Goal: Task Accomplishment & Management: Manage account settings

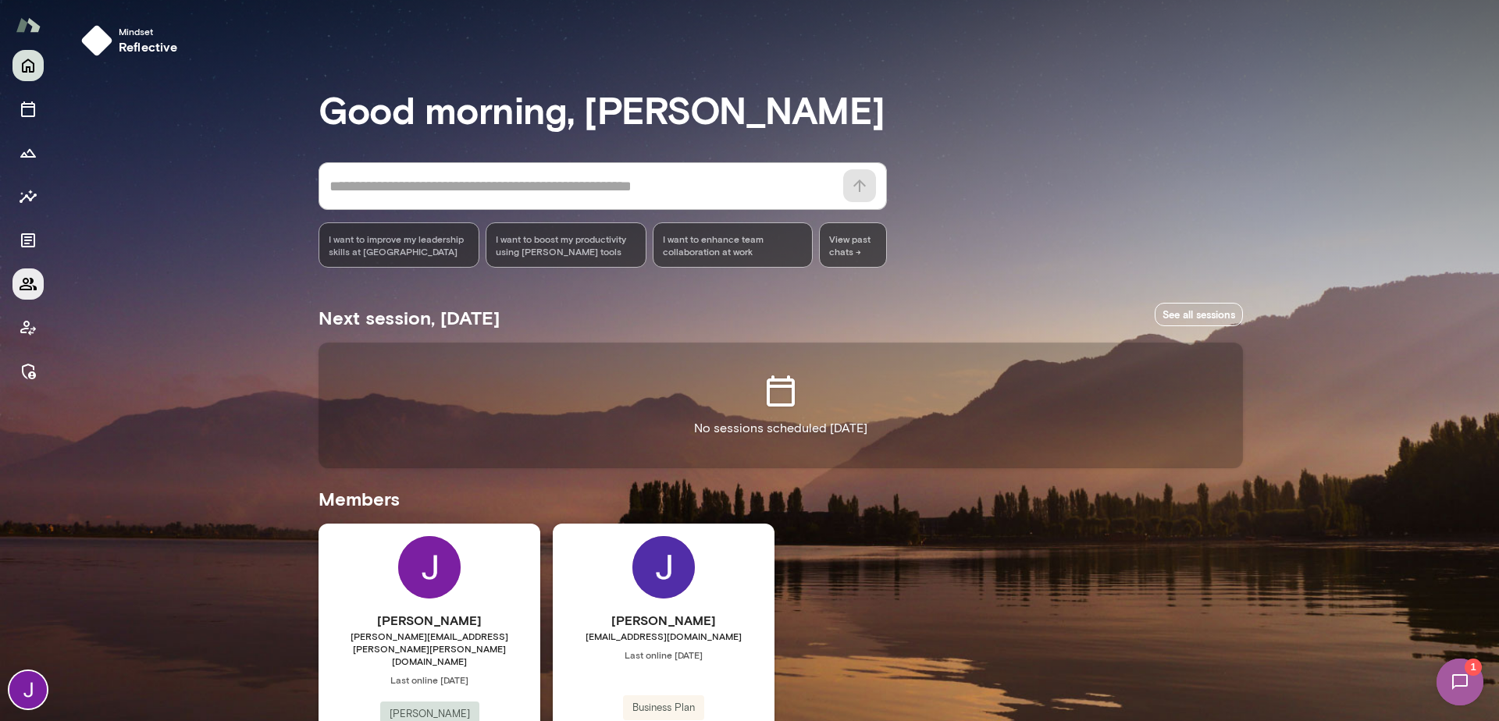
click at [28, 279] on icon "Members" at bounding box center [28, 284] width 19 height 19
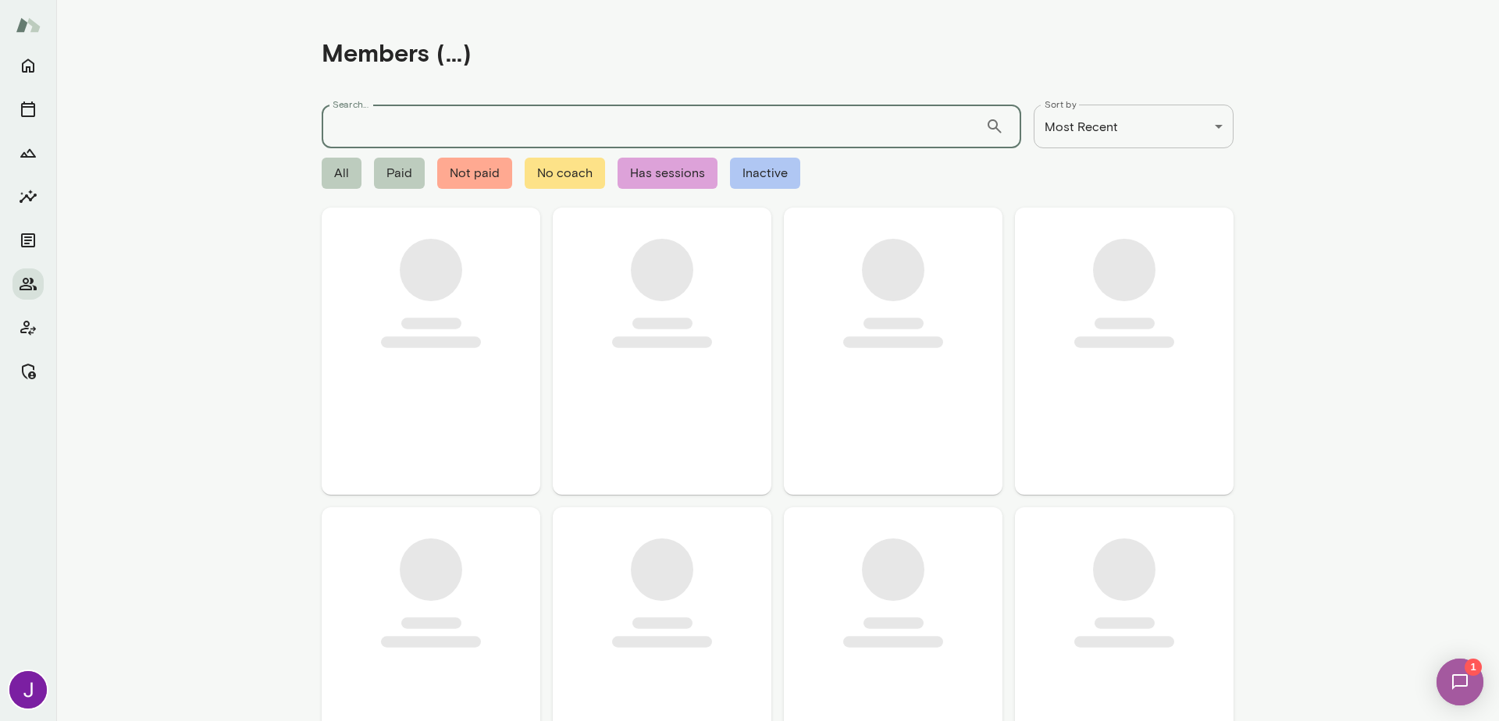
click at [378, 119] on input "Search..." at bounding box center [654, 127] width 664 height 44
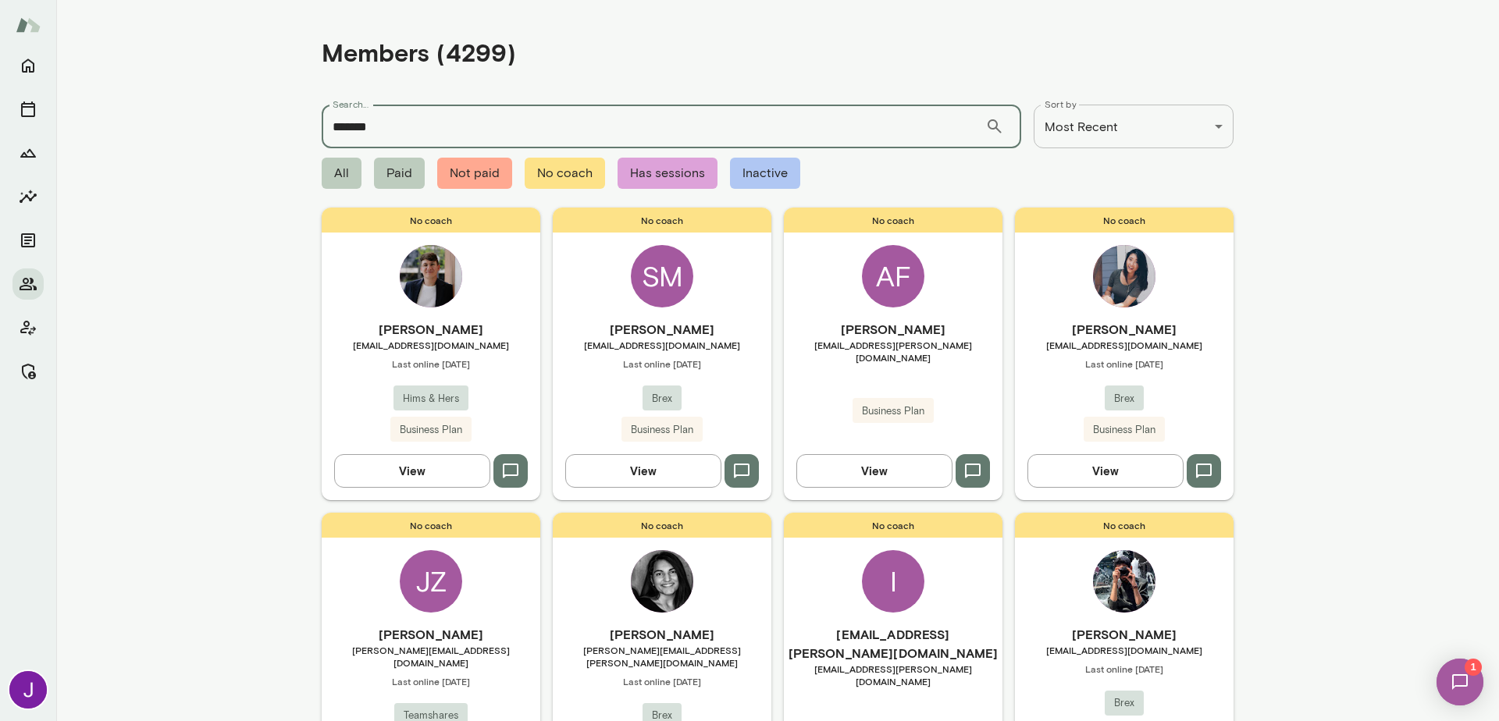
type input "*******"
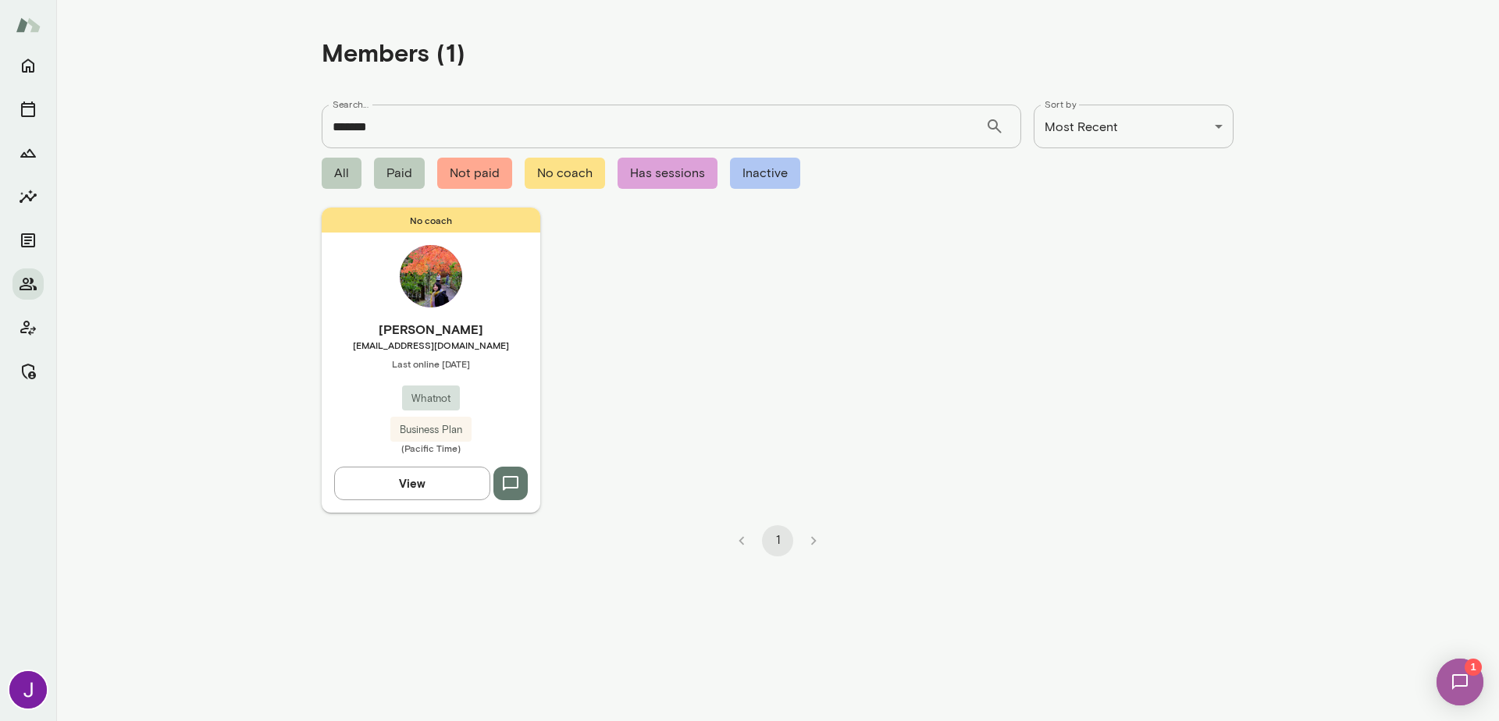
click at [475, 282] on div "No coach Peishan Ouyang peishan.ouyang@whatnot.com Last online August 25 Whatno…" at bounding box center [431, 360] width 219 height 304
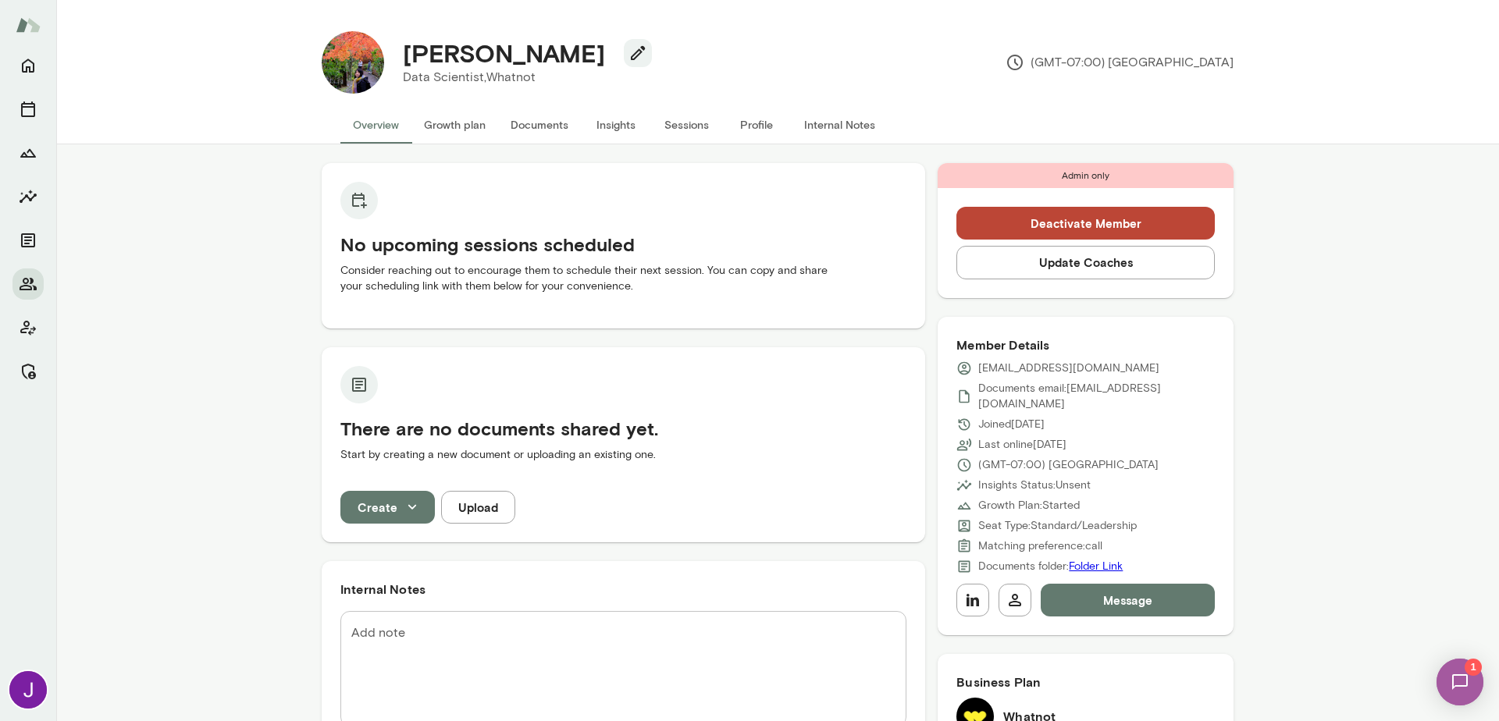
click at [1133, 265] on button "Update Coaches" at bounding box center [1085, 262] width 258 height 33
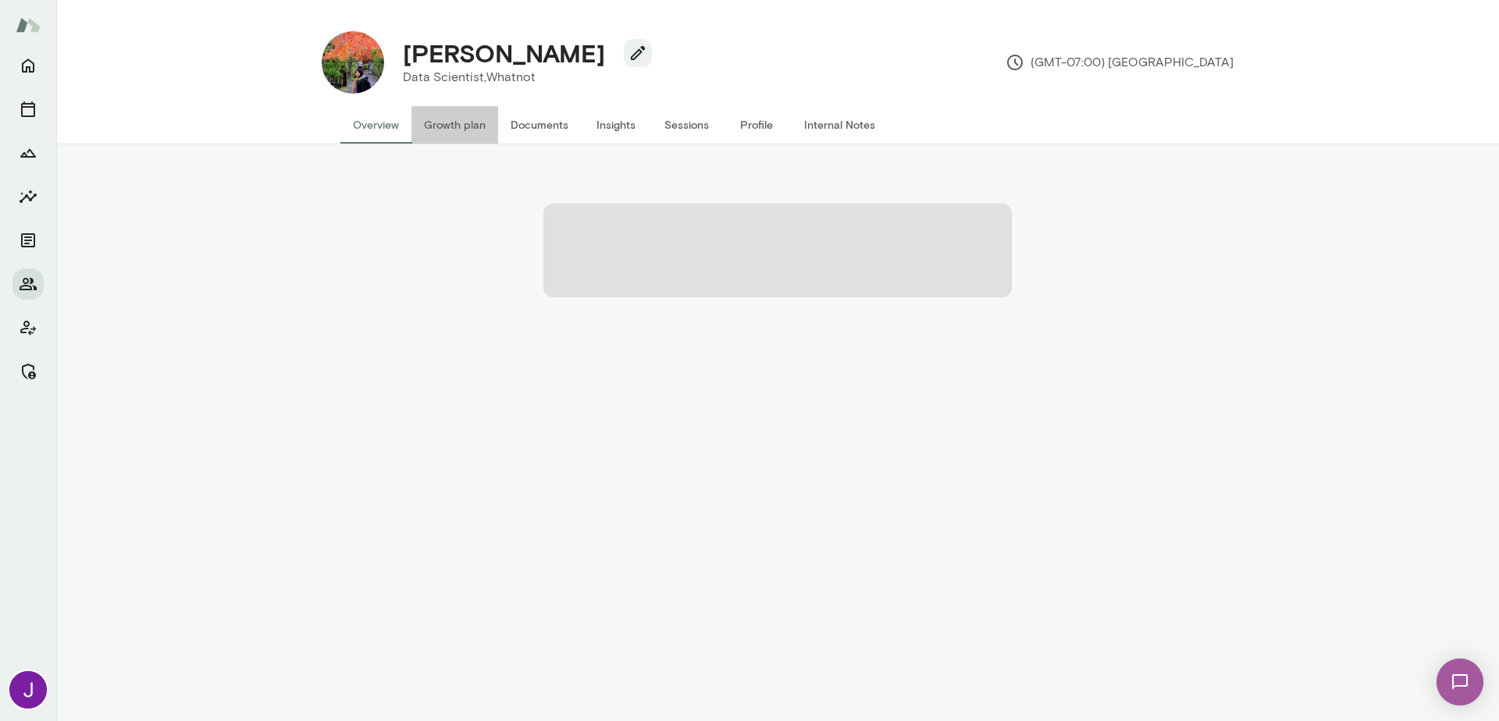
click at [450, 127] on button "Growth plan" at bounding box center [454, 124] width 87 height 37
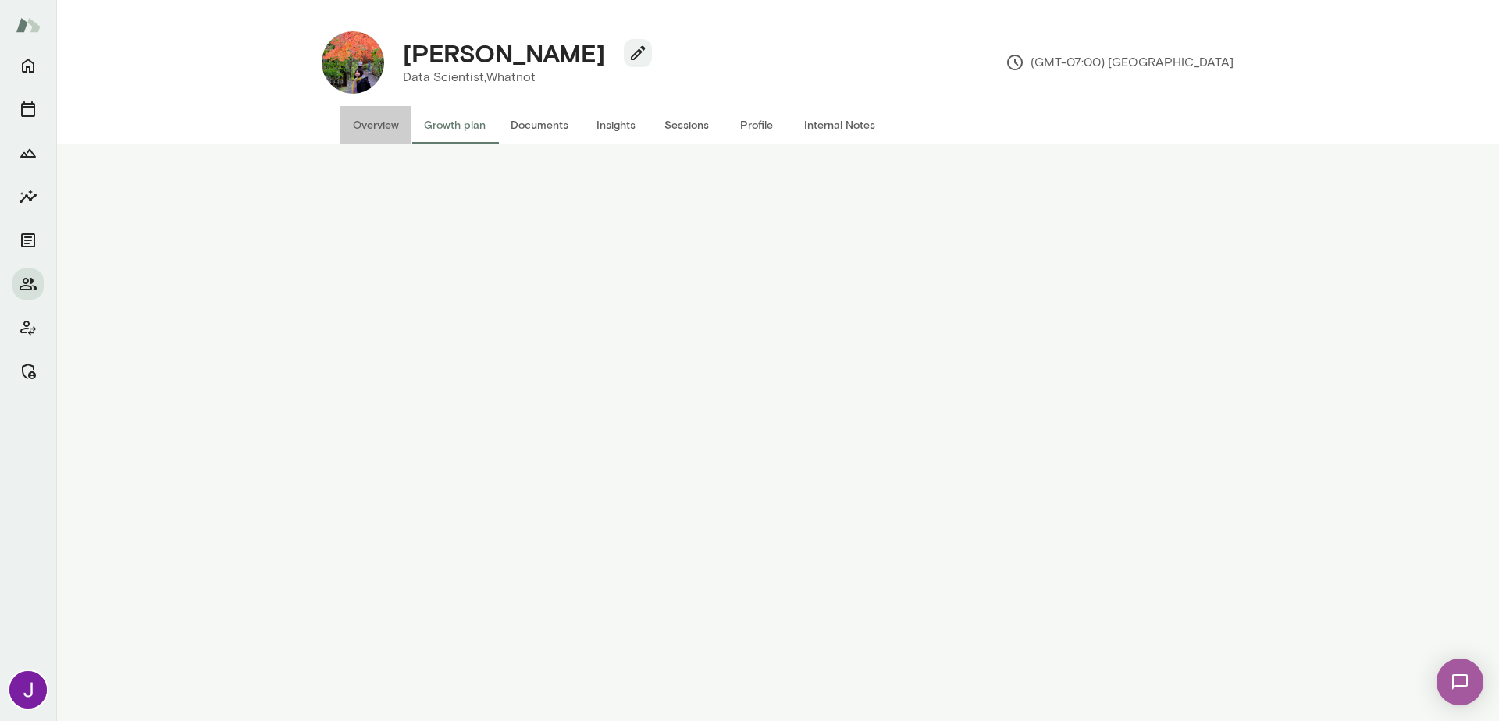
click at [370, 129] on button "Overview" at bounding box center [375, 124] width 71 height 37
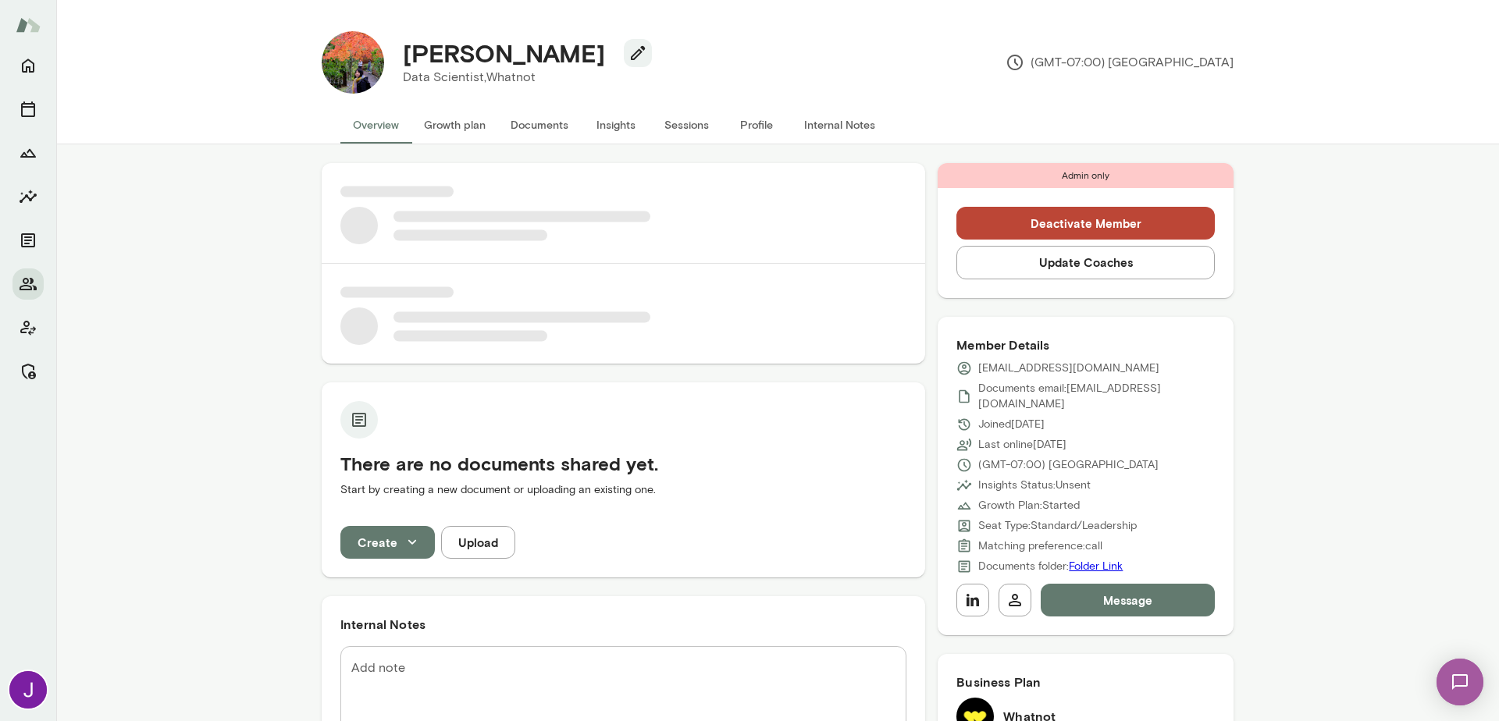
click at [1170, 255] on button "Update Coaches" at bounding box center [1085, 262] width 258 height 33
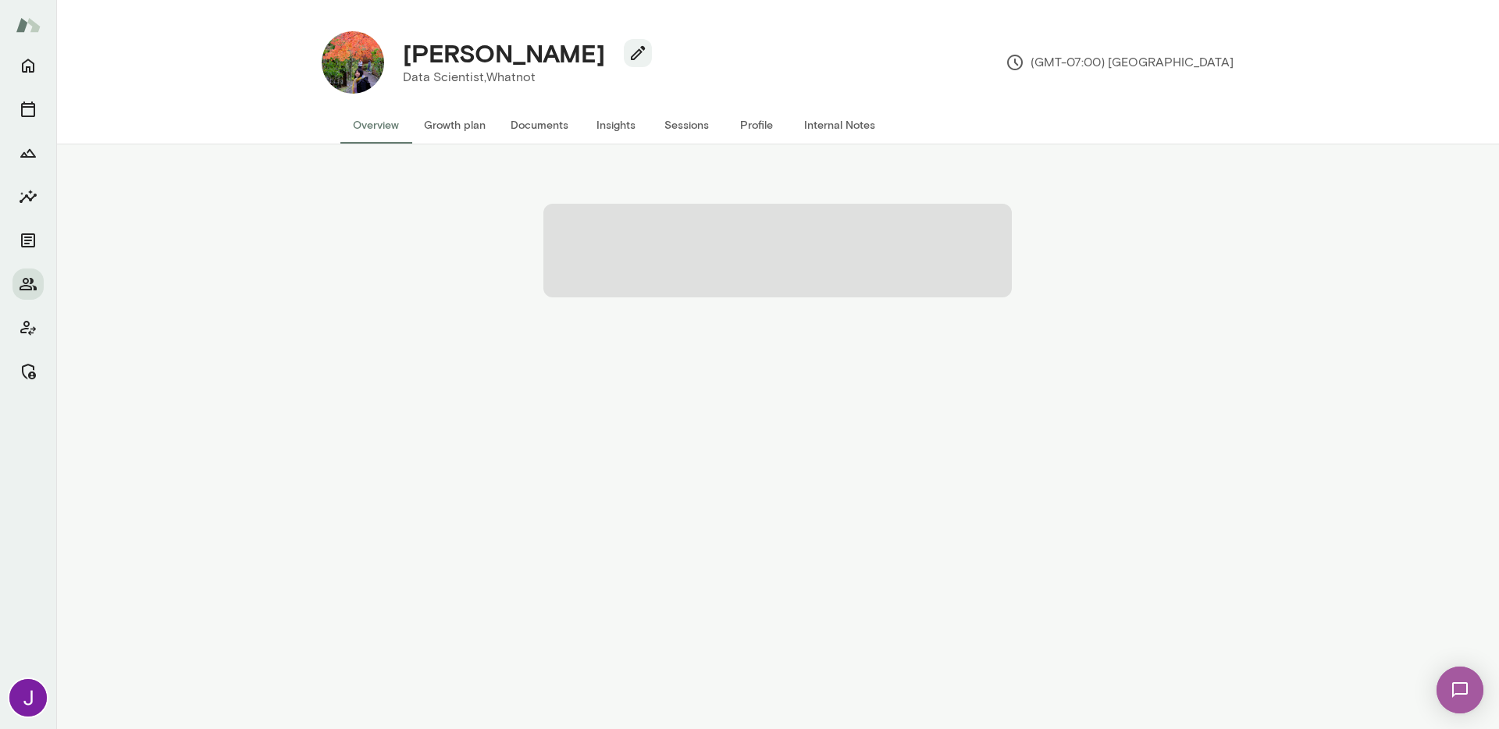
click at [426, 121] on button "Growth plan" at bounding box center [454, 124] width 87 height 37
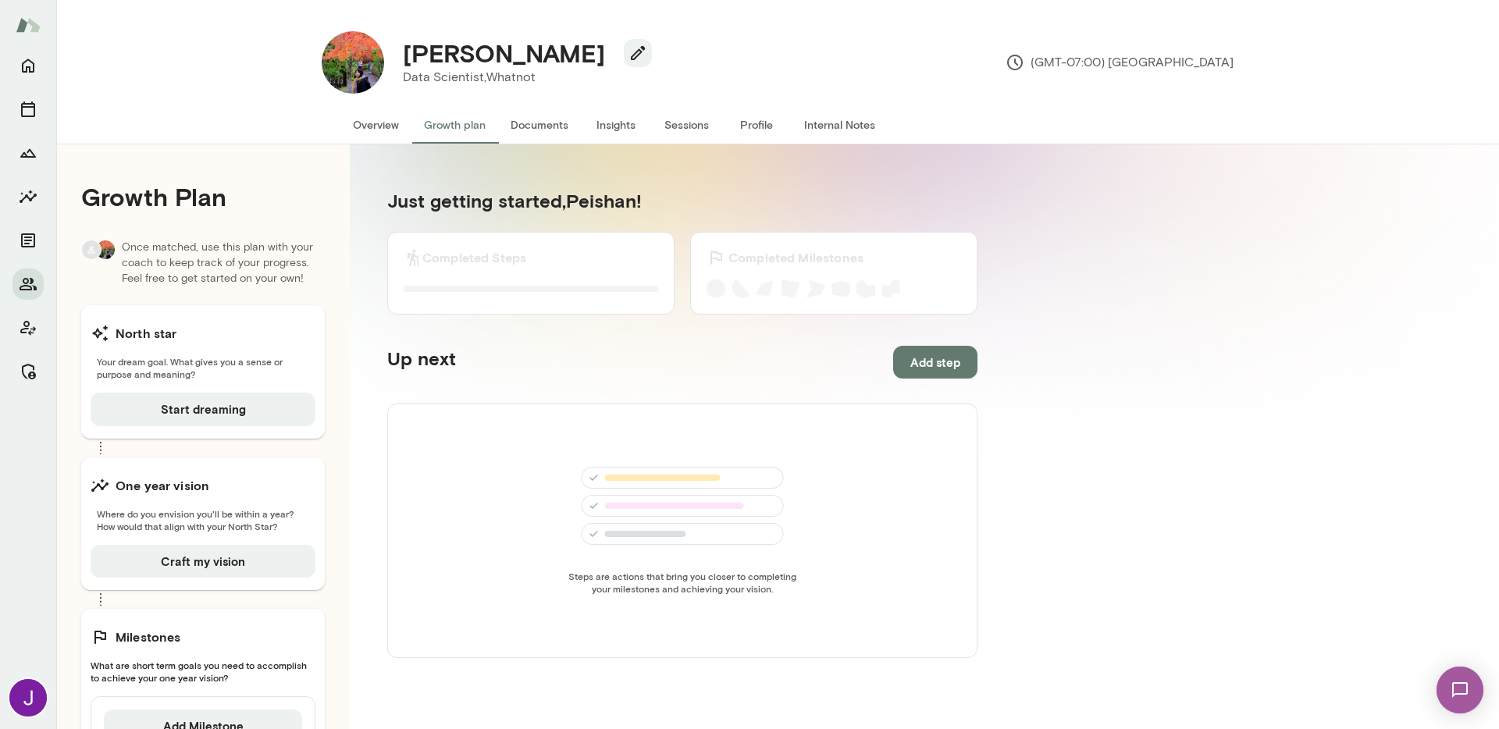
click at [366, 126] on button "Overview" at bounding box center [375, 124] width 71 height 37
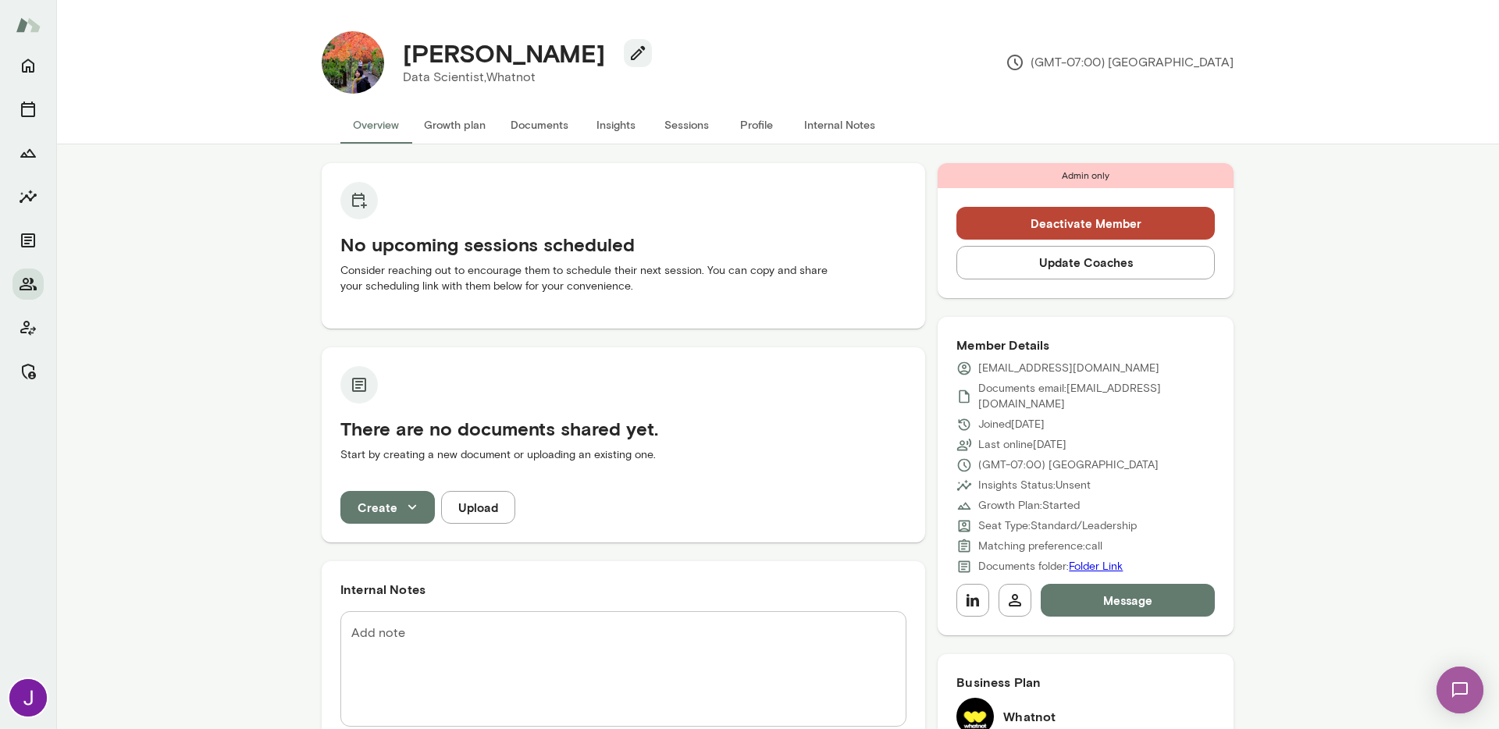
click at [1007, 259] on button "Update Coaches" at bounding box center [1085, 262] width 258 height 33
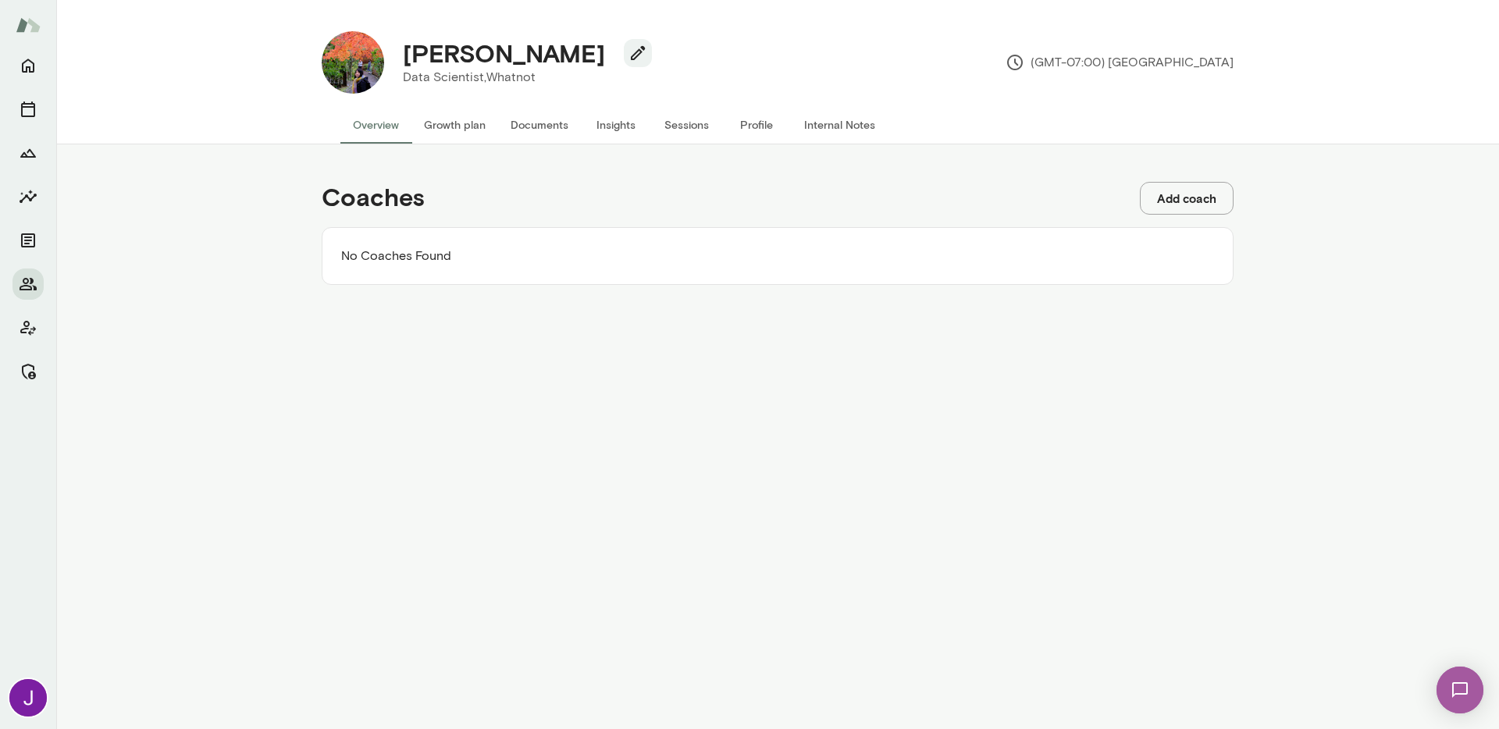
click at [1195, 201] on button "Add coach" at bounding box center [1187, 198] width 94 height 33
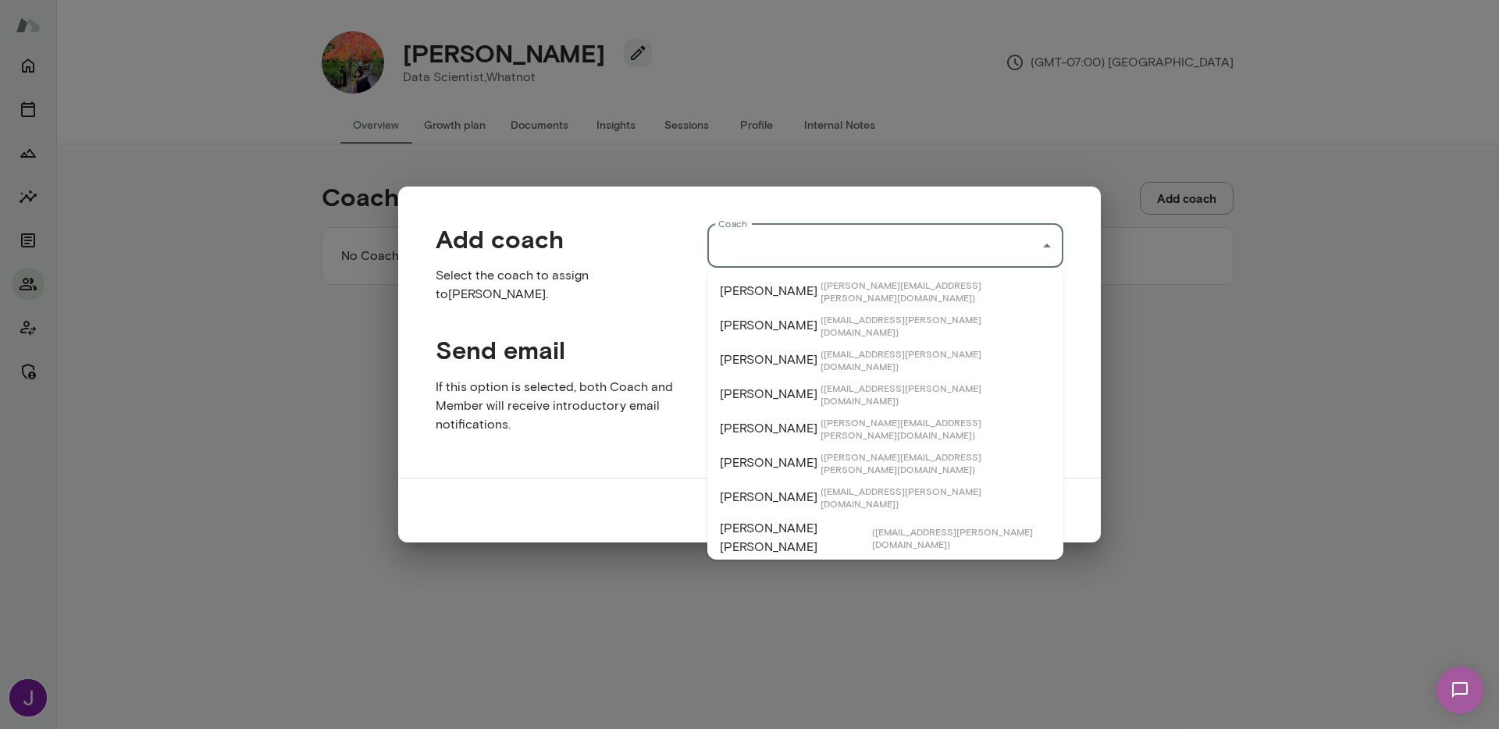
click at [966, 245] on input "Coach" at bounding box center [873, 246] width 319 height 30
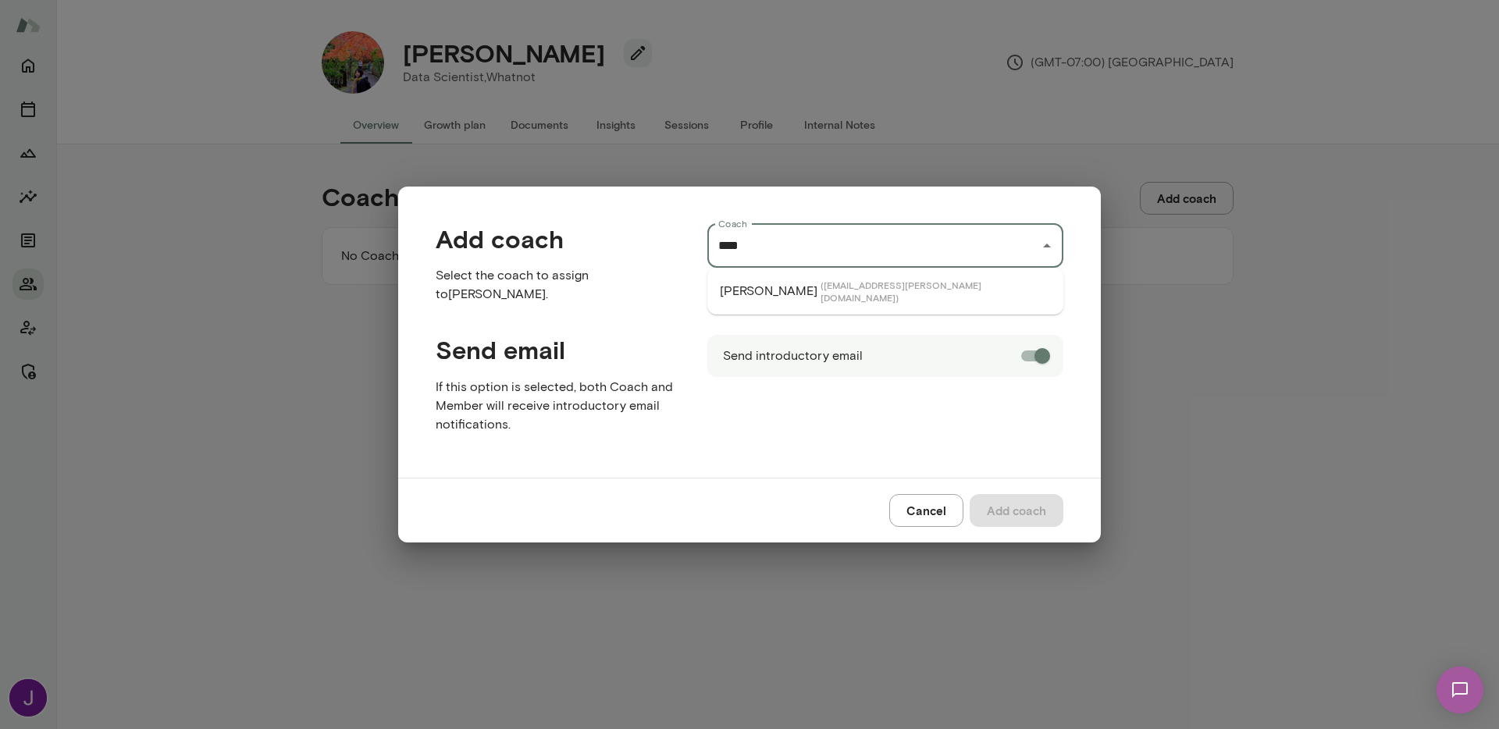
click at [925, 296] on li "Lara Indrikovs ( laraindrikovs@mento.co )" at bounding box center [885, 291] width 356 height 34
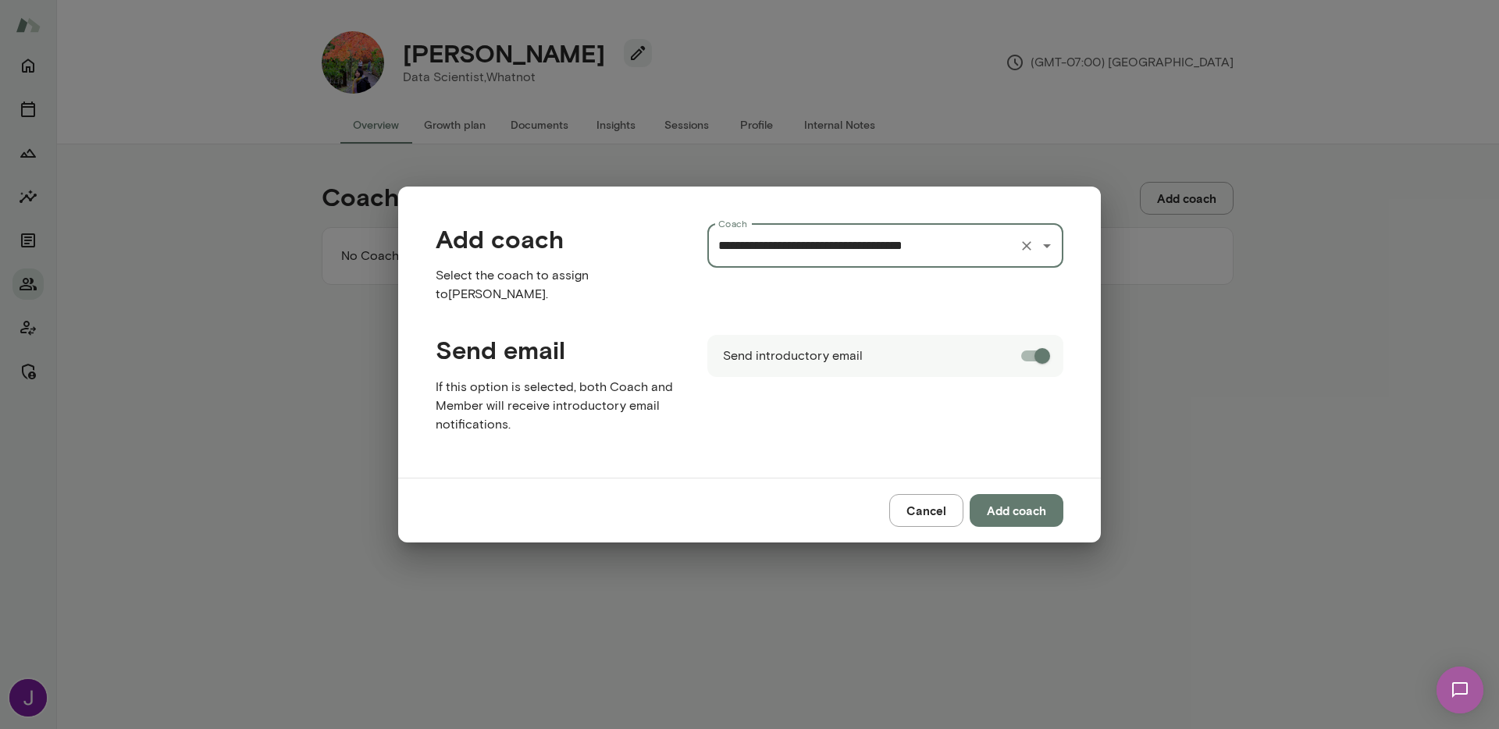
type input "**********"
click at [1034, 516] on button "Add coach" at bounding box center [1017, 510] width 94 height 33
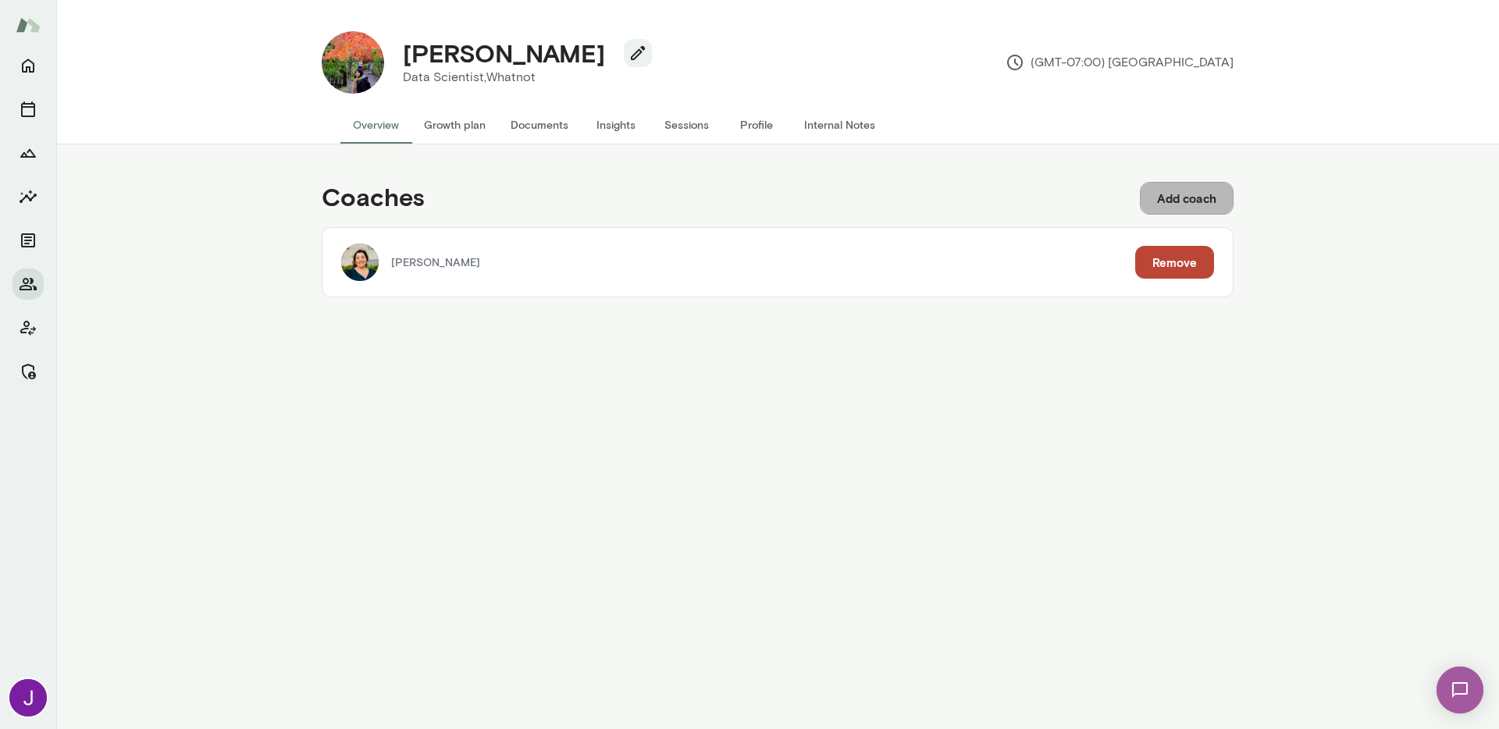
click at [1193, 187] on button "Add coach" at bounding box center [1187, 198] width 94 height 33
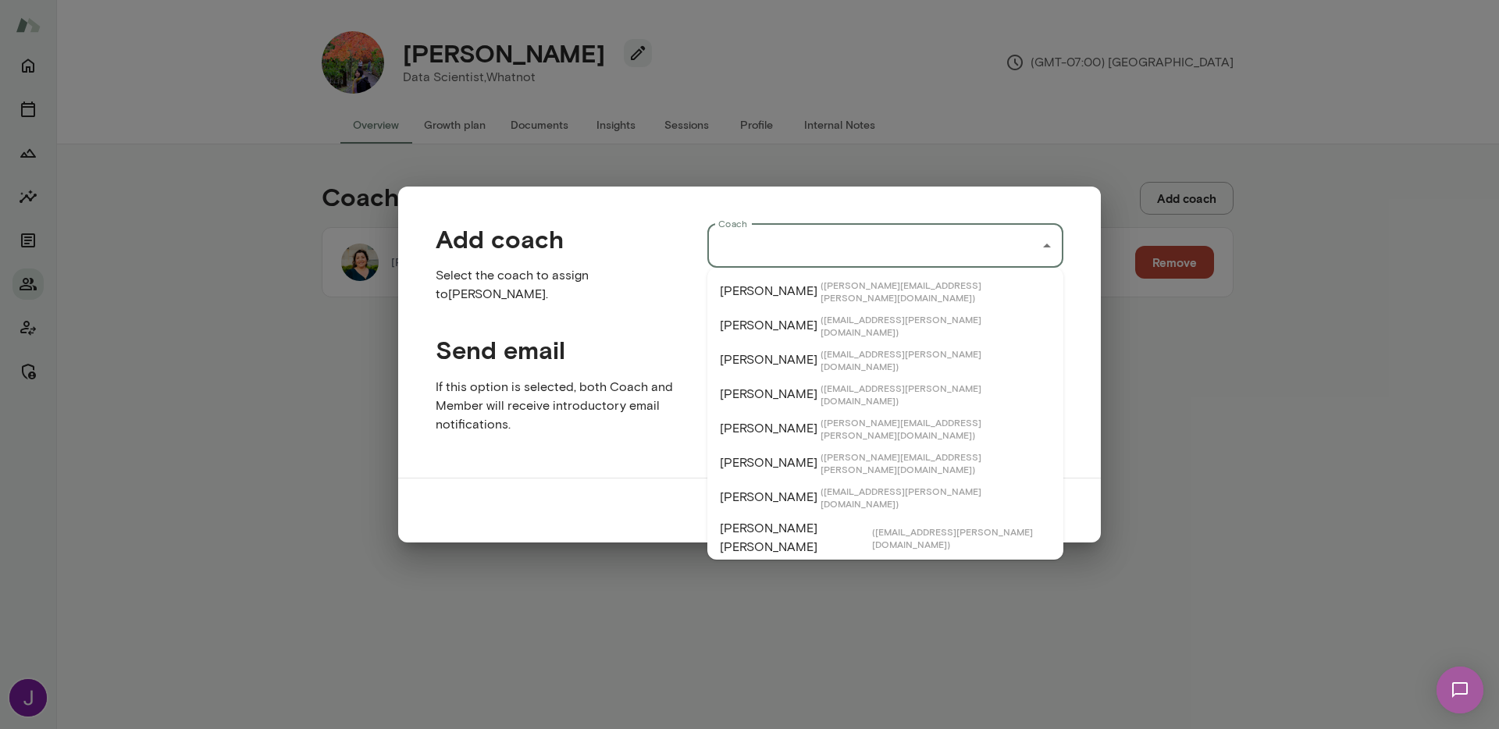
click at [821, 233] on input "Coach" at bounding box center [873, 246] width 319 height 30
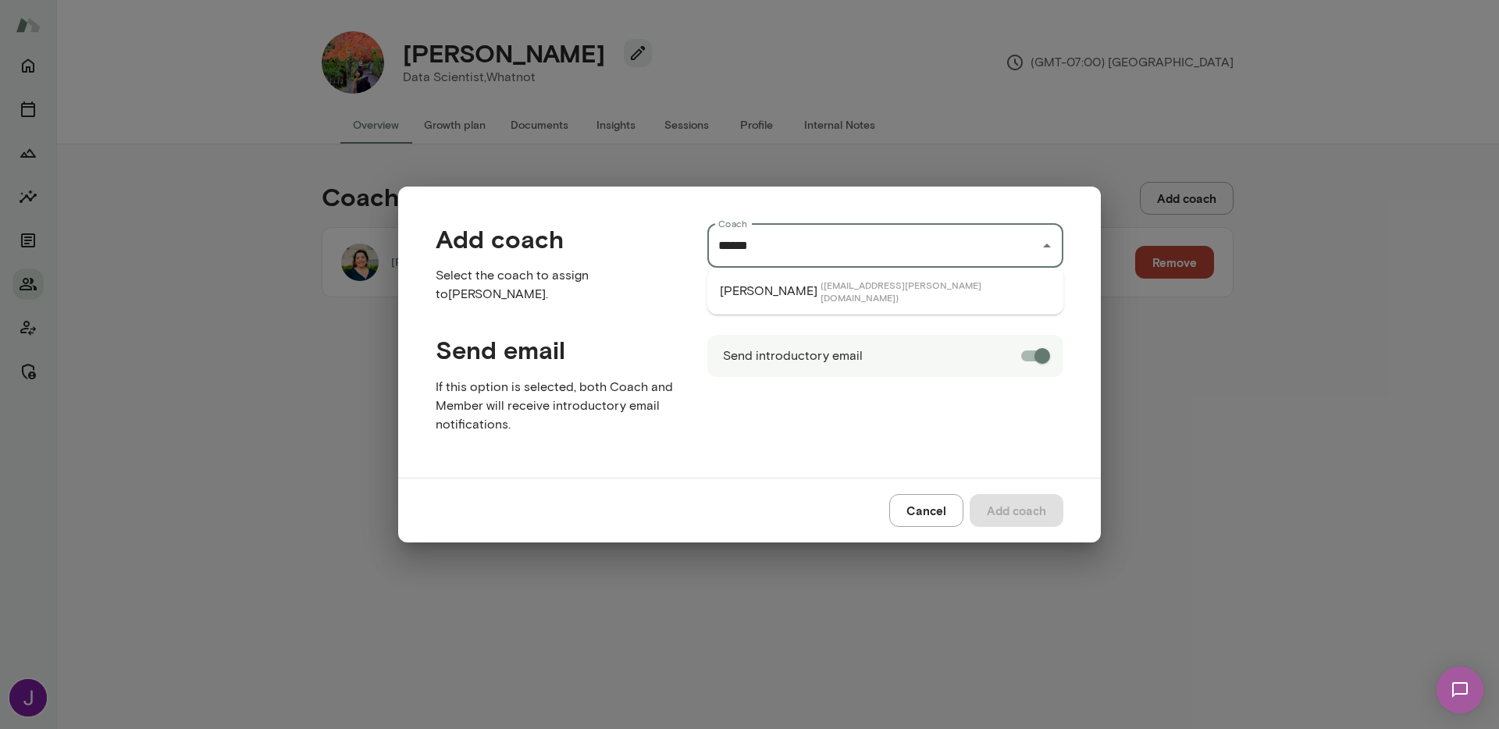
click at [821, 289] on span "( annabethke@mento.co )" at bounding box center [936, 291] width 230 height 25
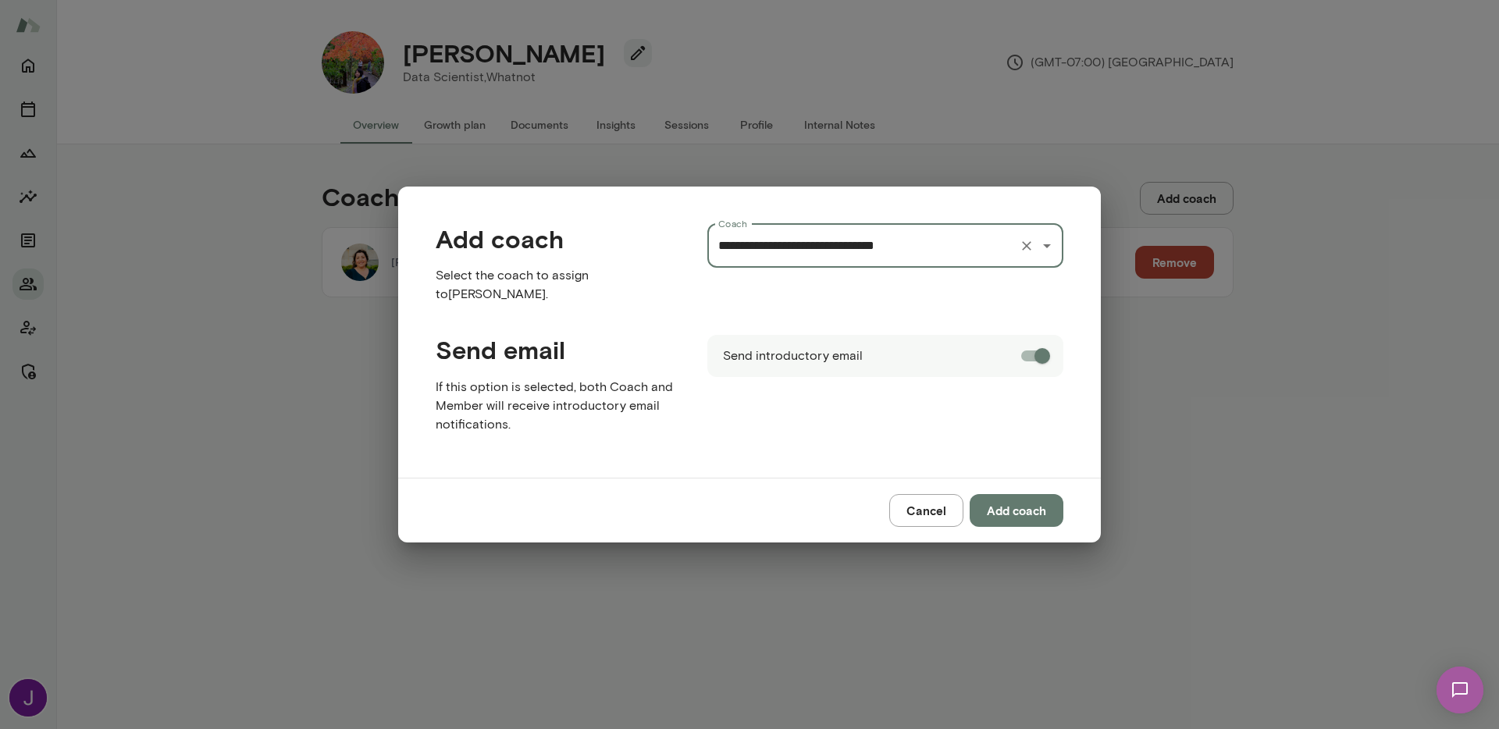
type input "**********"
click at [1009, 507] on button "Add coach" at bounding box center [1017, 510] width 94 height 33
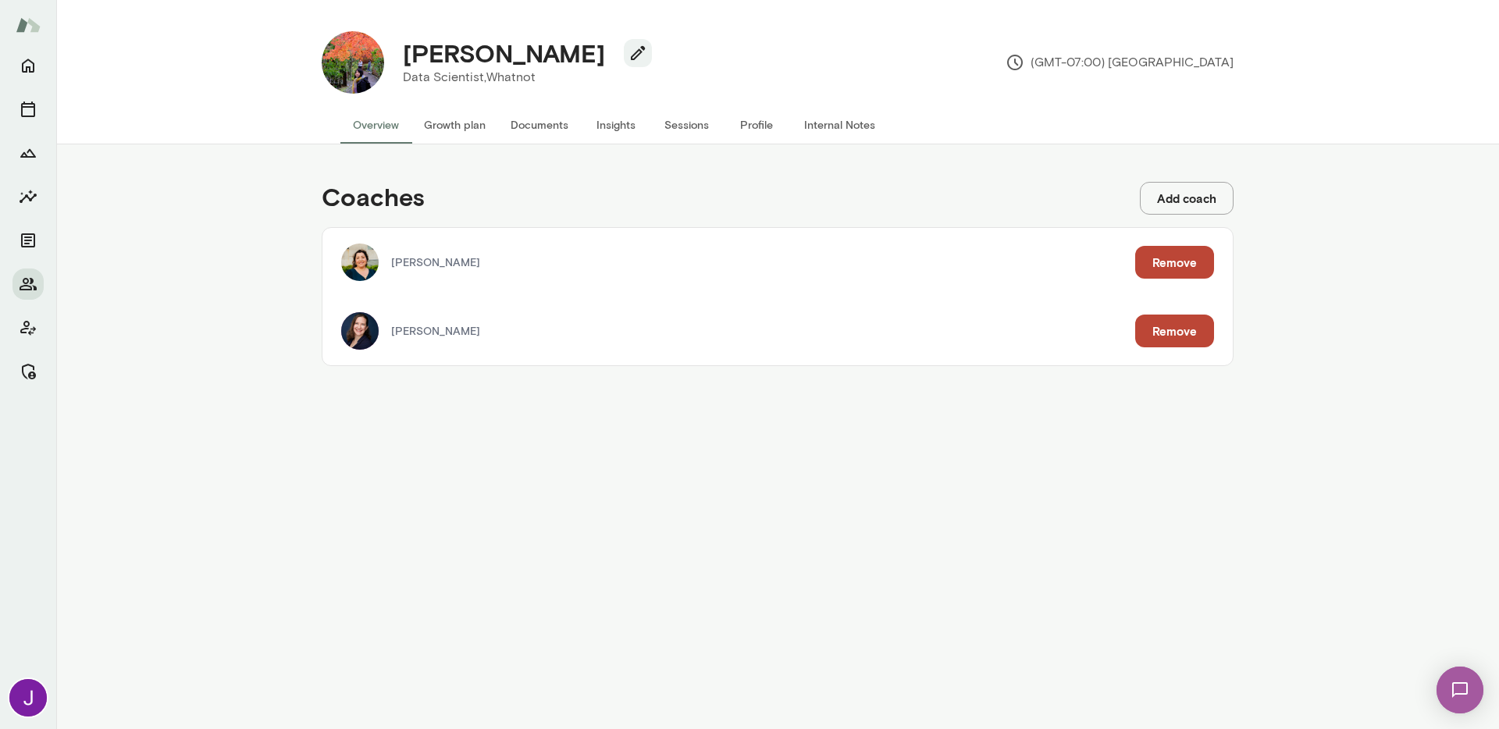
drag, startPoint x: 437, startPoint y: 126, endPoint x: 420, endPoint y: 129, distance: 17.5
click at [437, 126] on button "Growth plan" at bounding box center [454, 124] width 87 height 37
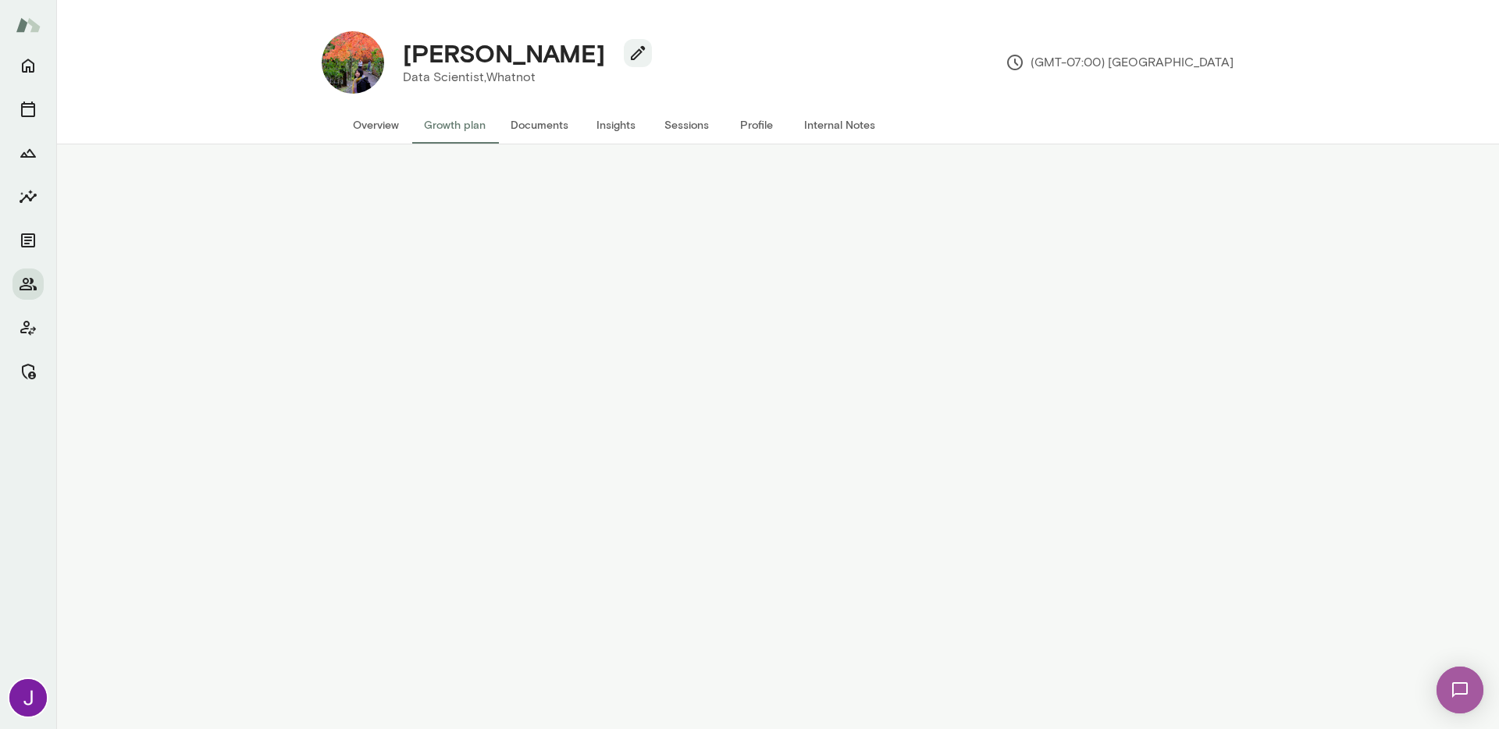
click at [386, 129] on button "Overview" at bounding box center [375, 124] width 71 height 37
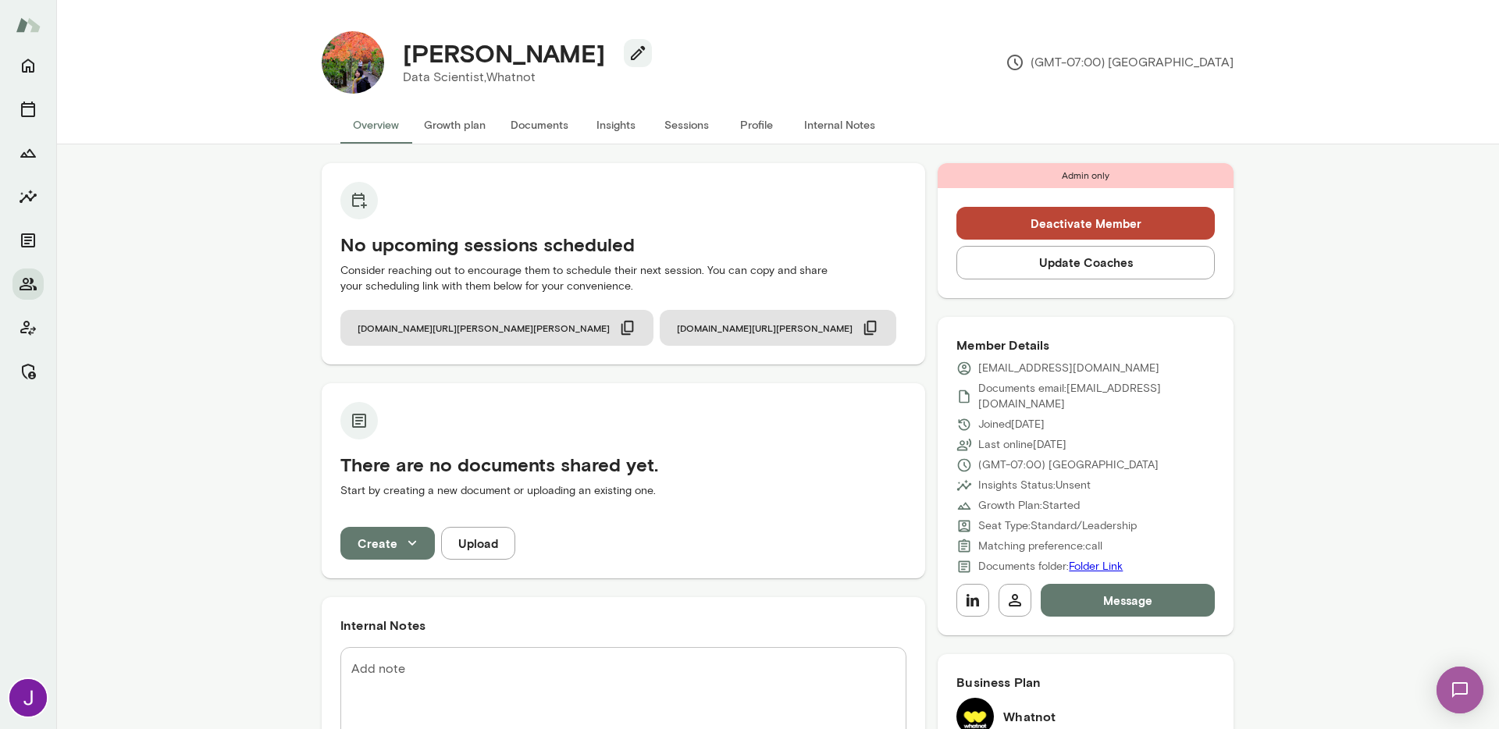
click at [673, 126] on button "Sessions" at bounding box center [686, 124] width 70 height 37
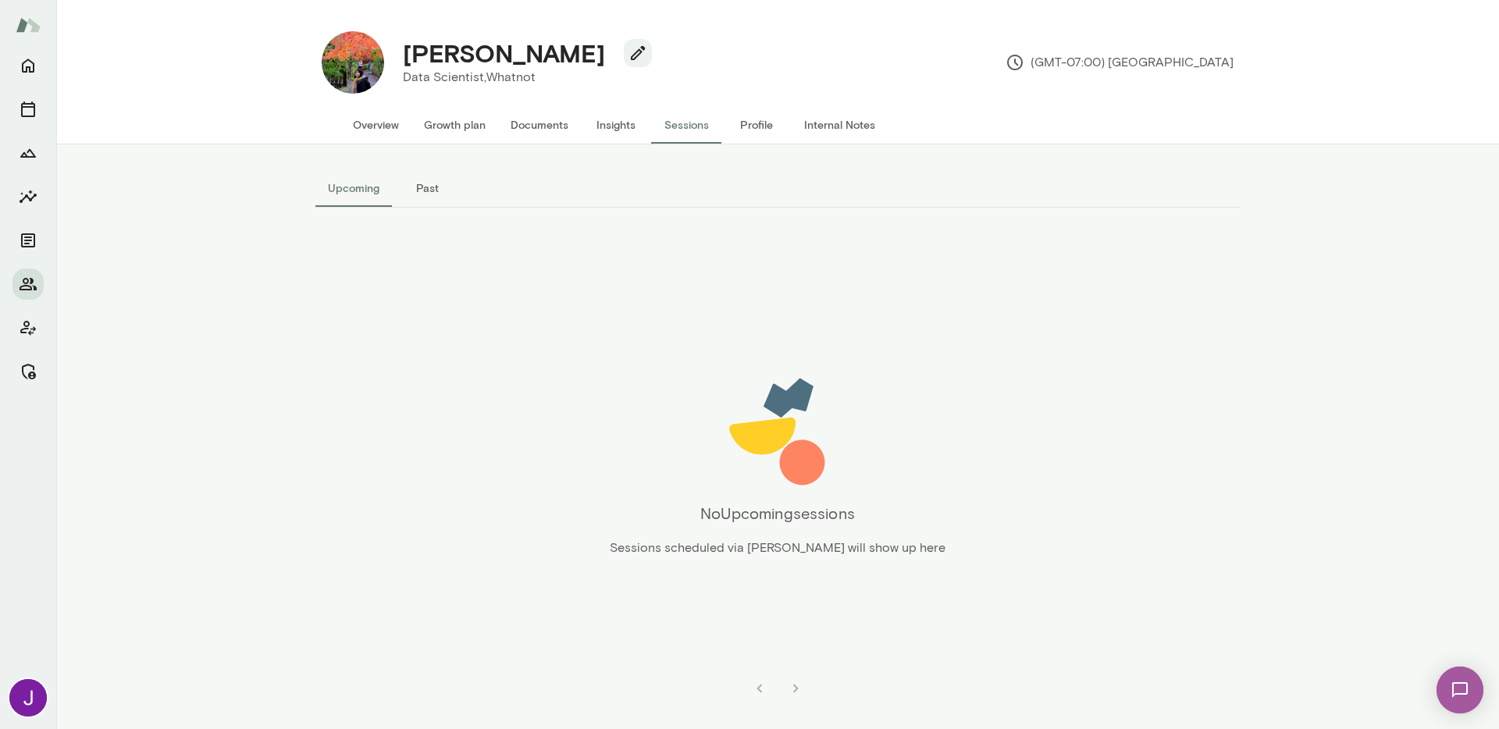
click at [358, 111] on button "Overview" at bounding box center [375, 124] width 71 height 37
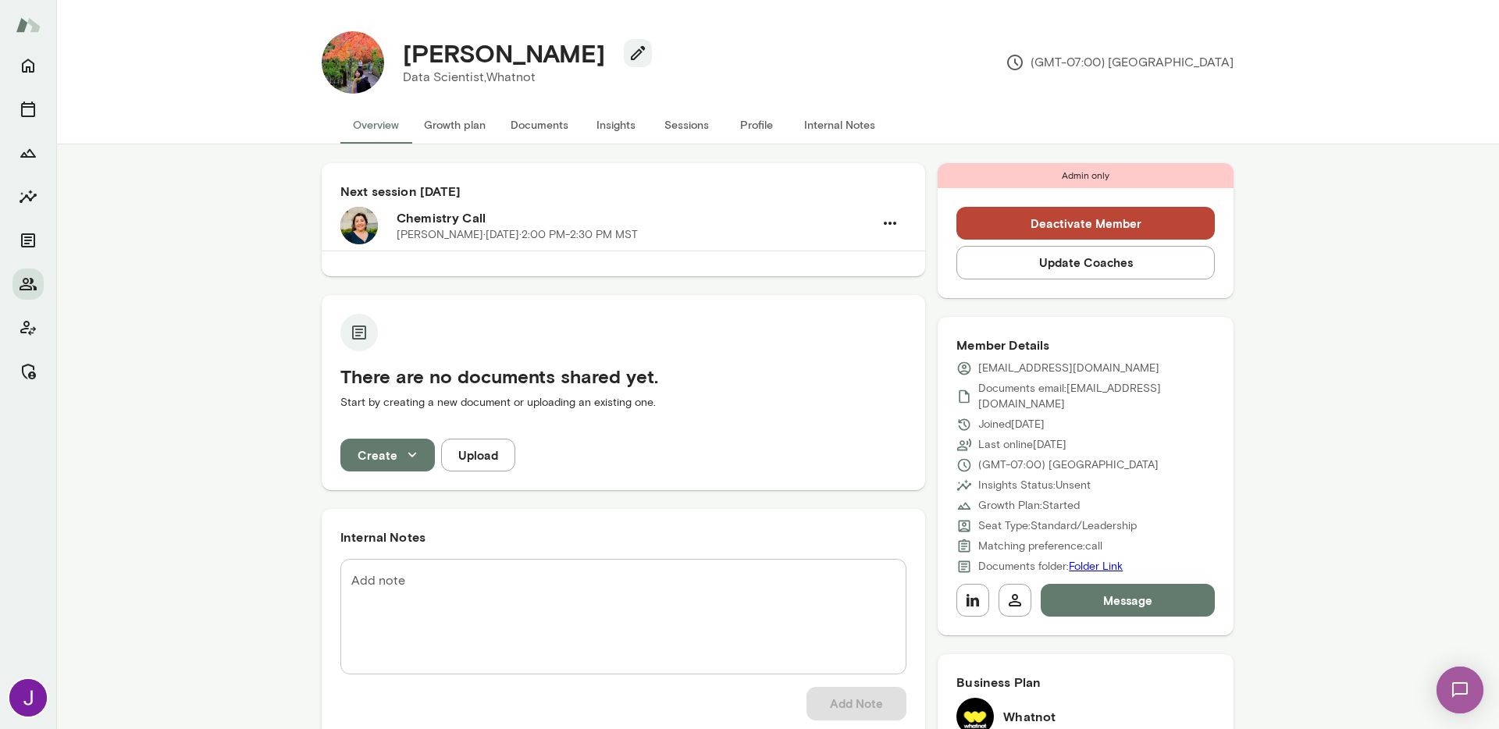
click at [674, 119] on button "Sessions" at bounding box center [686, 124] width 70 height 37
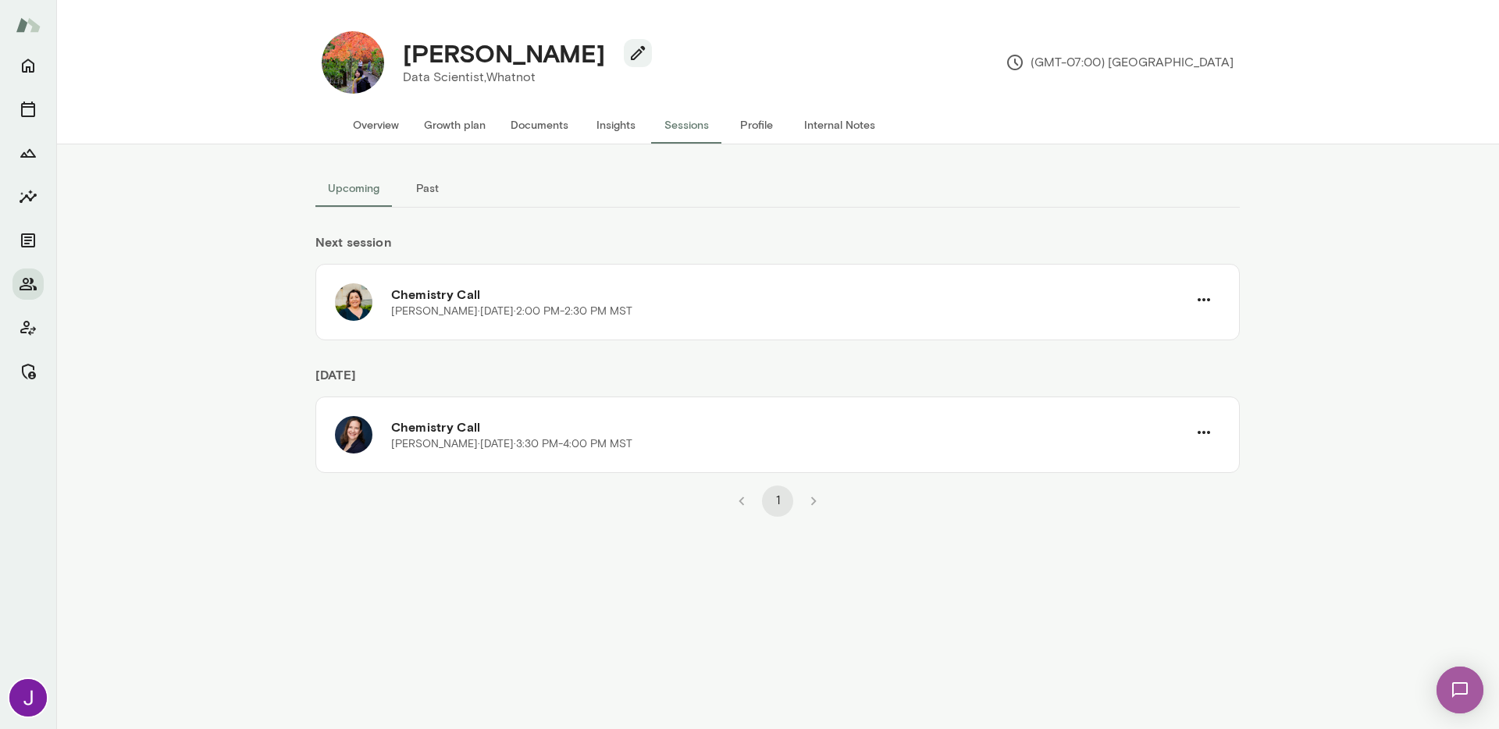
click at [429, 543] on div "Upcoming Past Next session Chemistry Call Lara Indrikovs · Mon, Sep 1 · 2:00 PM…" at bounding box center [777, 436] width 937 height 585
click at [376, 130] on button "Overview" at bounding box center [375, 124] width 71 height 37
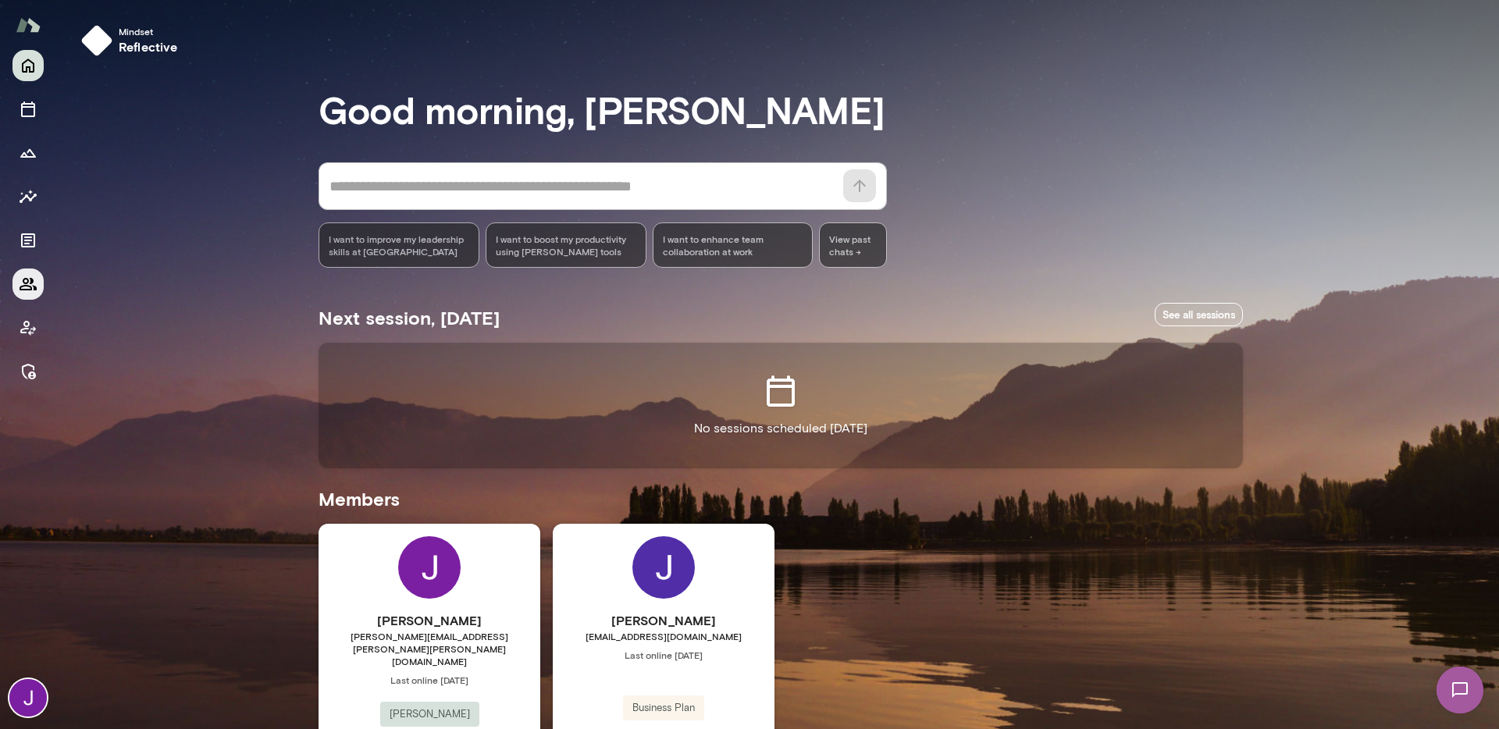
click at [25, 283] on icon "Members" at bounding box center [28, 284] width 17 height 12
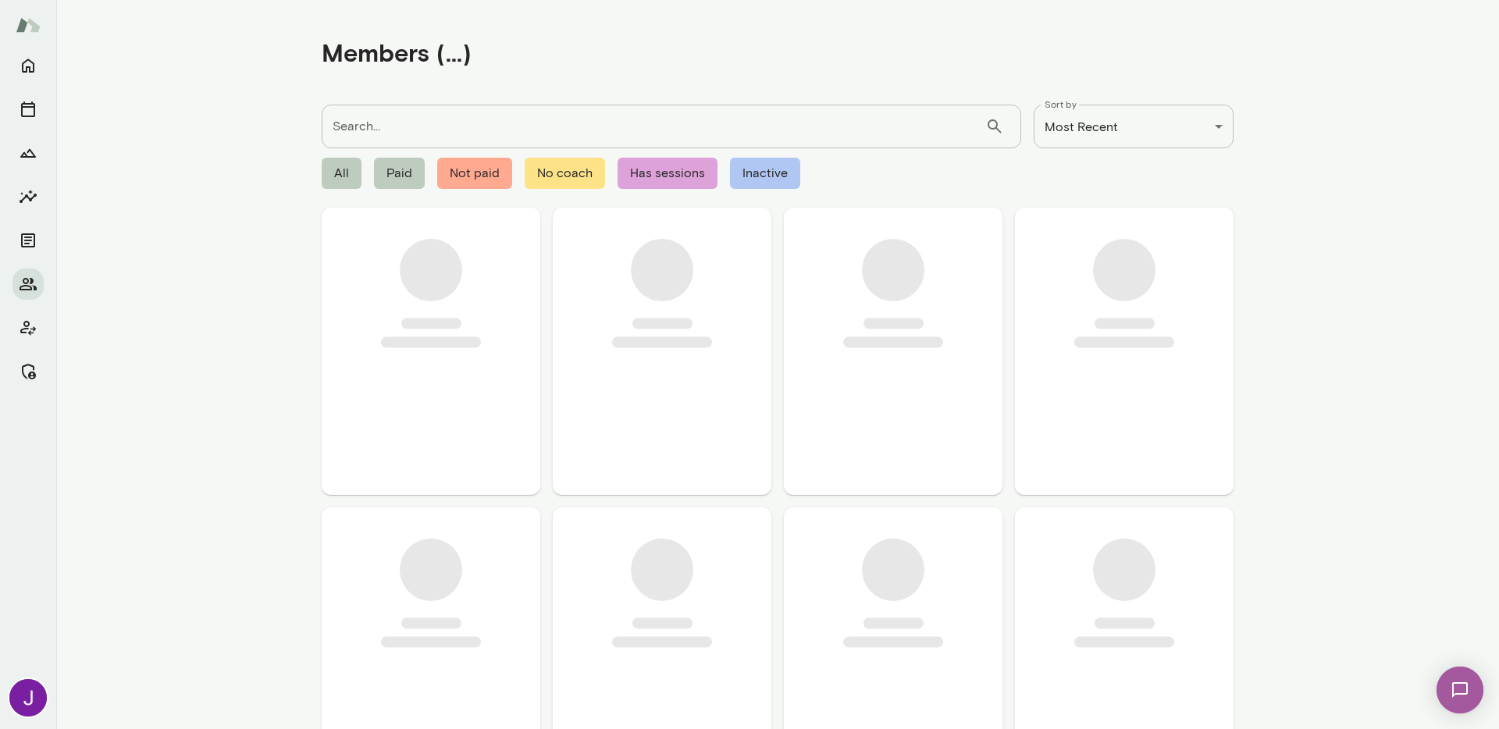
click at [483, 133] on input "Search..." at bounding box center [654, 127] width 664 height 44
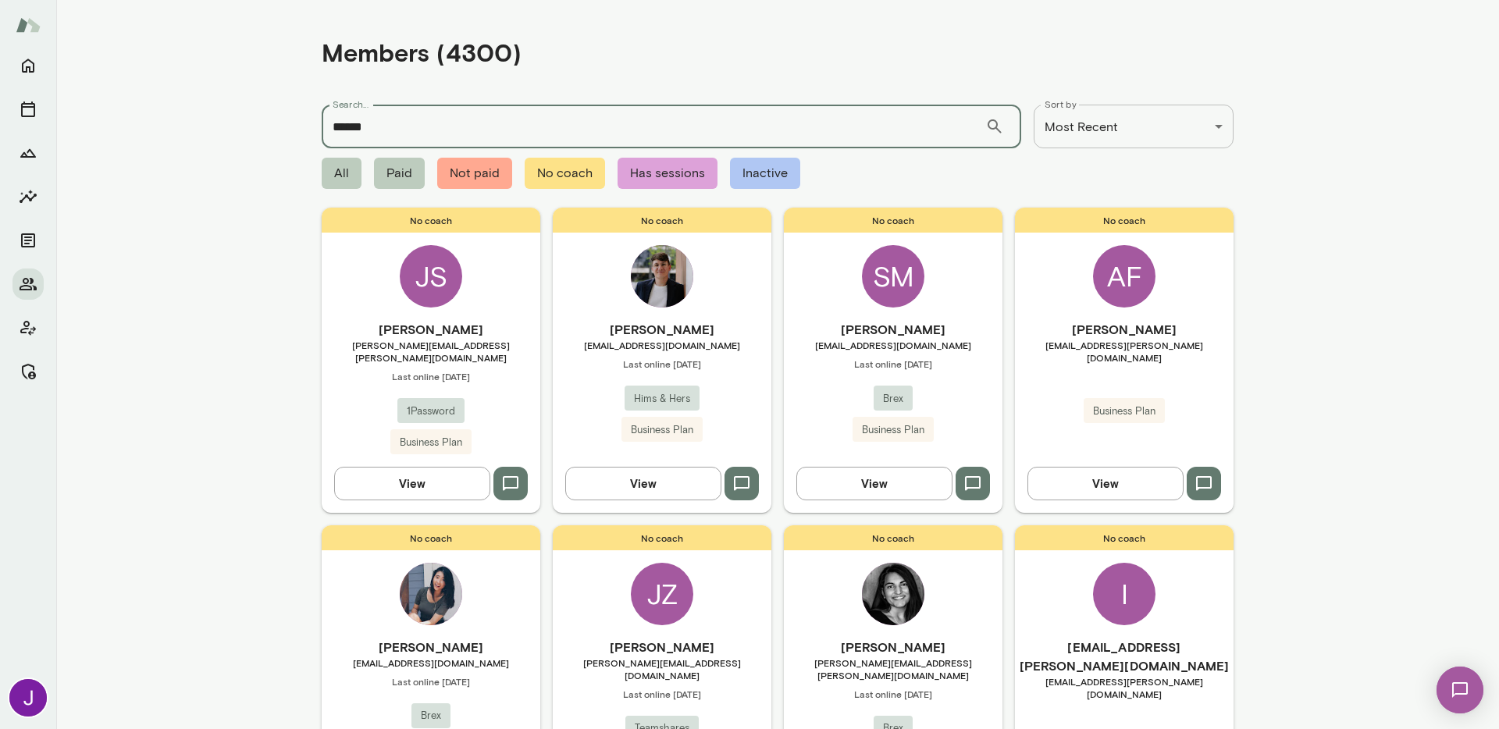
type input "******"
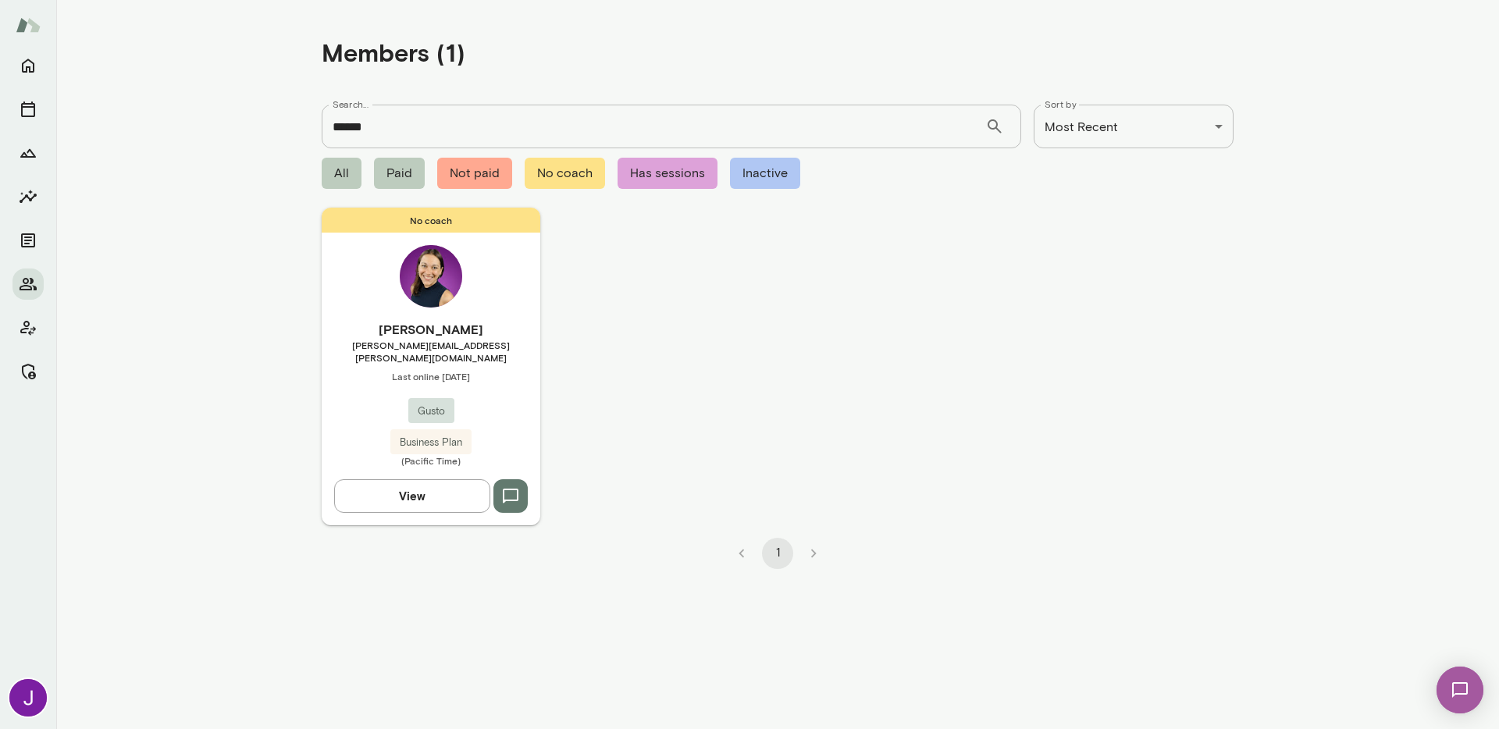
click at [453, 294] on img at bounding box center [431, 276] width 62 height 62
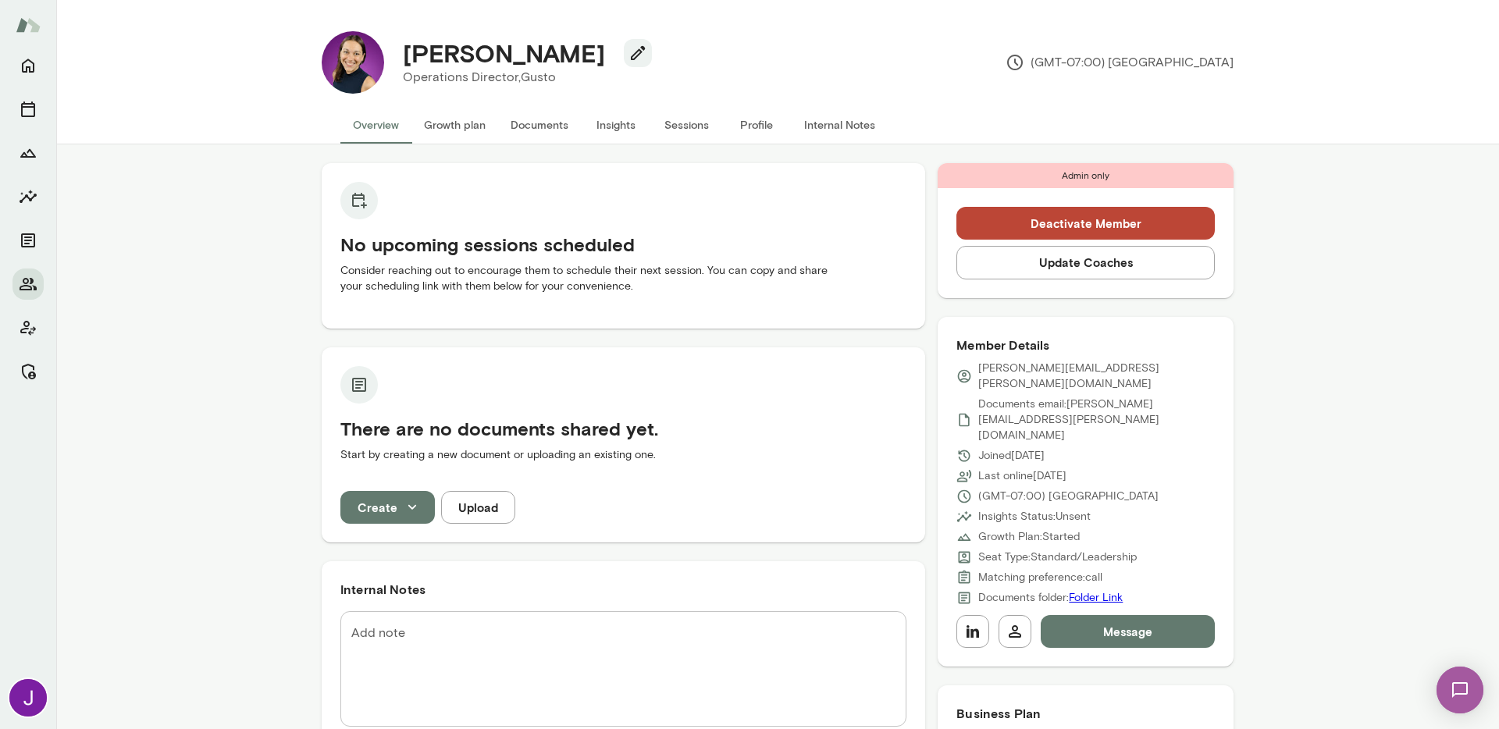
click at [1104, 273] on button "Update Coaches" at bounding box center [1085, 262] width 258 height 33
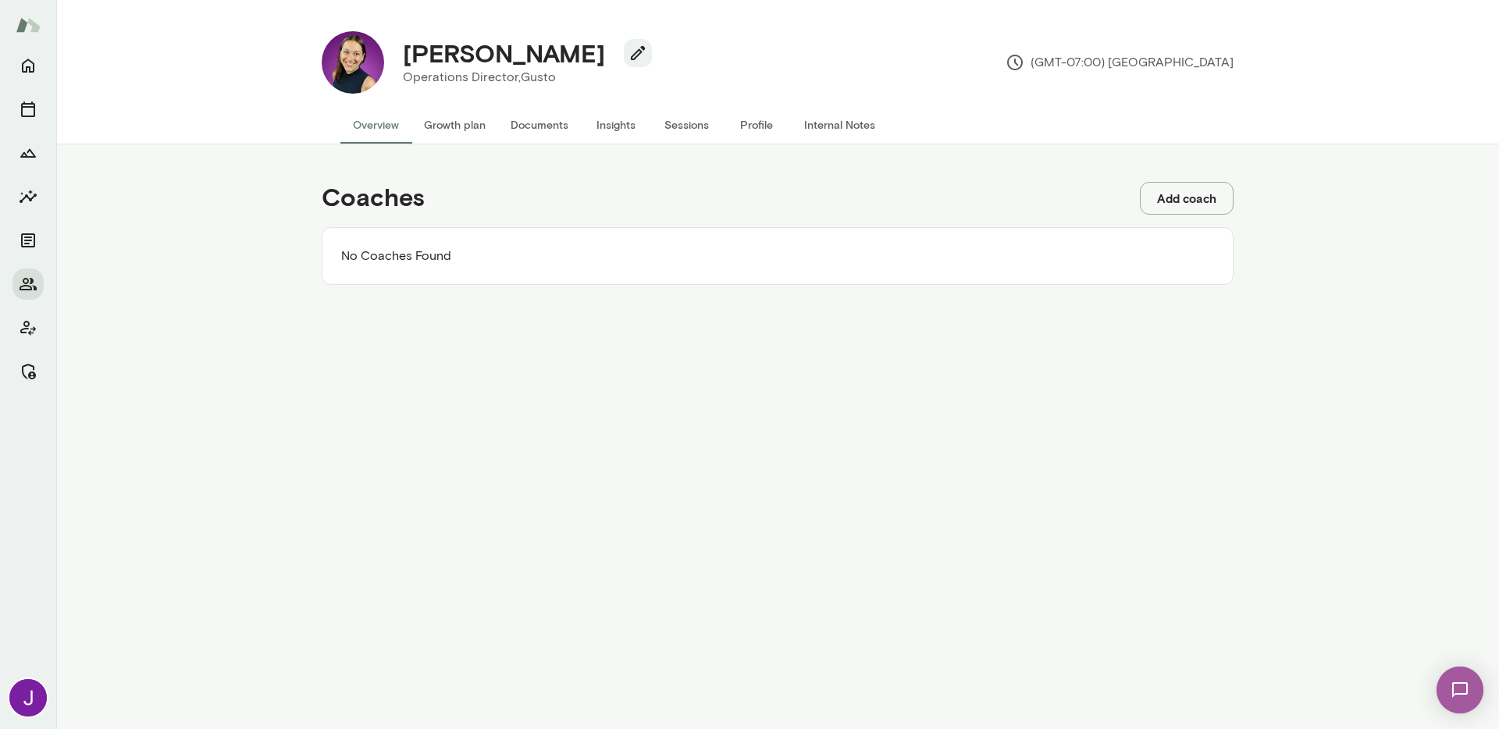
click at [1209, 202] on button "Add coach" at bounding box center [1187, 198] width 94 height 33
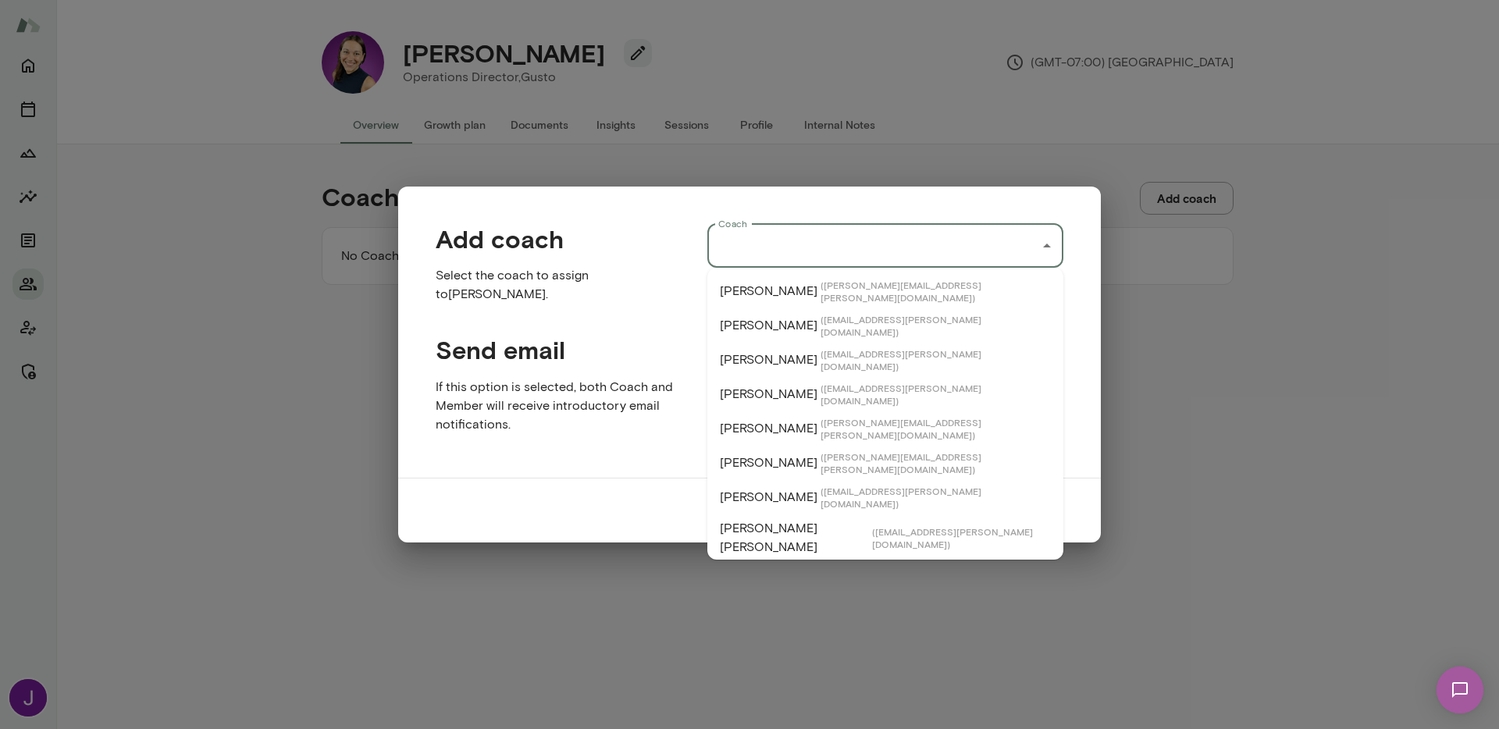
click at [886, 240] on input "Coach" at bounding box center [873, 246] width 319 height 30
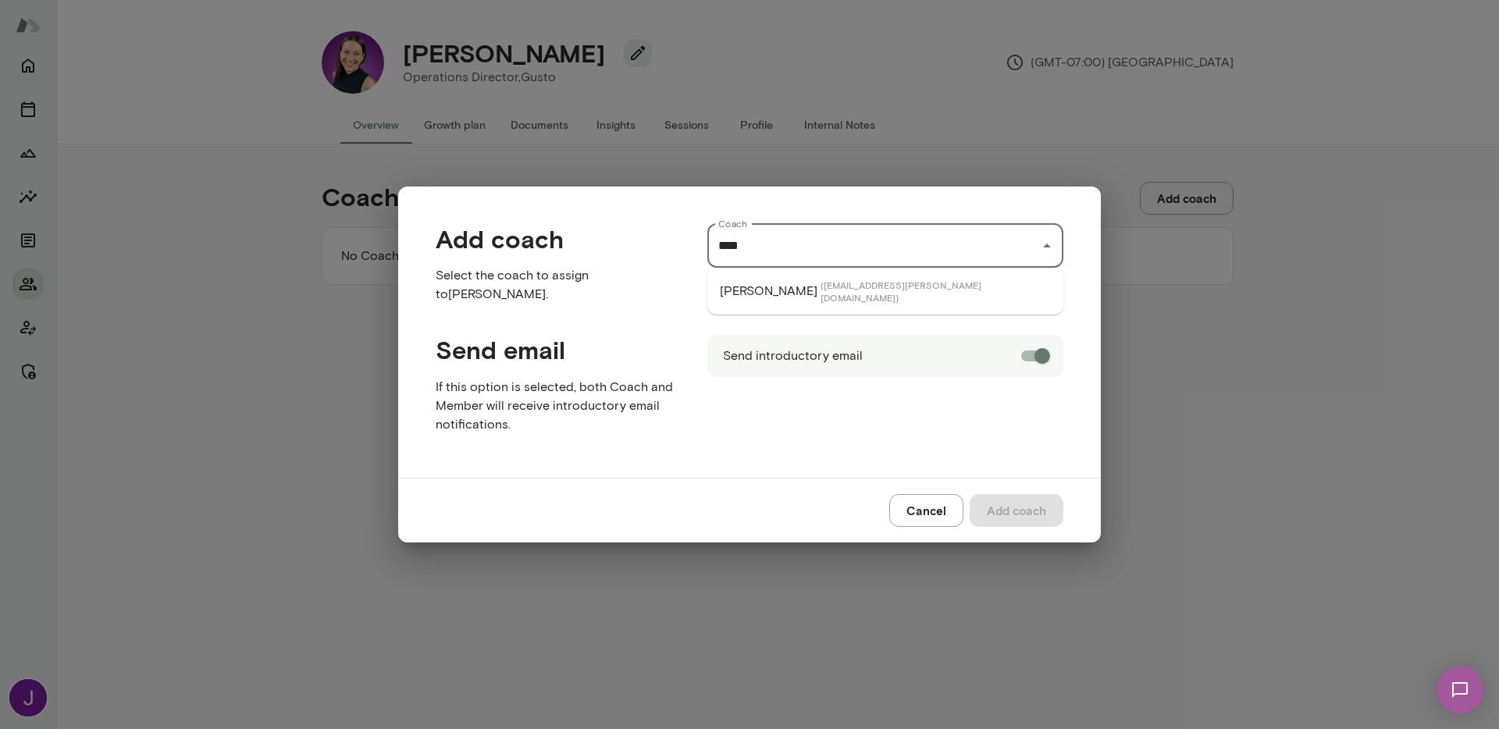
click at [954, 292] on span "( gwenthrockmorton@mento.co )" at bounding box center [936, 291] width 230 height 25
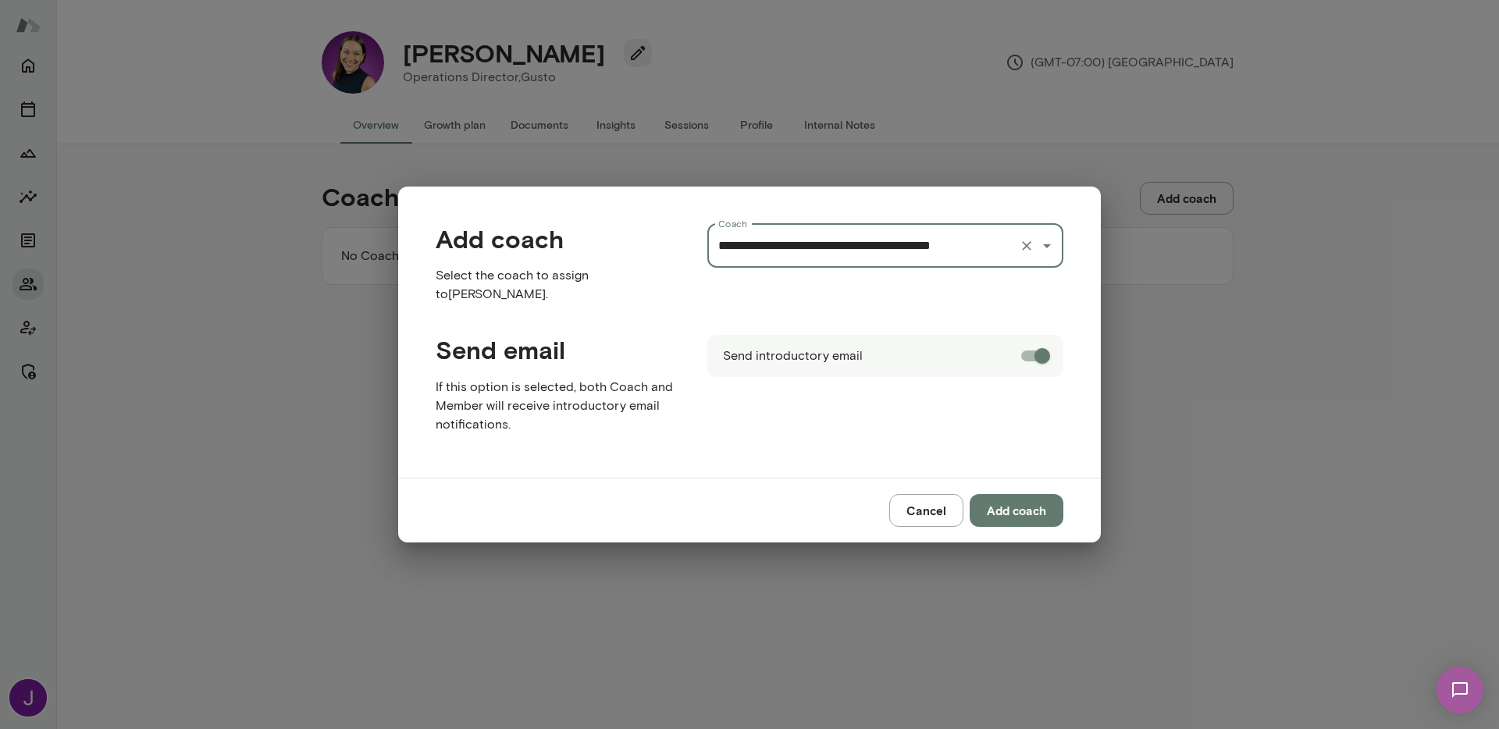
type input "**********"
click at [1029, 513] on button "Add coach" at bounding box center [1017, 510] width 94 height 33
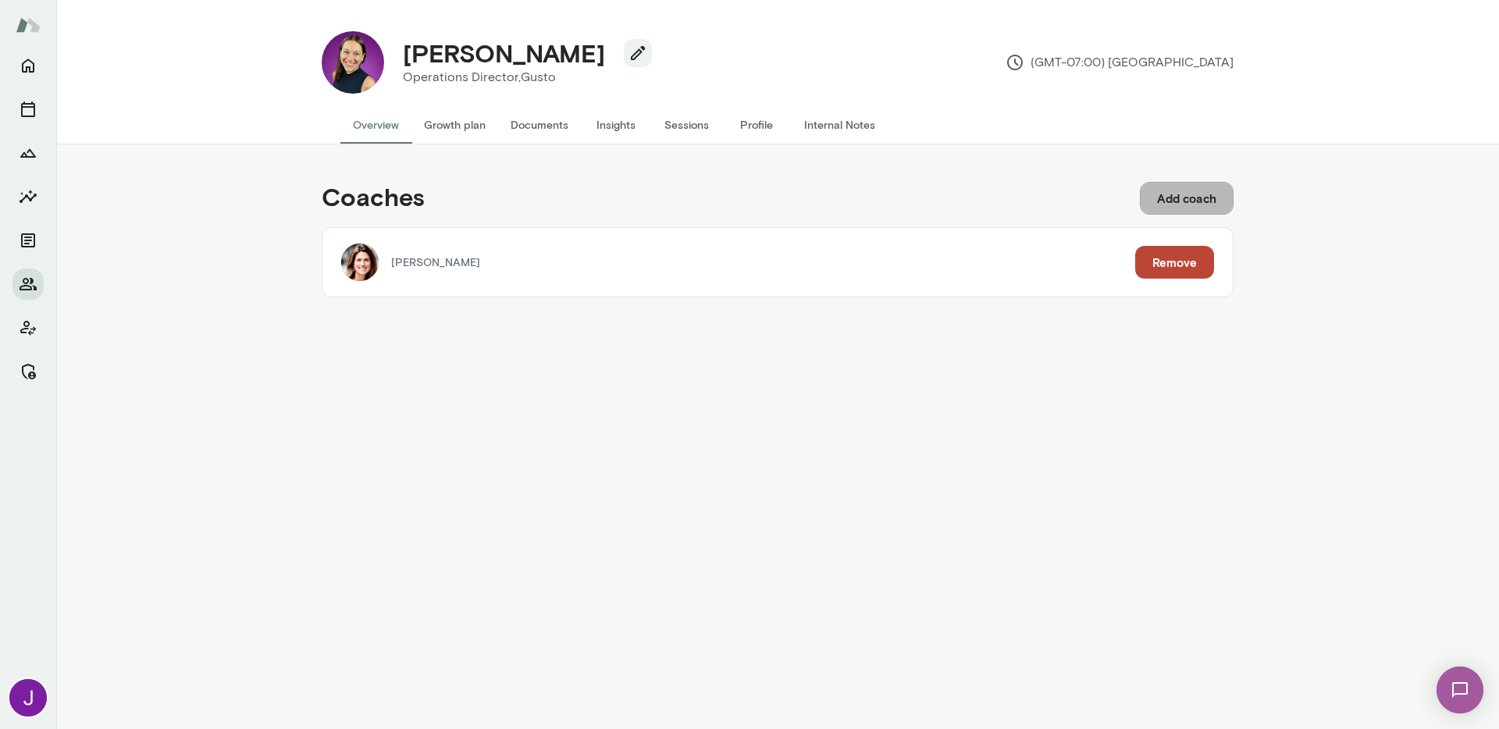
click at [1173, 194] on button "Add coach" at bounding box center [1187, 198] width 94 height 33
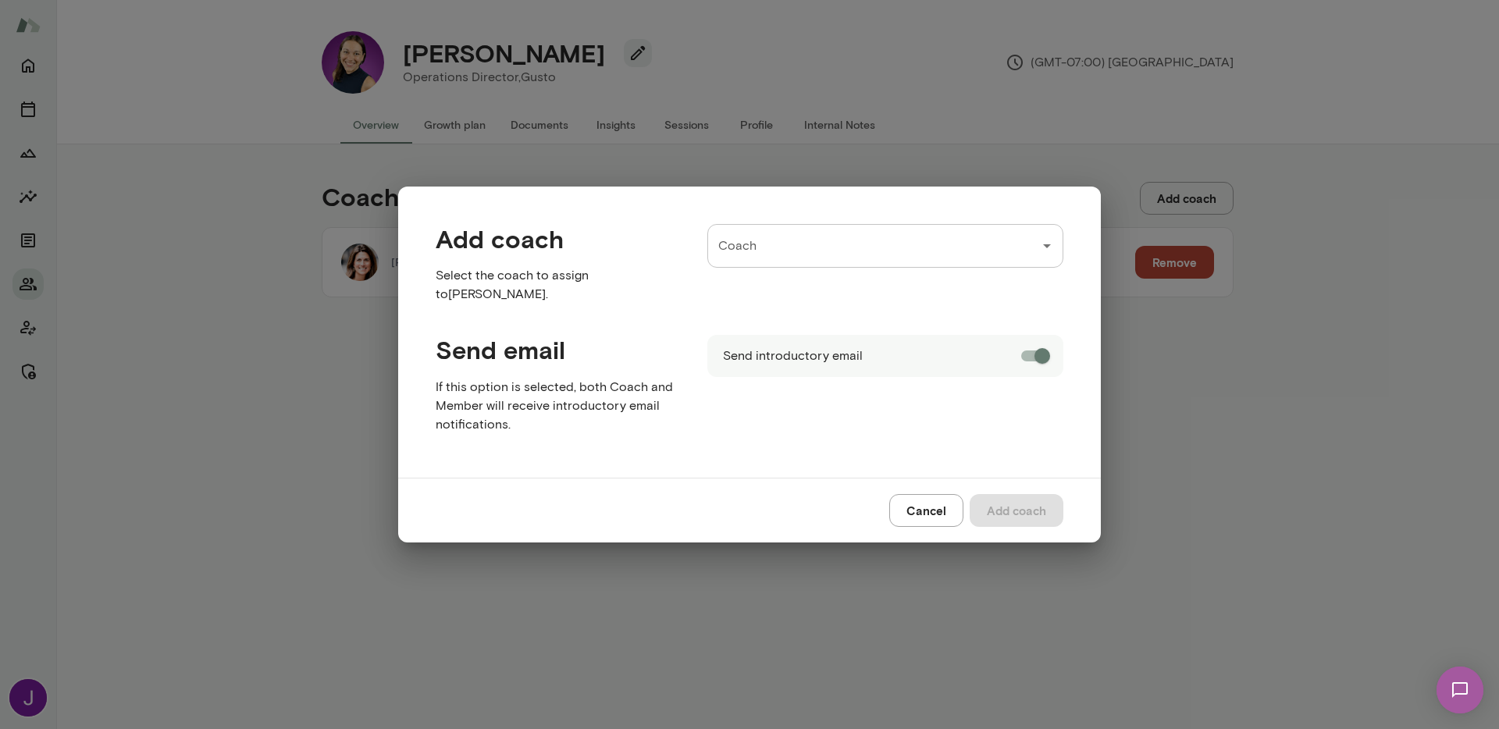
click at [1004, 245] on input "Coach" at bounding box center [873, 246] width 319 height 30
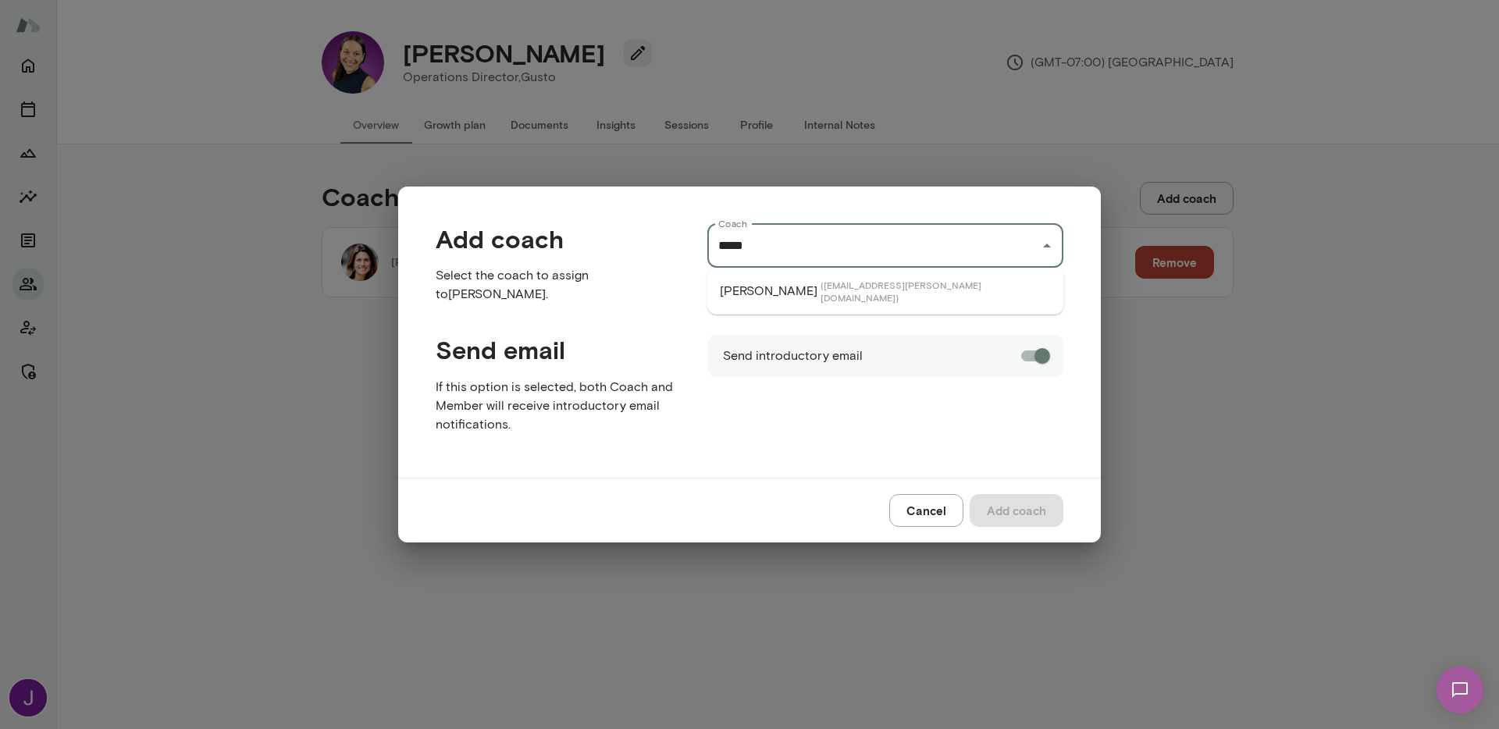
click at [1011, 276] on li "Sheri DeMario ( sheridemario@mento.co )" at bounding box center [885, 291] width 356 height 34
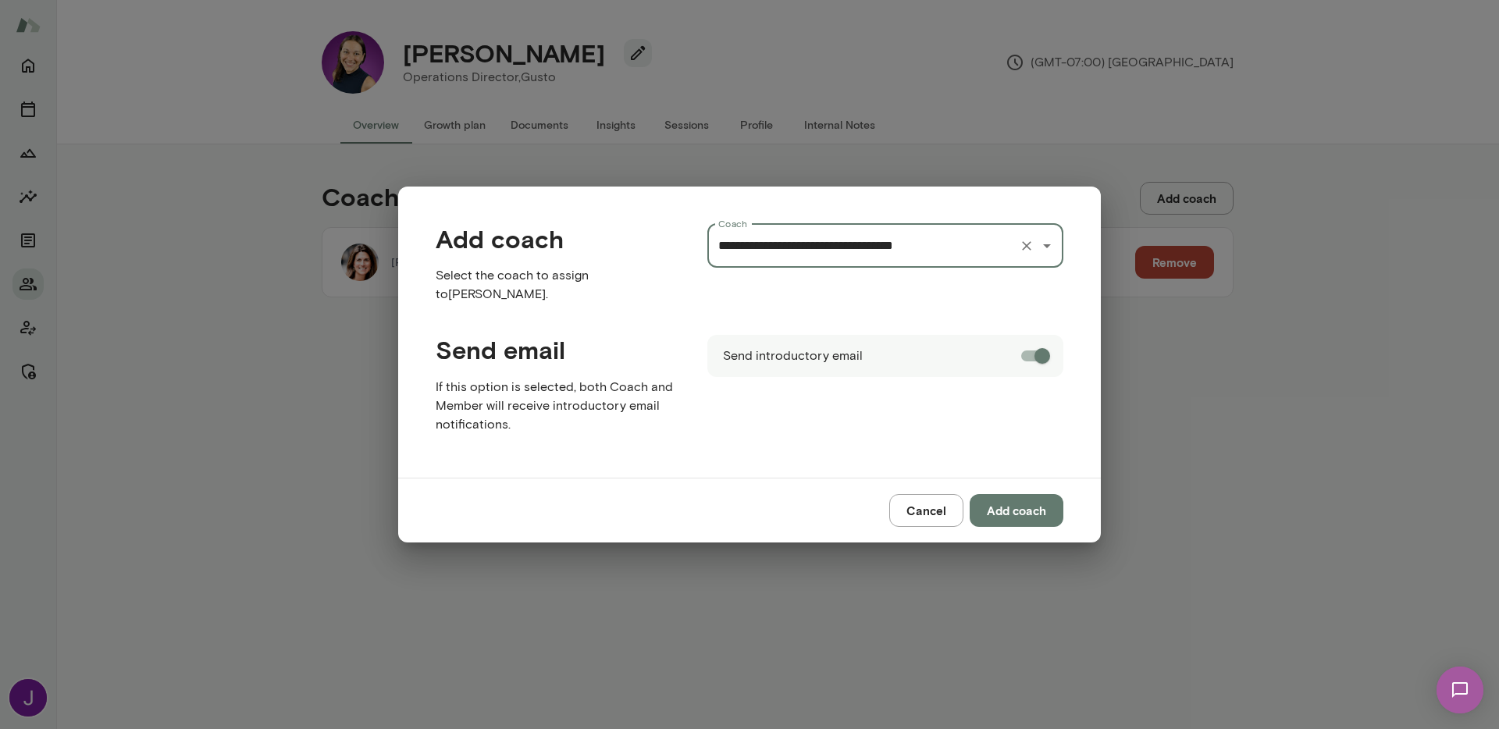
type input "**********"
click at [1016, 510] on button "Add coach" at bounding box center [1017, 510] width 94 height 33
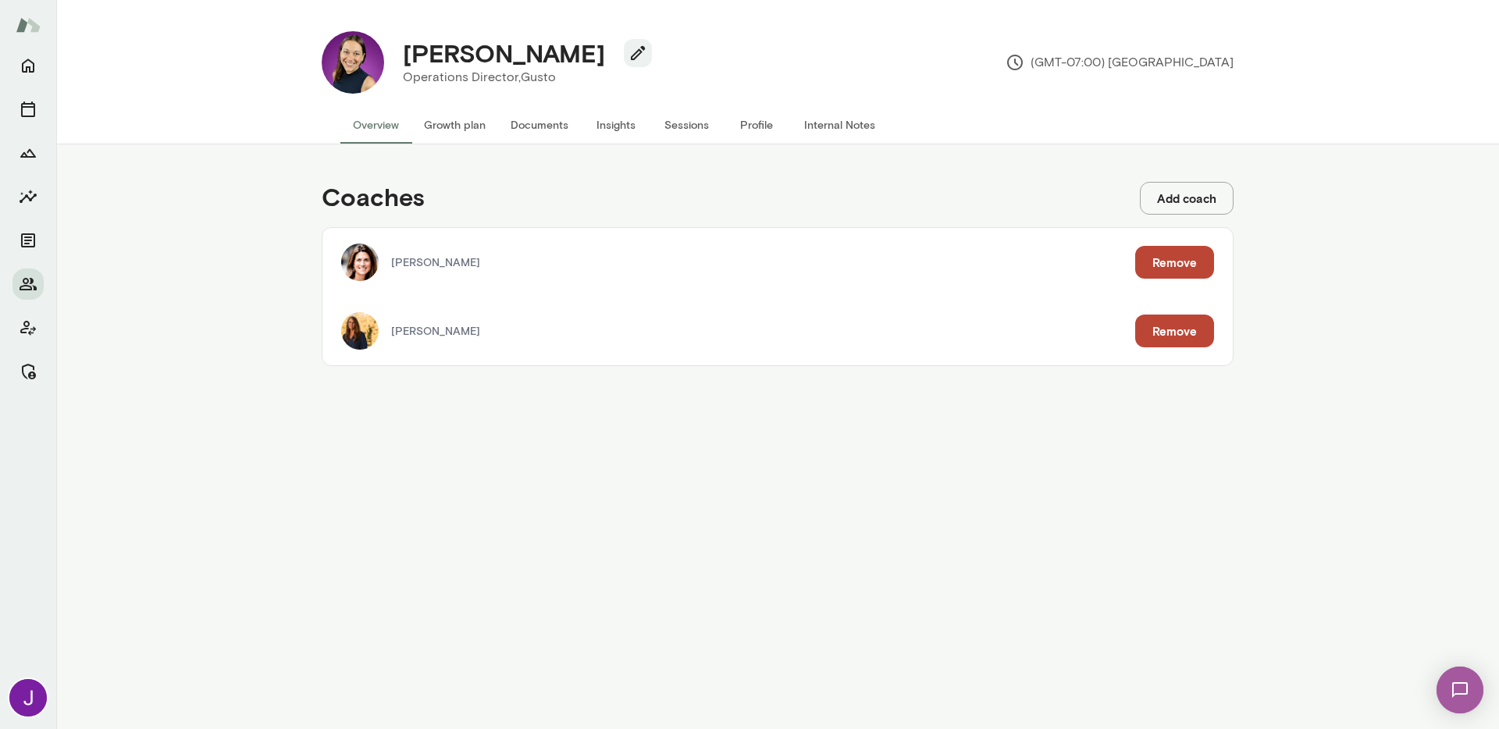
click at [436, 132] on button "Growth plan" at bounding box center [454, 124] width 87 height 37
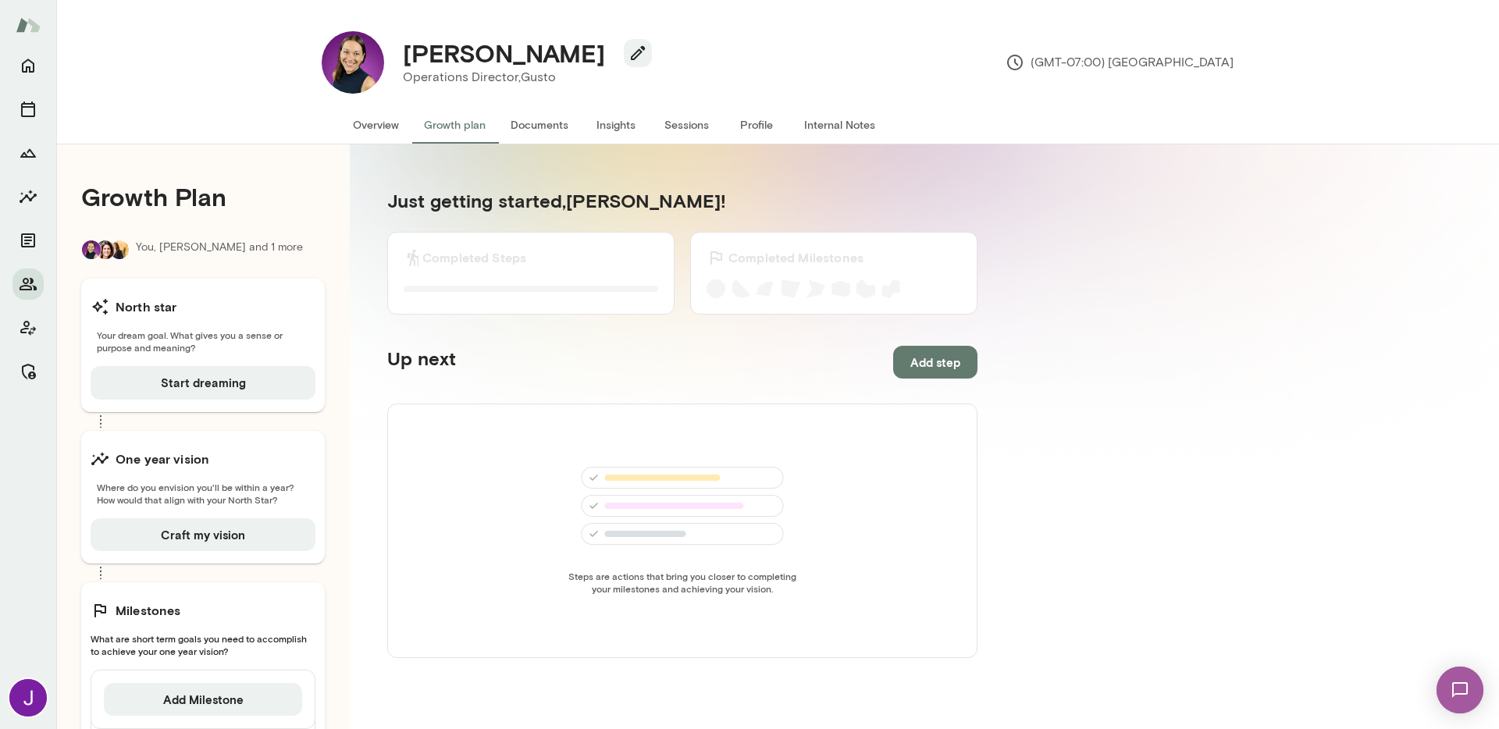
click at [378, 127] on button "Overview" at bounding box center [375, 124] width 71 height 37
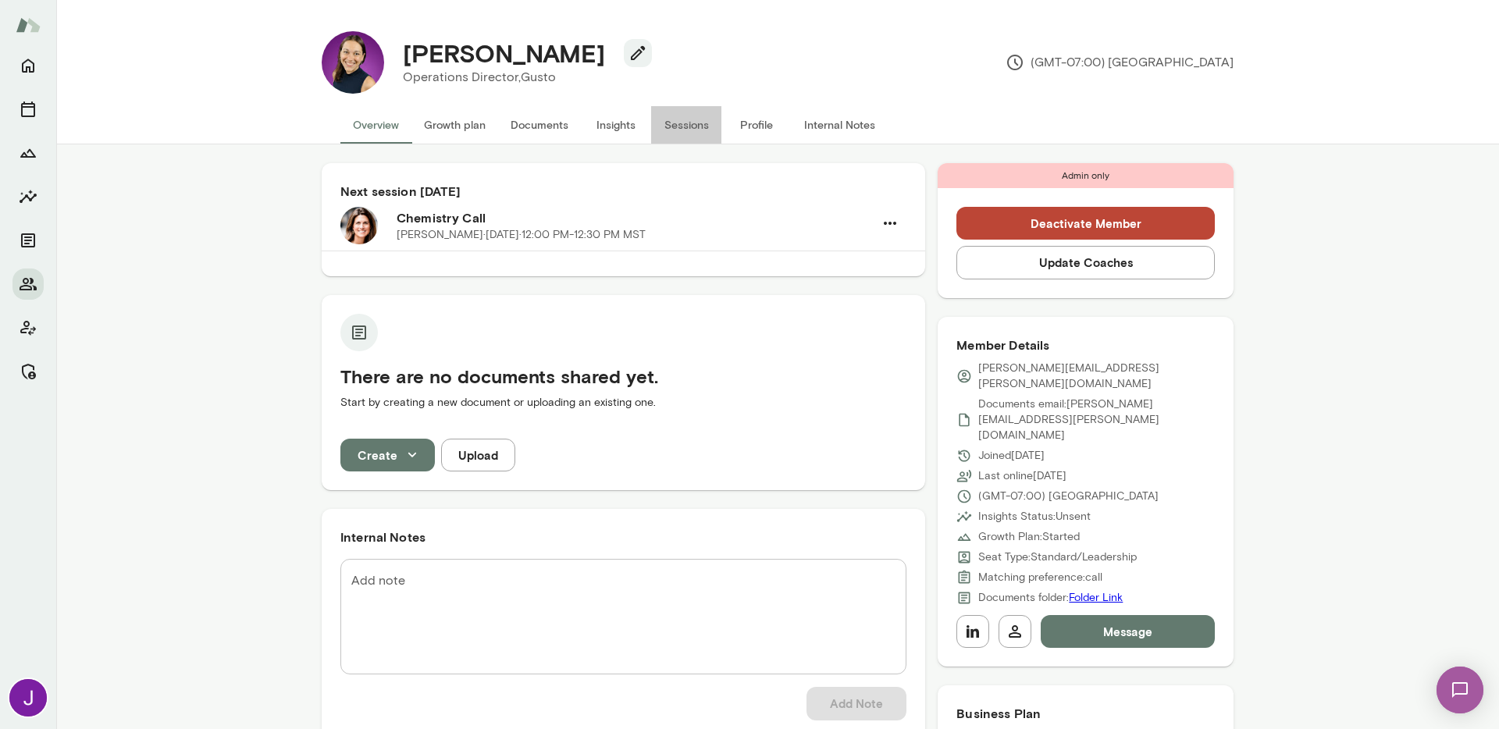
click at [679, 120] on button "Sessions" at bounding box center [686, 124] width 70 height 37
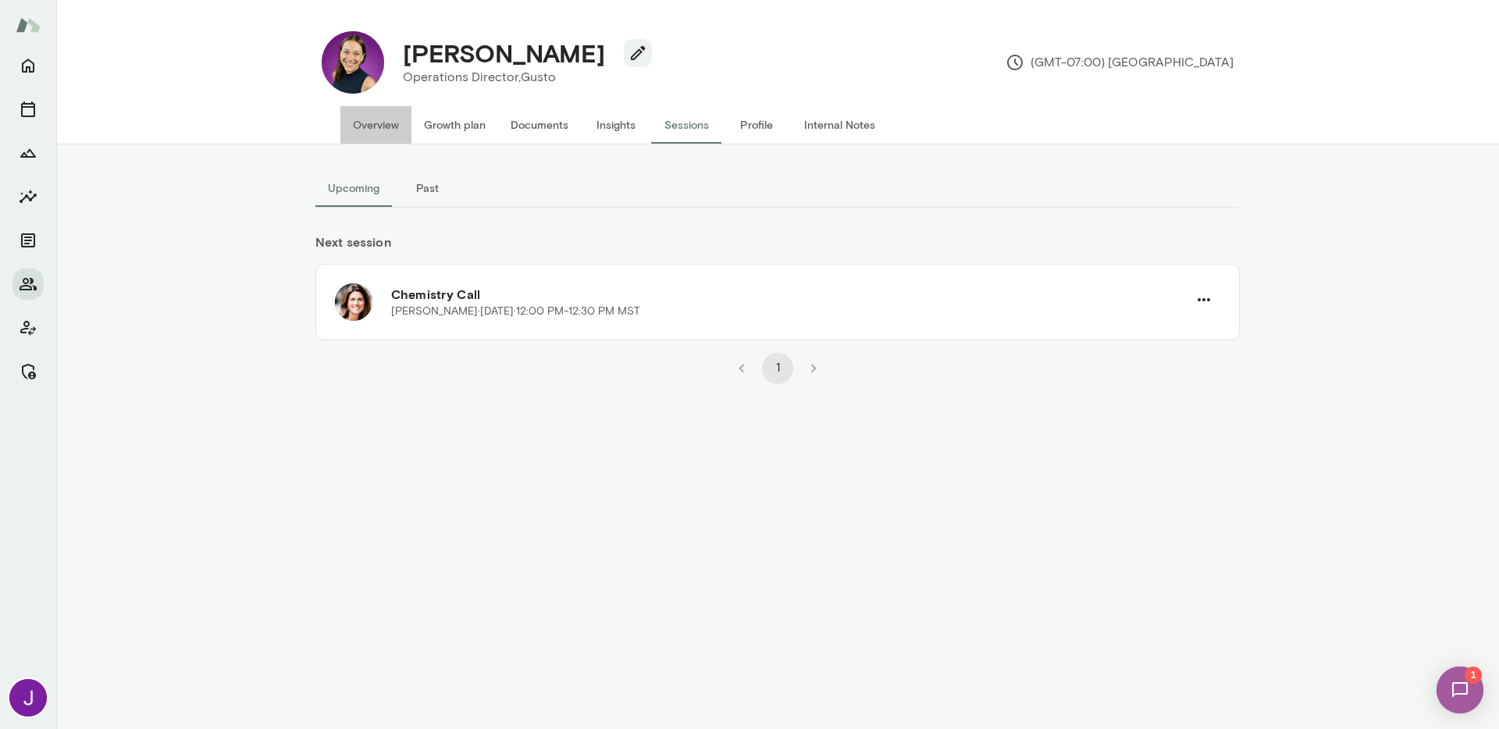
click at [382, 123] on button "Overview" at bounding box center [375, 124] width 71 height 37
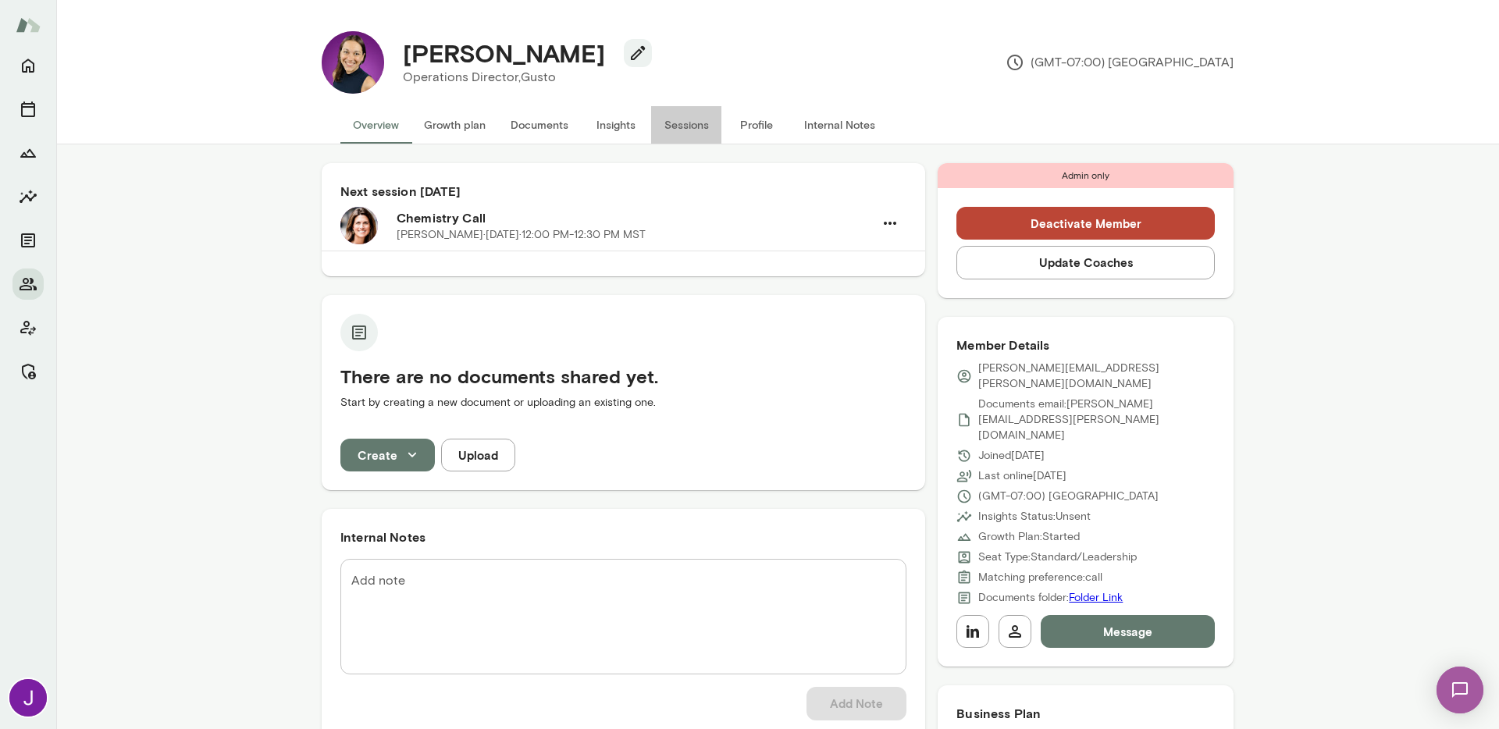
click at [689, 130] on button "Sessions" at bounding box center [686, 124] width 70 height 37
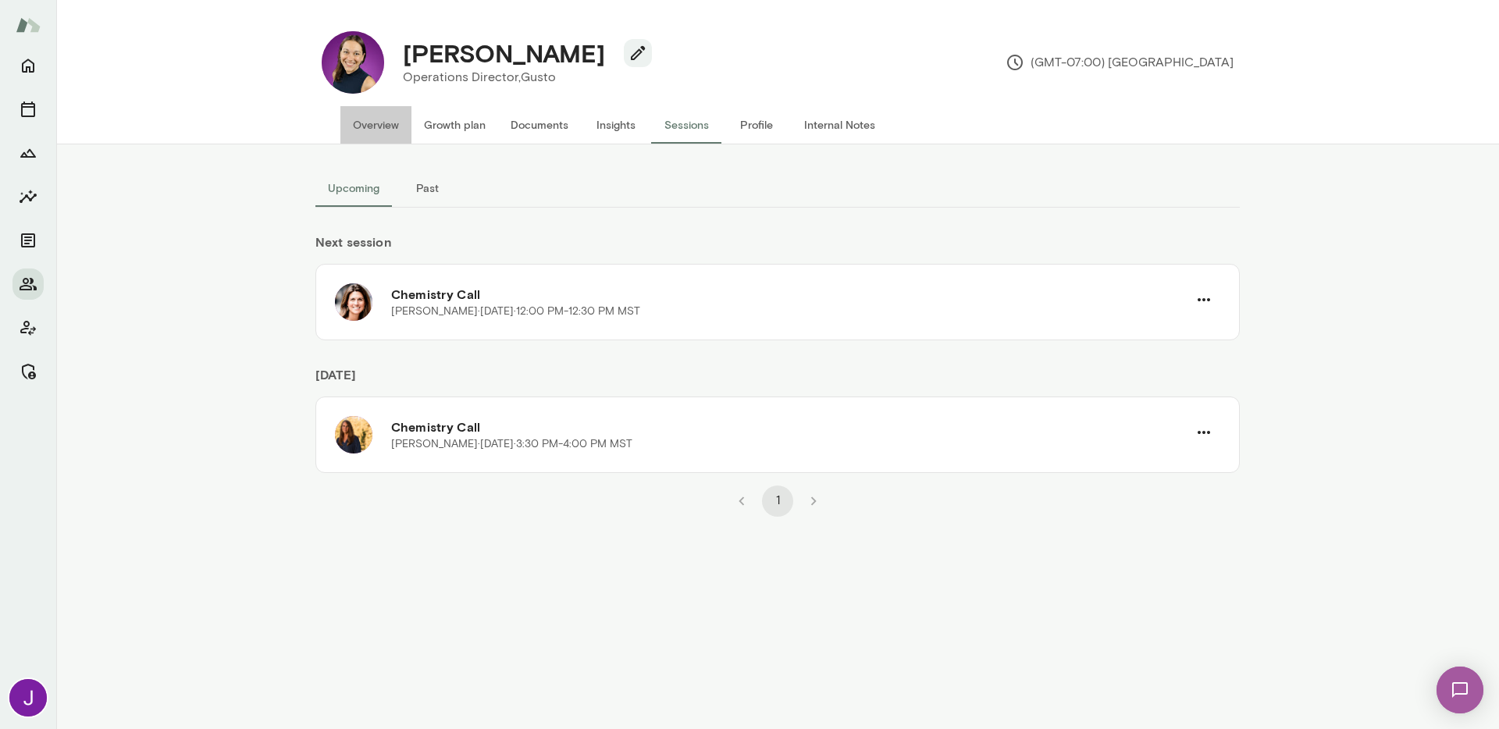
click at [376, 128] on button "Overview" at bounding box center [375, 124] width 71 height 37
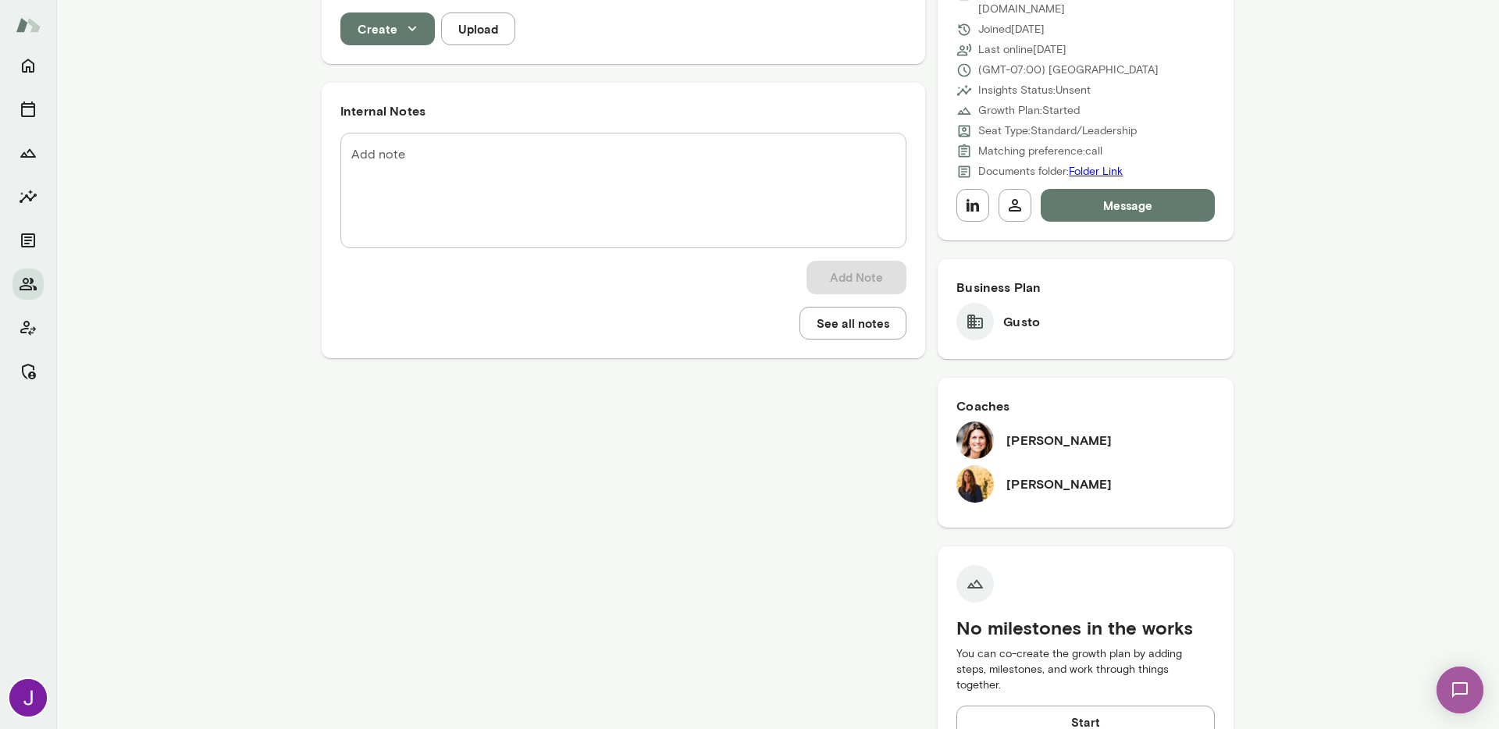
click at [451, 219] on textarea "Add note" at bounding box center [623, 191] width 544 height 90
paste textarea "**********"
type textarea "**********"
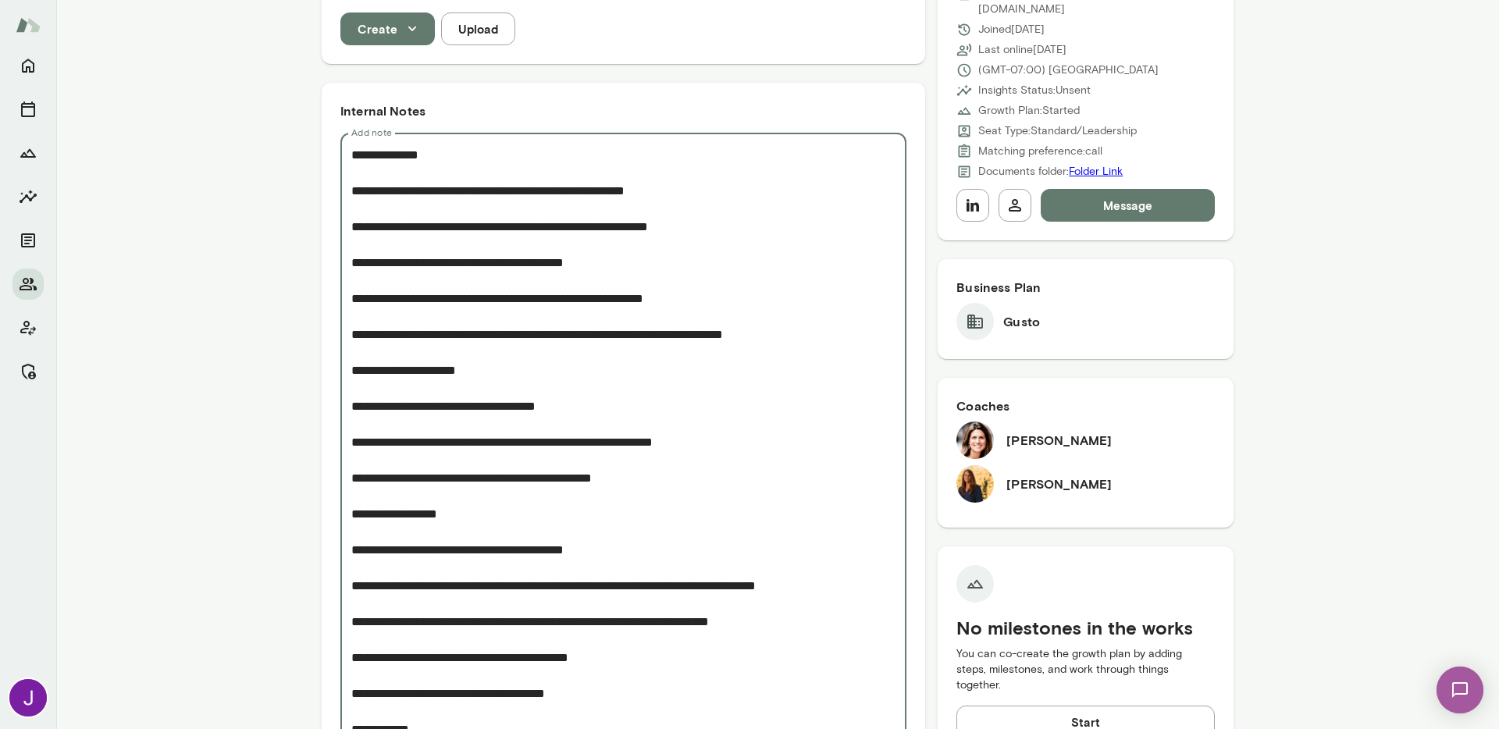
scroll to position [757, 0]
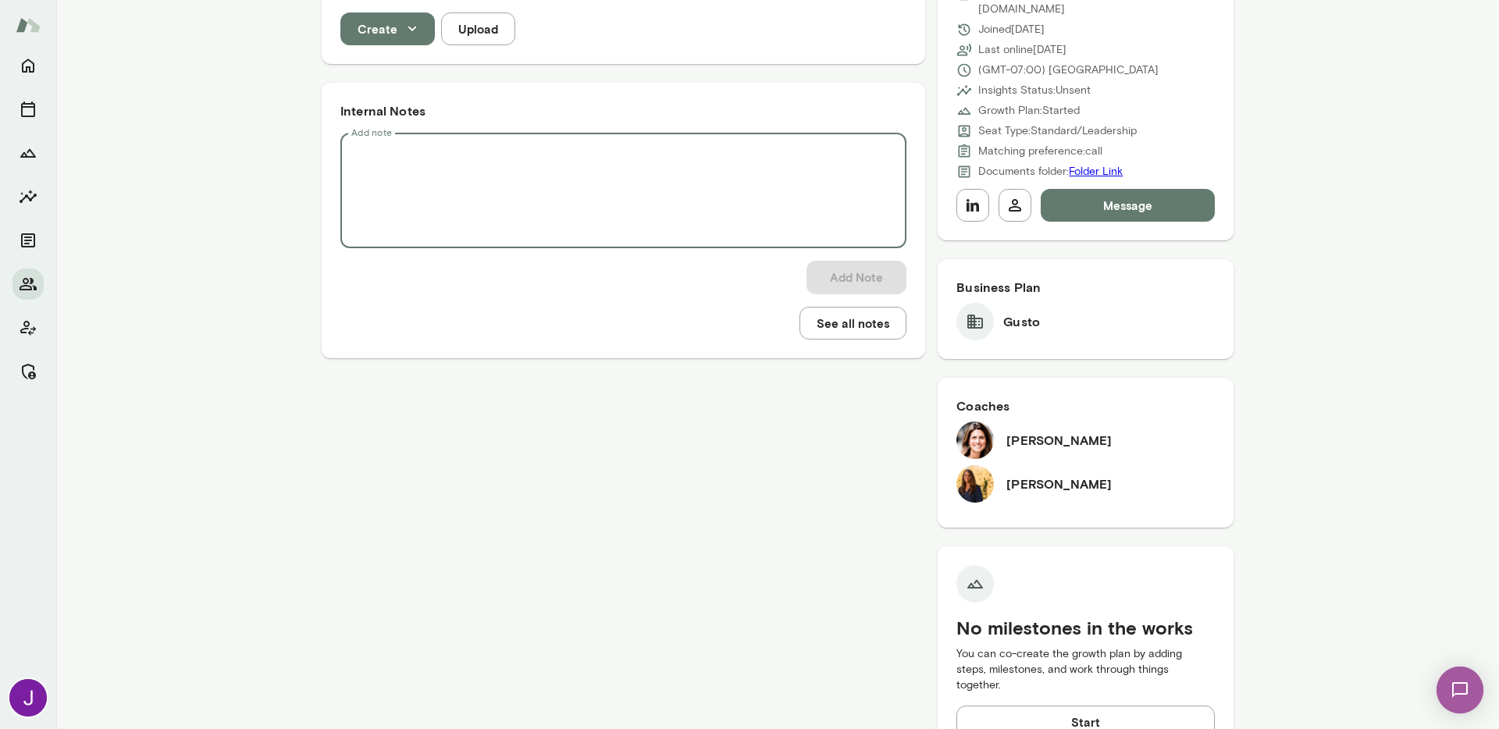
paste textarea "**********"
type textarea "**********"
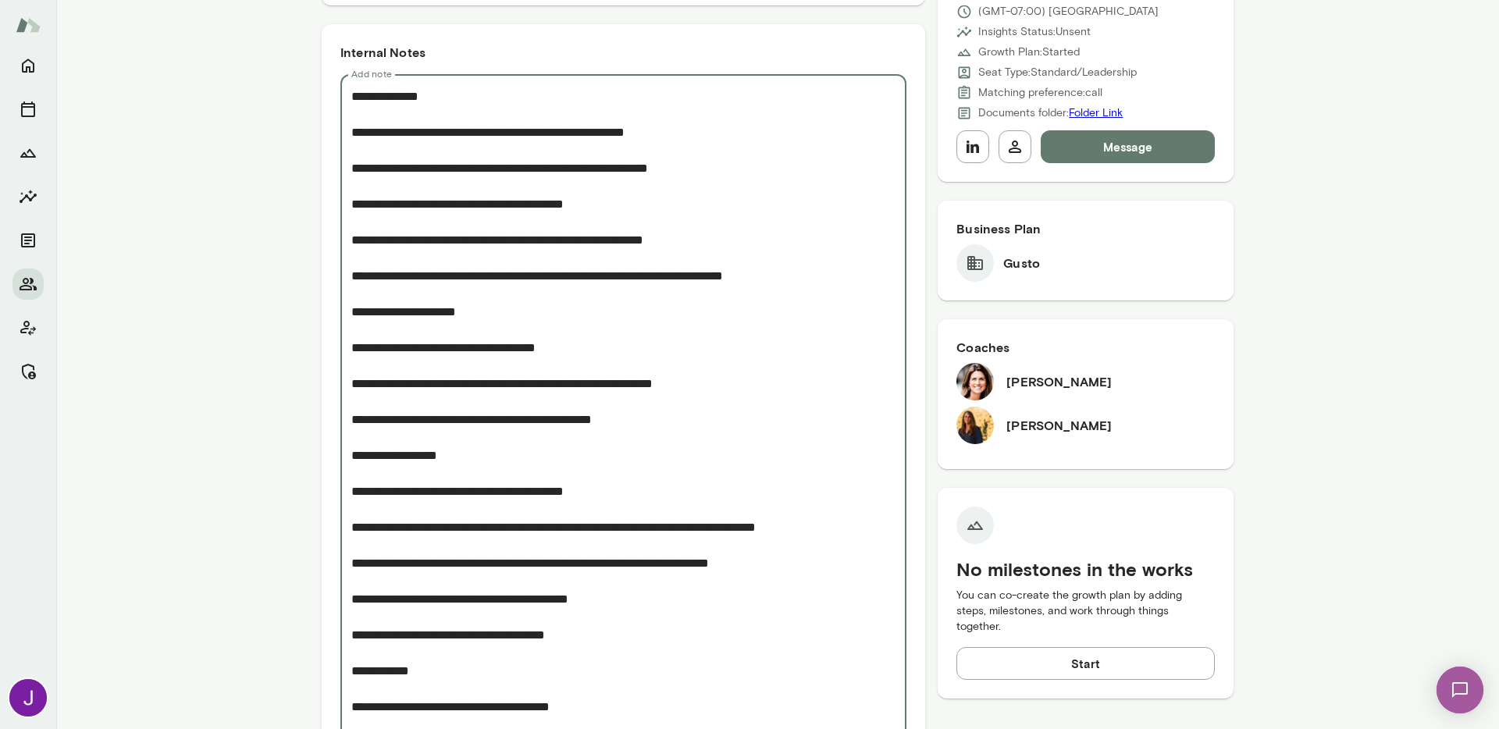
scroll to position [214, 0]
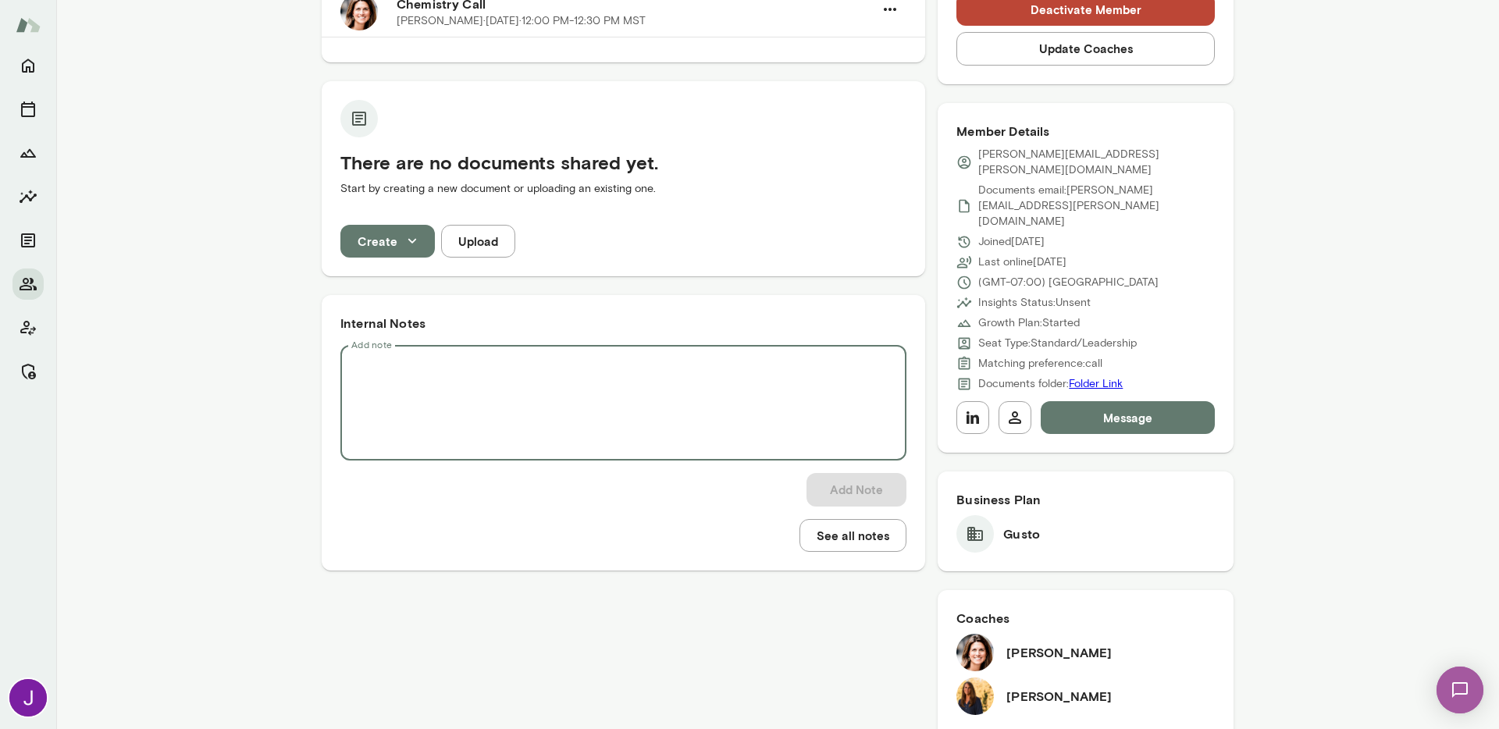
paste textarea "**********"
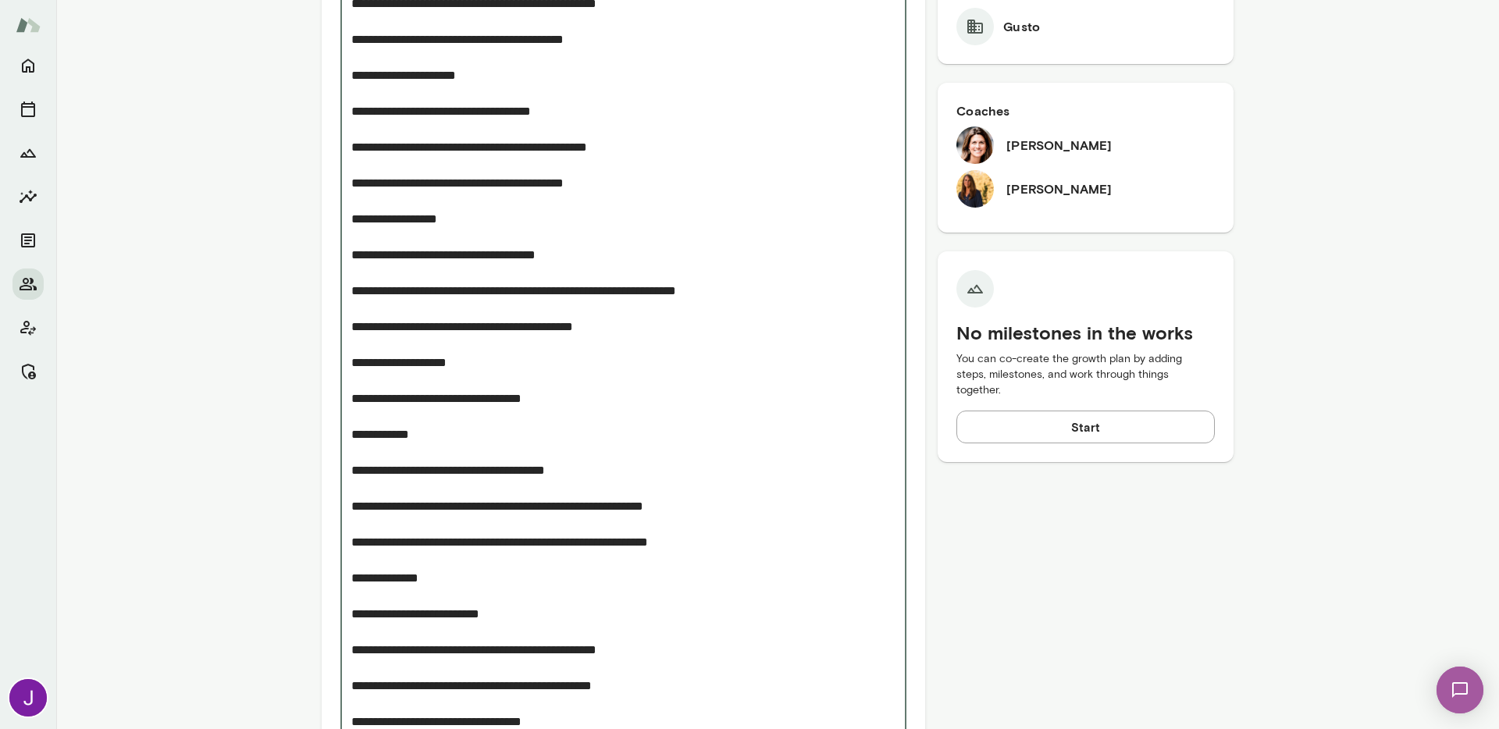
drag, startPoint x: 353, startPoint y: 368, endPoint x: 344, endPoint y: 365, distance: 8.9
click at [352, 368] on textarea "Add note" at bounding box center [623, 291] width 544 height 880
click at [341, 364] on div "* Add note" at bounding box center [623, 291] width 566 height 906
click at [351, 363] on textarea "Add note" at bounding box center [623, 291] width 544 height 880
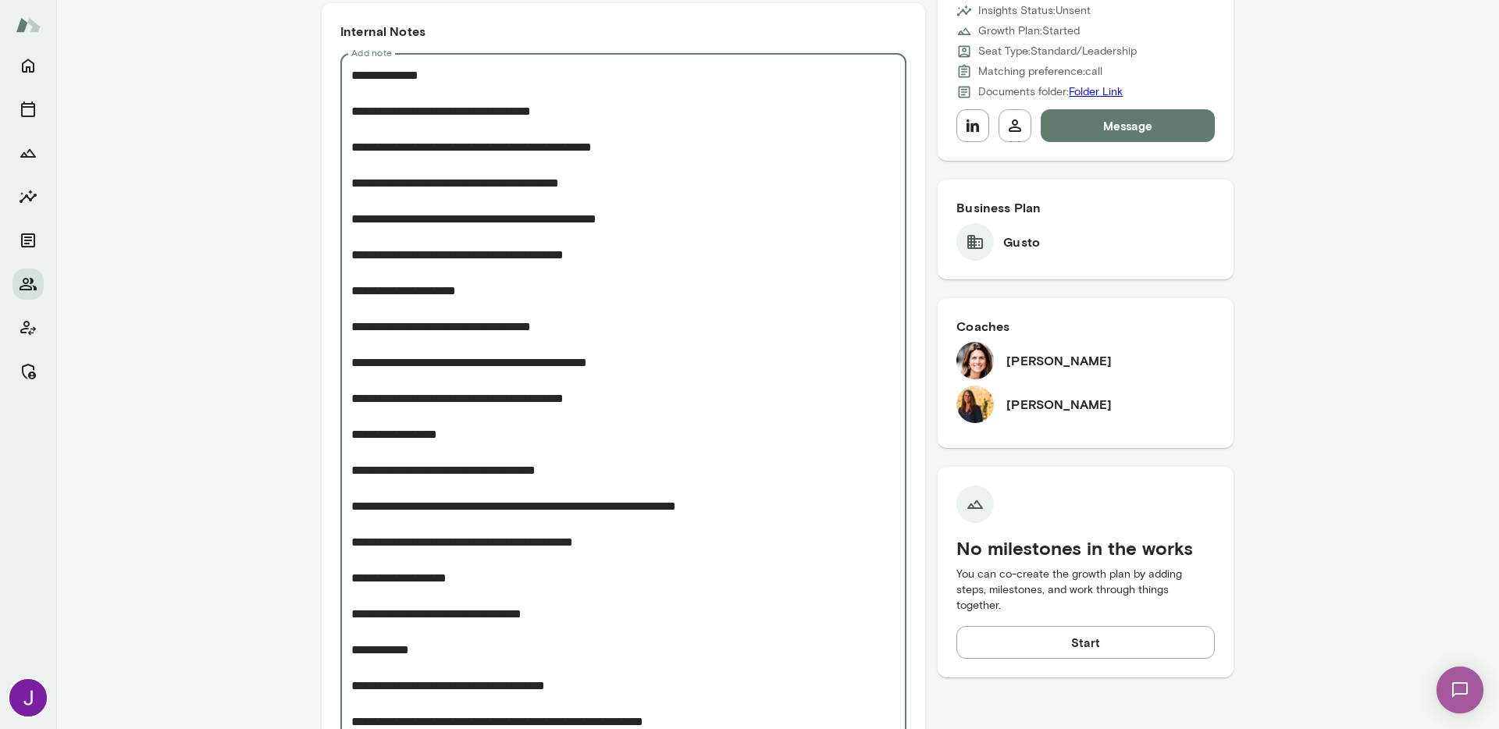
scroll to position [225, 0]
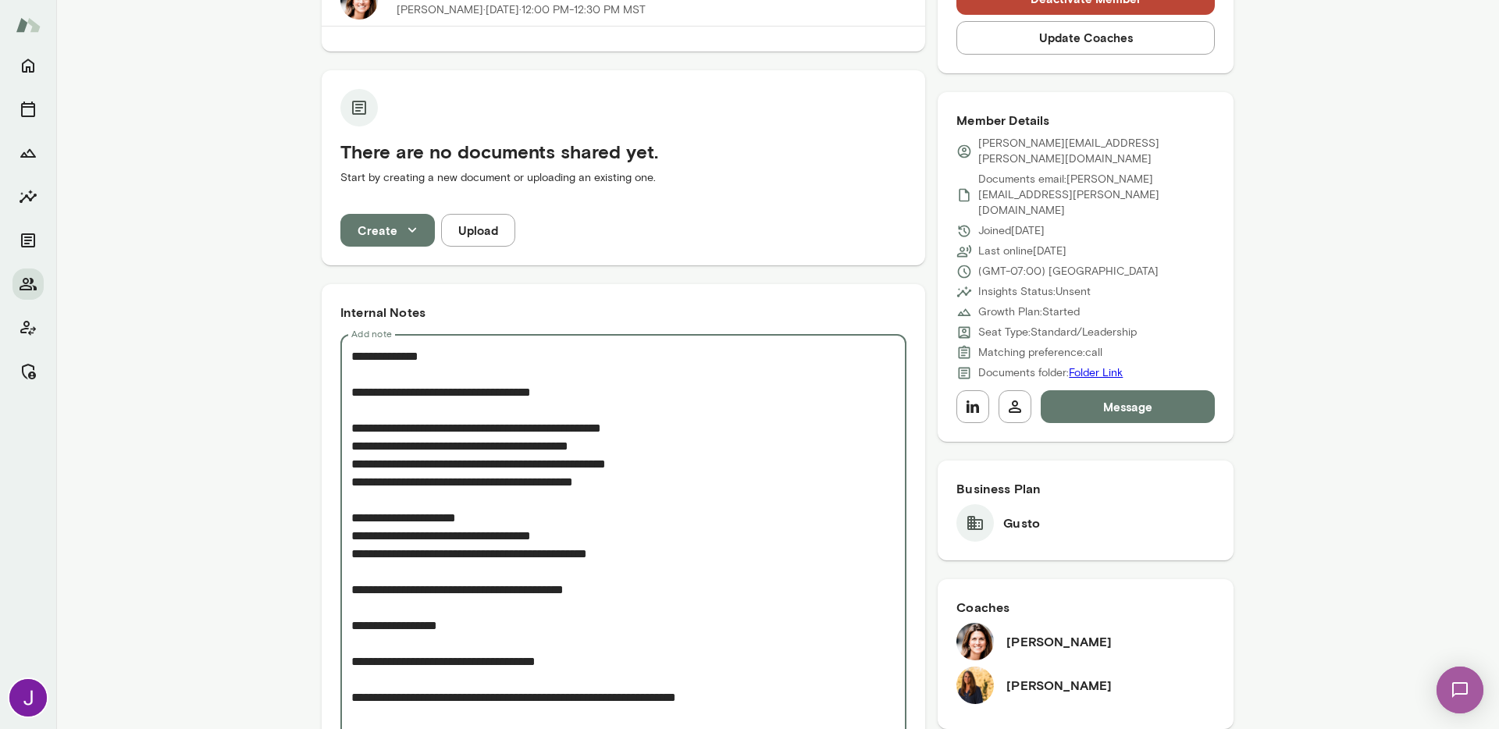
click at [379, 571] on textarea "Add note" at bounding box center [623, 742] width 544 height 790
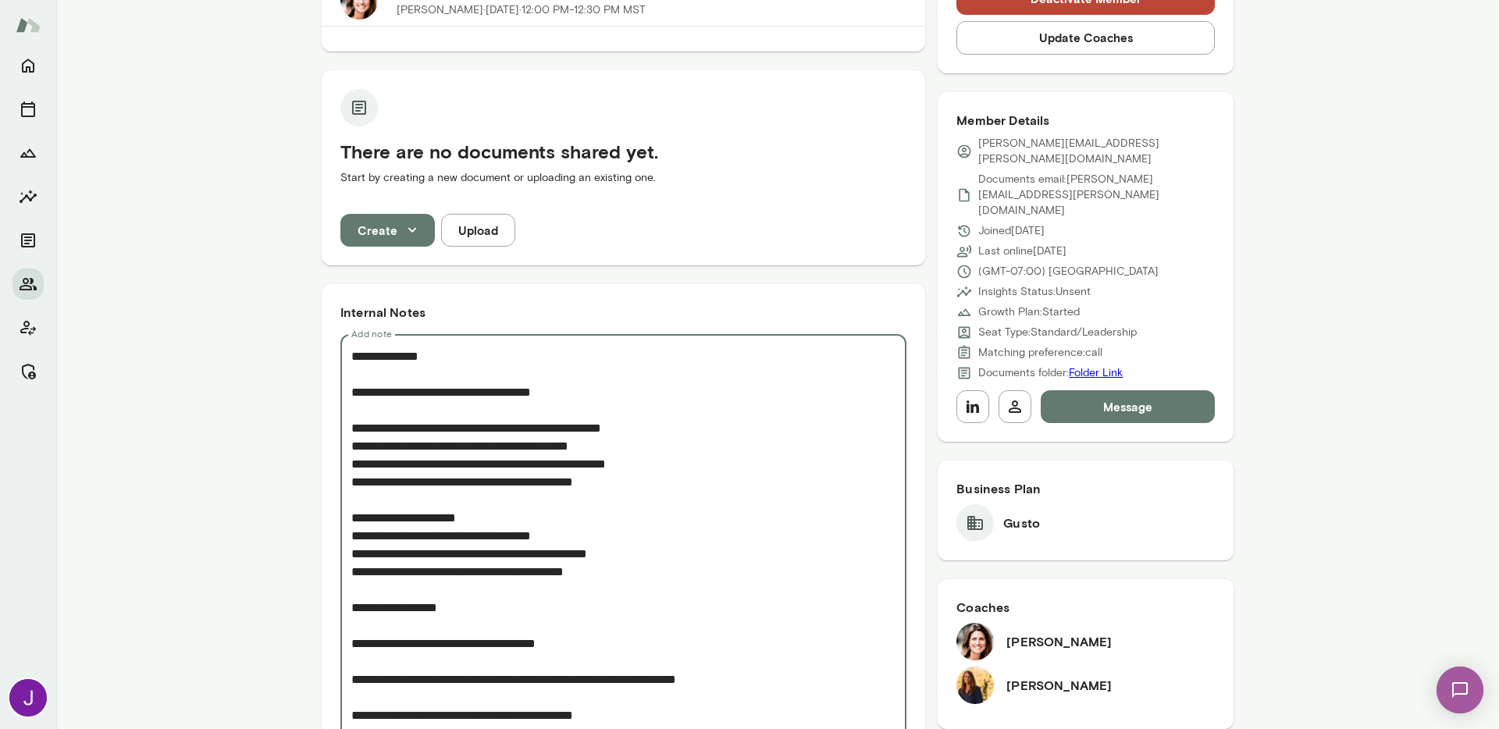
click at [385, 592] on textarea "Add note" at bounding box center [623, 733] width 544 height 772
click at [390, 627] on textarea "Add note" at bounding box center [623, 733] width 544 height 772
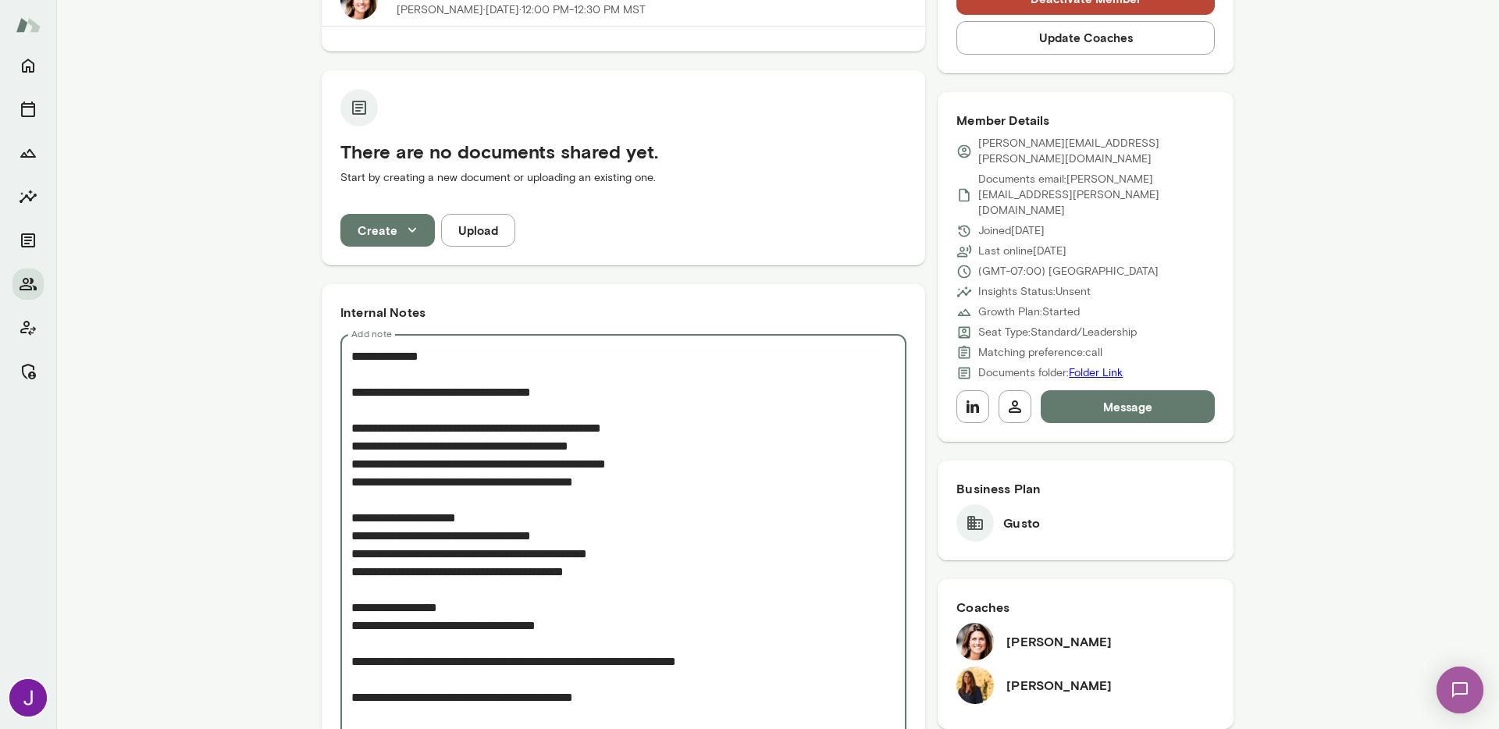
click at [388, 651] on textarea "Add note" at bounding box center [623, 724] width 544 height 754
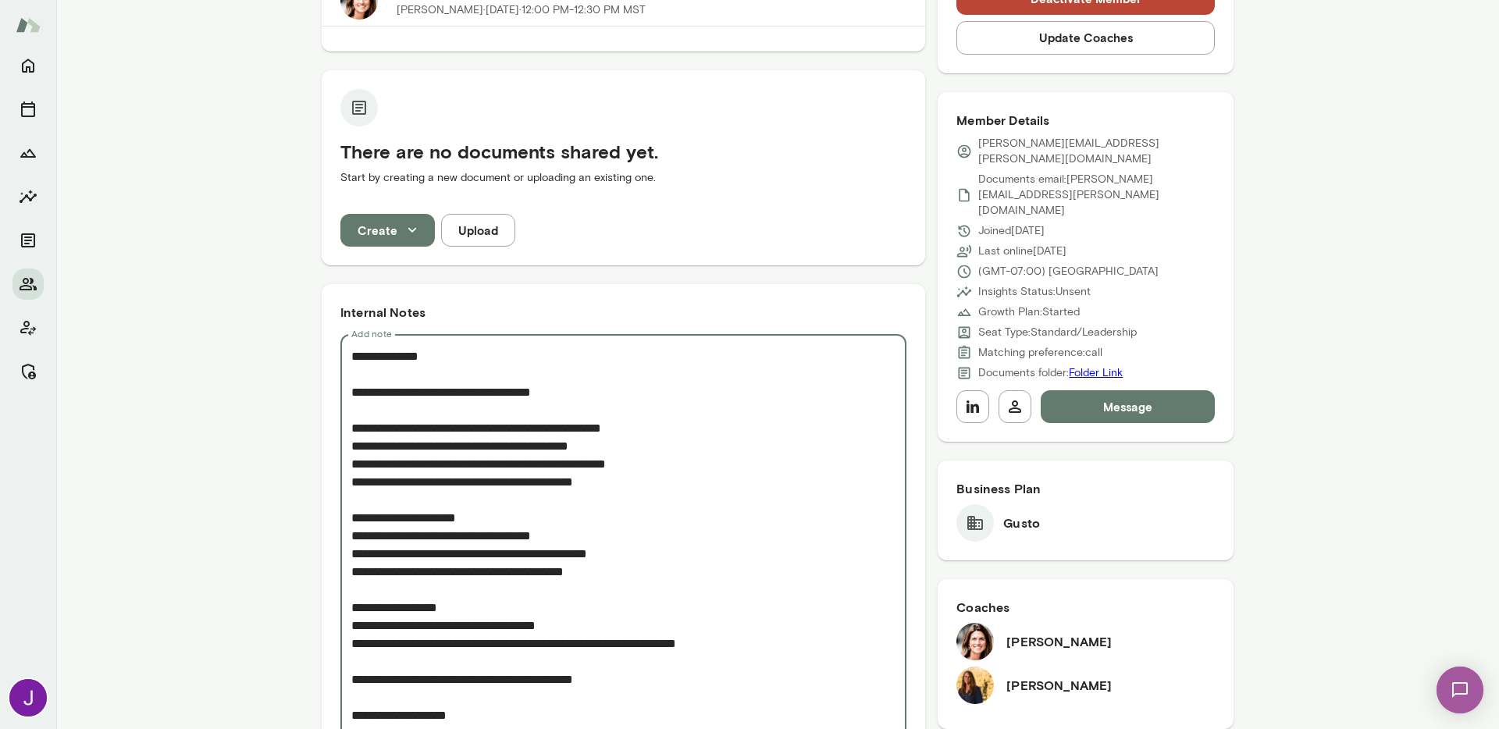
click at [386, 664] on textarea "Add note" at bounding box center [623, 715] width 544 height 736
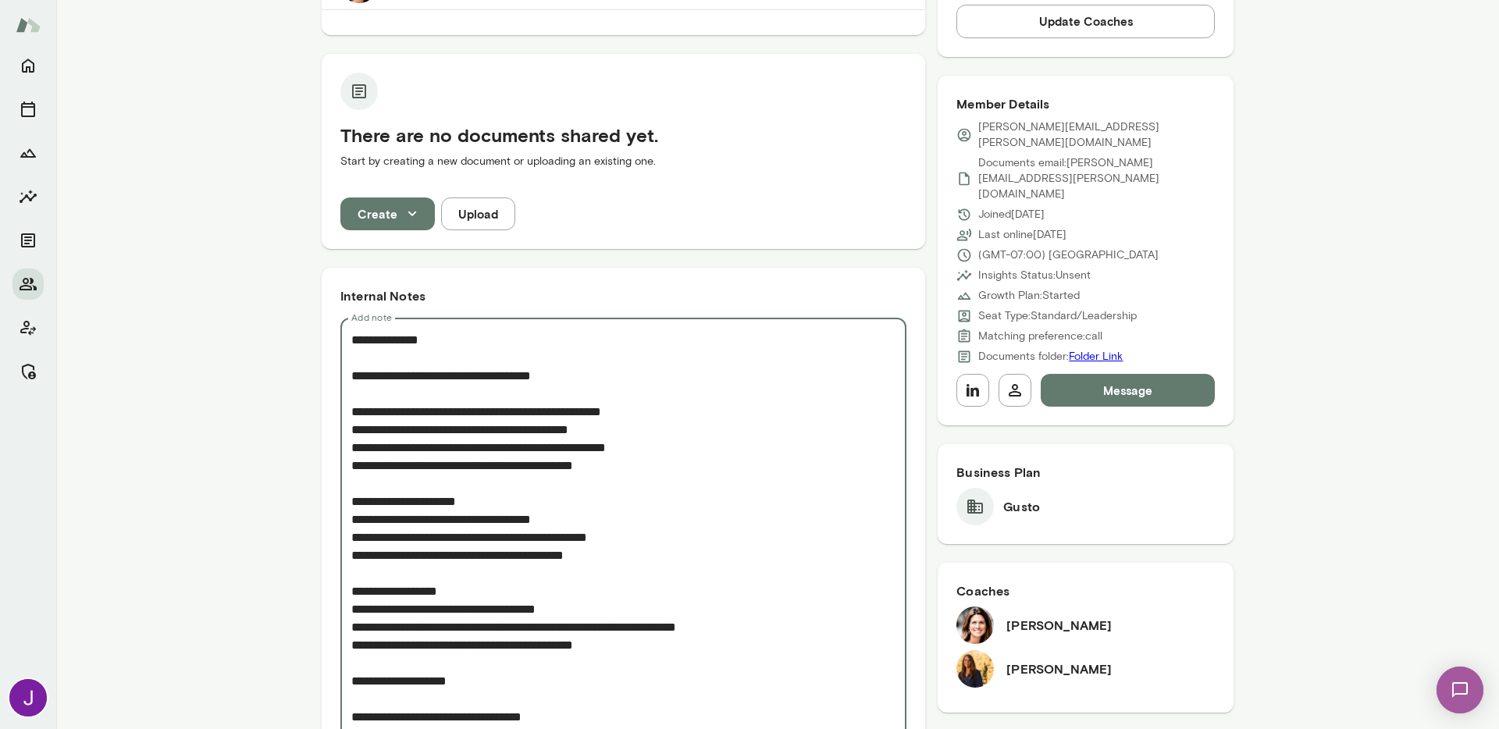
scroll to position [466, 0]
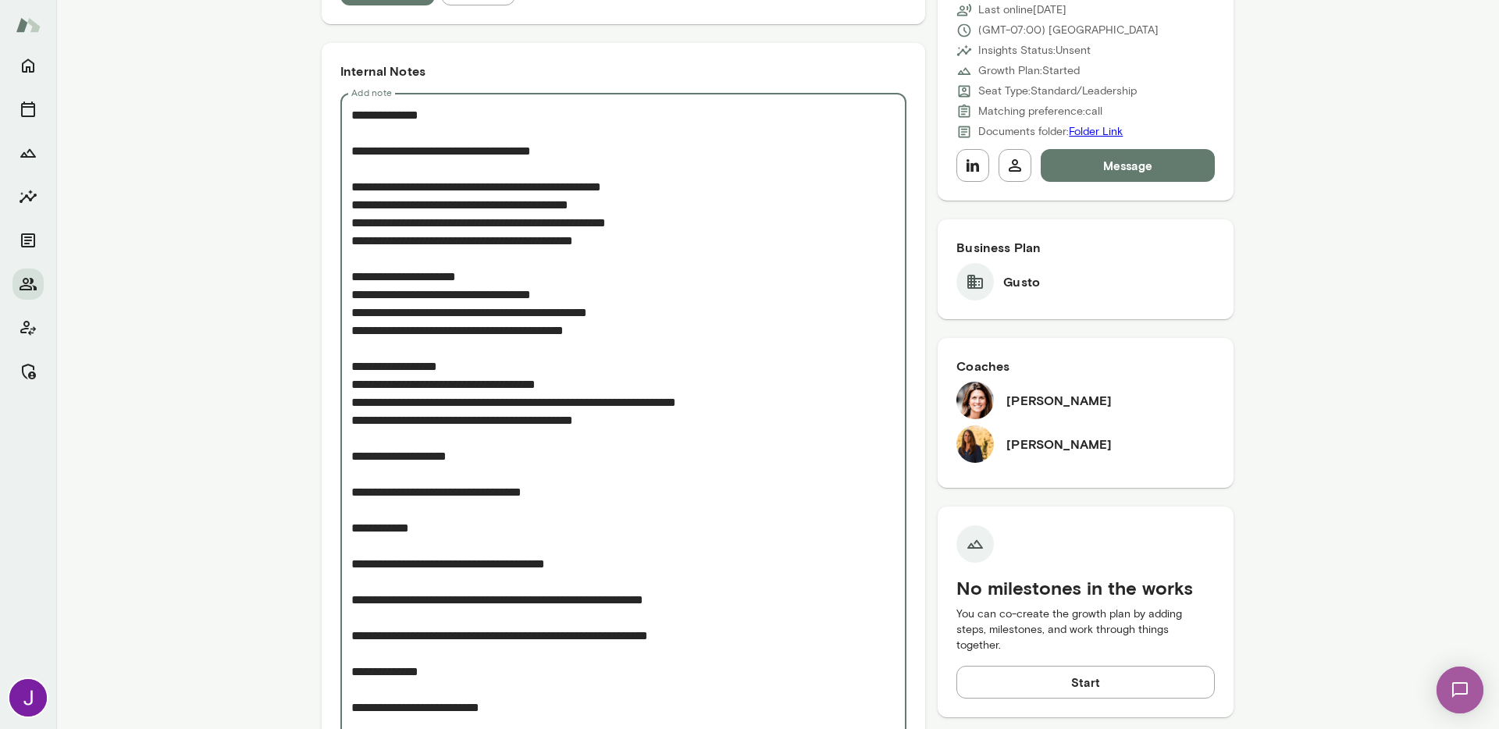
click at [408, 439] on textarea "Add note" at bounding box center [623, 465] width 544 height 718
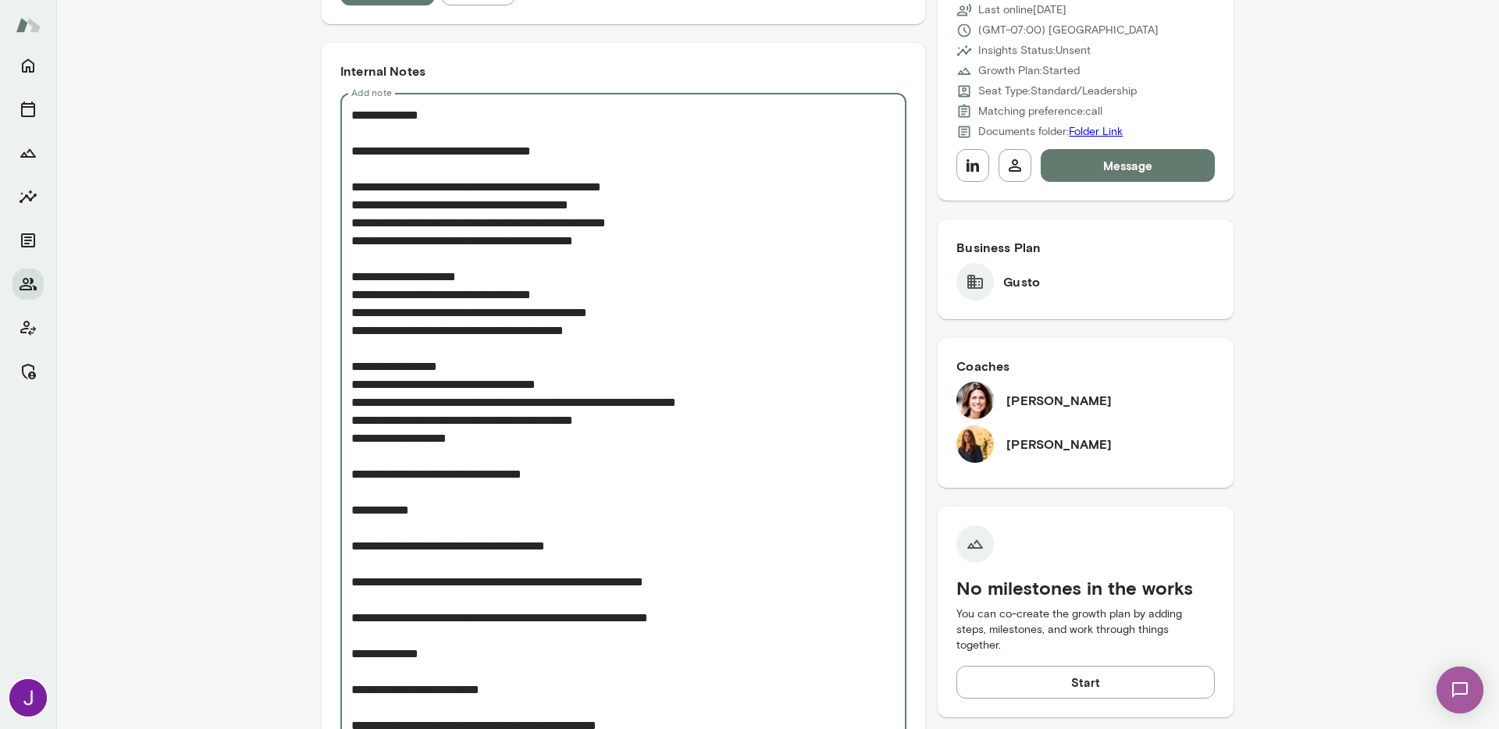
click at [402, 455] on textarea "Add note" at bounding box center [623, 456] width 544 height 700
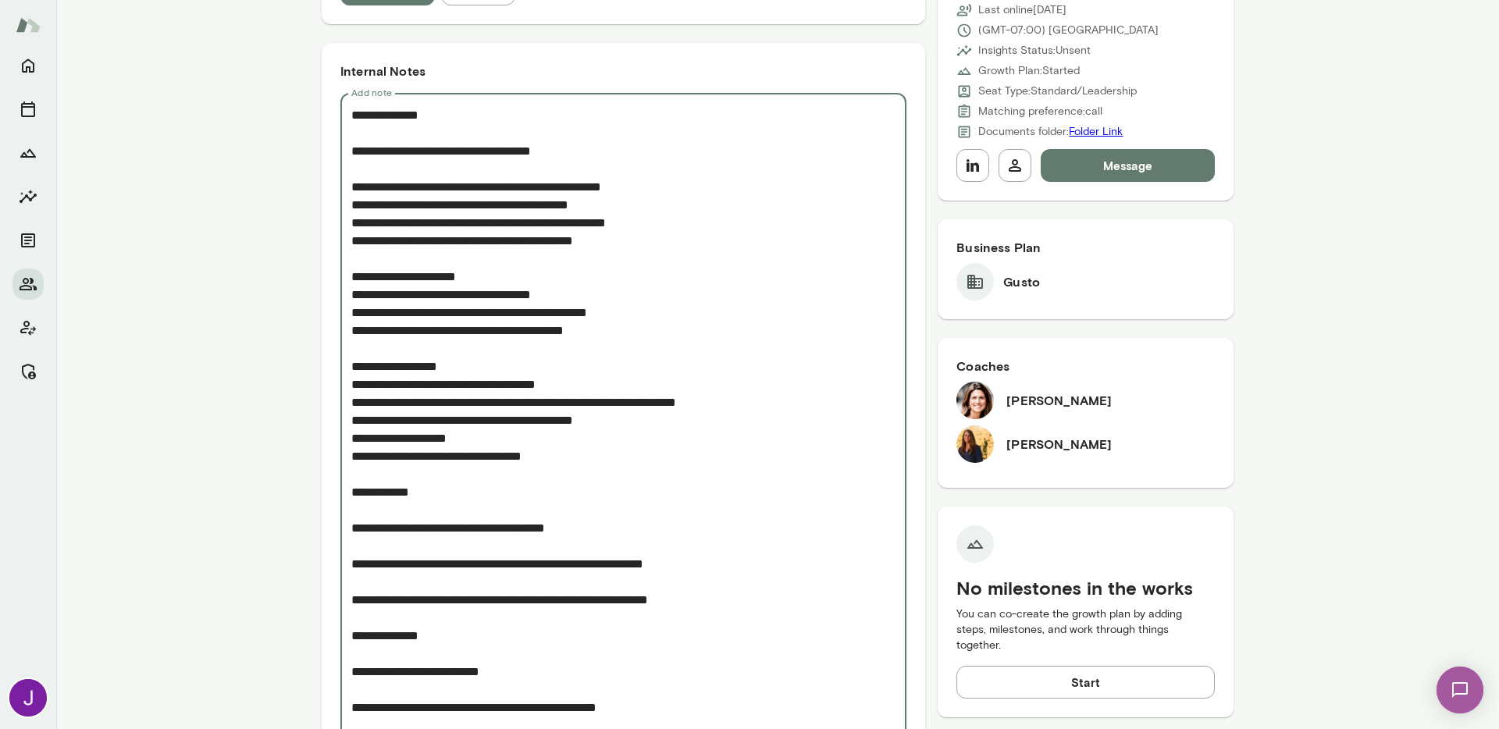
click at [379, 546] on textarea "Add note" at bounding box center [623, 447] width 544 height 682
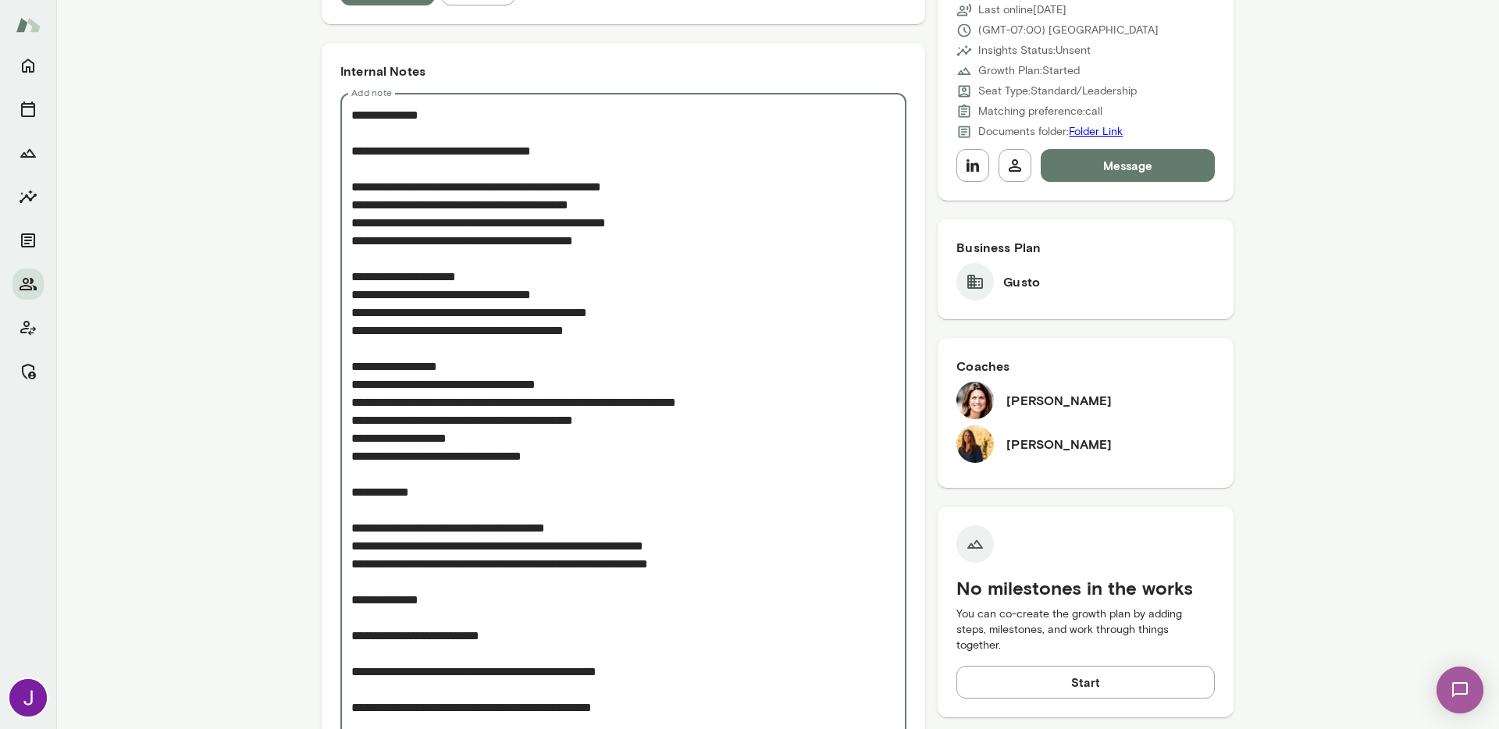
click at [377, 582] on textarea "Add note" at bounding box center [623, 429] width 544 height 646
click at [381, 623] on textarea "Add note" at bounding box center [623, 429] width 544 height 646
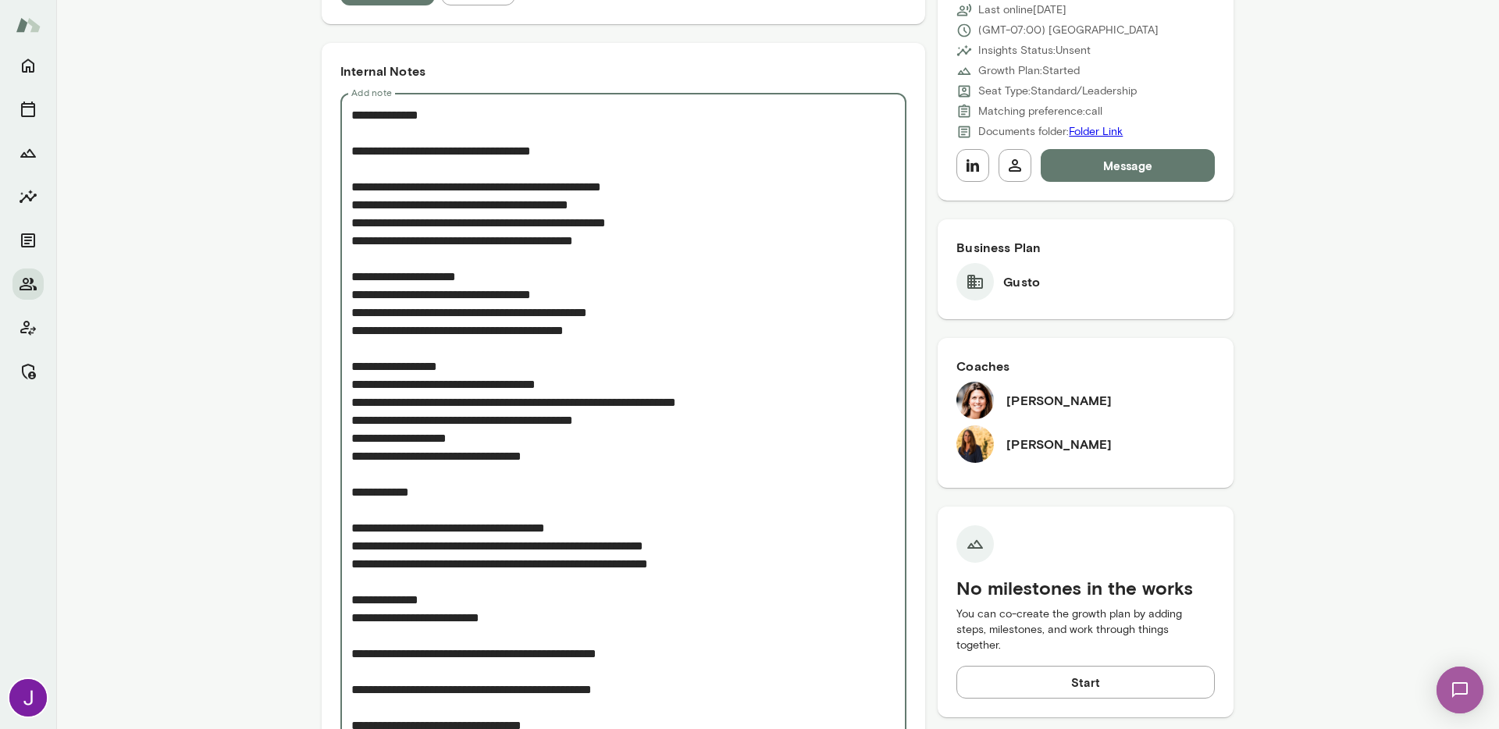
click at [379, 635] on textarea "Add note" at bounding box center [623, 420] width 544 height 628
click at [382, 673] on textarea "Add note" at bounding box center [623, 402] width 544 height 593
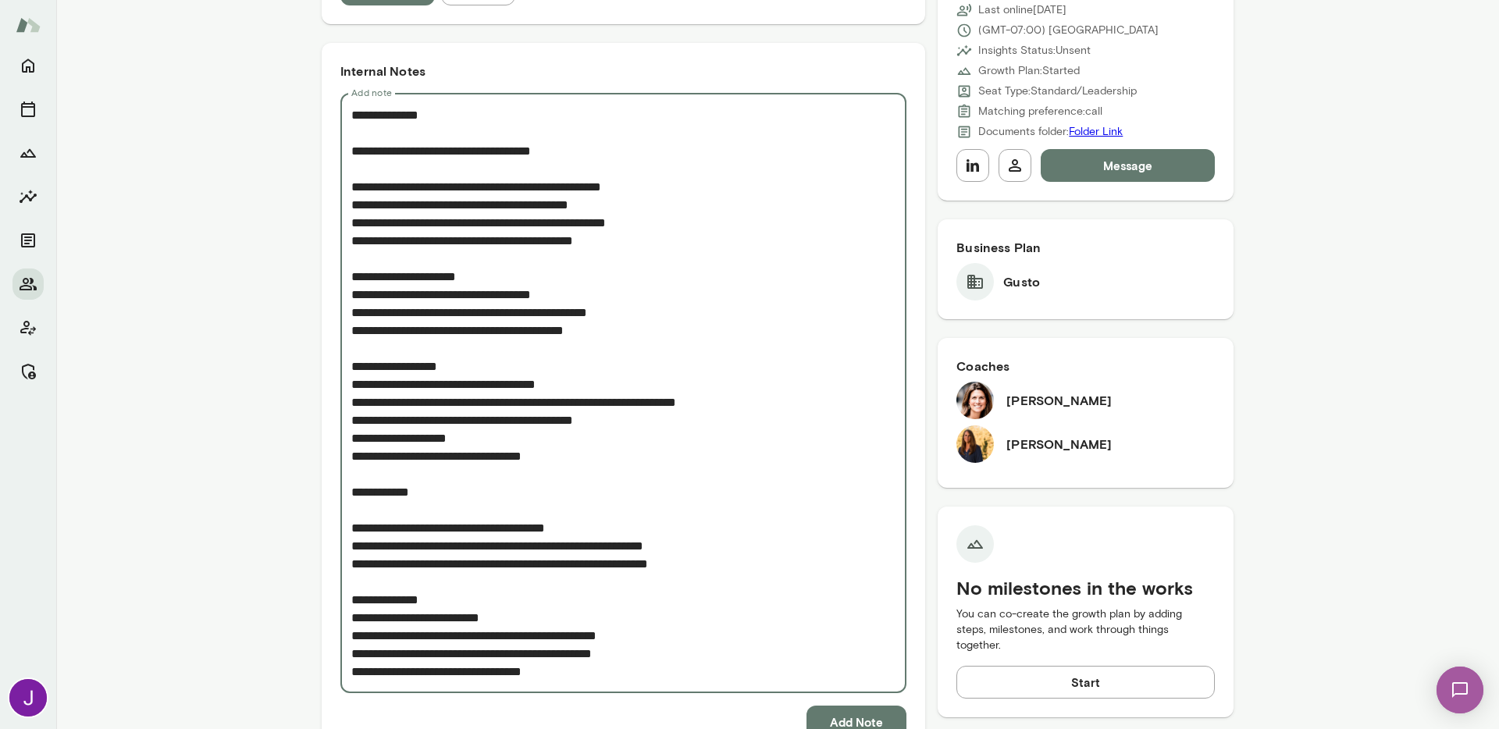
click at [351, 673] on textarea "Add note" at bounding box center [623, 393] width 544 height 575
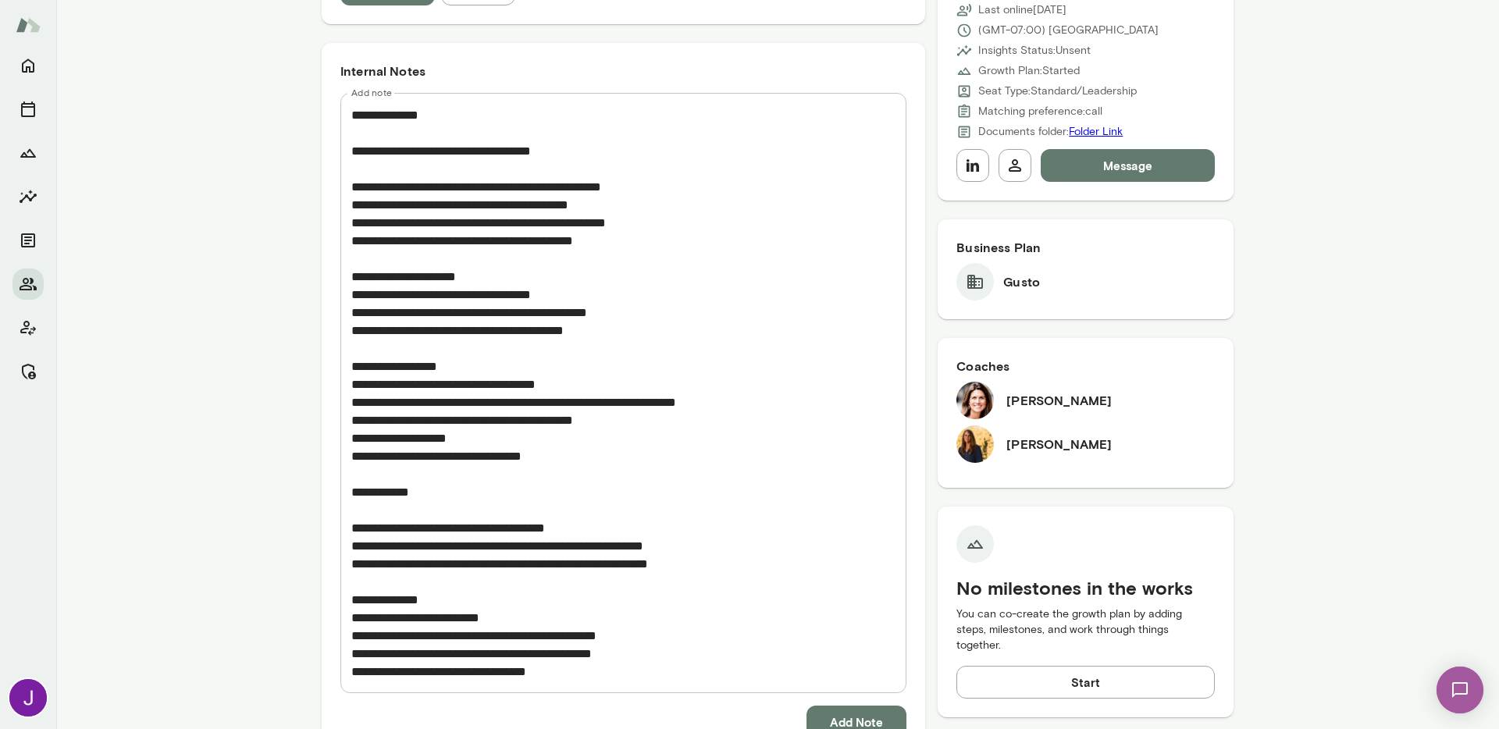
click at [344, 650] on div "* Add note" at bounding box center [623, 393] width 566 height 600
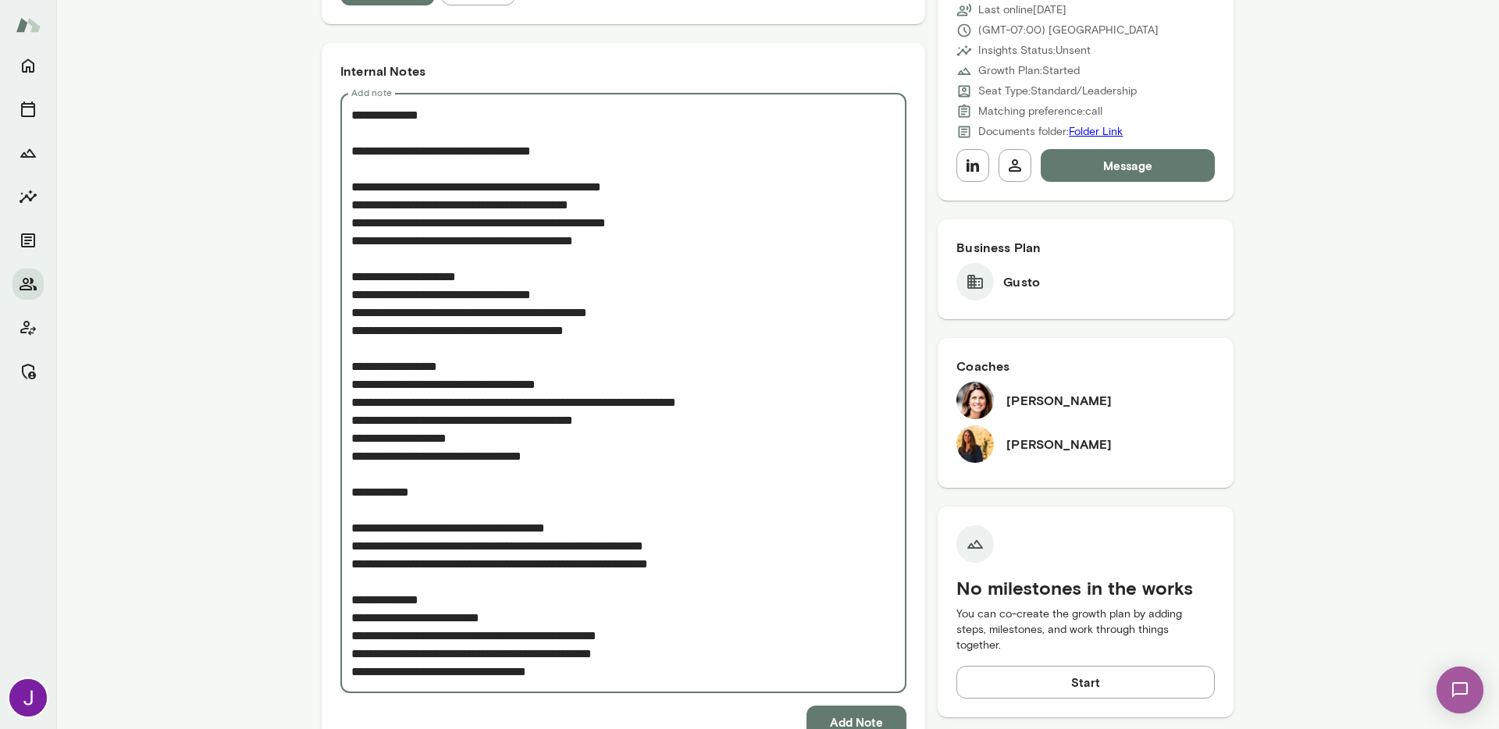
click at [351, 652] on textarea "Add note" at bounding box center [623, 393] width 544 height 575
click at [351, 635] on textarea "Add note" at bounding box center [623, 393] width 544 height 575
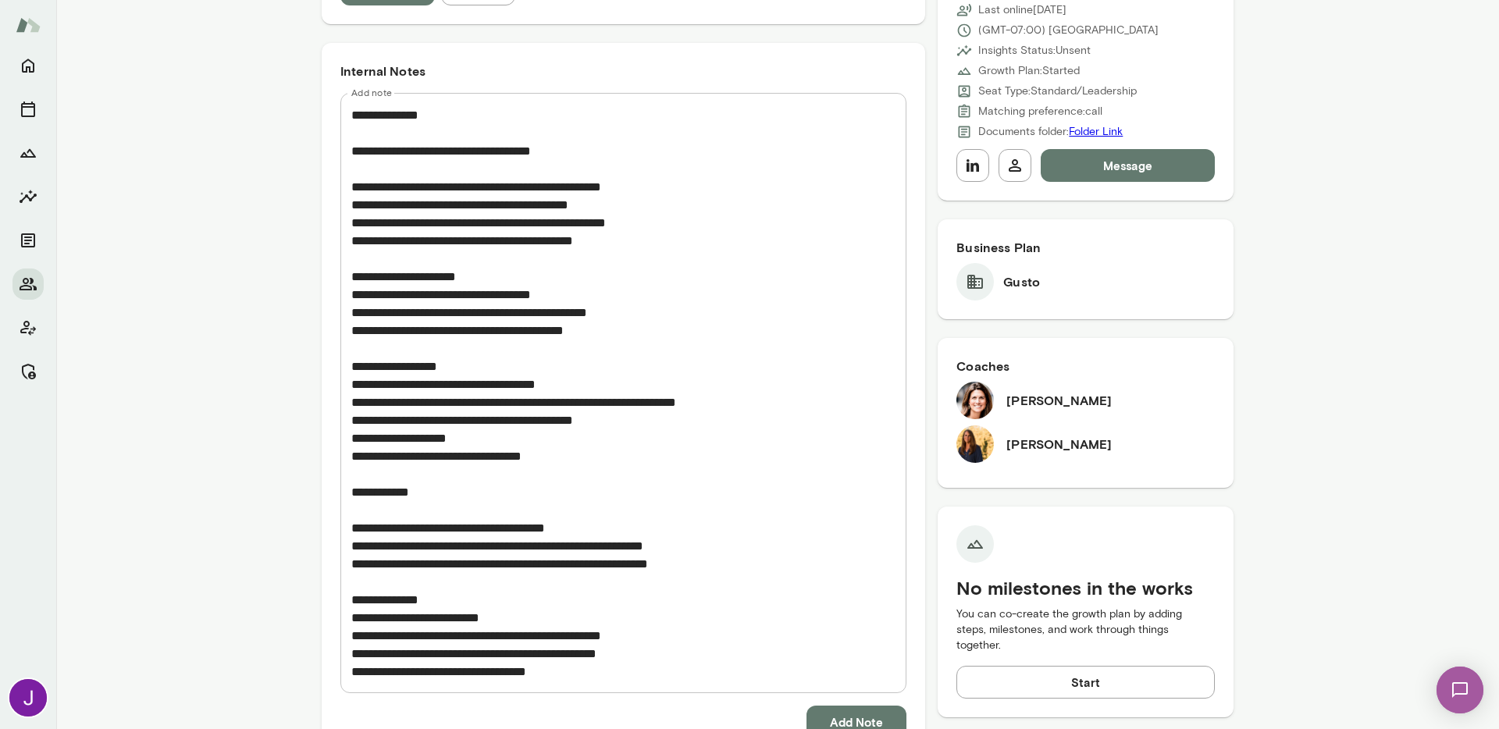
click at [342, 619] on div "* Add note" at bounding box center [623, 393] width 566 height 600
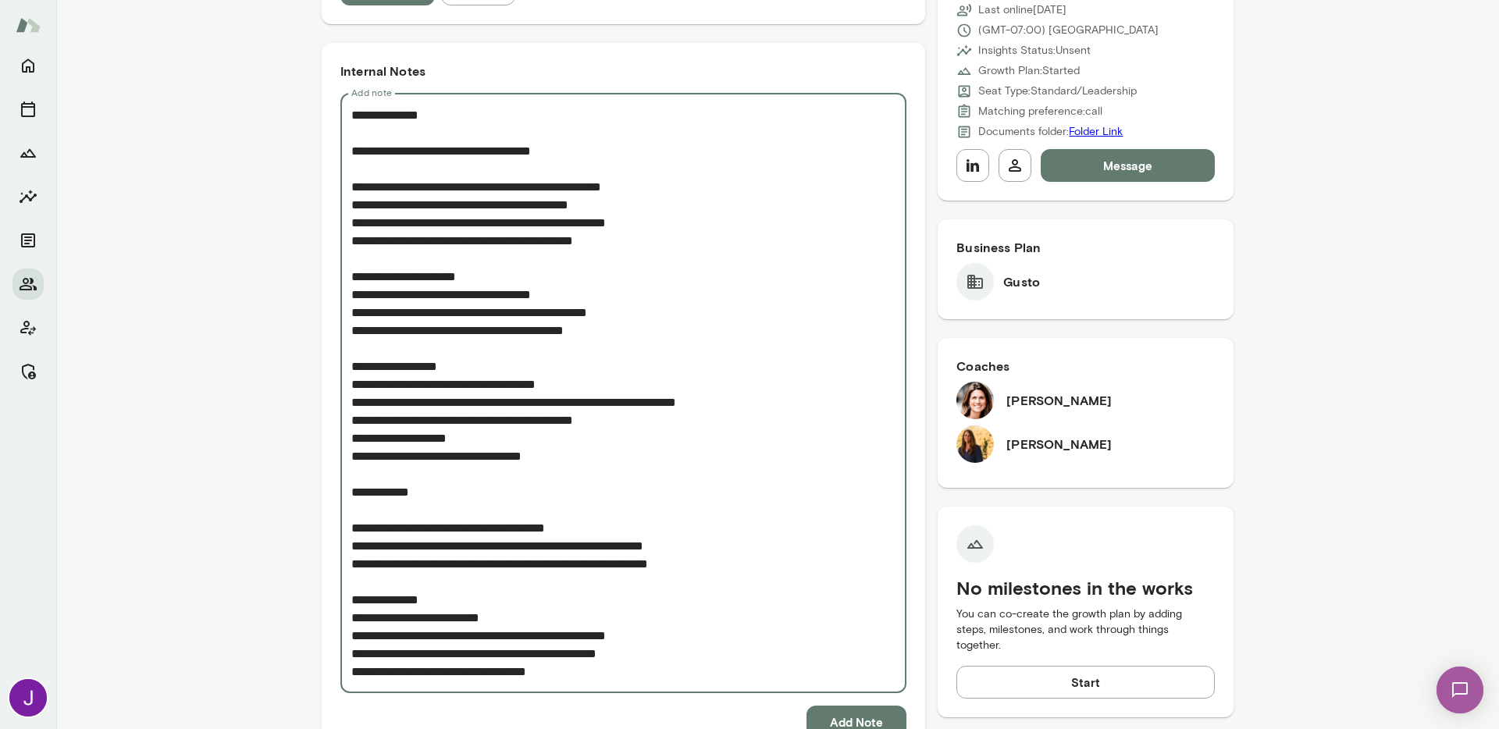
click at [351, 655] on textarea "Add note" at bounding box center [623, 393] width 544 height 575
click at [351, 670] on textarea "Add note" at bounding box center [623, 393] width 544 height 575
click at [351, 625] on textarea "Add note" at bounding box center [623, 393] width 544 height 575
click at [351, 564] on textarea "Add note" at bounding box center [623, 393] width 544 height 575
click at [351, 550] on textarea "Add note" at bounding box center [623, 393] width 544 height 575
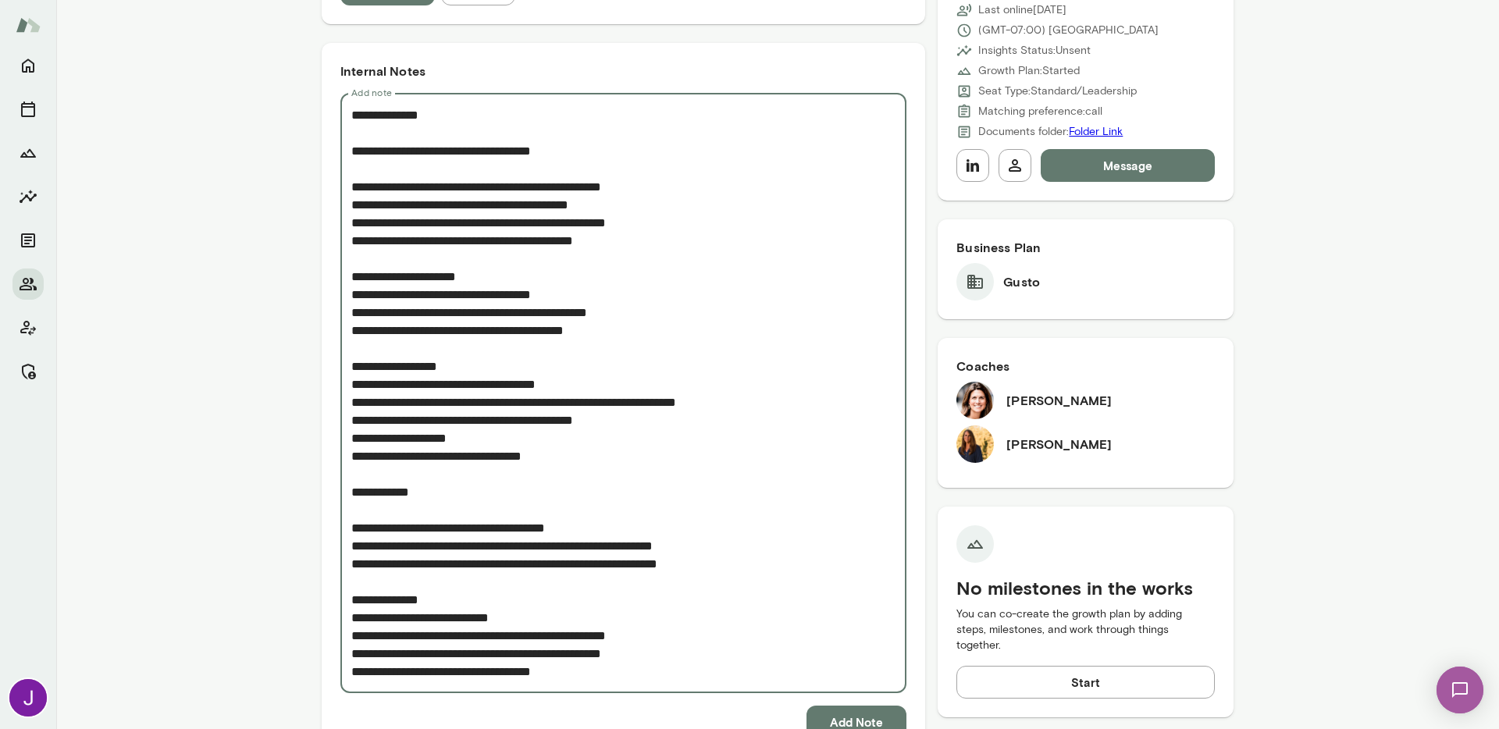
click at [351, 532] on textarea "Add note" at bounding box center [623, 393] width 544 height 575
click at [351, 516] on textarea "Add note" at bounding box center [623, 393] width 544 height 575
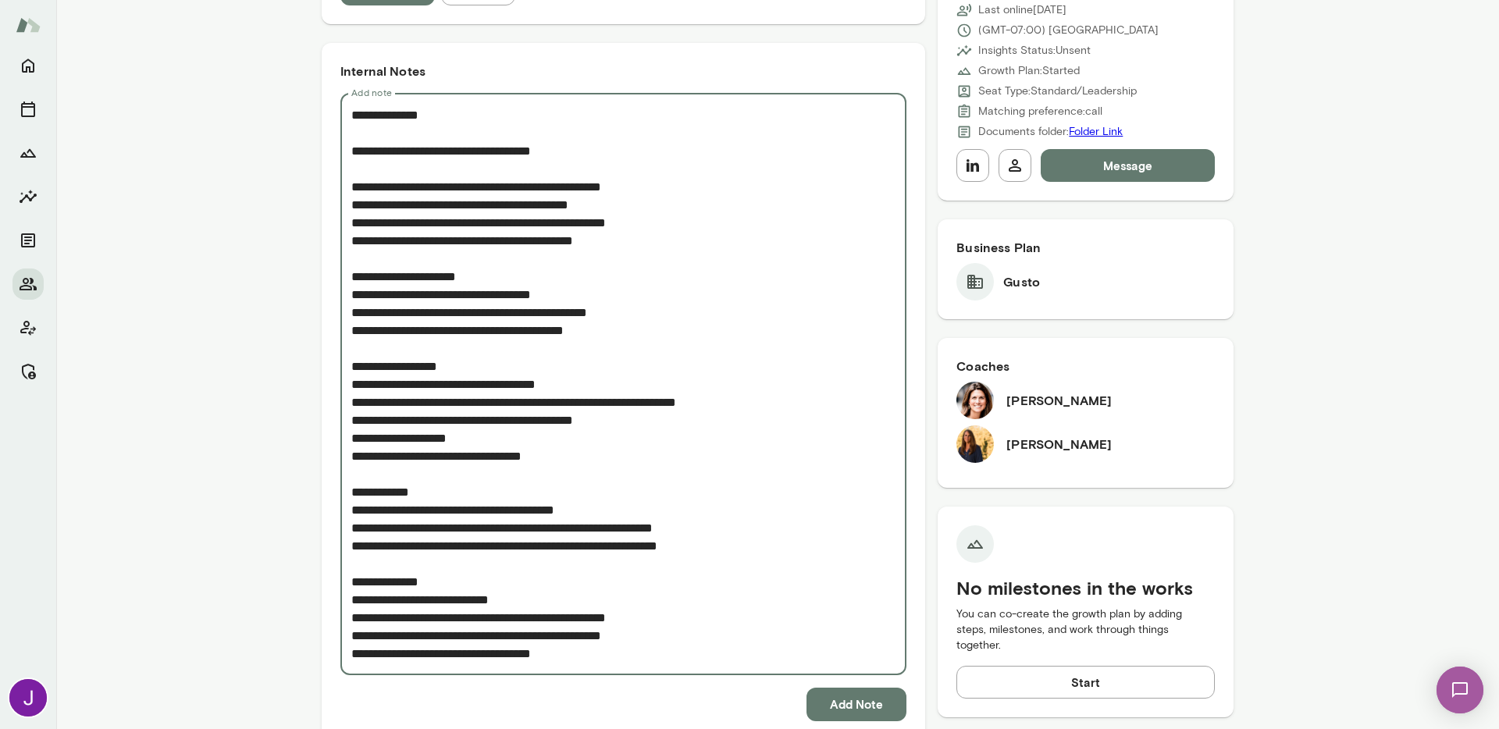
click at [351, 456] on textarea "Add note" at bounding box center [623, 384] width 544 height 557
click at [351, 440] on textarea "Add note" at bounding box center [623, 384] width 544 height 557
click at [351, 419] on textarea "Add note" at bounding box center [623, 384] width 544 height 557
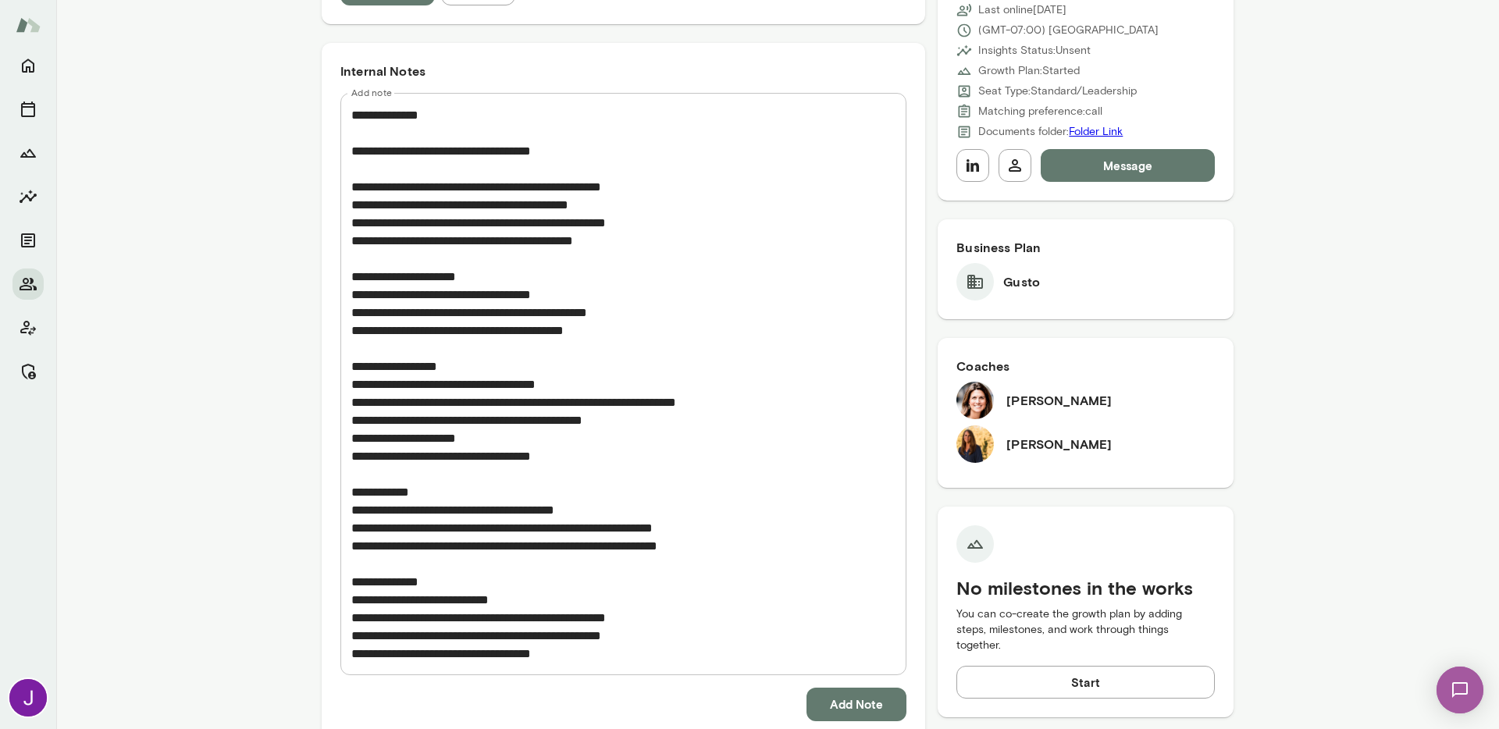
click at [344, 404] on div "* Add note" at bounding box center [623, 384] width 566 height 582
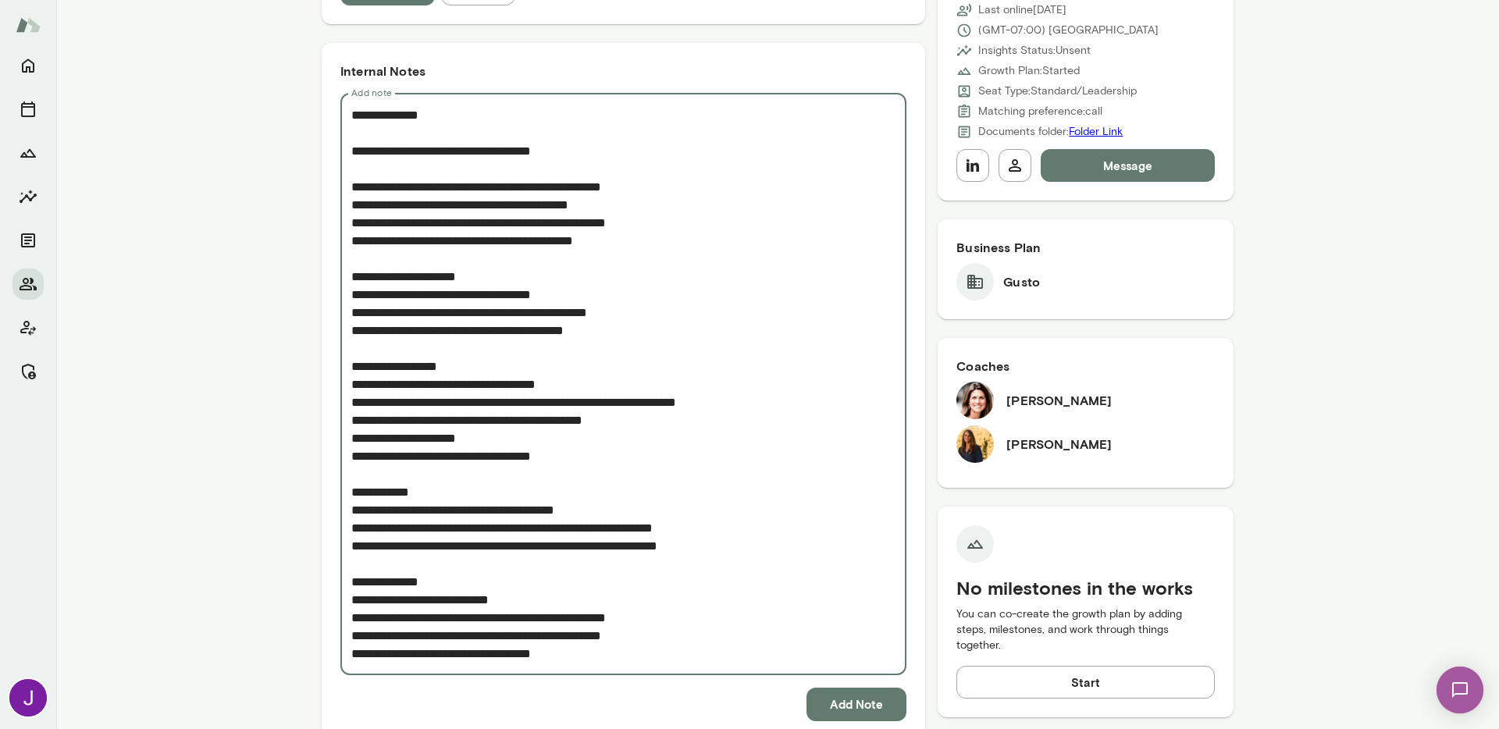
click at [351, 404] on textarea "Add note" at bounding box center [623, 384] width 544 height 557
click at [351, 383] on textarea "Add note" at bounding box center [623, 384] width 544 height 557
click at [351, 297] on textarea "Add note" at bounding box center [623, 384] width 544 height 557
click at [344, 315] on div "* Add note" at bounding box center [623, 384] width 566 height 582
click at [351, 315] on textarea "Add note" at bounding box center [623, 384] width 544 height 557
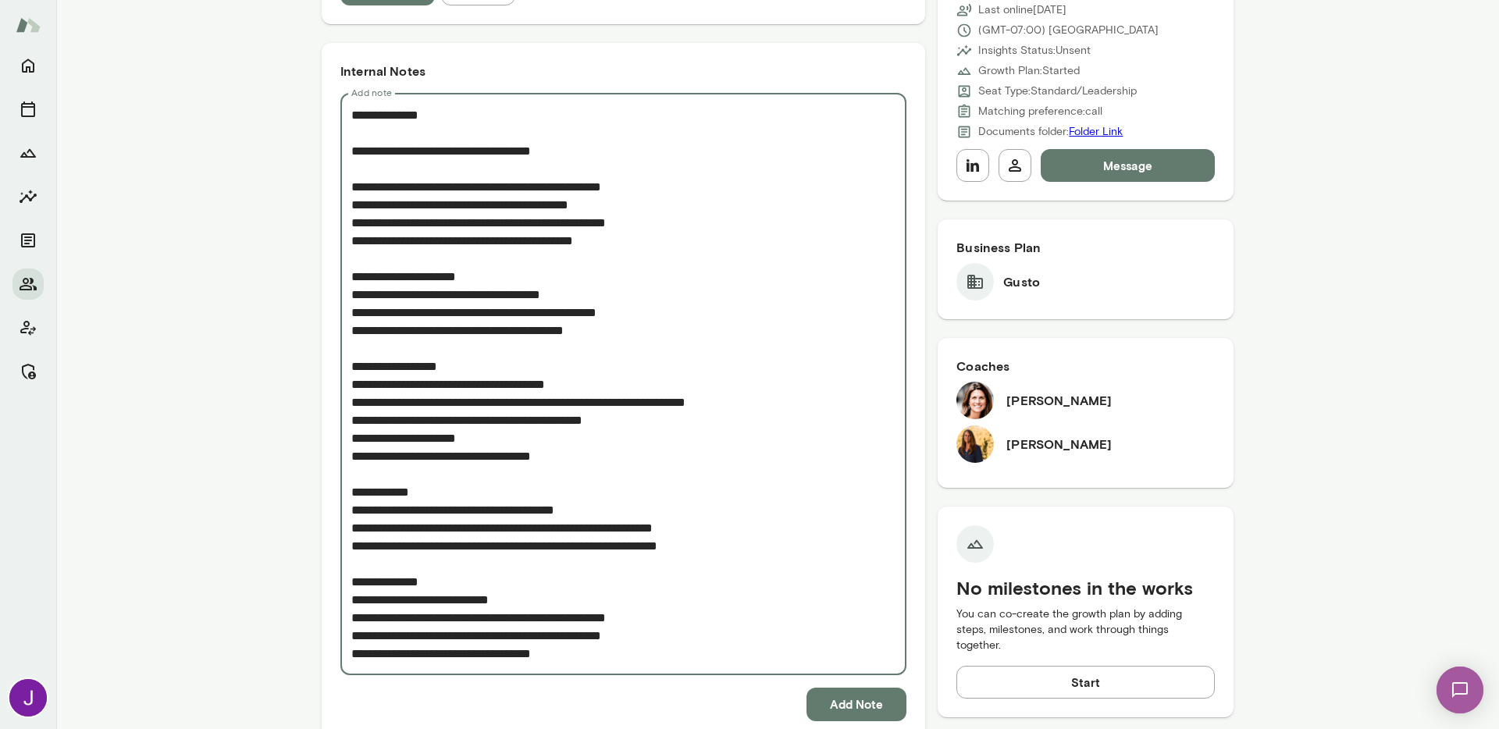
click at [351, 326] on textarea "Add note" at bounding box center [623, 384] width 544 height 557
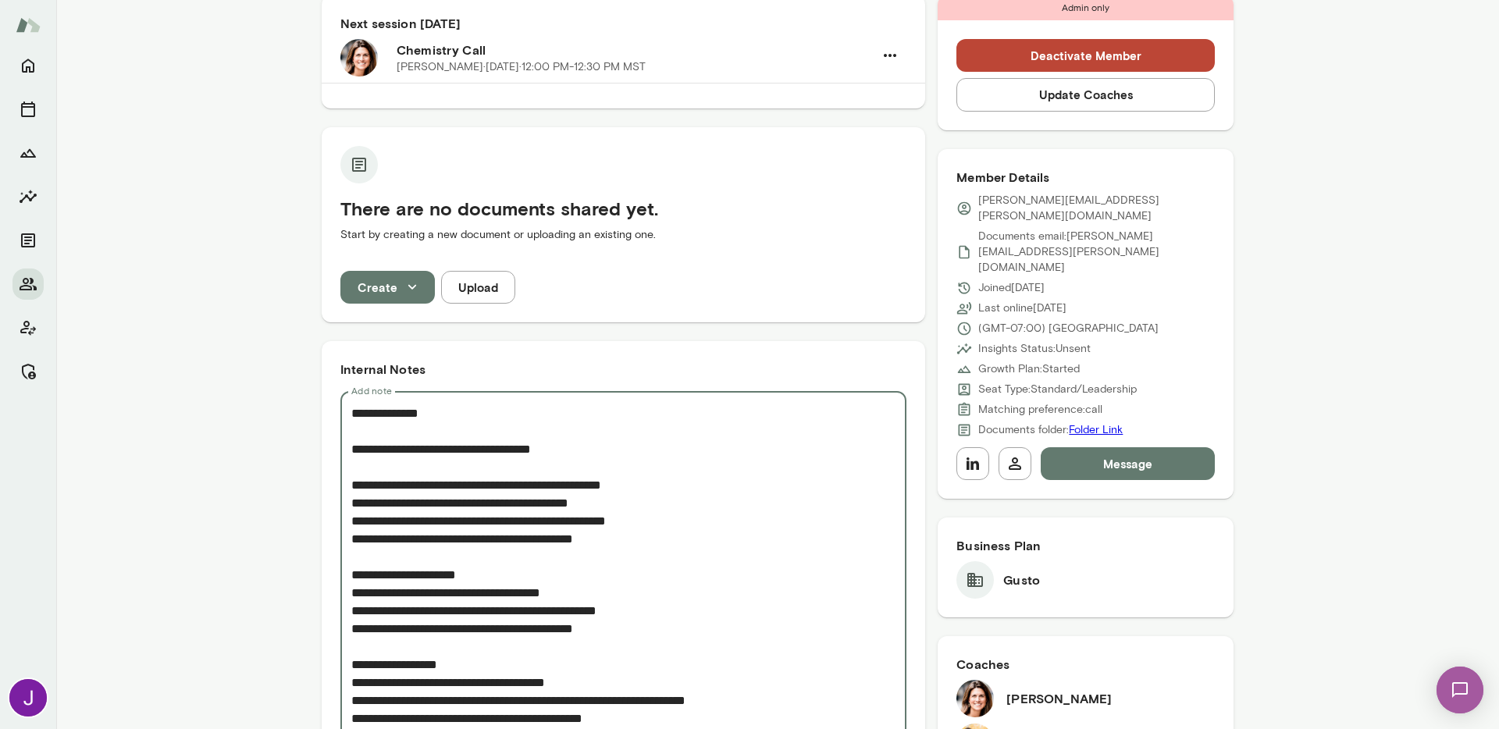
scroll to position [310, 0]
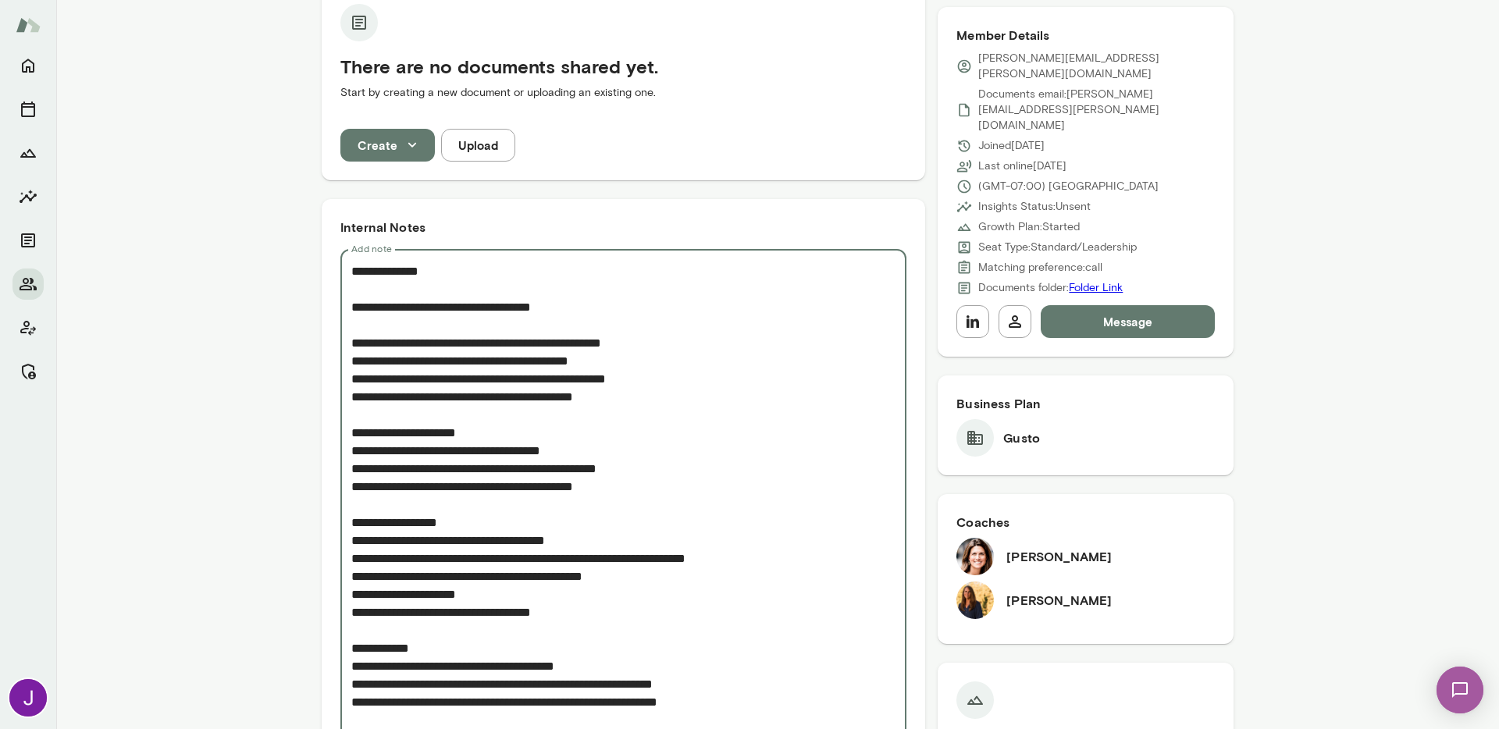
drag, startPoint x: 509, startPoint y: 274, endPoint x: 322, endPoint y: 276, distance: 187.4
click at [322, 276] on div "Internal Notes Add note * Add note Add Note See all notes" at bounding box center [623, 570] width 603 height 742
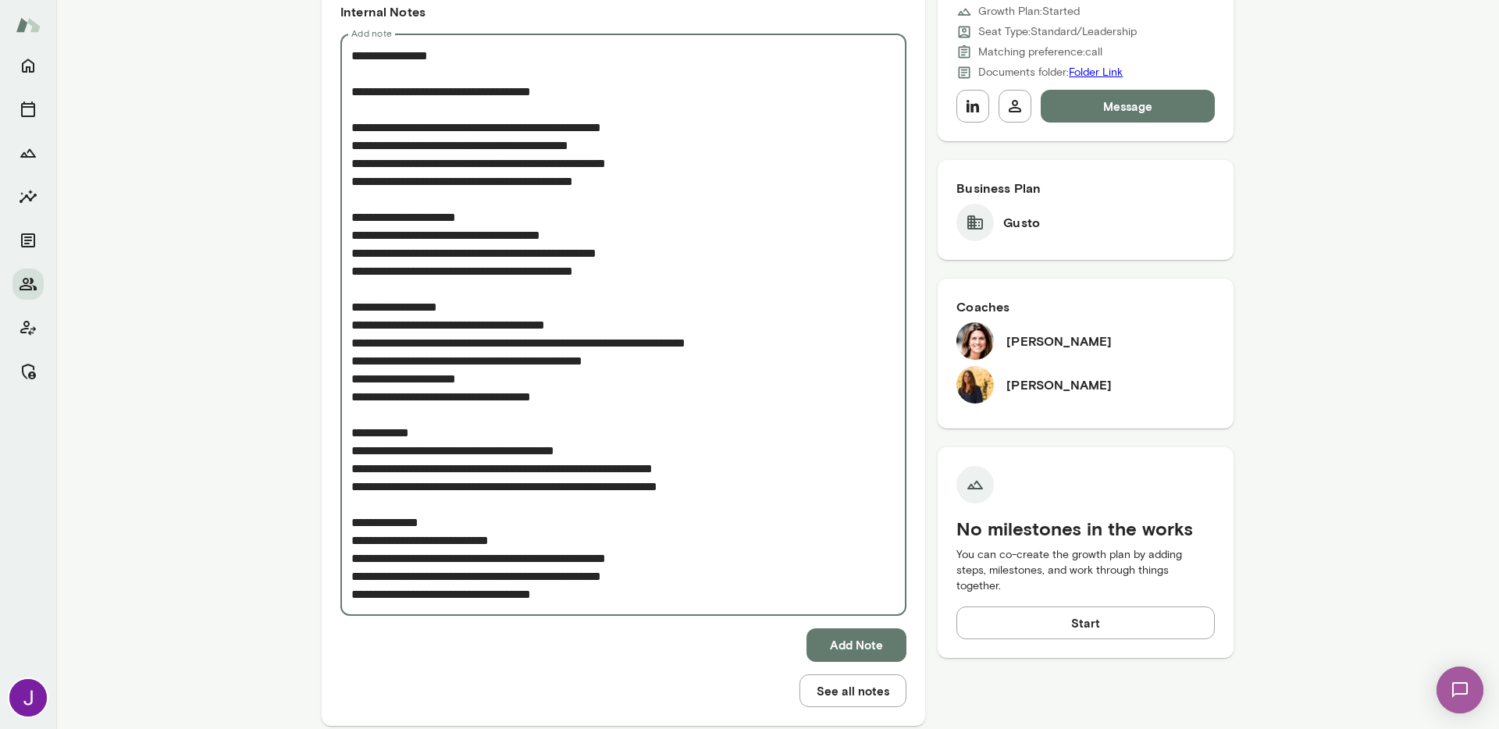
scroll to position [529, 0]
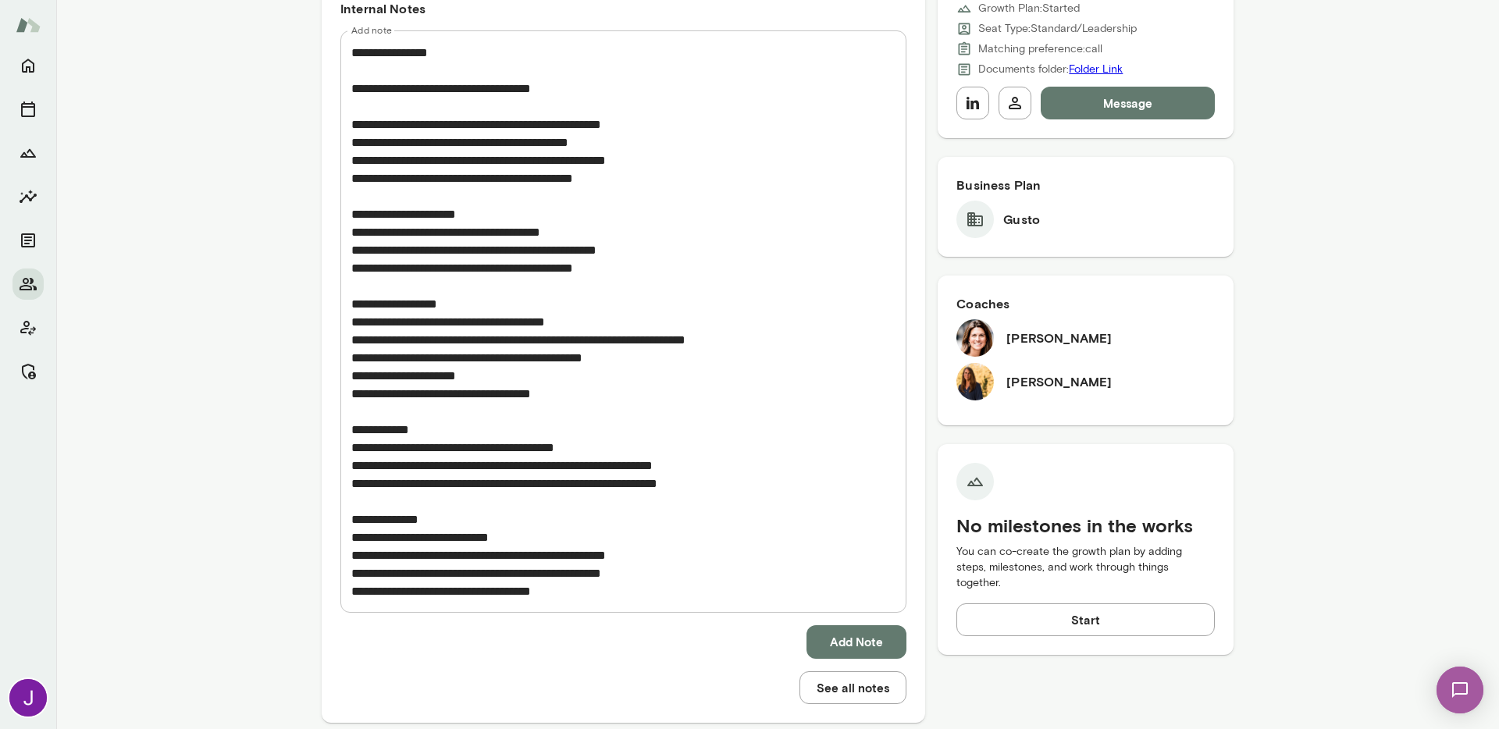
click at [705, 605] on div "* Add note" at bounding box center [623, 321] width 566 height 582
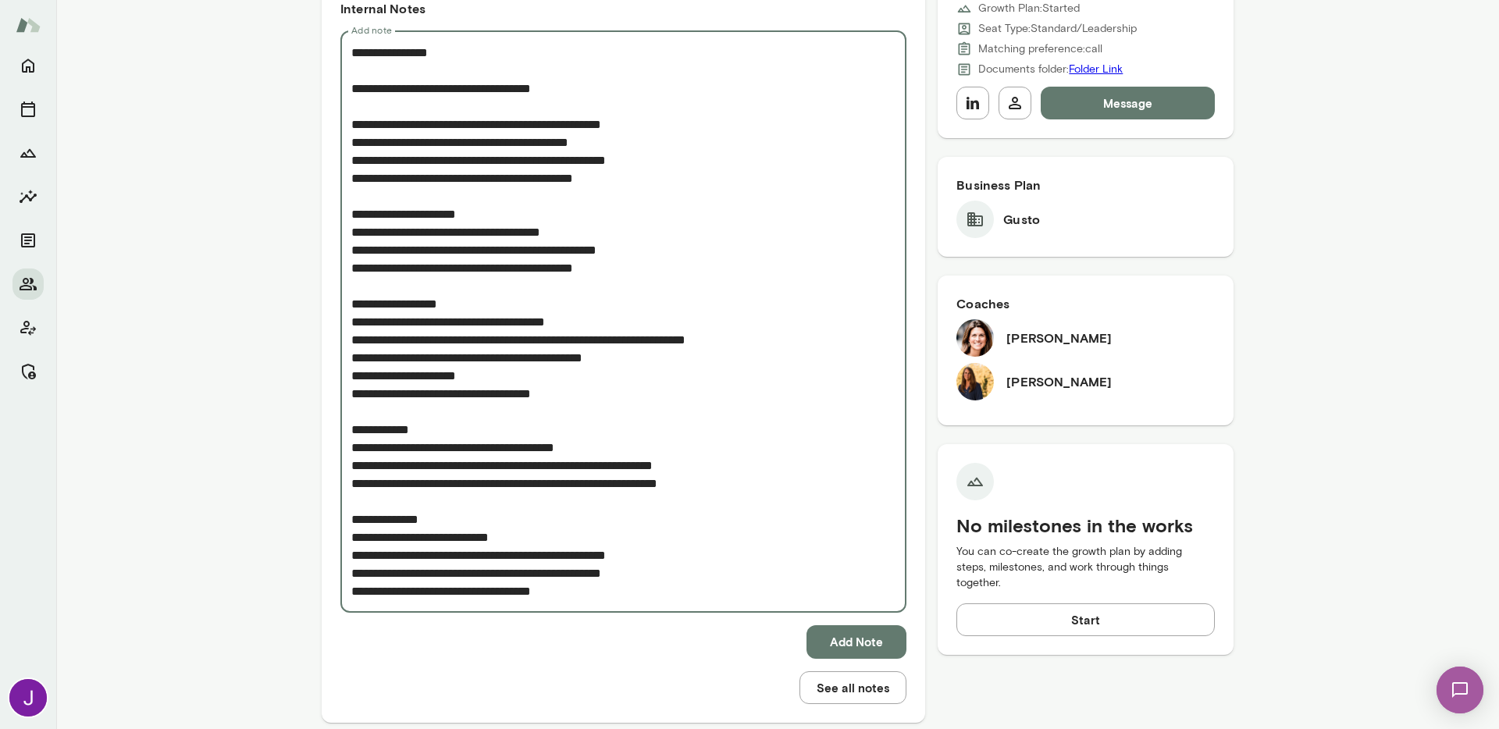
click at [707, 596] on textarea "Add note" at bounding box center [623, 322] width 544 height 557
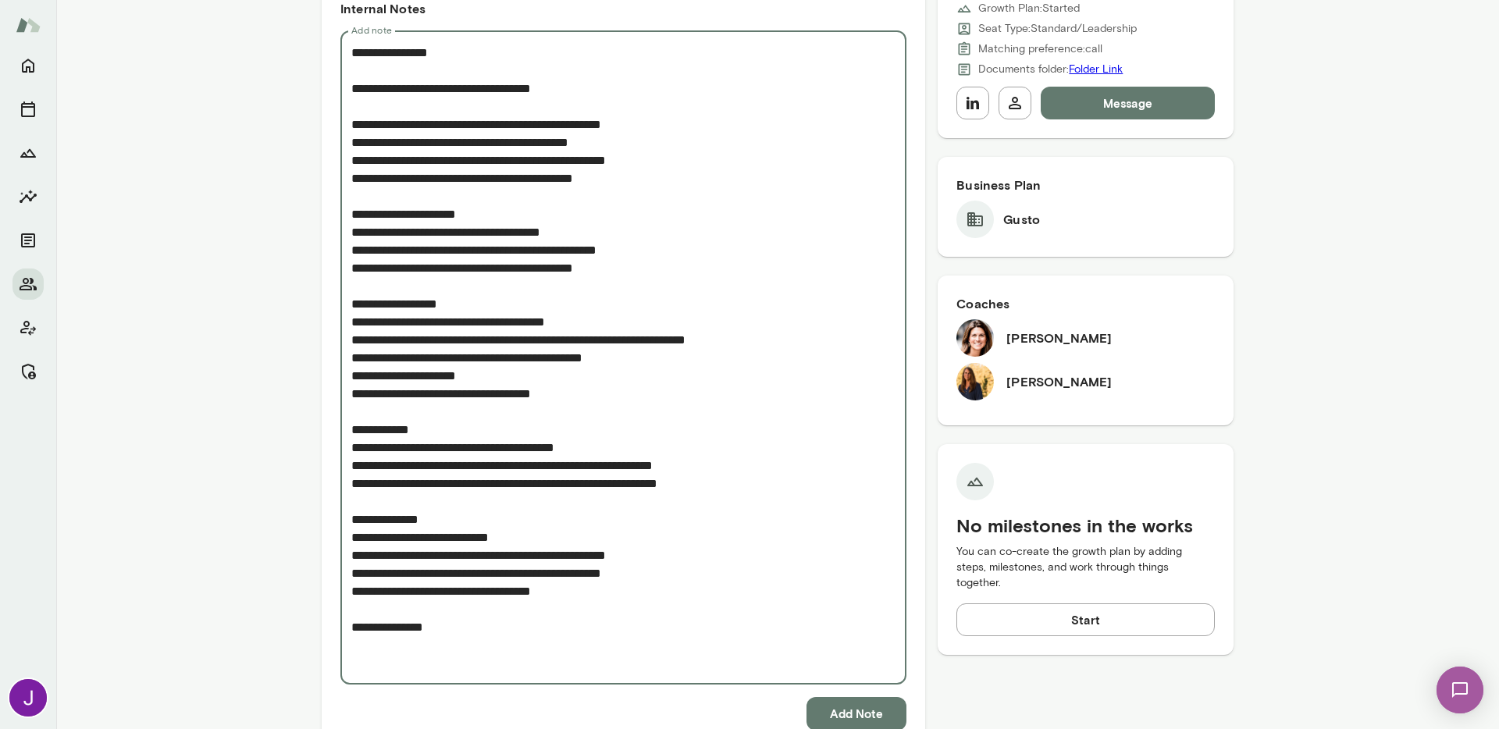
scroll to position [0, 0]
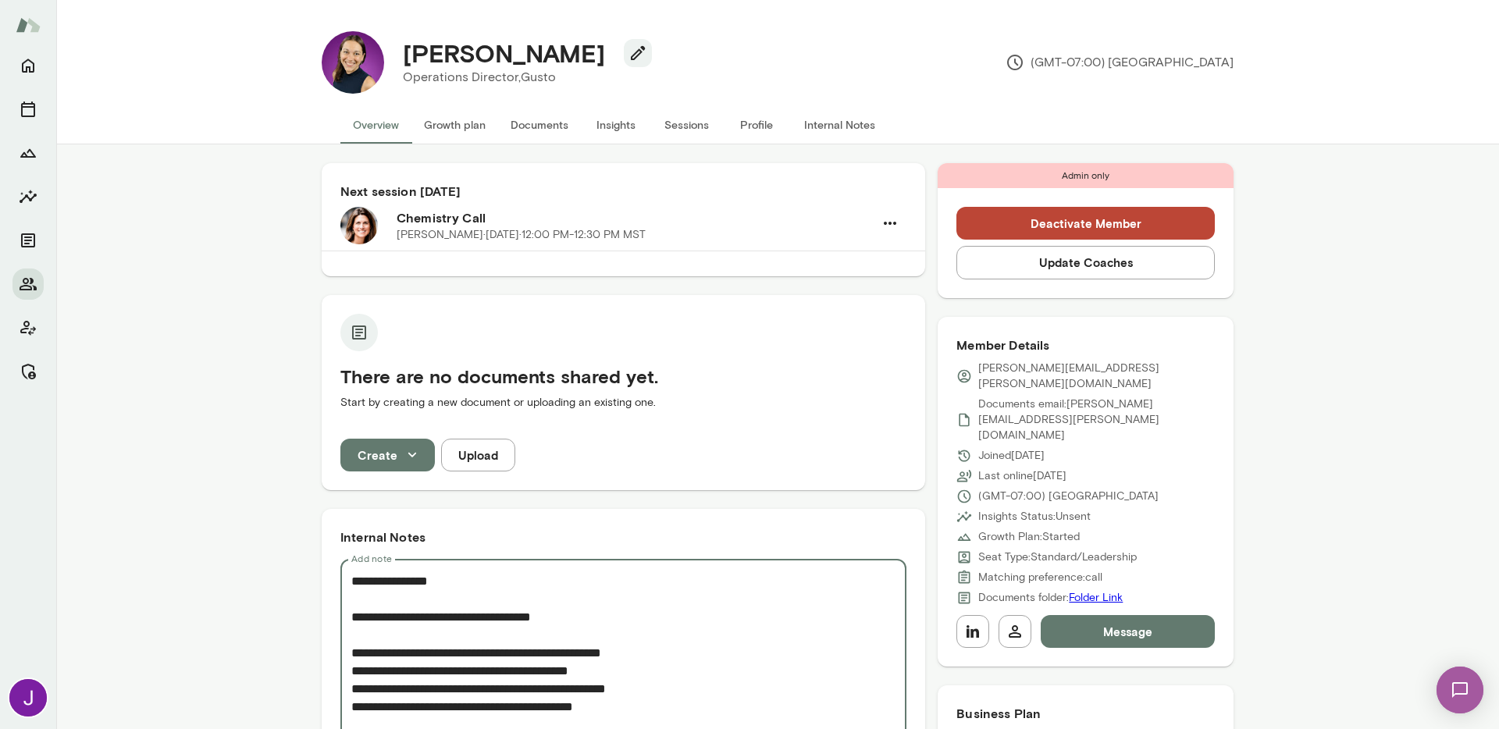
click at [436, 48] on h4 "Rehana Manejwala" at bounding box center [504, 53] width 202 height 30
copy h4 "Rehana"
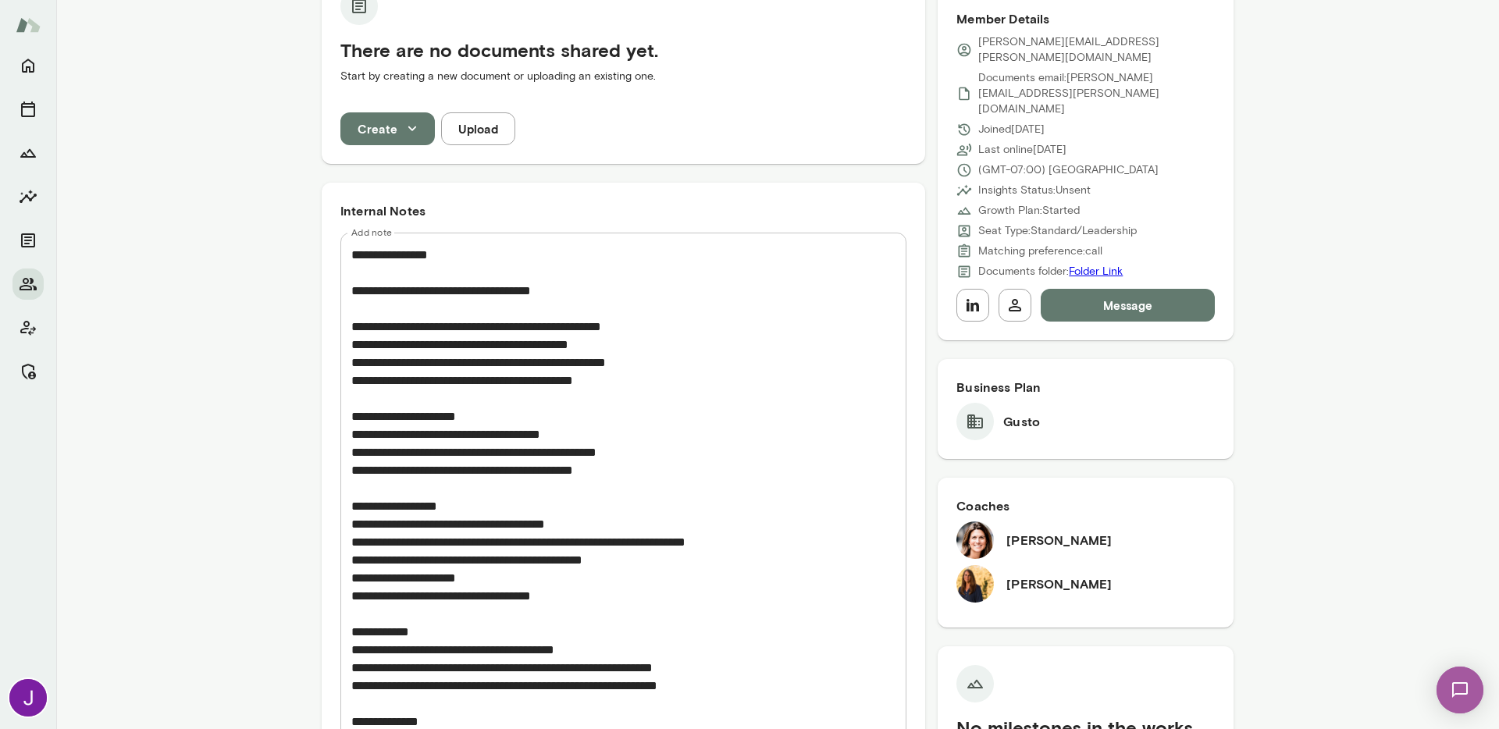
scroll to position [632, 0]
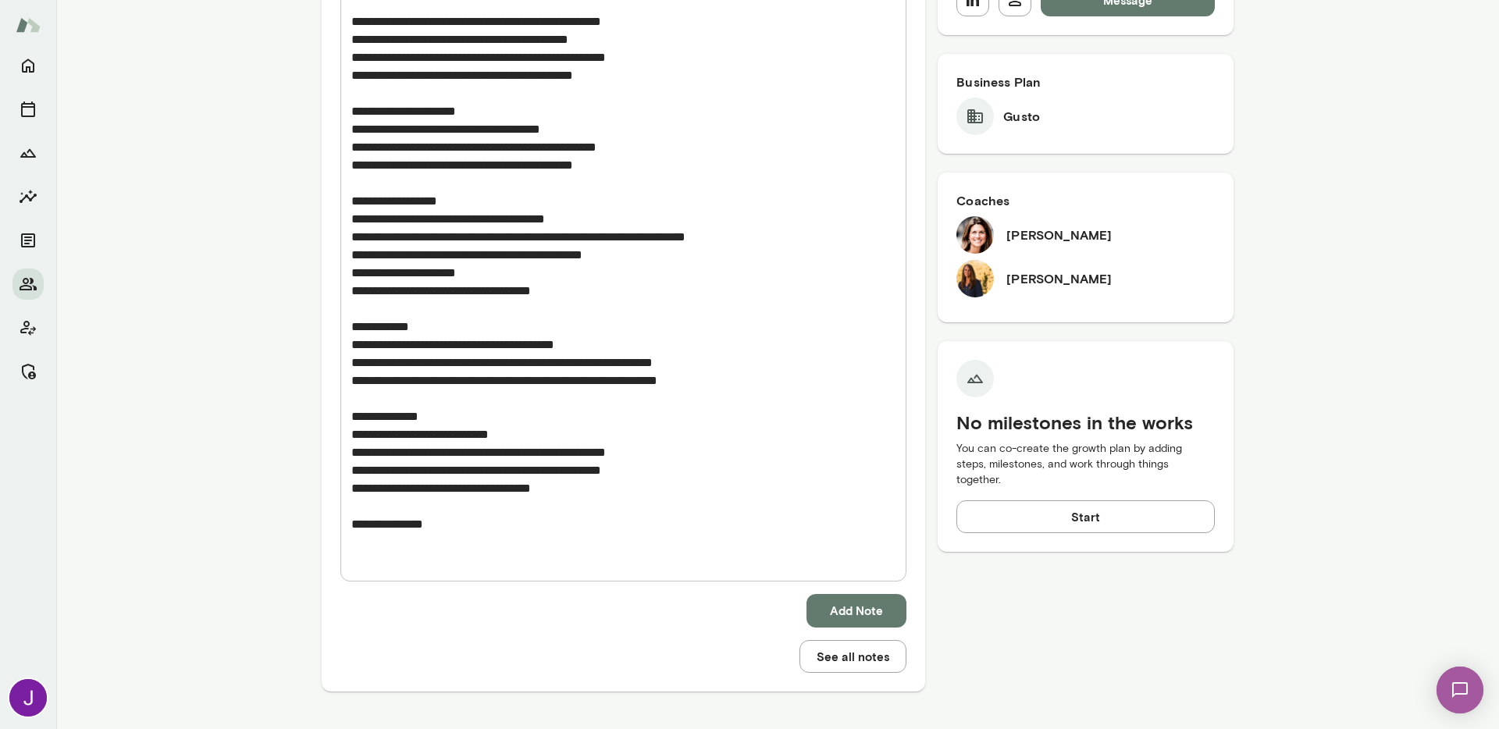
click at [453, 551] on textarea "Add note" at bounding box center [623, 255] width 544 height 628
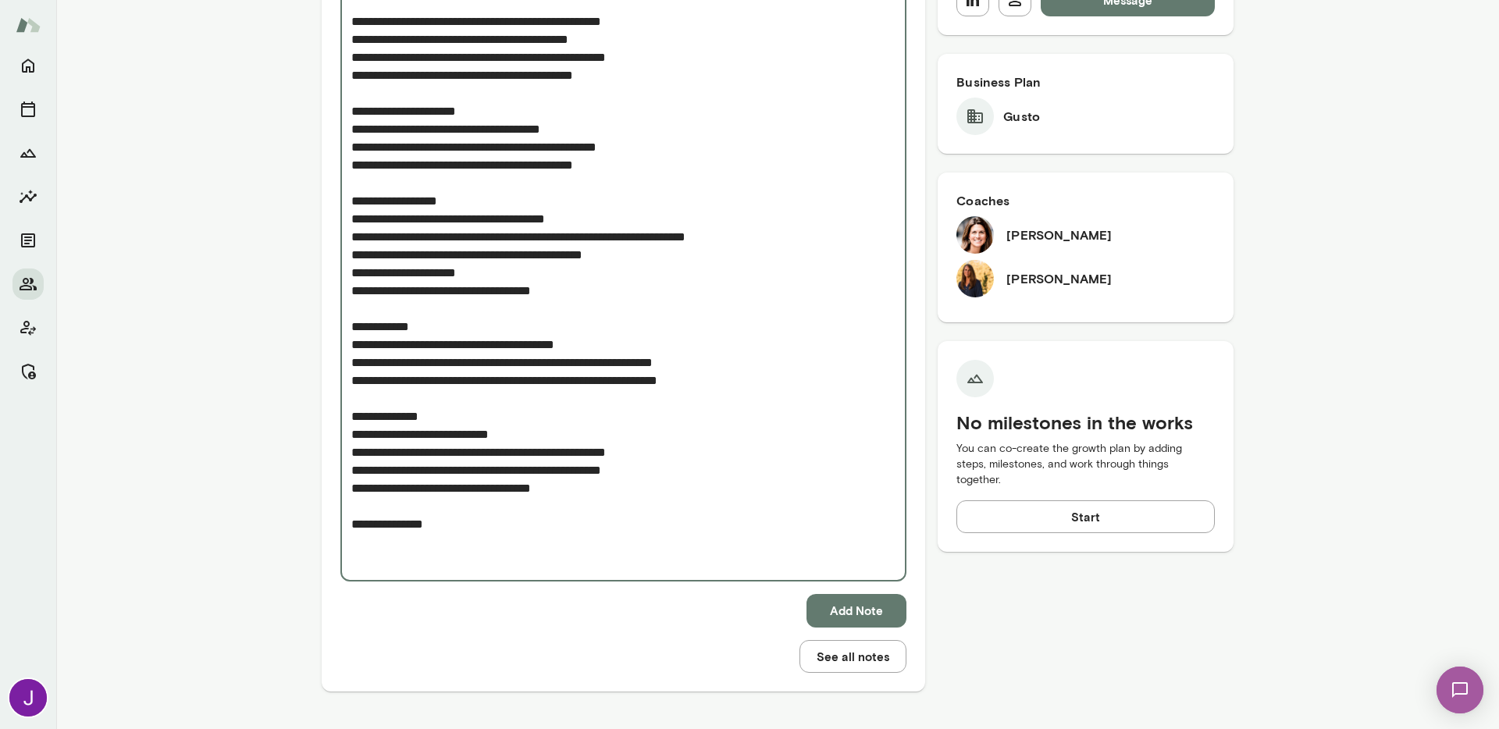
paste textarea "**********"
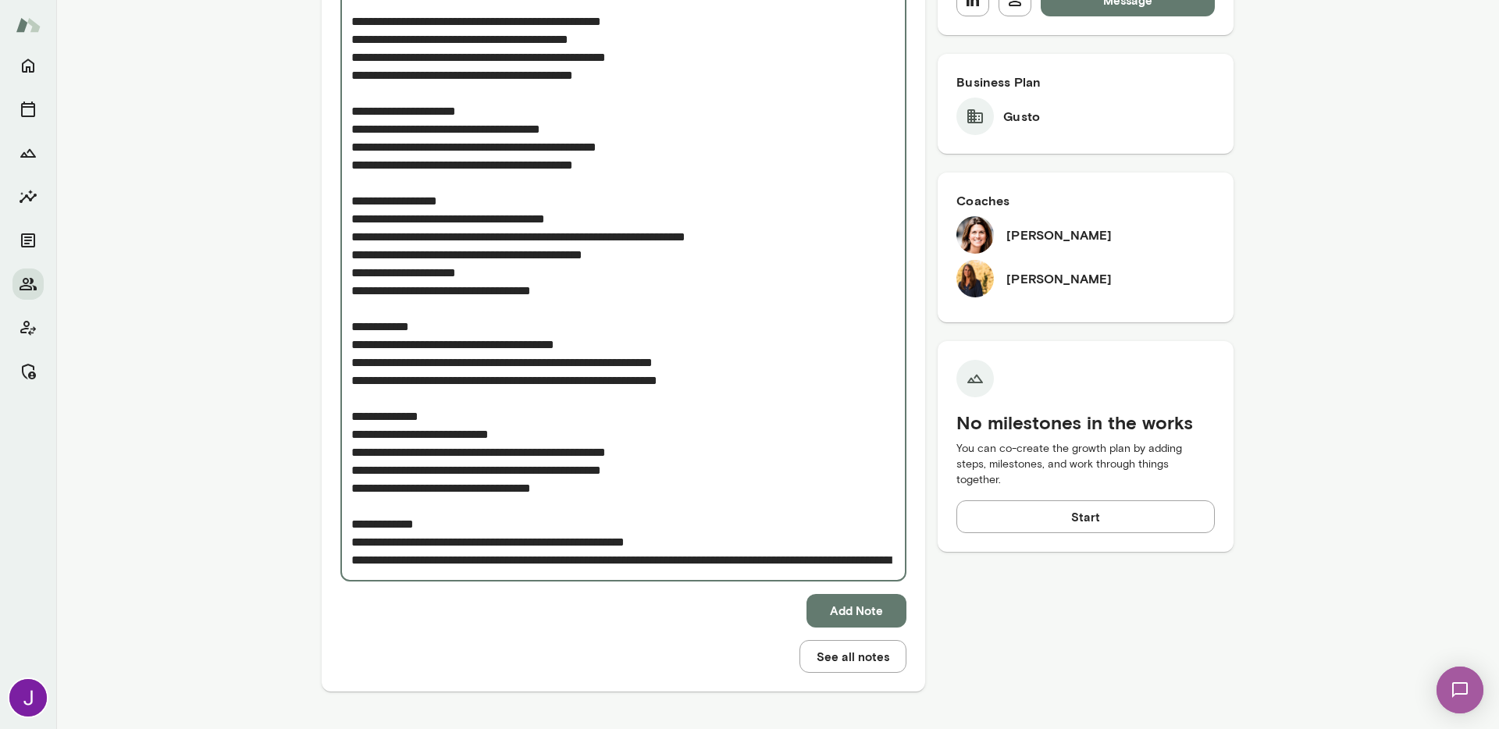
scroll to position [865, 0]
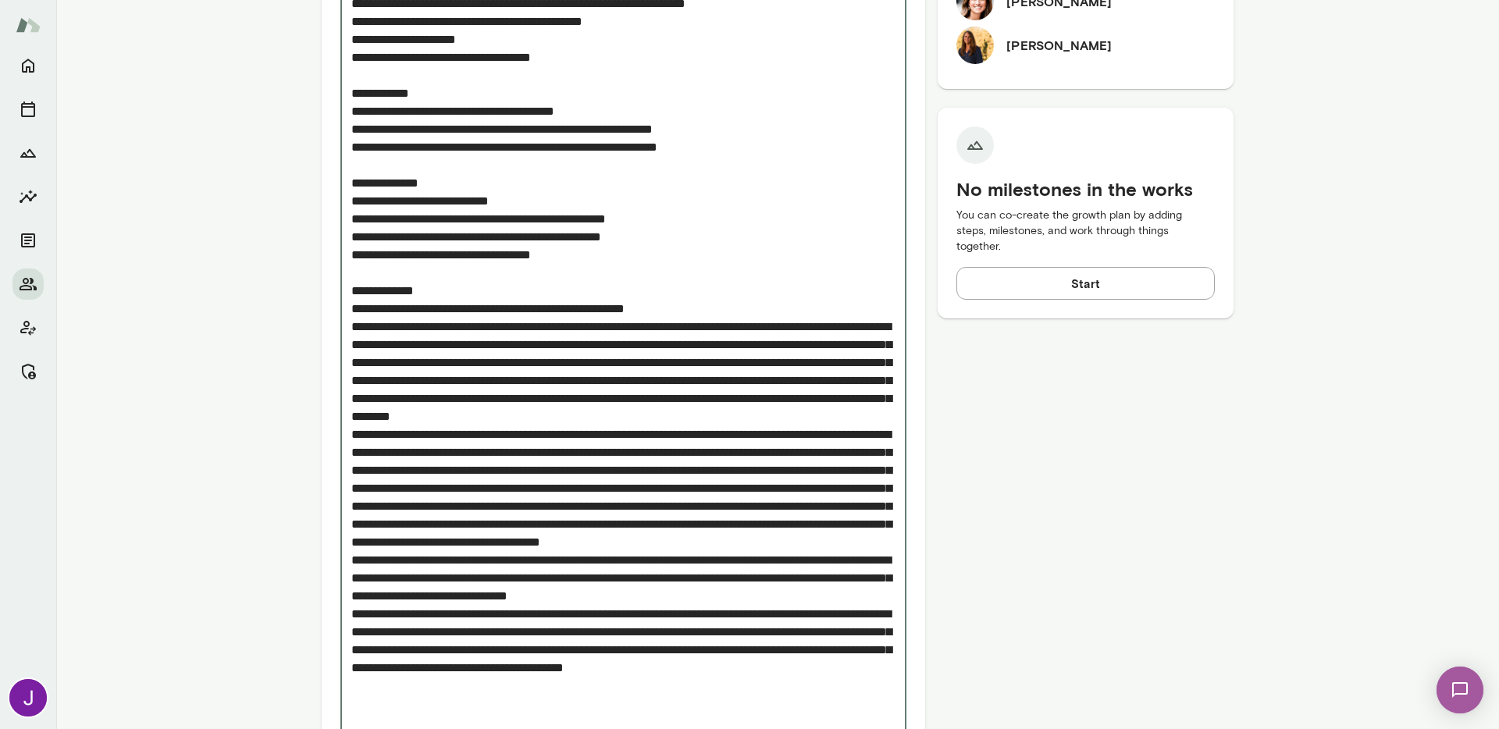
click at [492, 430] on textarea "Add note" at bounding box center [623, 218] width 544 height 1023
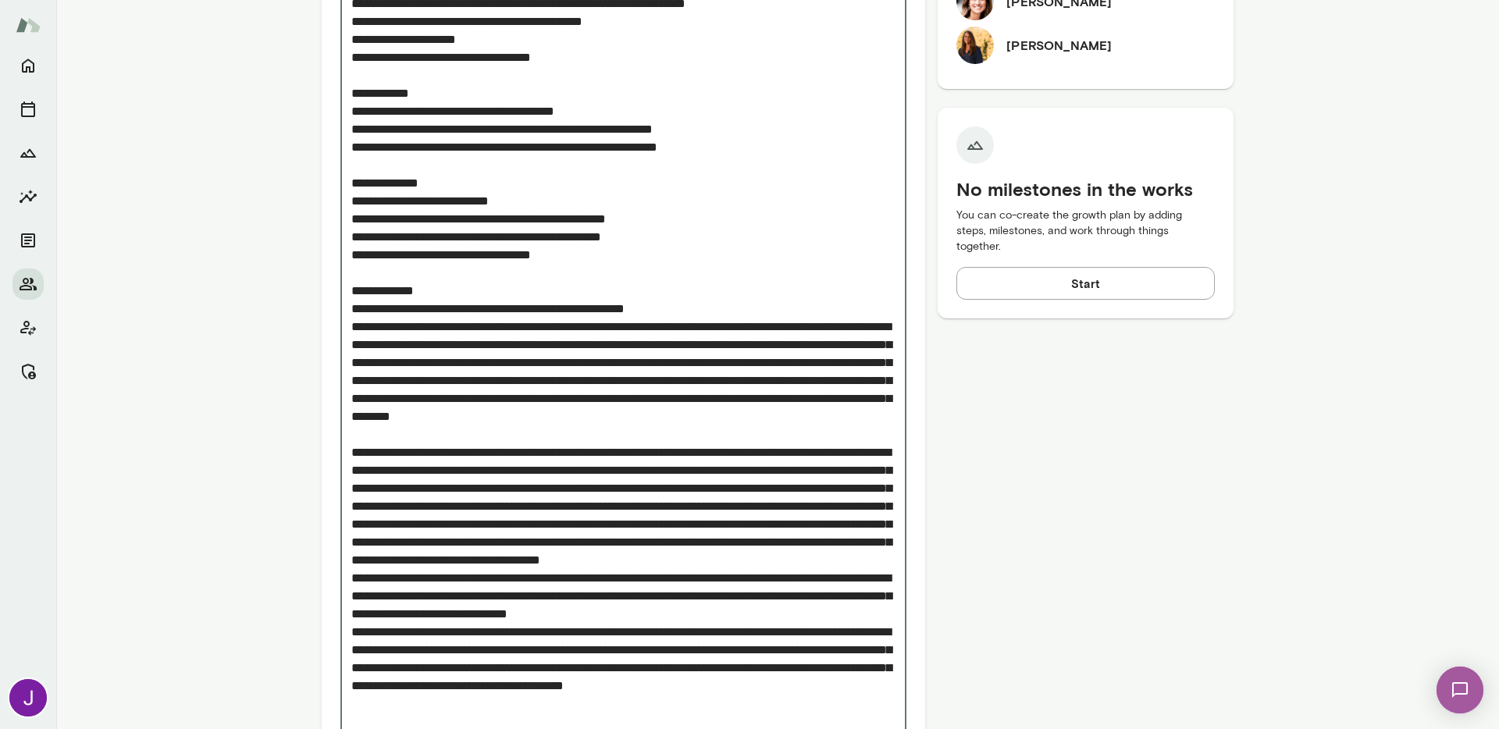
click at [692, 308] on textarea "Add note" at bounding box center [623, 227] width 544 height 1041
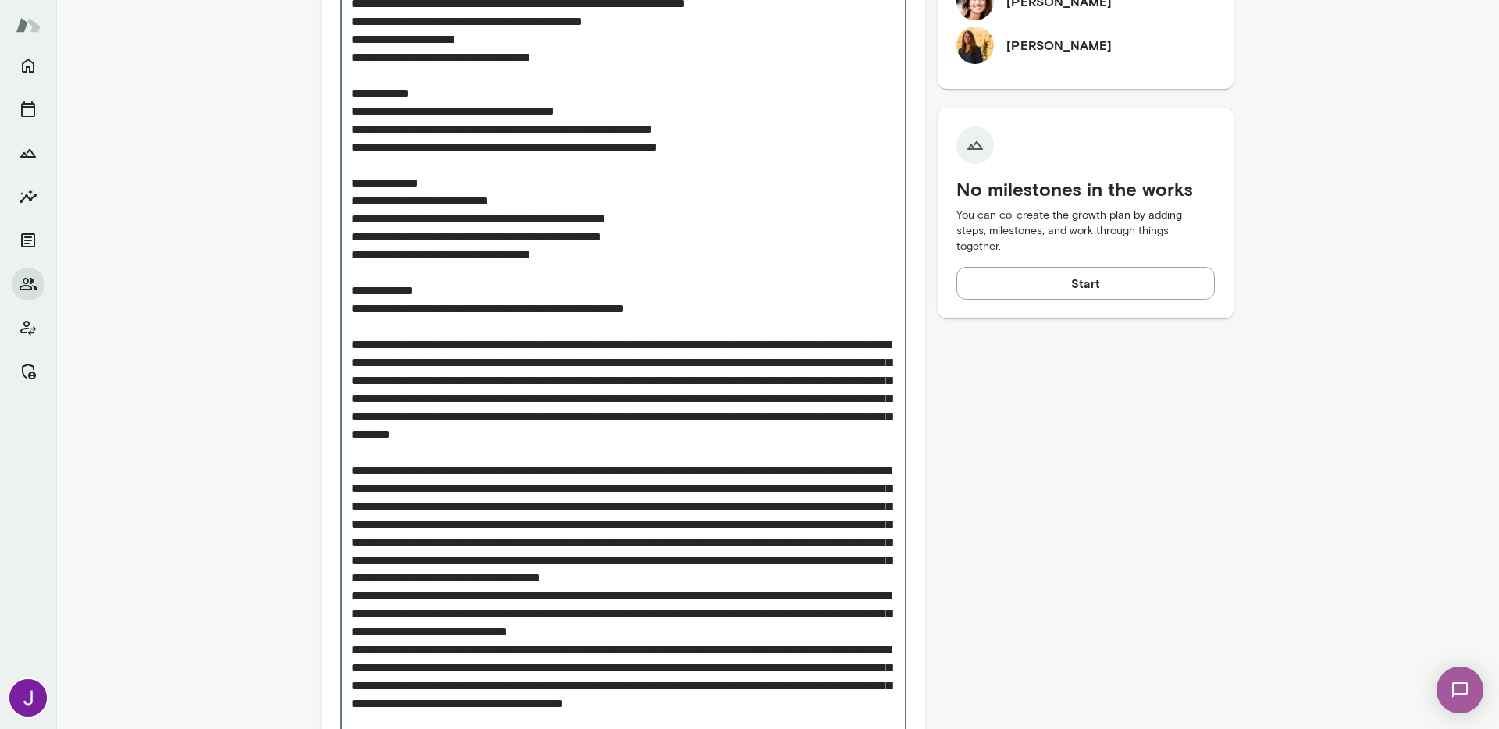
click at [406, 365] on textarea "Add note" at bounding box center [623, 236] width 544 height 1059
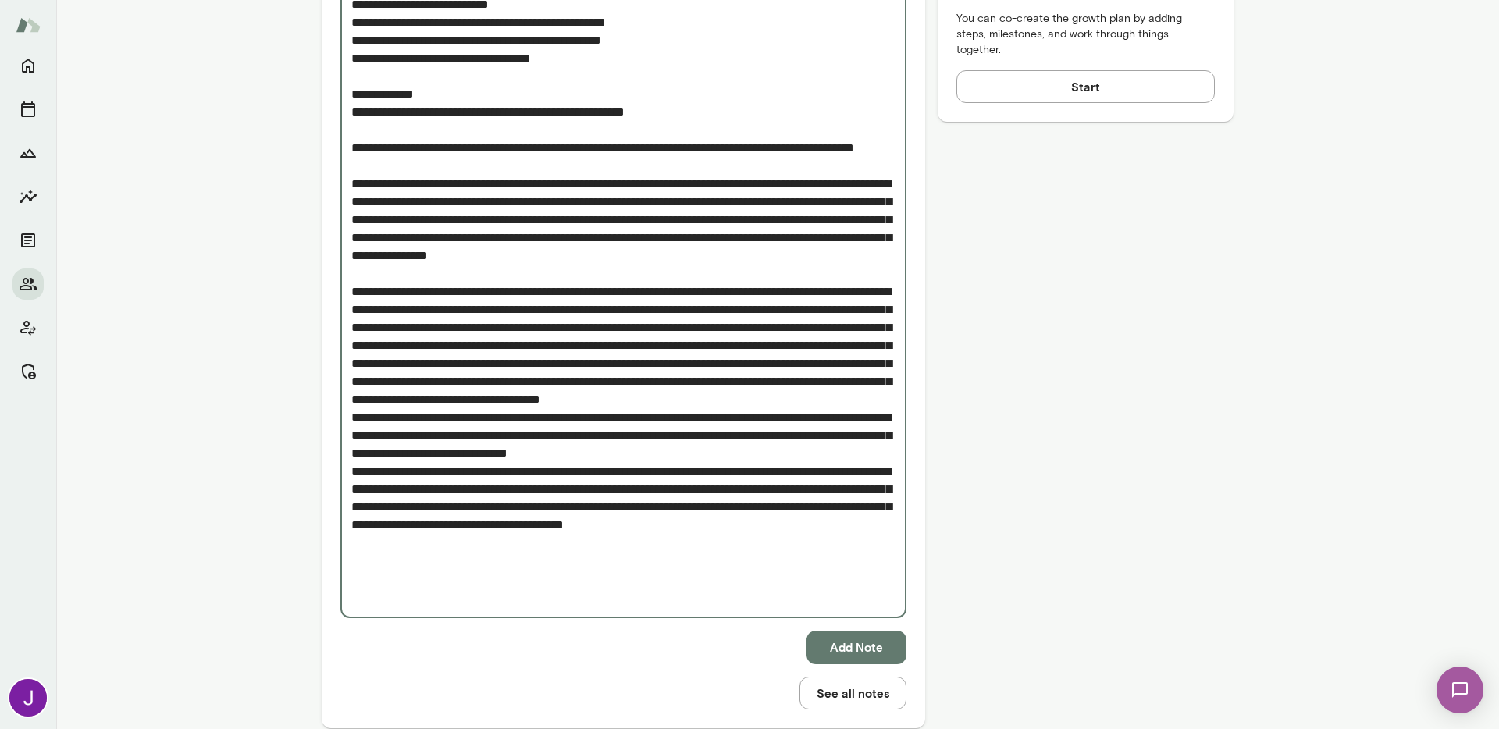
scroll to position [1063, 0]
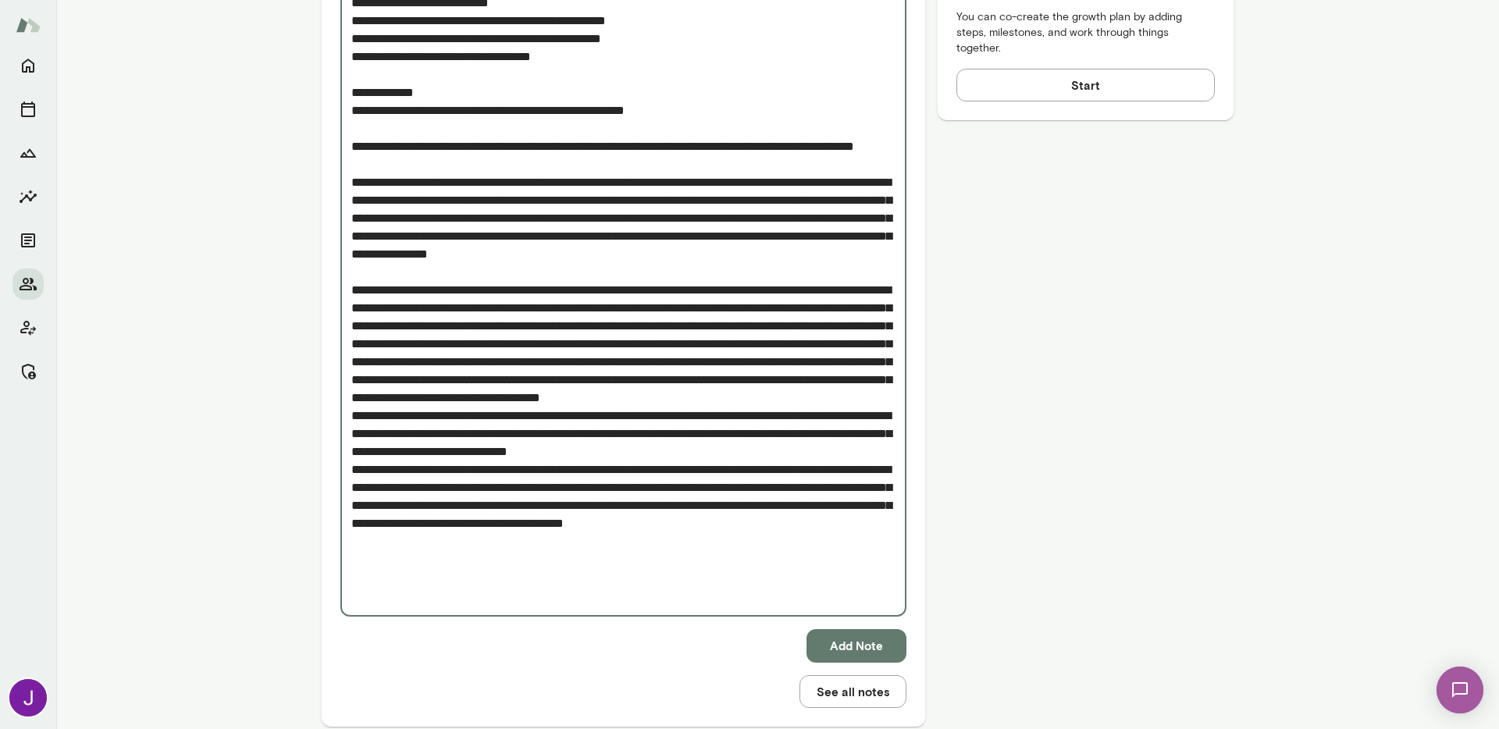
click at [854, 325] on textarea "Add note" at bounding box center [623, 56] width 544 height 1095
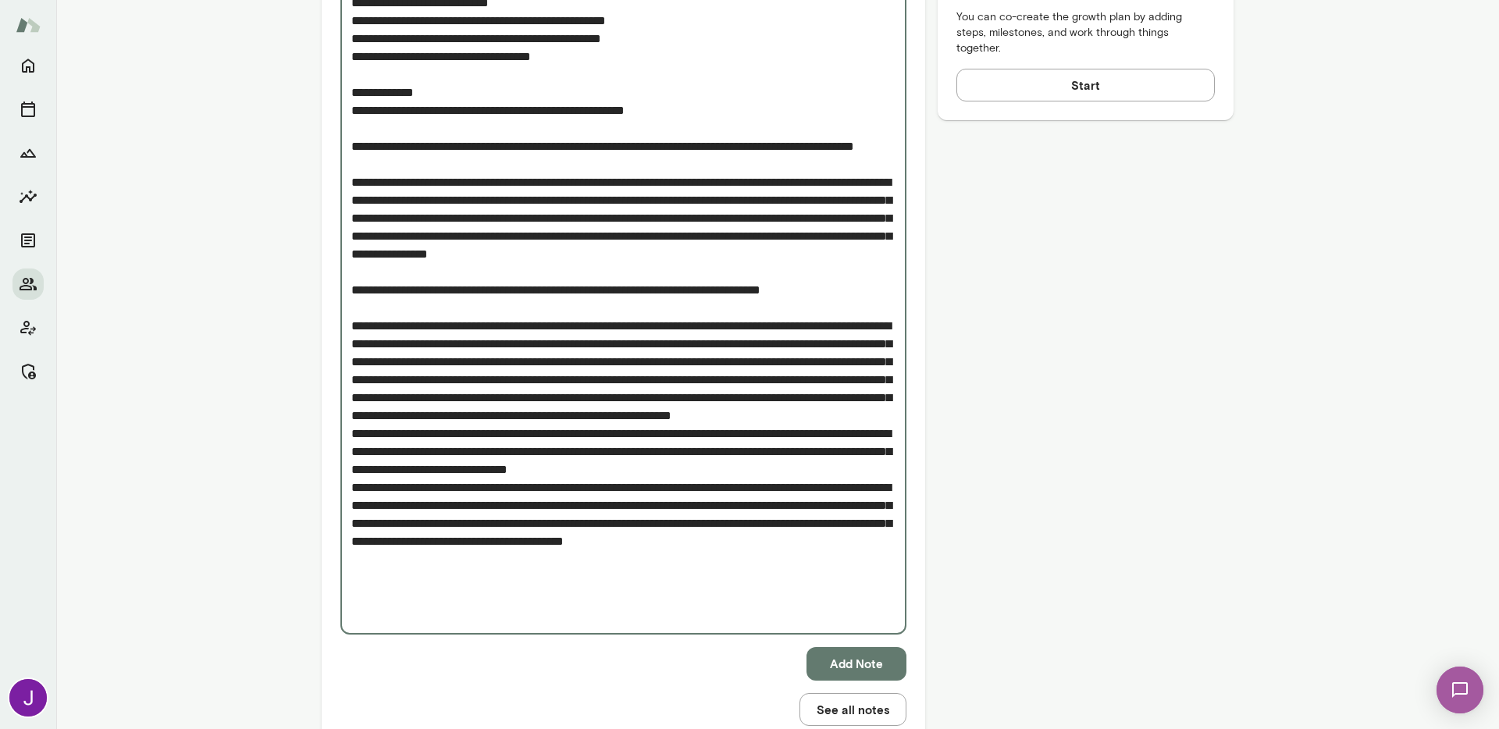
click at [807, 468] on textarea "Add note" at bounding box center [623, 65] width 544 height 1113
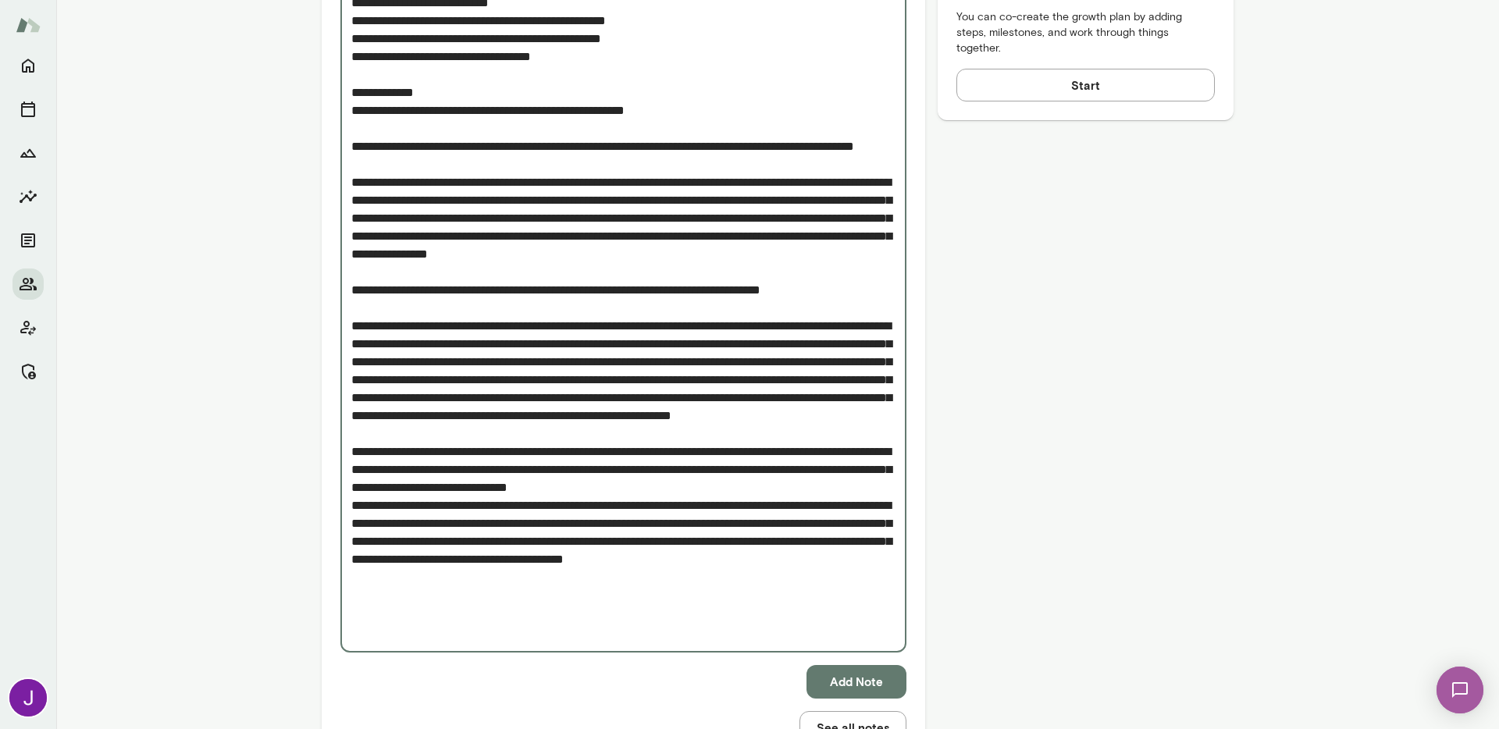
click at [825, 540] on textarea "Add note" at bounding box center [623, 74] width 544 height 1131
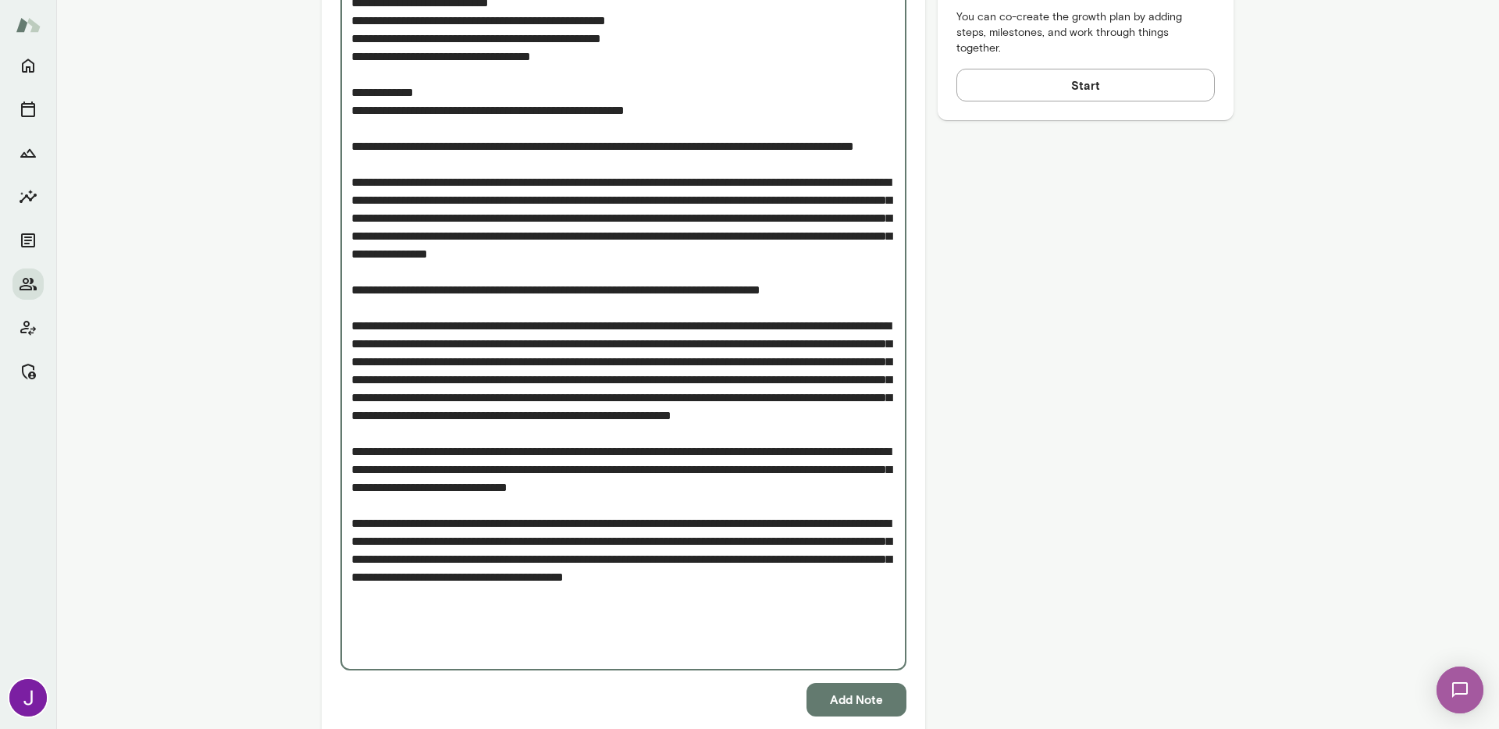
click at [375, 593] on textarea "Add note" at bounding box center [623, 83] width 544 height 1149
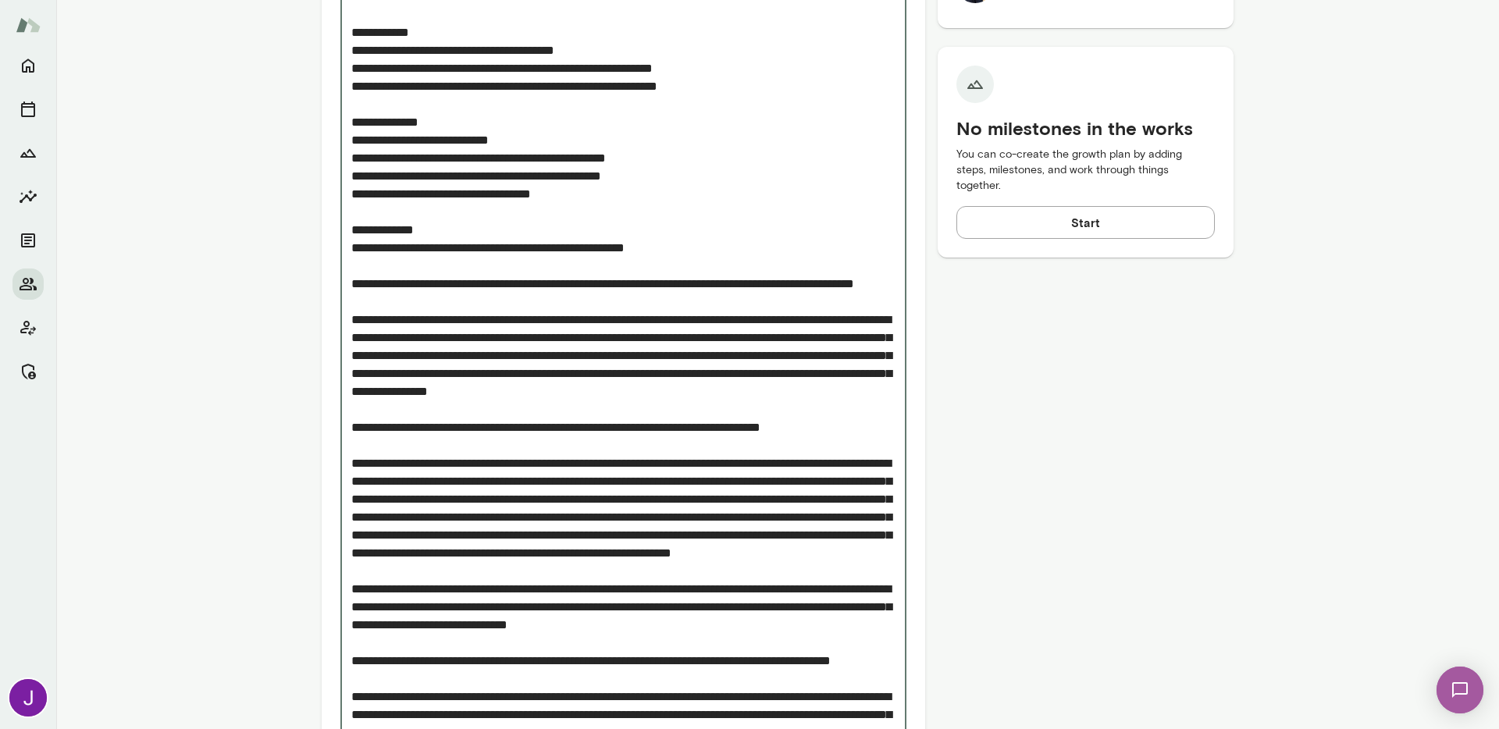
scroll to position [924, 0]
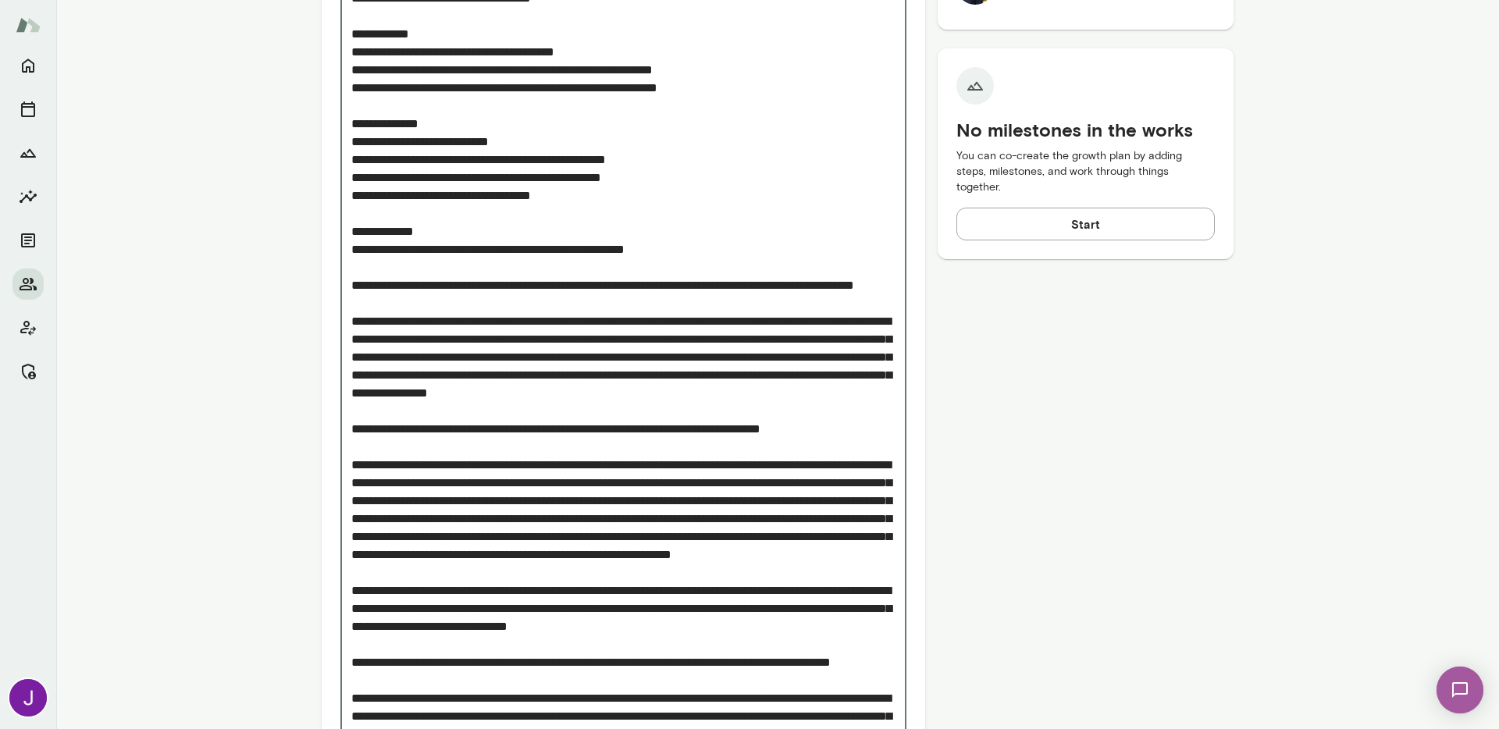
drag, startPoint x: 426, startPoint y: 233, endPoint x: 324, endPoint y: 235, distance: 102.3
click at [324, 235] on div "Internal Notes Add note * Add note Add Note See all notes" at bounding box center [623, 270] width 603 height 1371
click at [449, 366] on textarea "Add note" at bounding box center [623, 240] width 544 height 1185
click at [482, 247] on textarea "Add note" at bounding box center [623, 240] width 544 height 1185
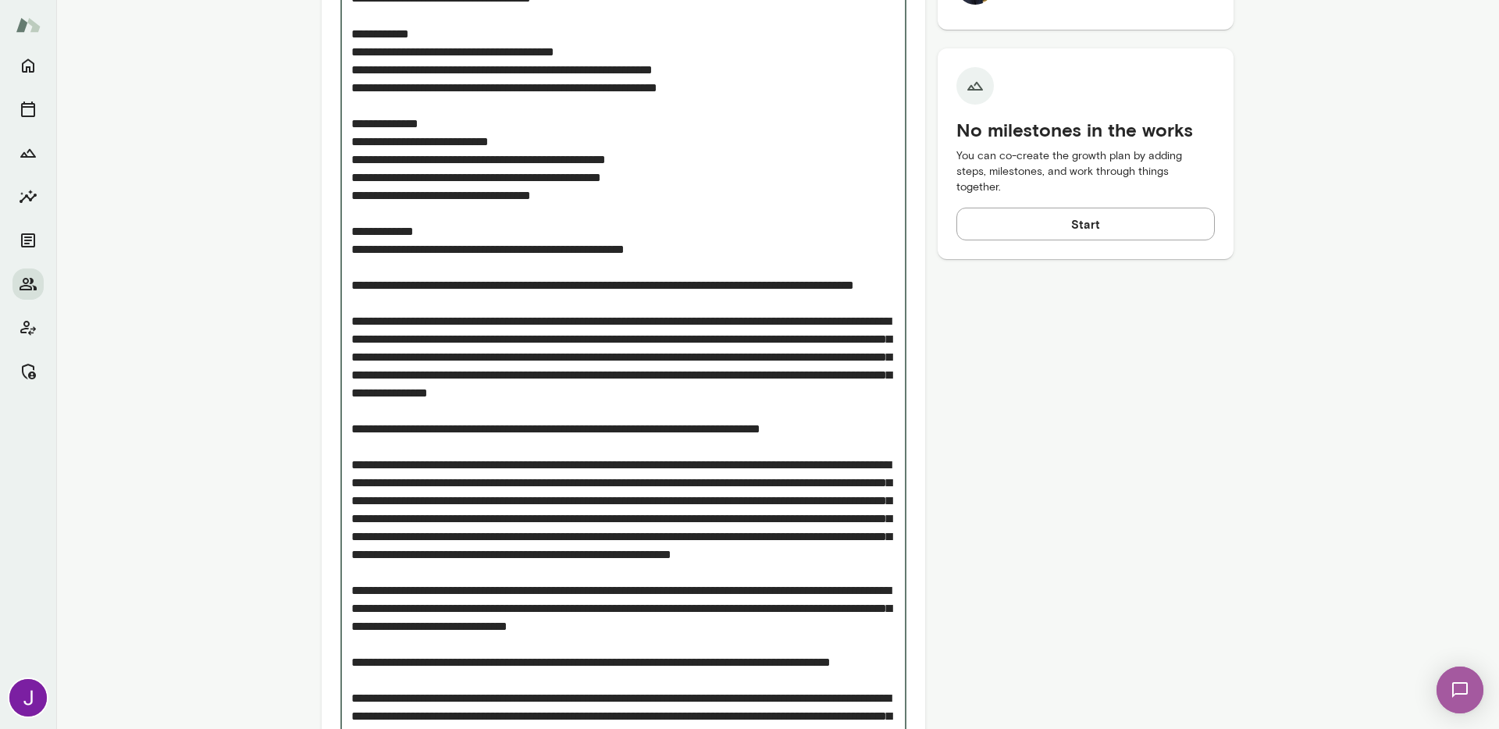
click at [482, 247] on textarea "Add note" at bounding box center [623, 240] width 544 height 1185
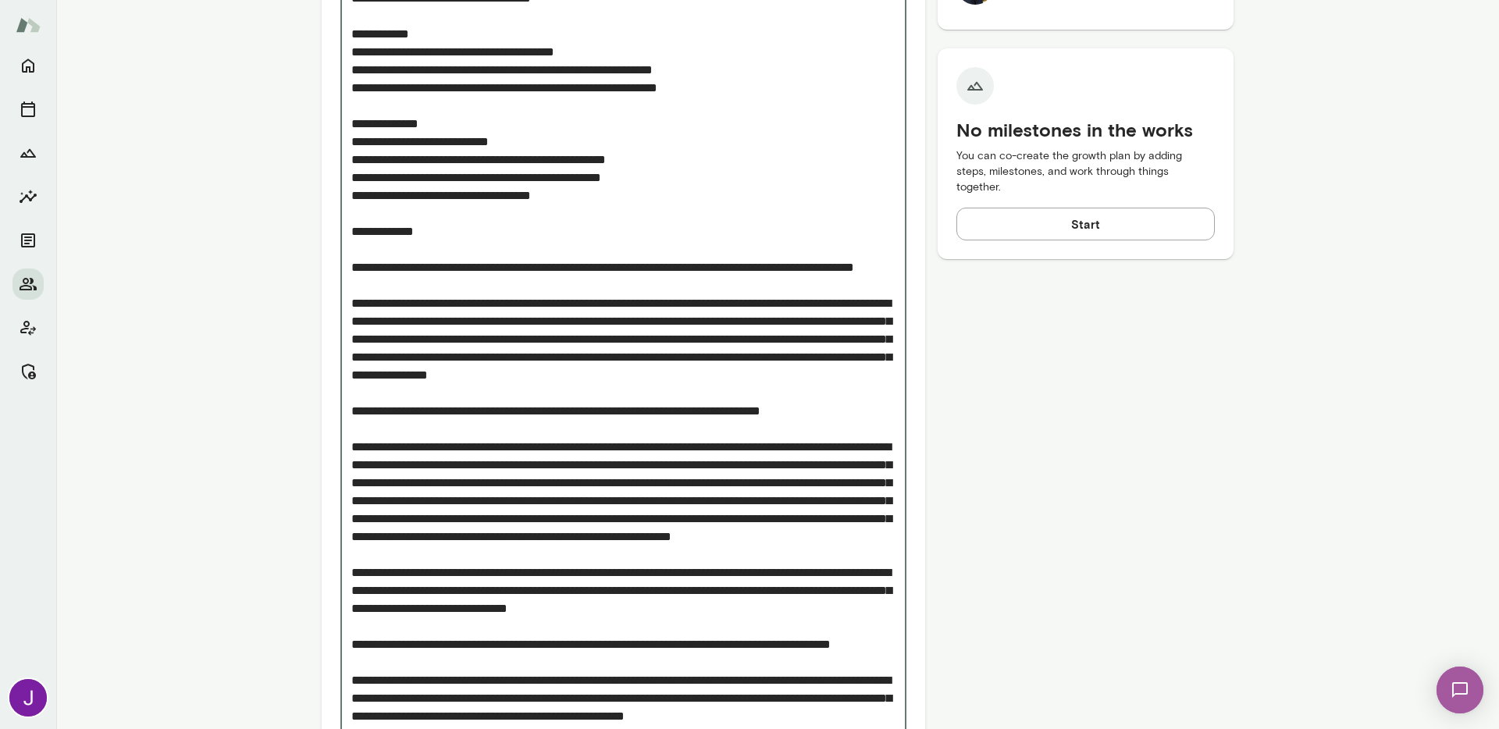
scroll to position [1170, 0]
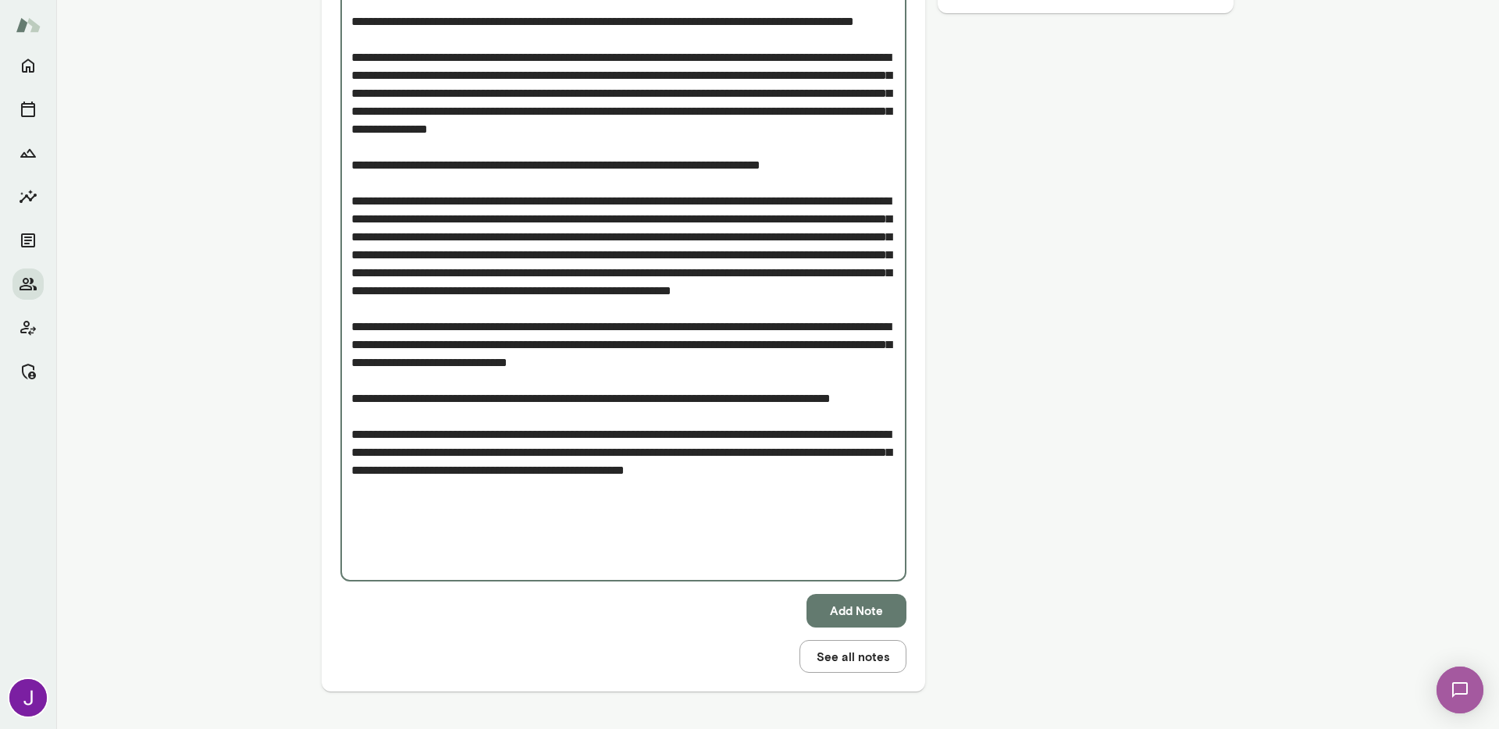
type textarea "**********"
click at [822, 607] on button "Add Note" at bounding box center [856, 610] width 100 height 33
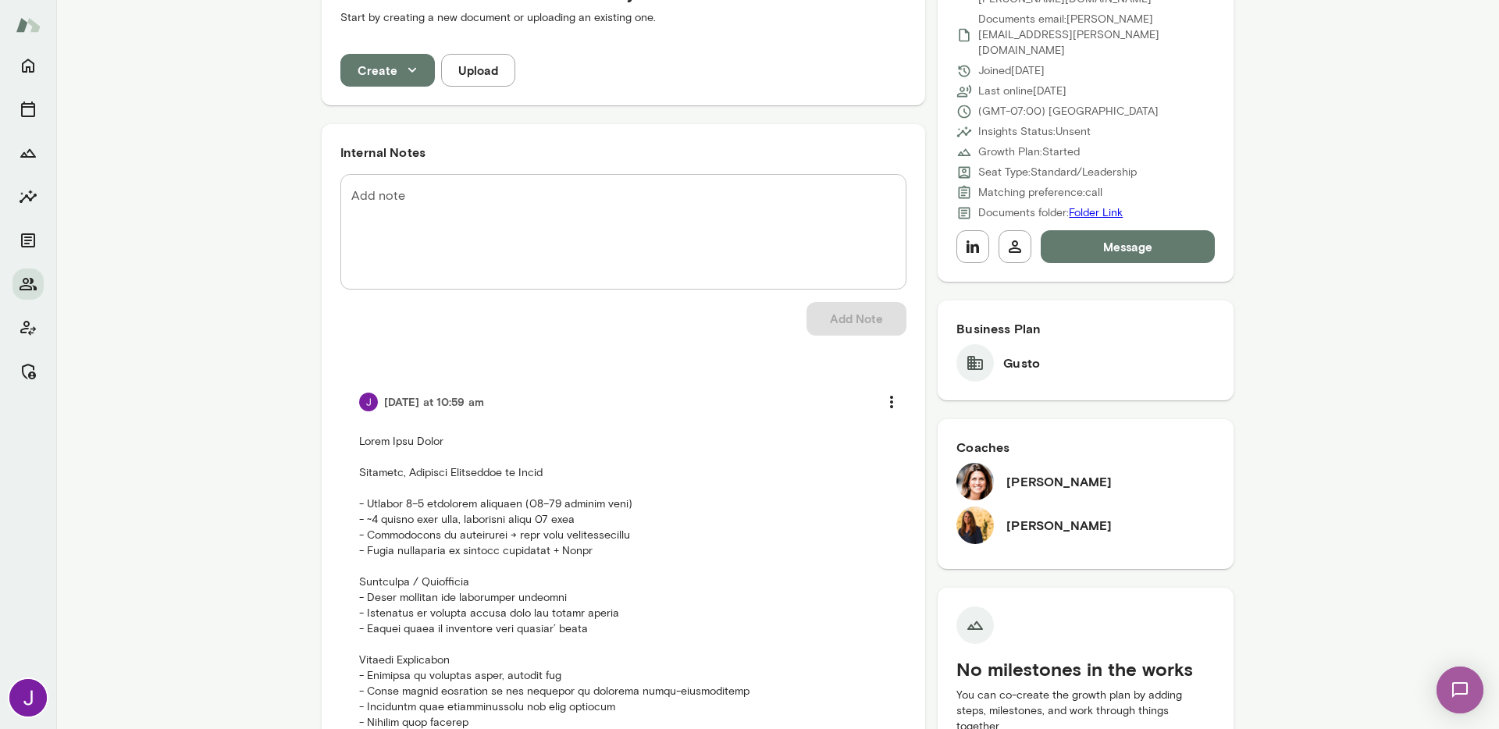
scroll to position [0, 0]
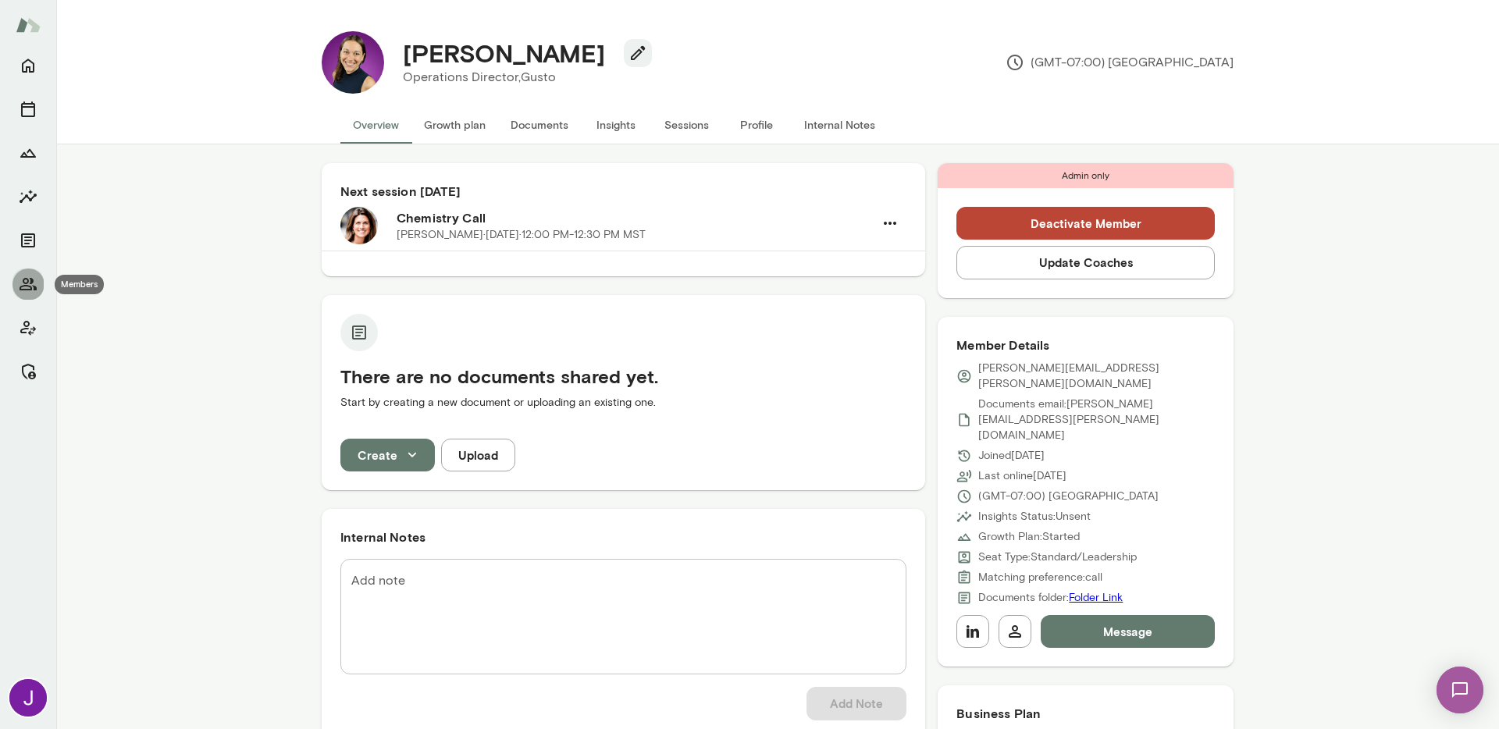
drag, startPoint x: 25, startPoint y: 282, endPoint x: 108, endPoint y: 221, distance: 102.7
click at [25, 282] on icon "Members" at bounding box center [28, 284] width 19 height 19
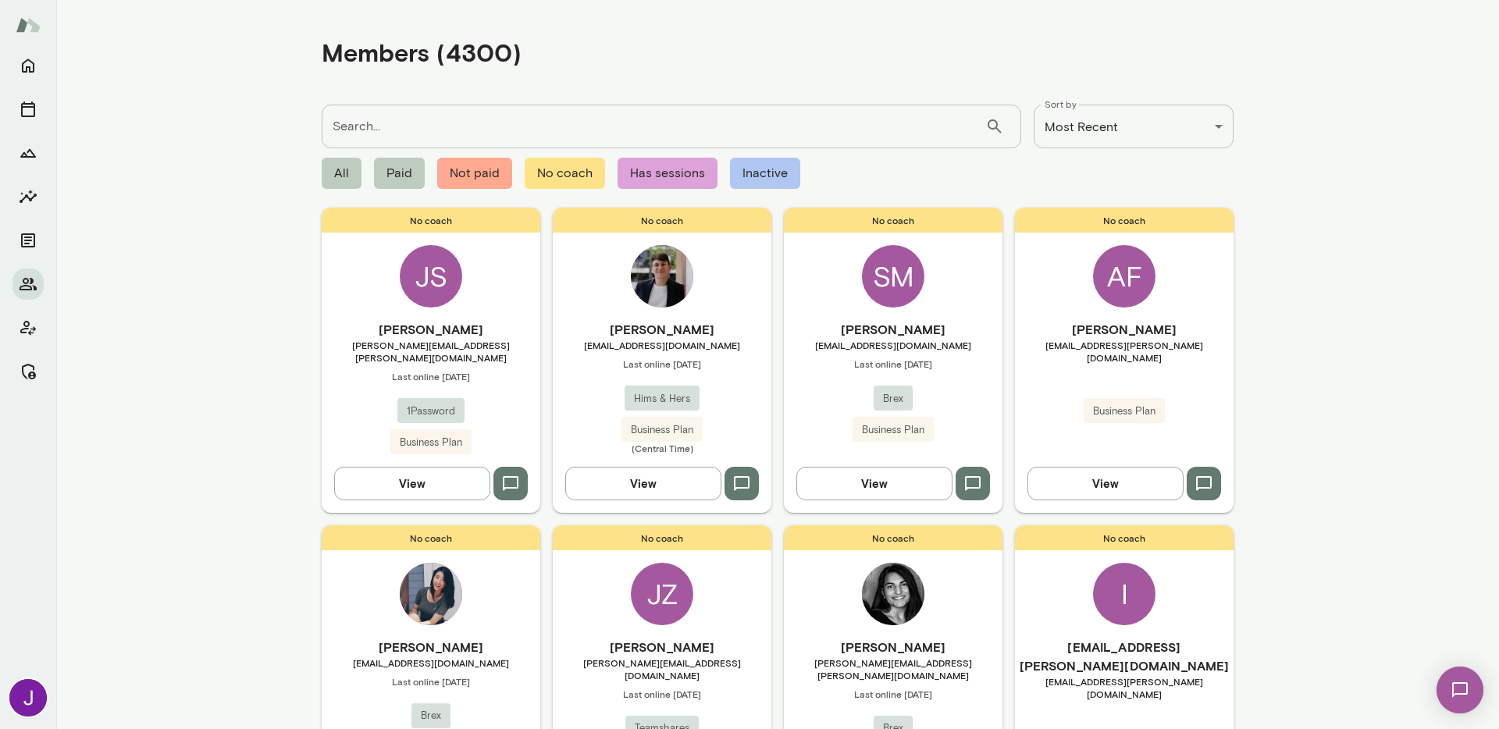
click at [400, 127] on input "Search..." at bounding box center [654, 127] width 664 height 44
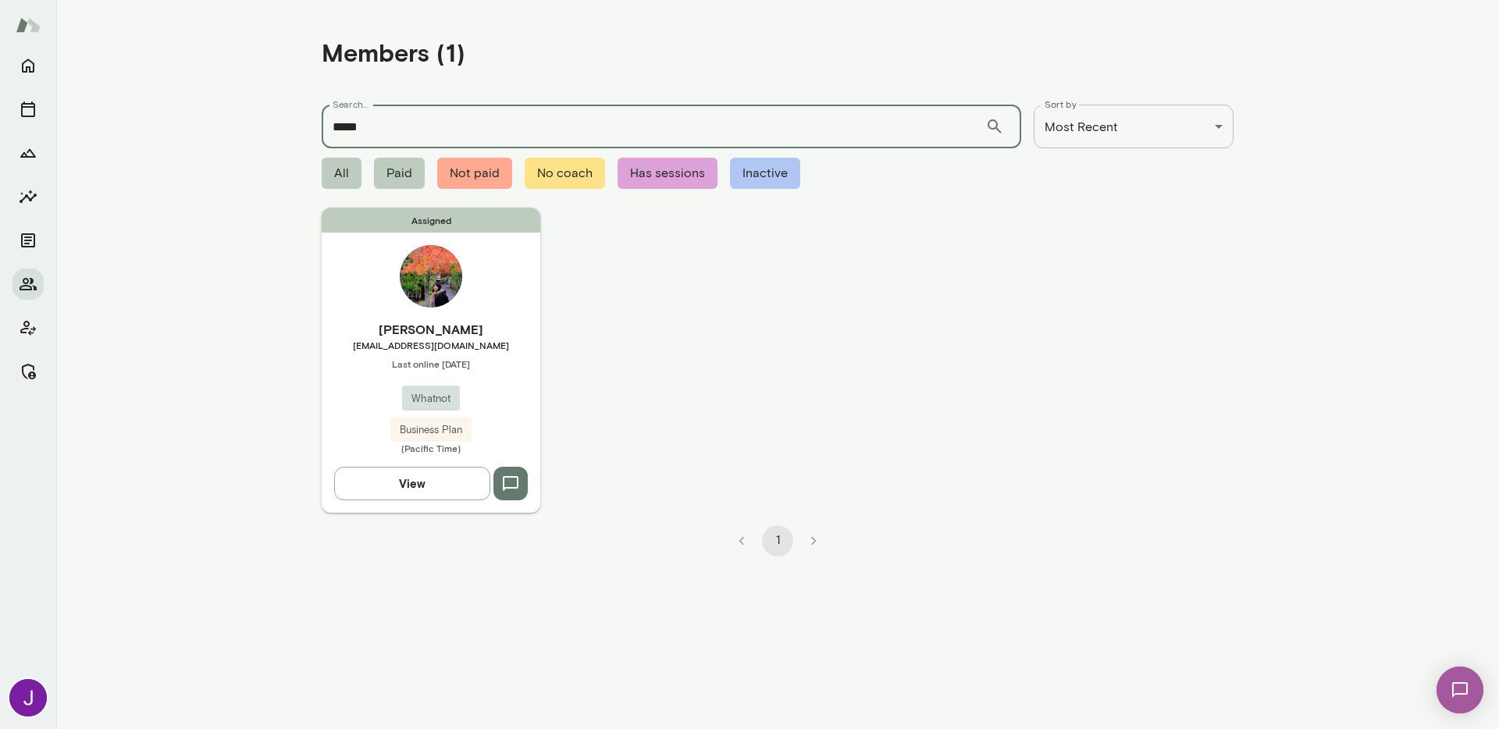
type input "*****"
click at [418, 330] on h6 "Peishan Ouyang" at bounding box center [431, 329] width 219 height 19
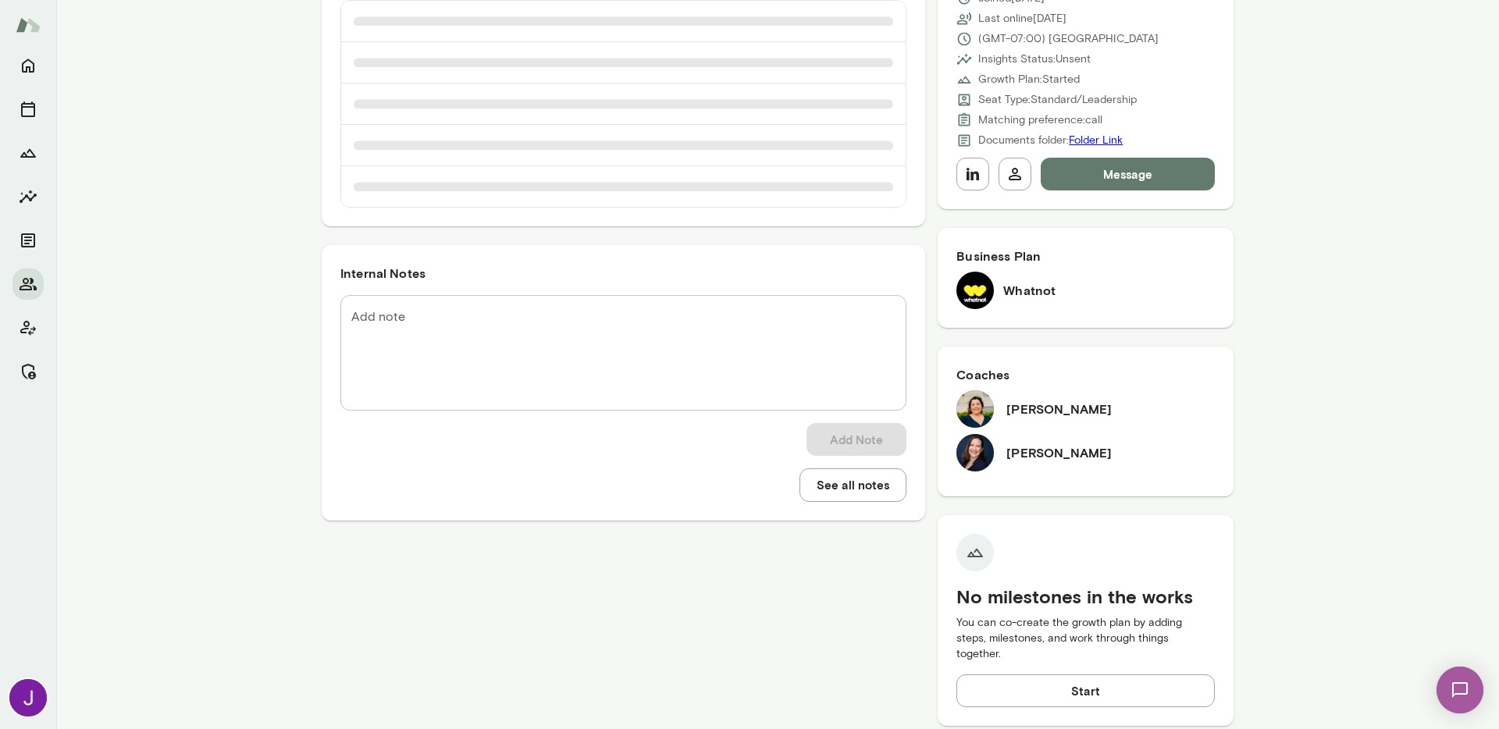
scroll to position [264, 0]
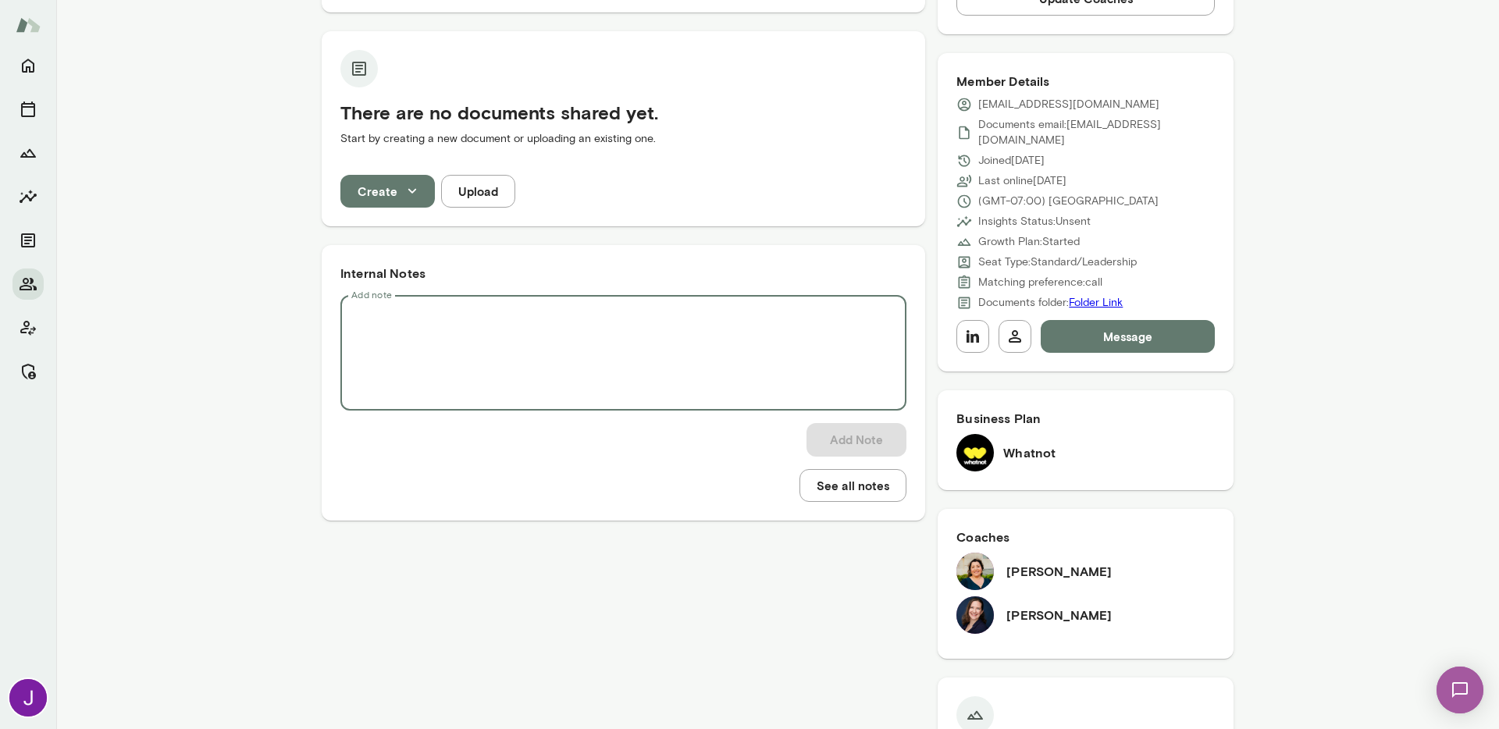
click at [417, 372] on textarea "Add note" at bounding box center [623, 353] width 544 height 90
paste textarea "**********"
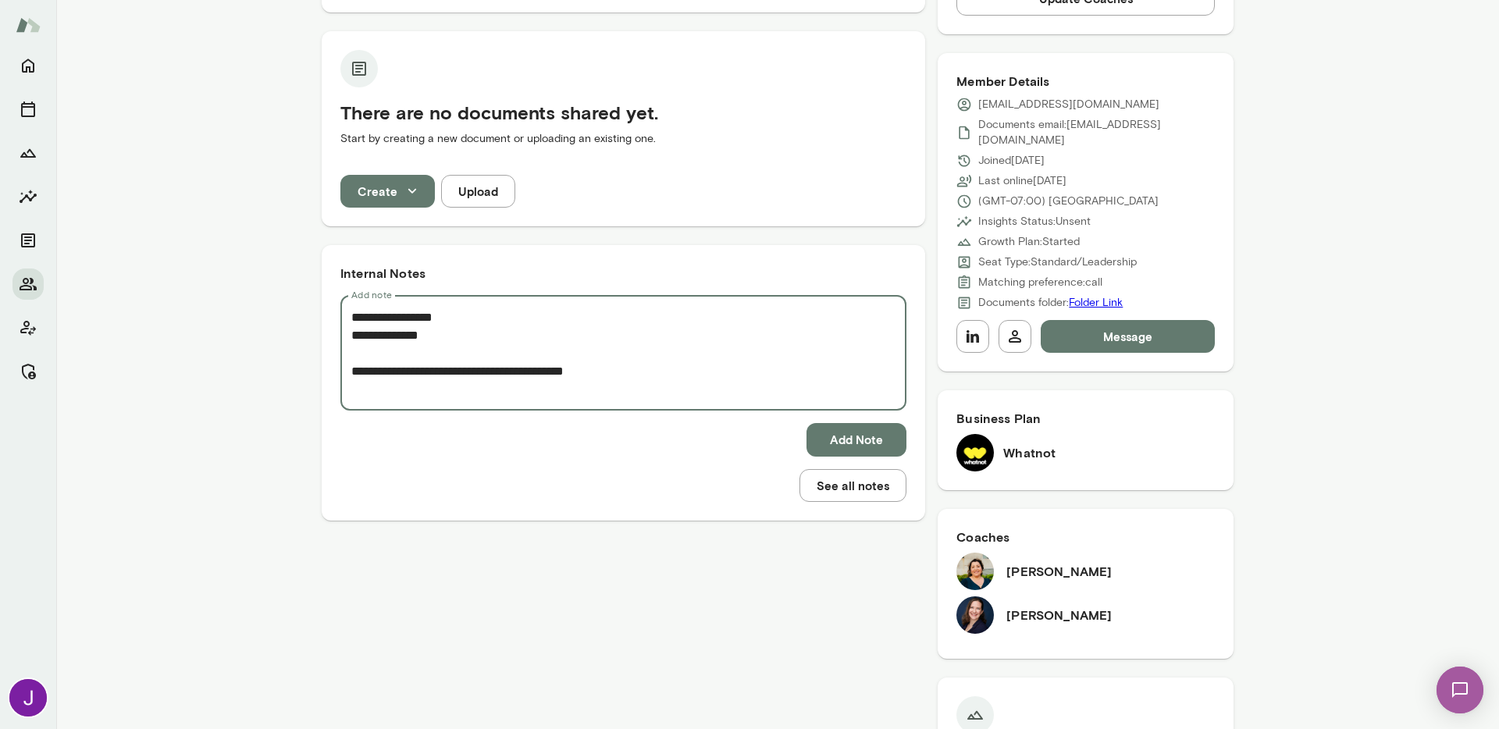
scroll to position [560, 0]
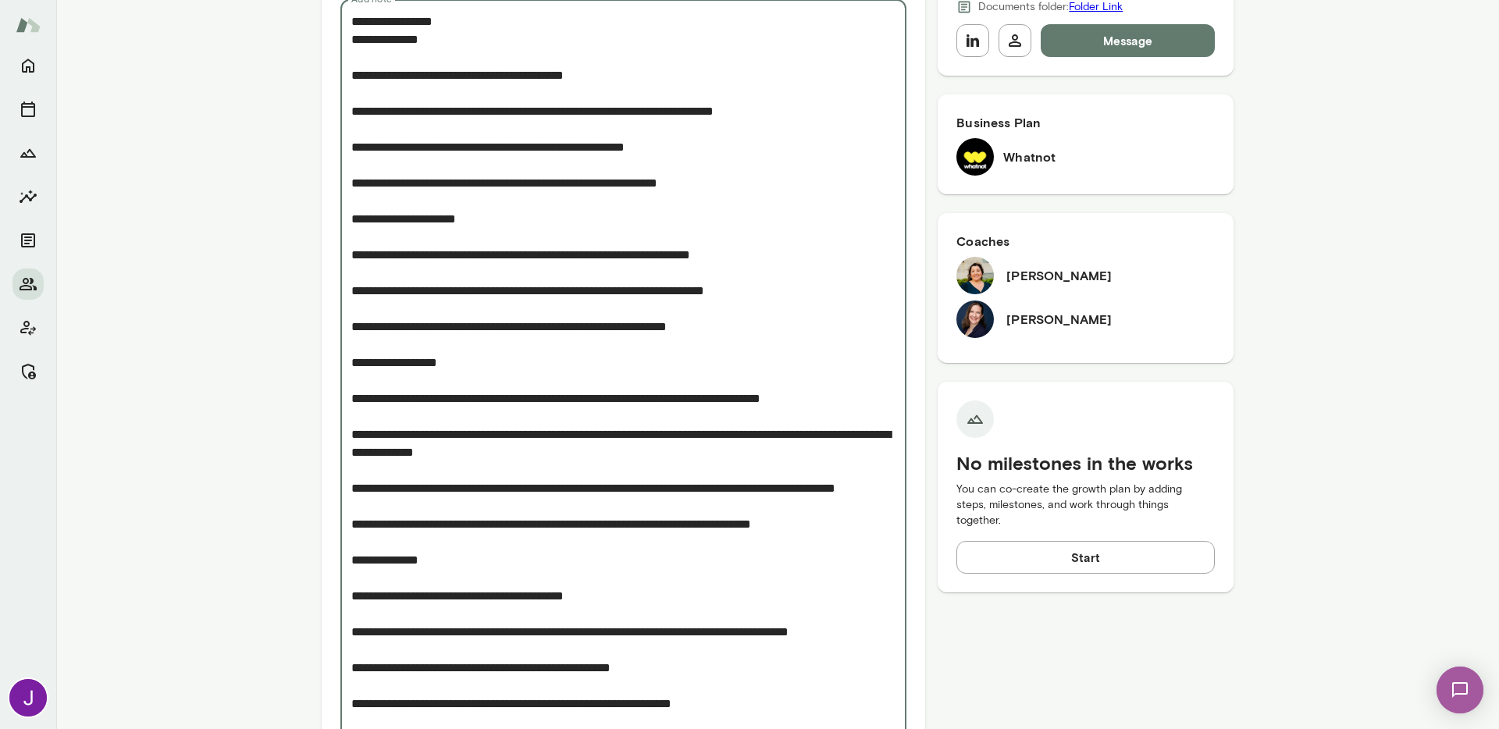
click at [372, 86] on textarea "Add note" at bounding box center [623, 371] width 544 height 718
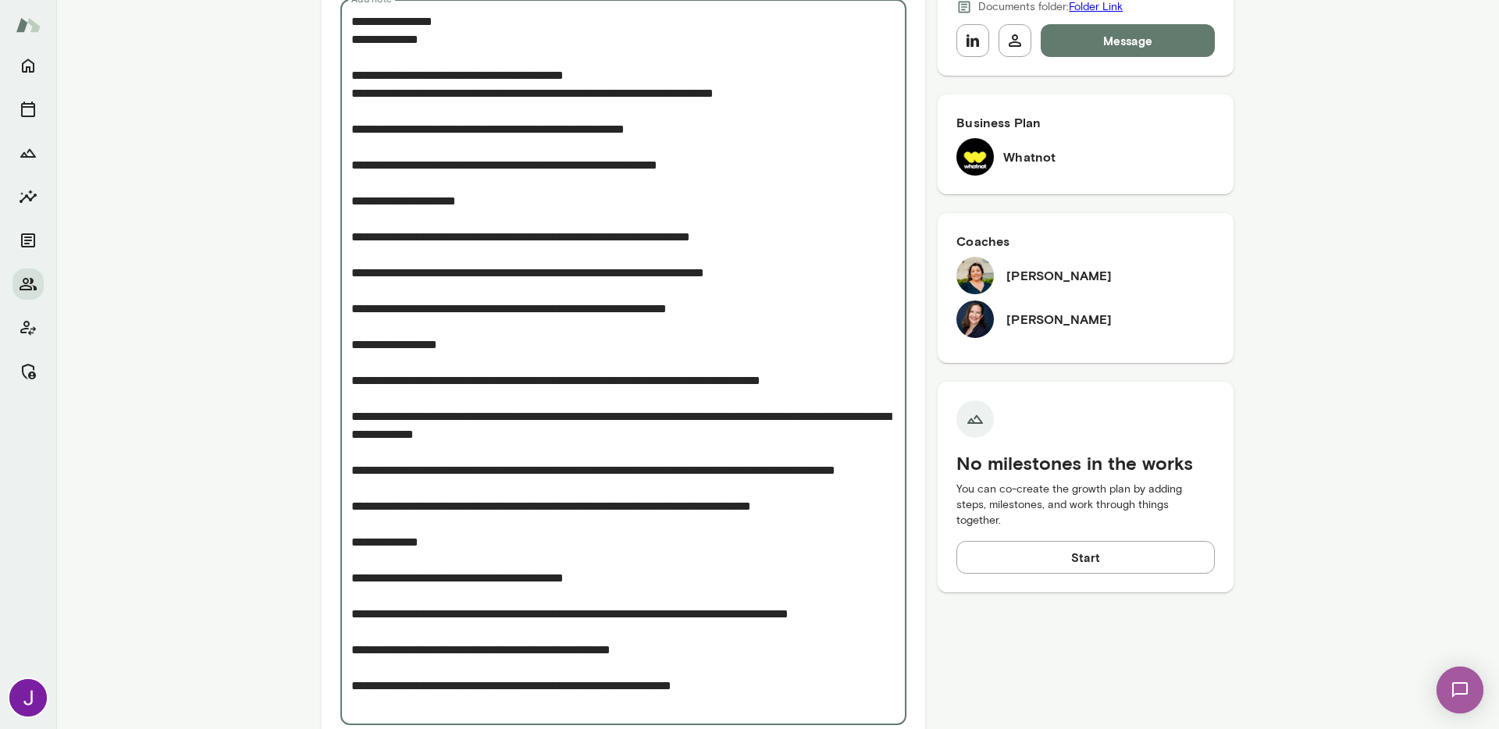
click at [378, 117] on textarea "Add note" at bounding box center [623, 362] width 544 height 700
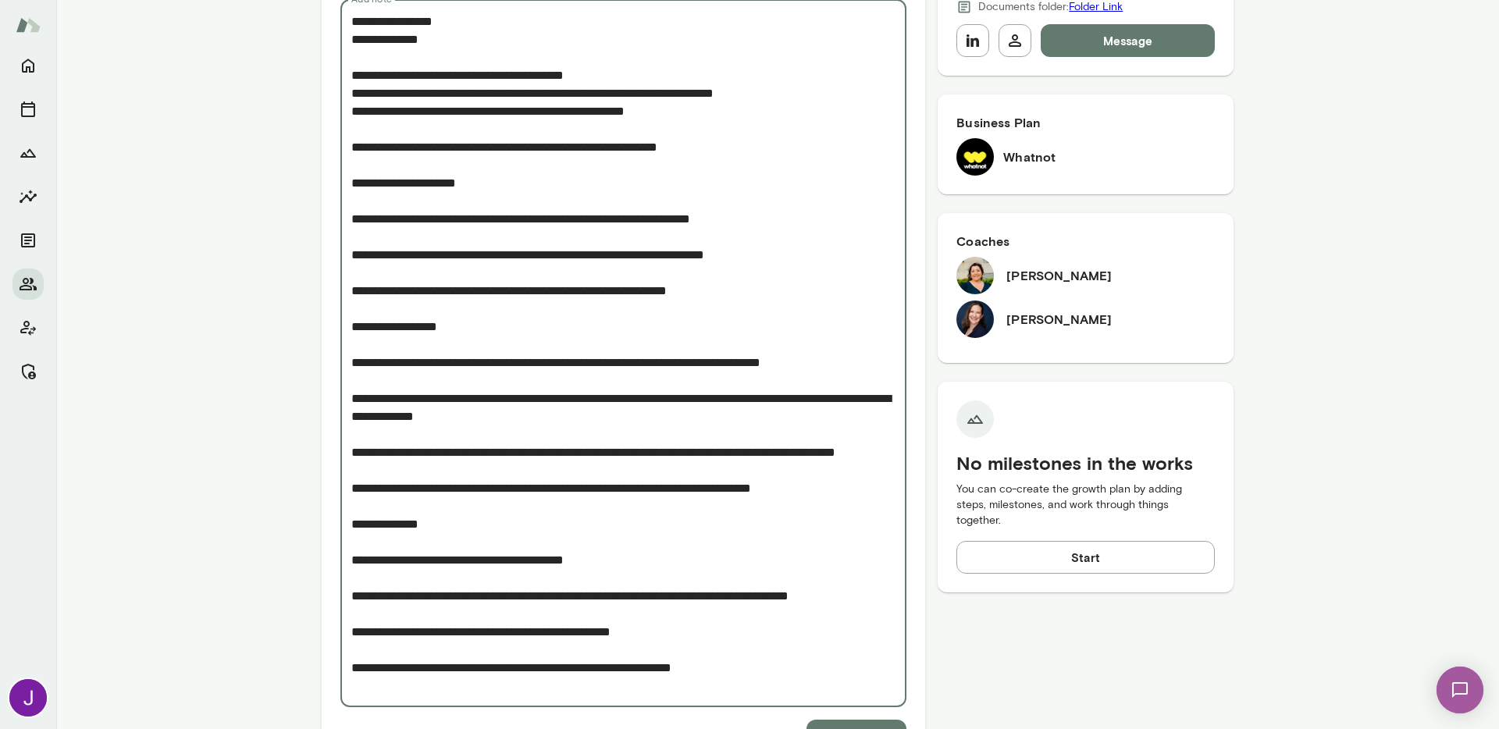
click at [379, 130] on textarea "Add note" at bounding box center [623, 353] width 544 height 682
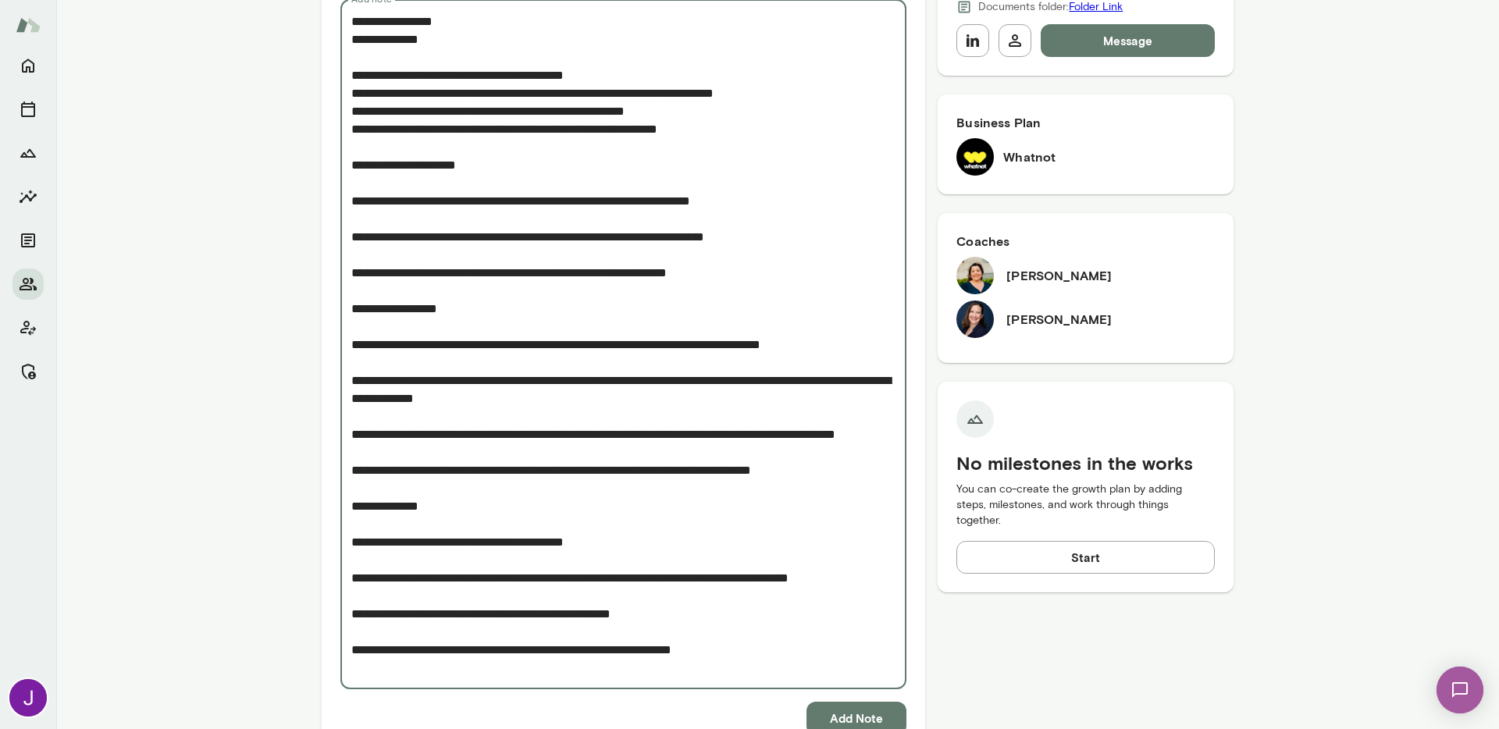
click at [376, 187] on textarea "Add note" at bounding box center [623, 344] width 544 height 664
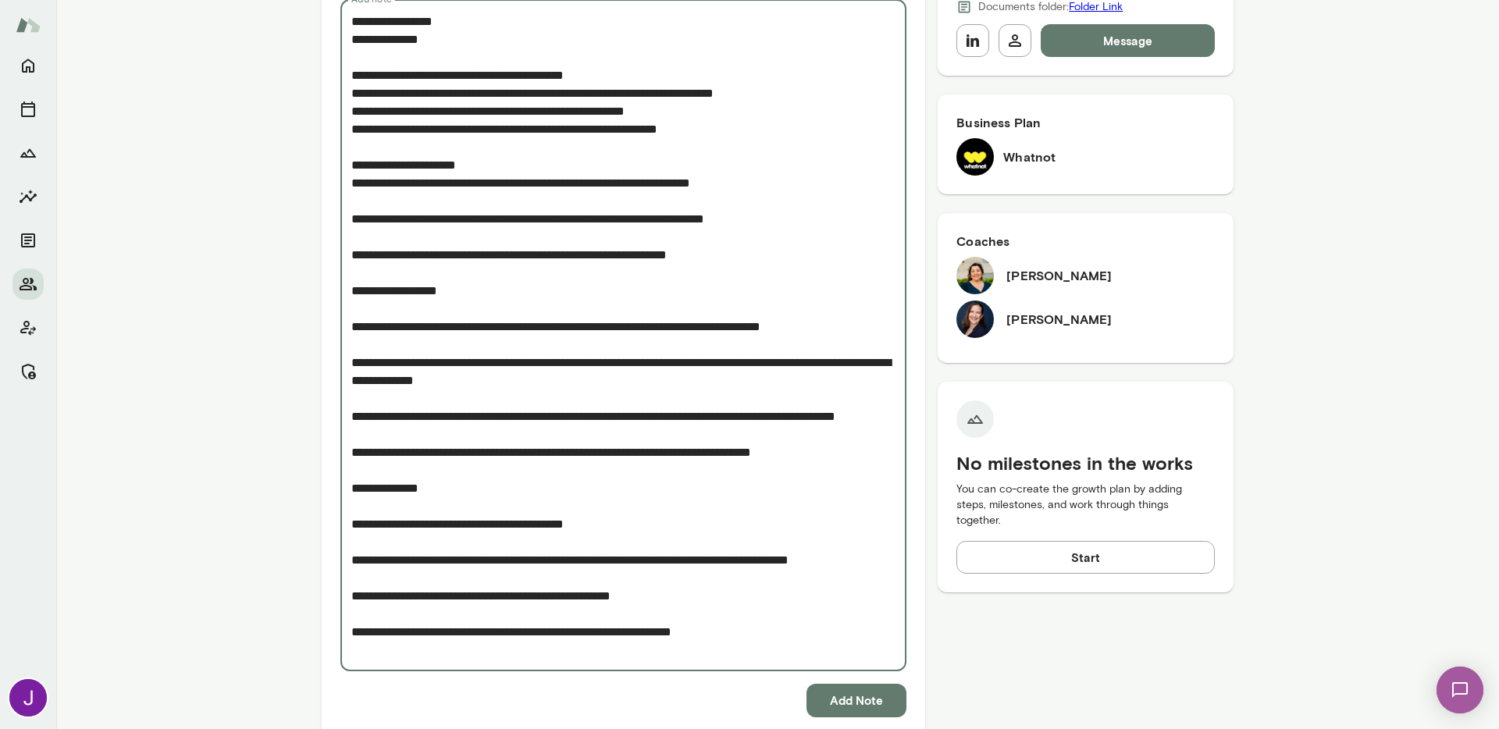
click at [374, 199] on textarea "Add note" at bounding box center [623, 335] width 544 height 646
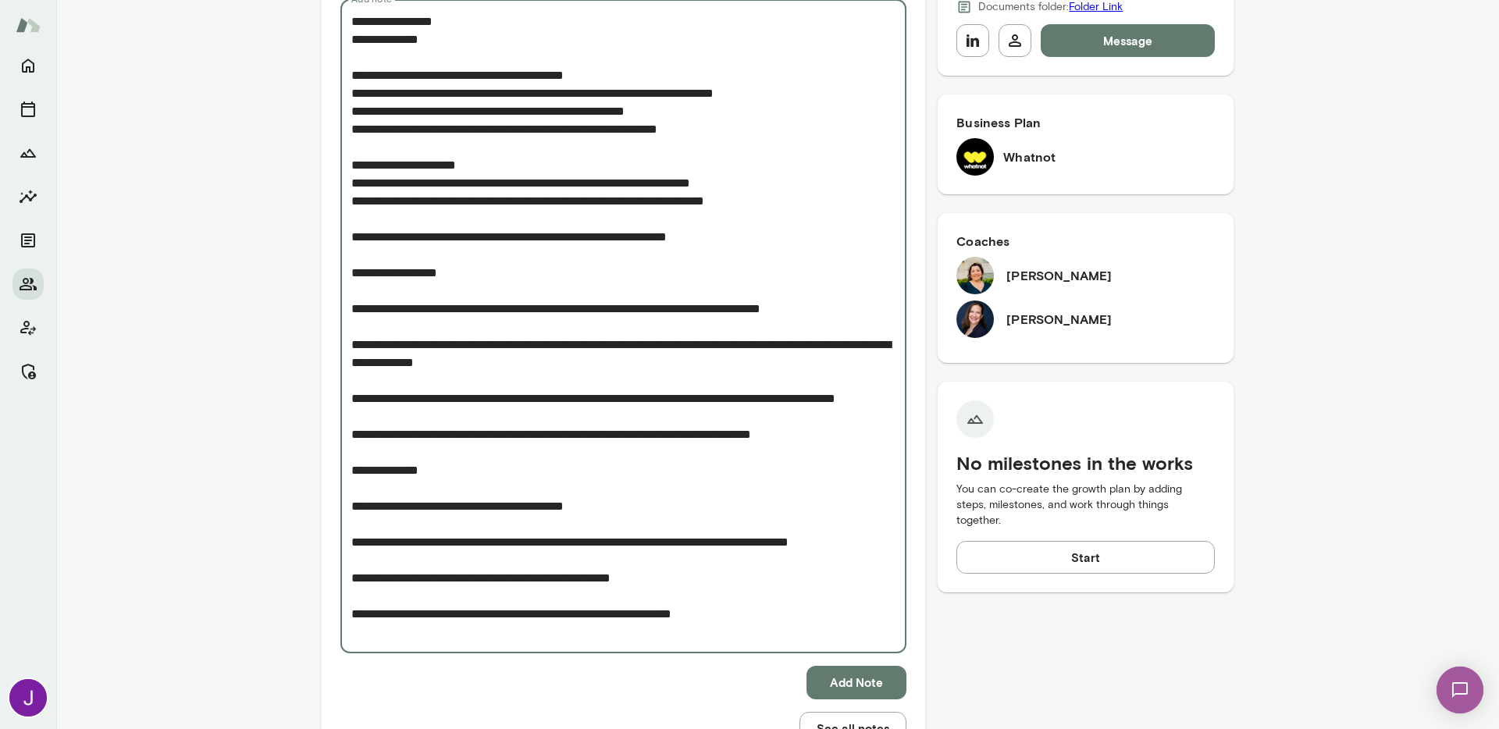
click at [373, 213] on textarea "Add note" at bounding box center [623, 326] width 544 height 628
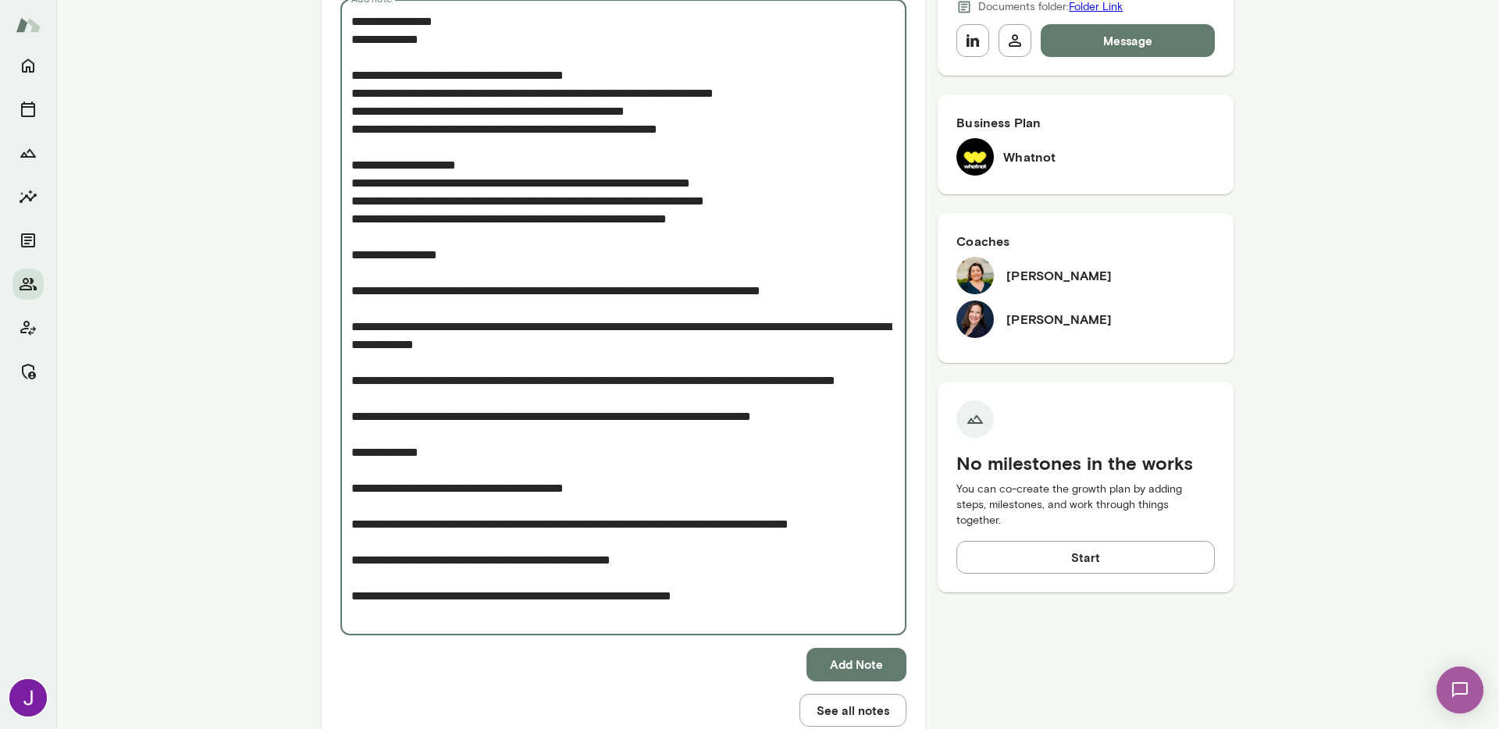
click at [376, 272] on textarea "Add note" at bounding box center [623, 317] width 544 height 611
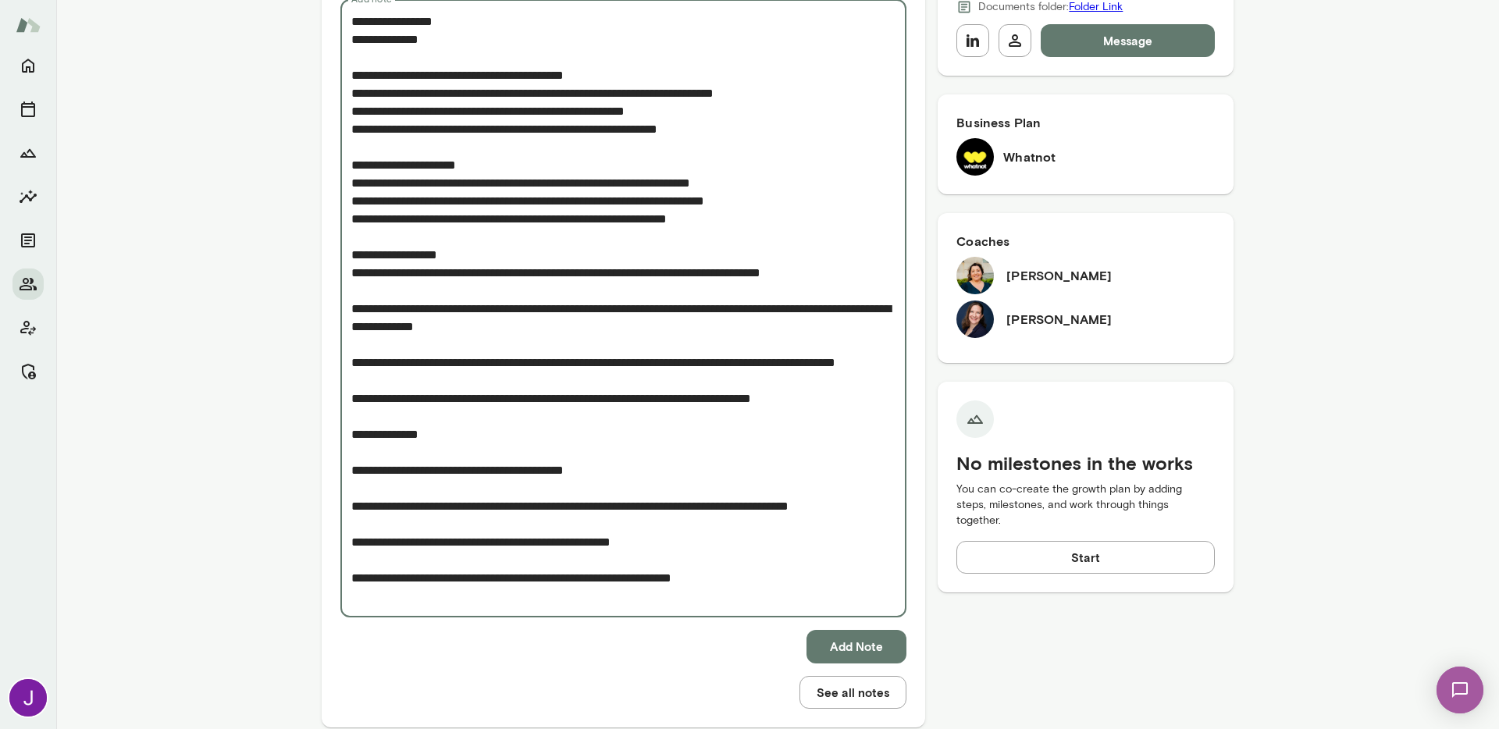
click at [373, 297] on textarea "Add note" at bounding box center [623, 308] width 544 height 593
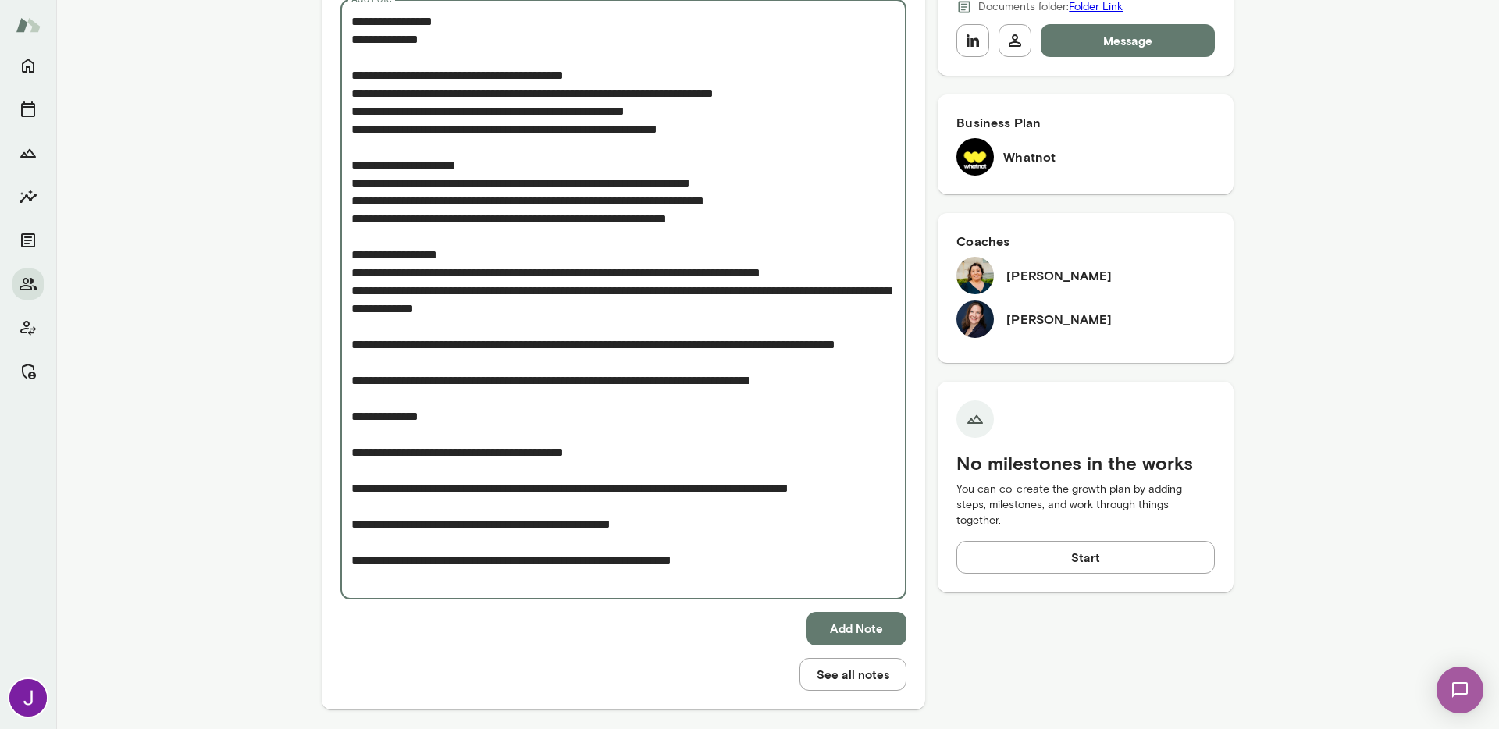
click at [369, 324] on textarea "Add note" at bounding box center [623, 299] width 544 height 575
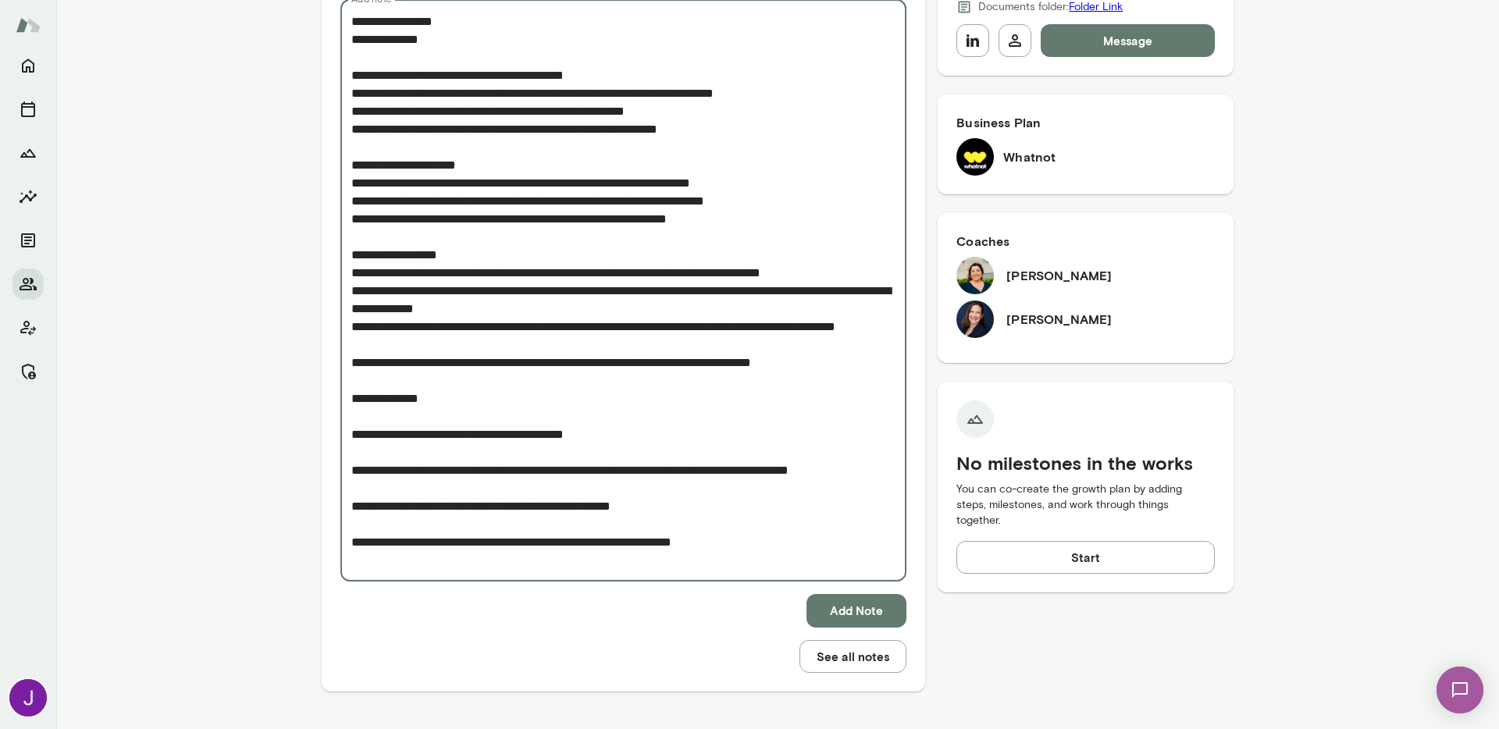
click at [375, 368] on textarea "Add note" at bounding box center [623, 290] width 544 height 557
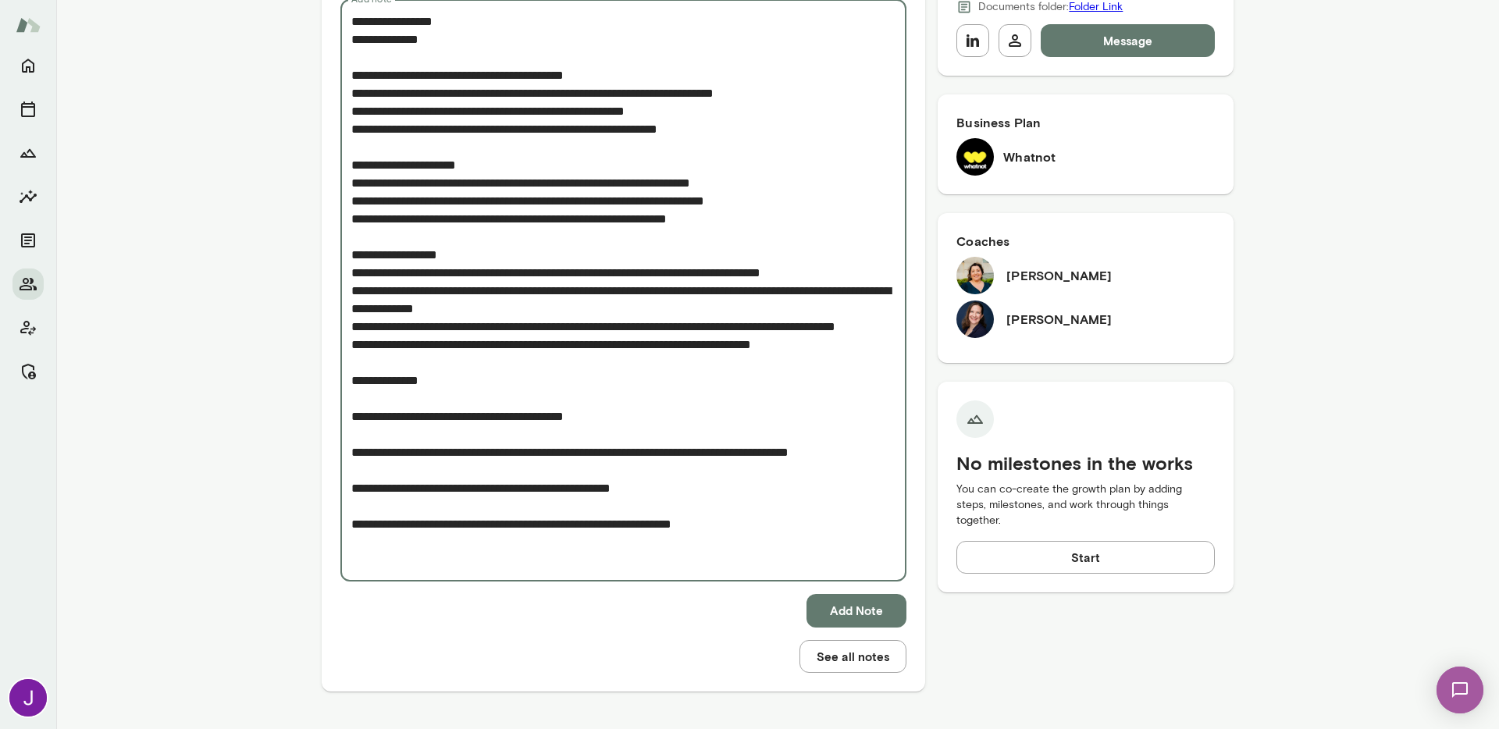
scroll to position [542, 0]
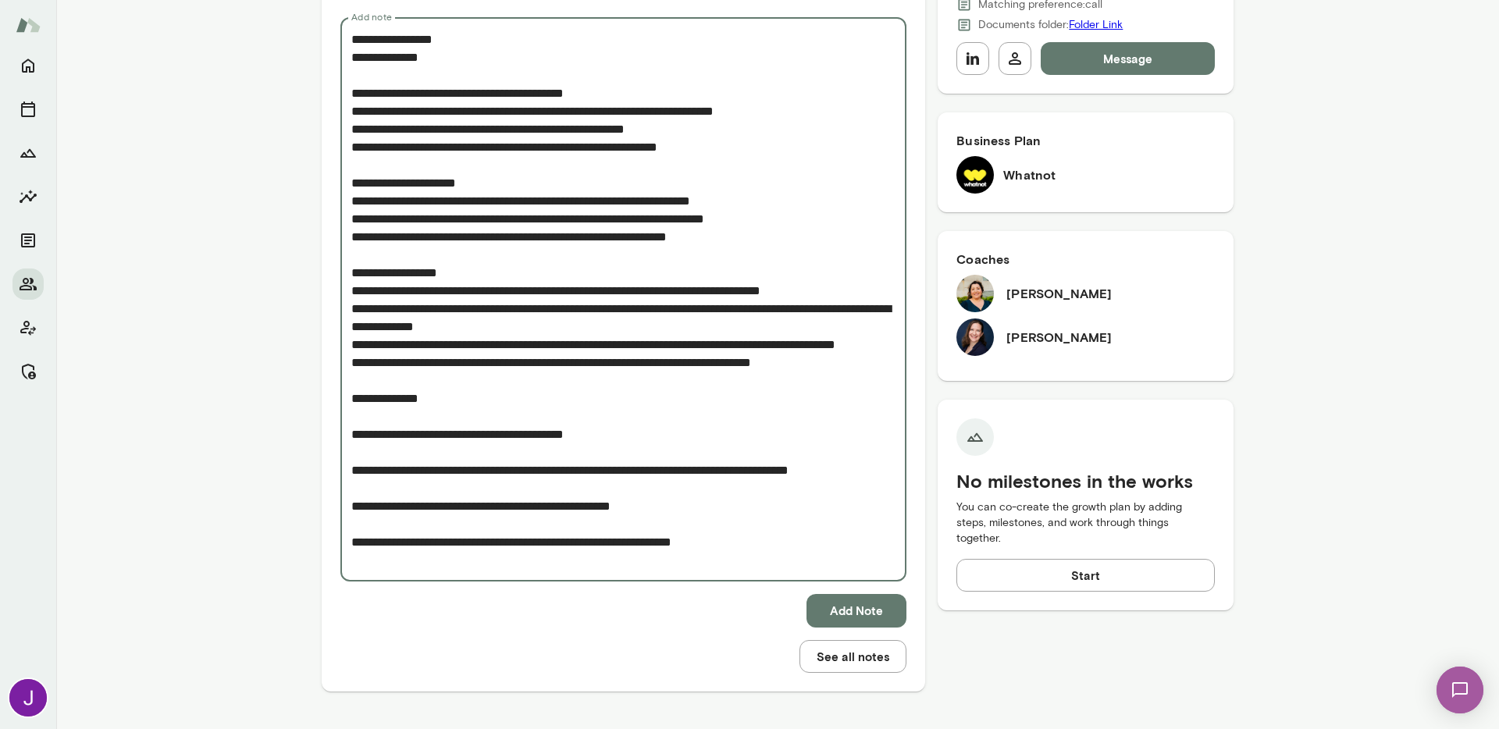
click at [379, 473] on textarea "Add note" at bounding box center [623, 299] width 544 height 539
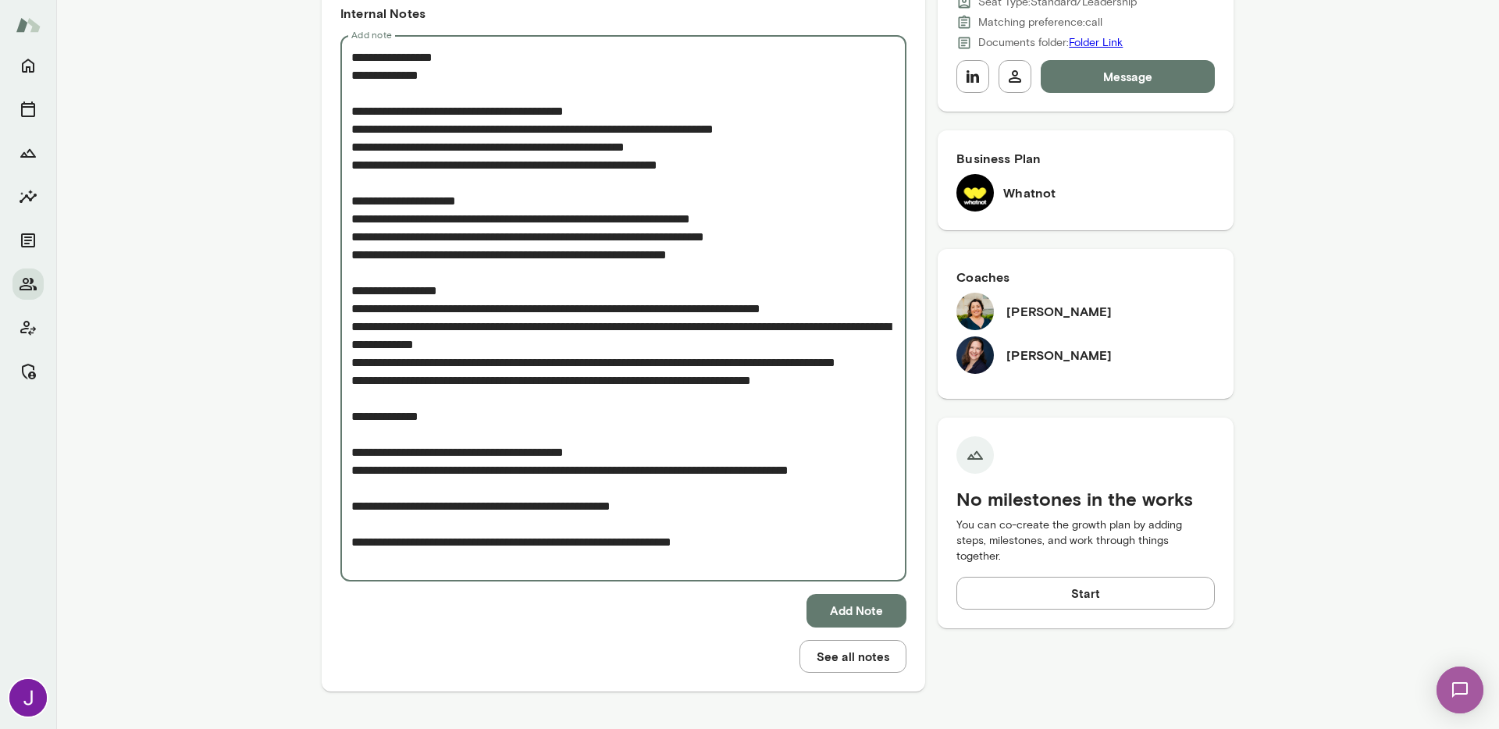
click at [381, 504] on textarea "Add note" at bounding box center [623, 308] width 544 height 521
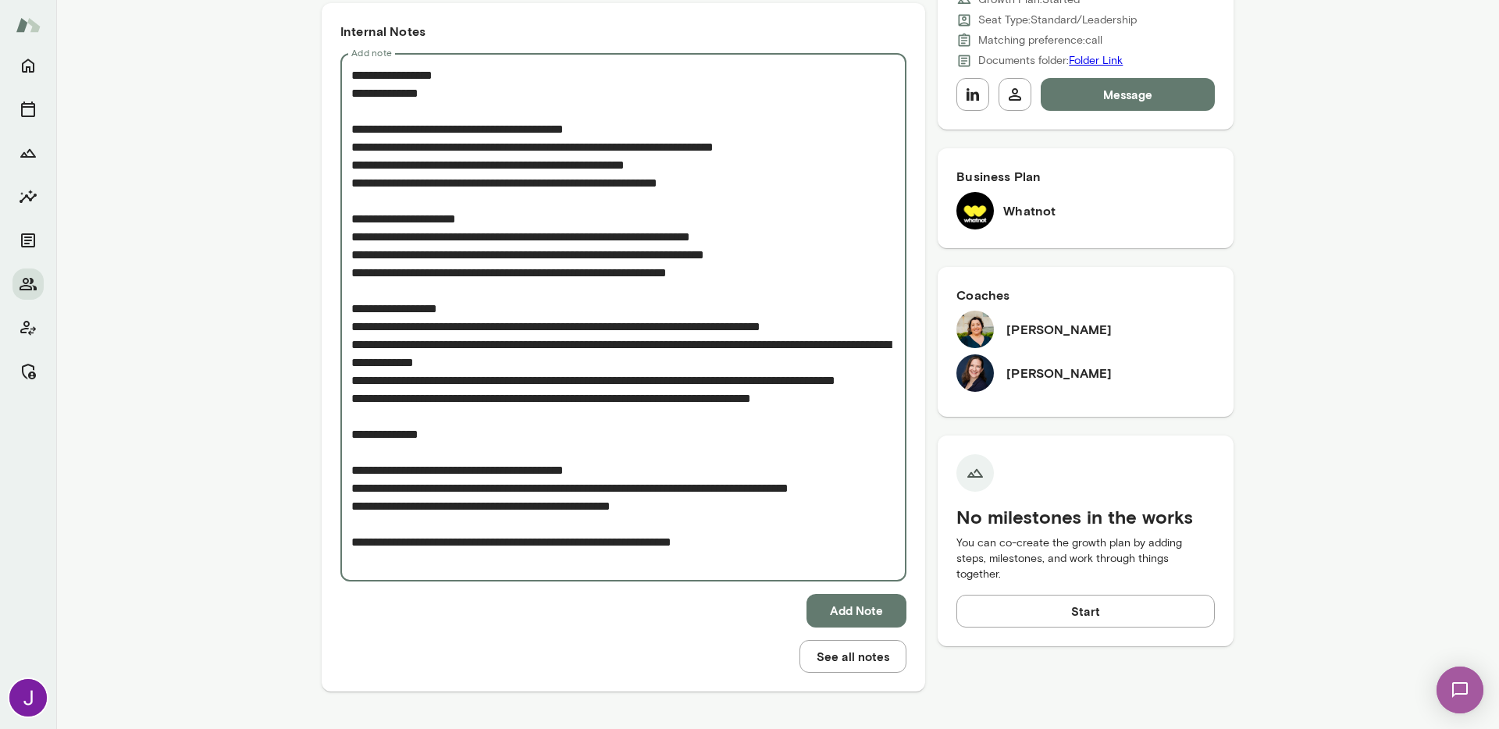
click at [384, 538] on textarea "Add note" at bounding box center [623, 317] width 544 height 503
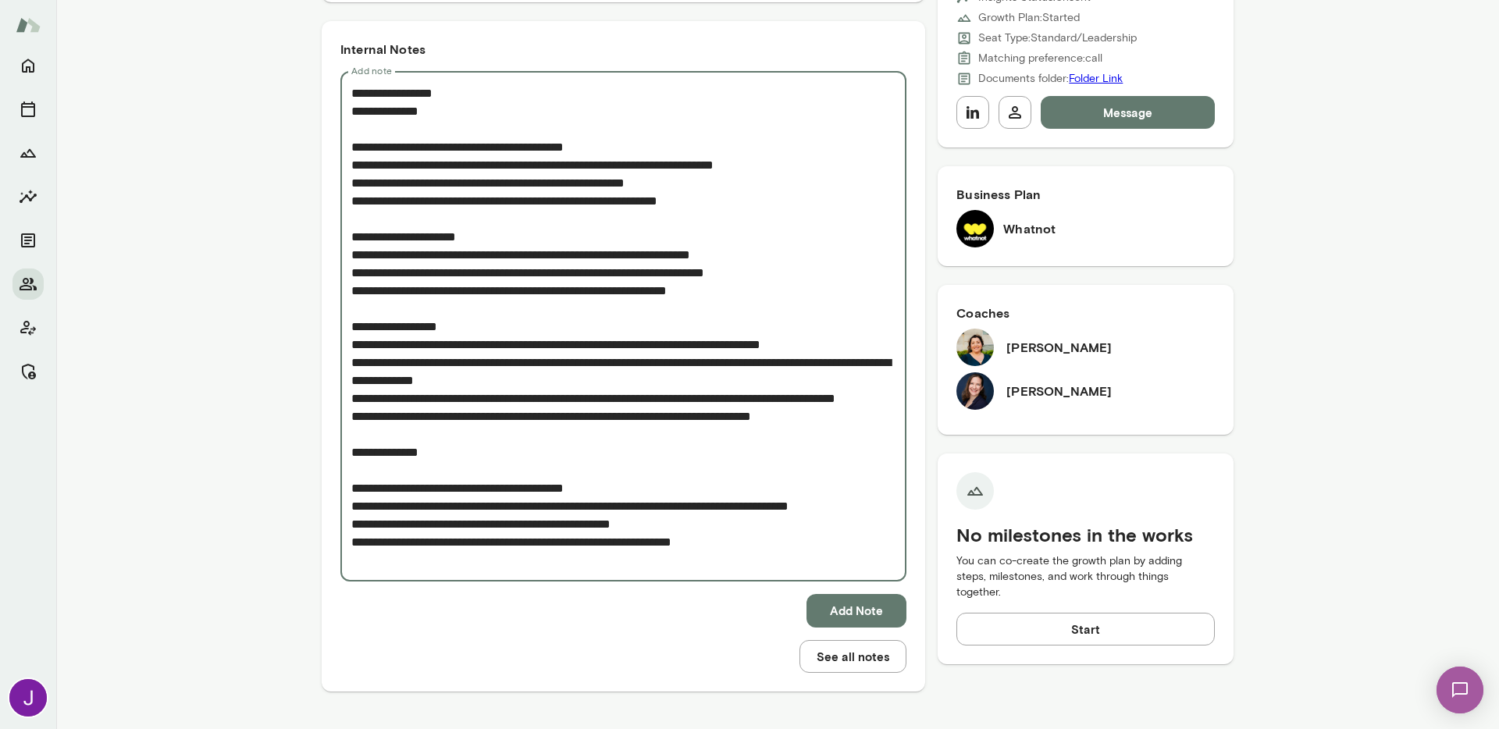
click at [355, 475] on textarea "Add note" at bounding box center [623, 326] width 544 height 485
click at [353, 487] on textarea "Add note" at bounding box center [623, 326] width 544 height 485
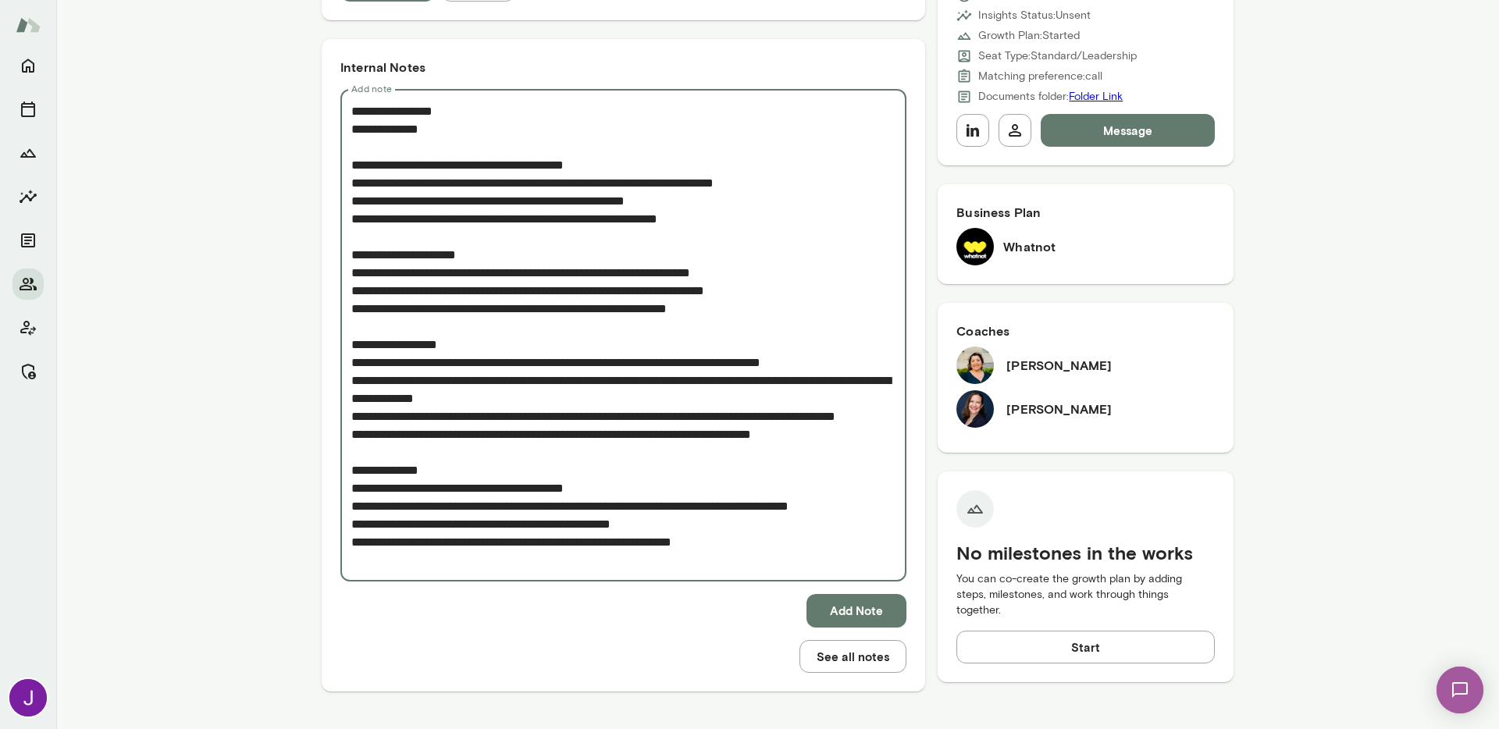
scroll to position [470, 0]
click at [351, 507] on textarea "Add note" at bounding box center [623, 335] width 544 height 467
click at [351, 527] on textarea "Add note" at bounding box center [623, 335] width 544 height 467
click at [351, 542] on textarea "Add note" at bounding box center [623, 335] width 544 height 467
click at [351, 558] on textarea "Add note" at bounding box center [623, 335] width 544 height 467
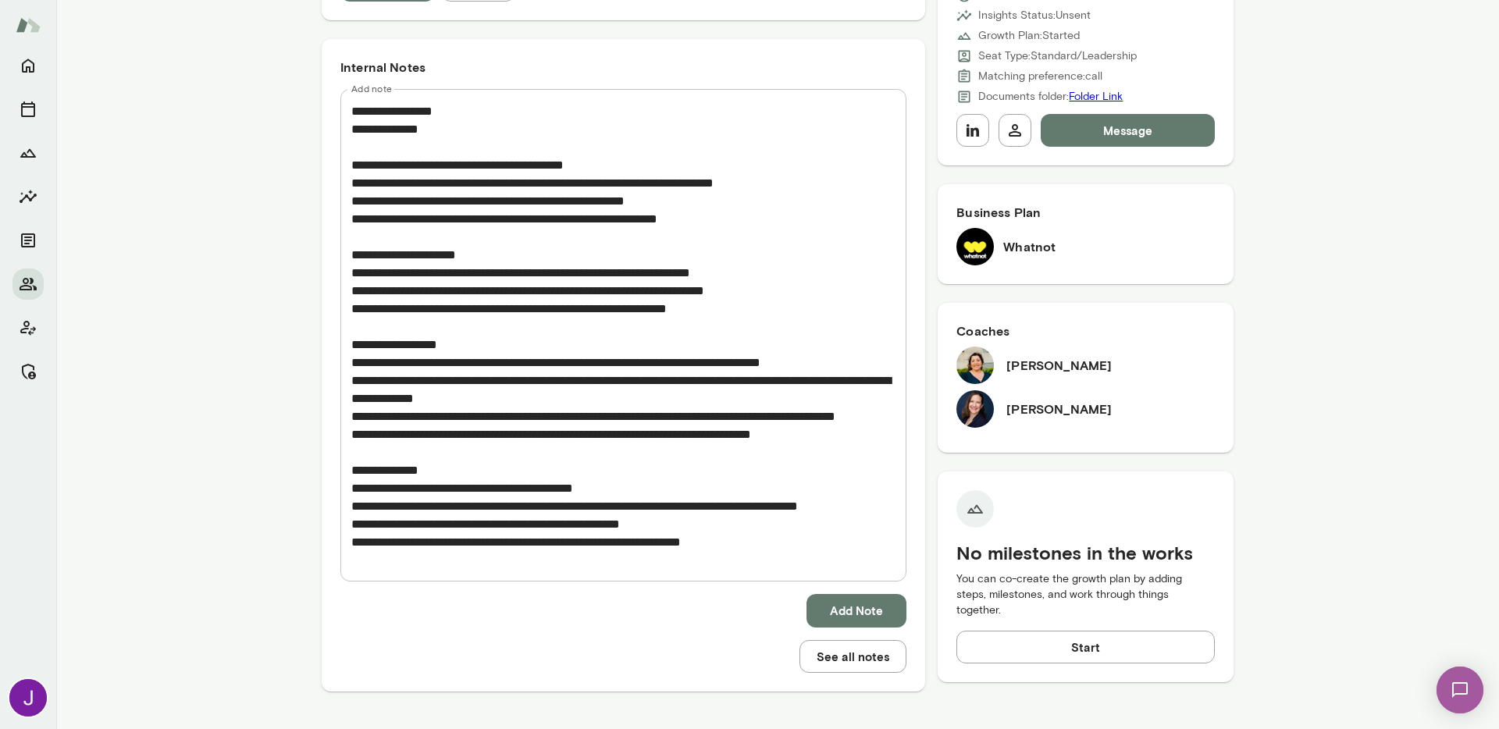
click at [344, 364] on div "* Add note" at bounding box center [623, 335] width 566 height 493
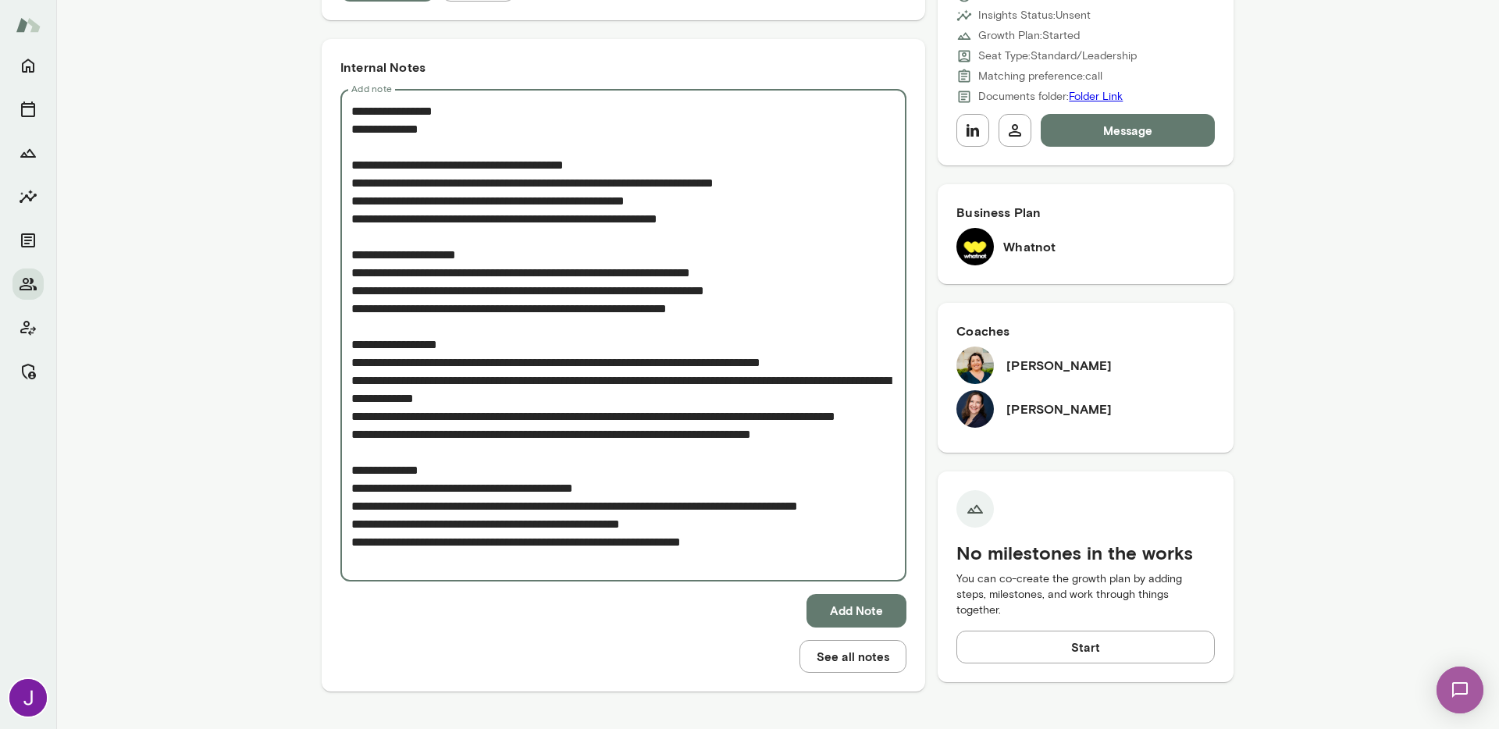
click at [351, 365] on textarea "Add note" at bounding box center [623, 335] width 544 height 467
click at [351, 379] on textarea "Add note" at bounding box center [623, 335] width 544 height 467
click at [351, 416] on textarea "Add note" at bounding box center [623, 335] width 544 height 467
click at [351, 455] on textarea "Add note" at bounding box center [623, 335] width 544 height 467
click at [351, 276] on textarea "Add note" at bounding box center [623, 335] width 544 height 467
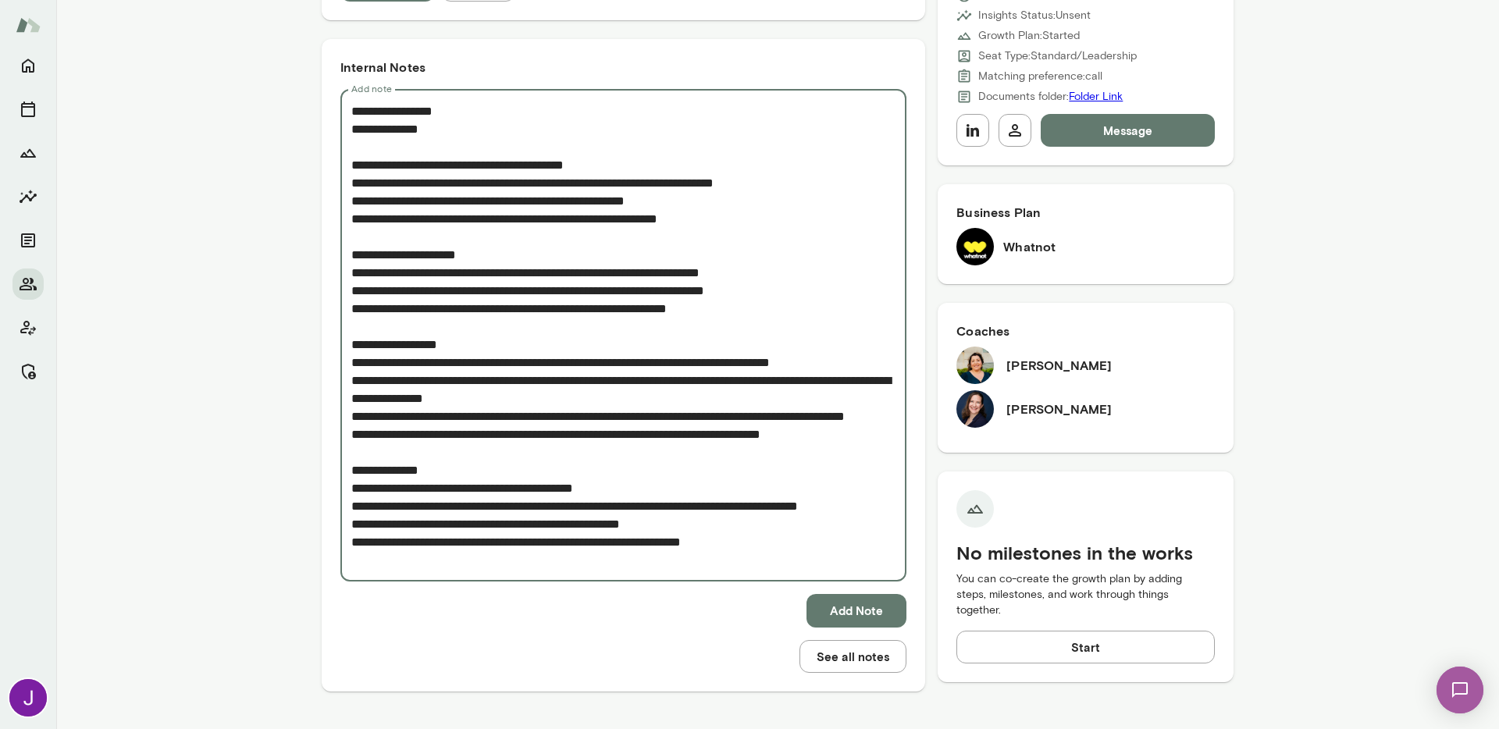
click at [351, 290] on textarea "Add note" at bounding box center [623, 335] width 544 height 467
click at [351, 309] on textarea "Add note" at bounding box center [623, 335] width 544 height 467
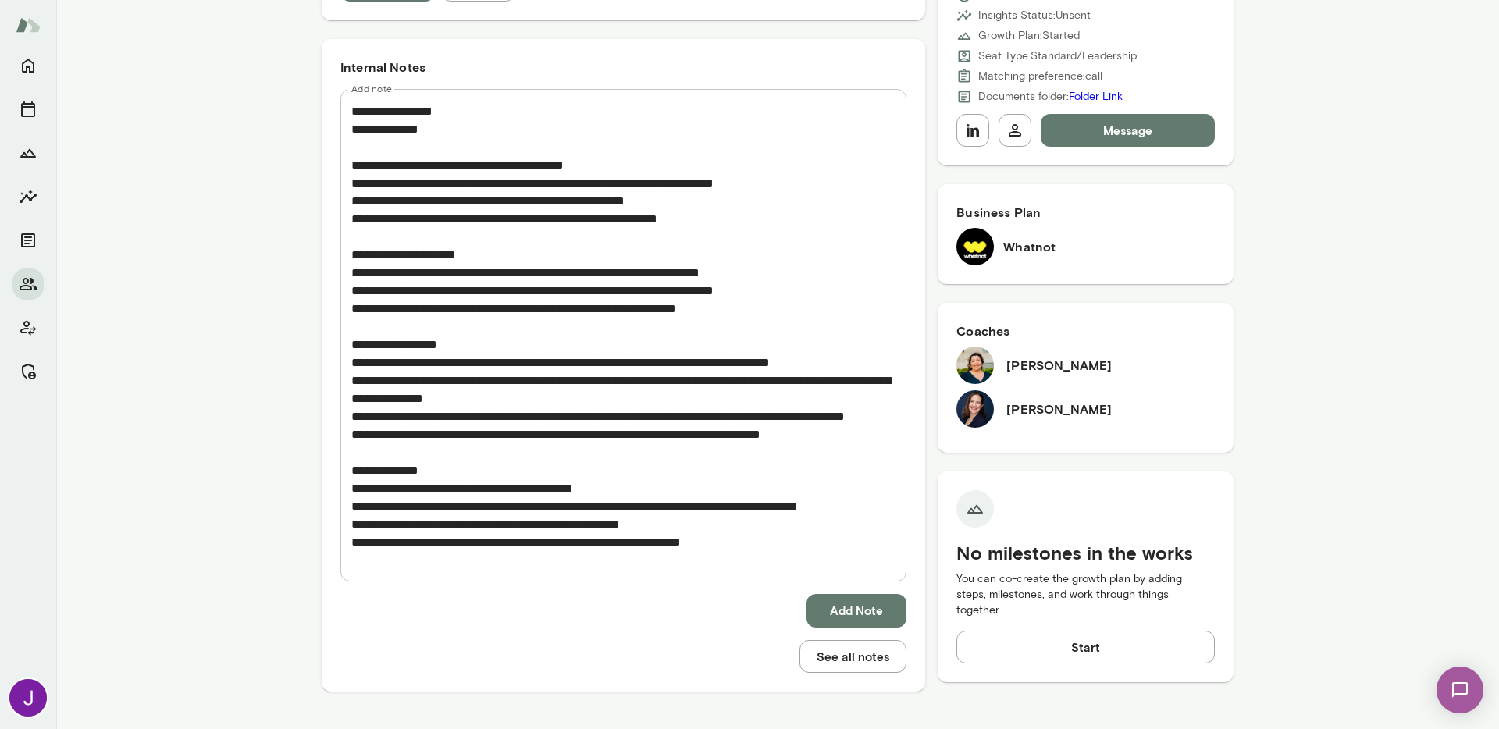
click at [342, 184] on div "* Add note" at bounding box center [623, 335] width 566 height 493
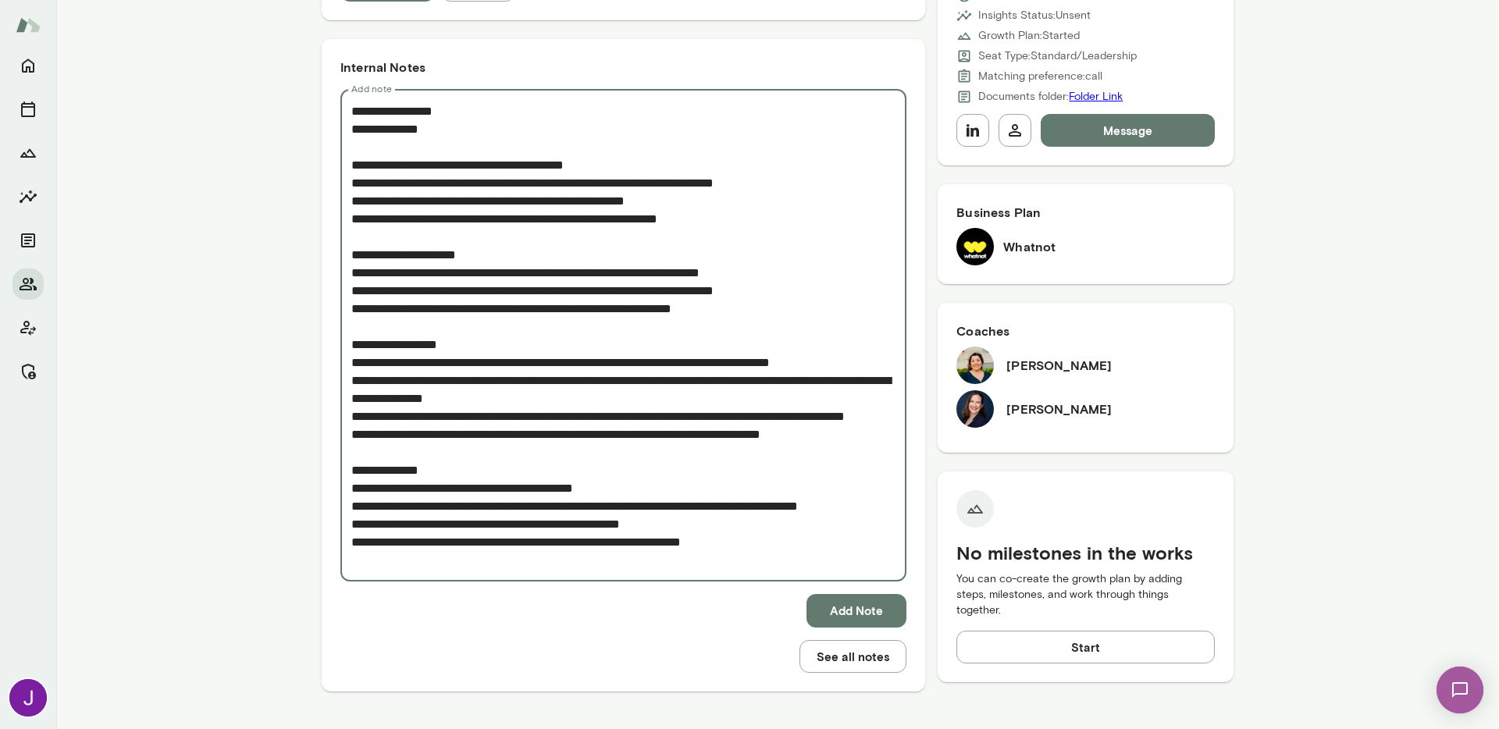
click at [351, 183] on textarea "Add note" at bounding box center [623, 335] width 544 height 467
click at [351, 201] on textarea "Add note" at bounding box center [623, 335] width 544 height 467
click at [351, 219] on textarea "Add note" at bounding box center [623, 335] width 544 height 467
click at [437, 141] on textarea "Add note" at bounding box center [623, 335] width 544 height 467
click at [351, 167] on textarea "Add note" at bounding box center [623, 335] width 544 height 467
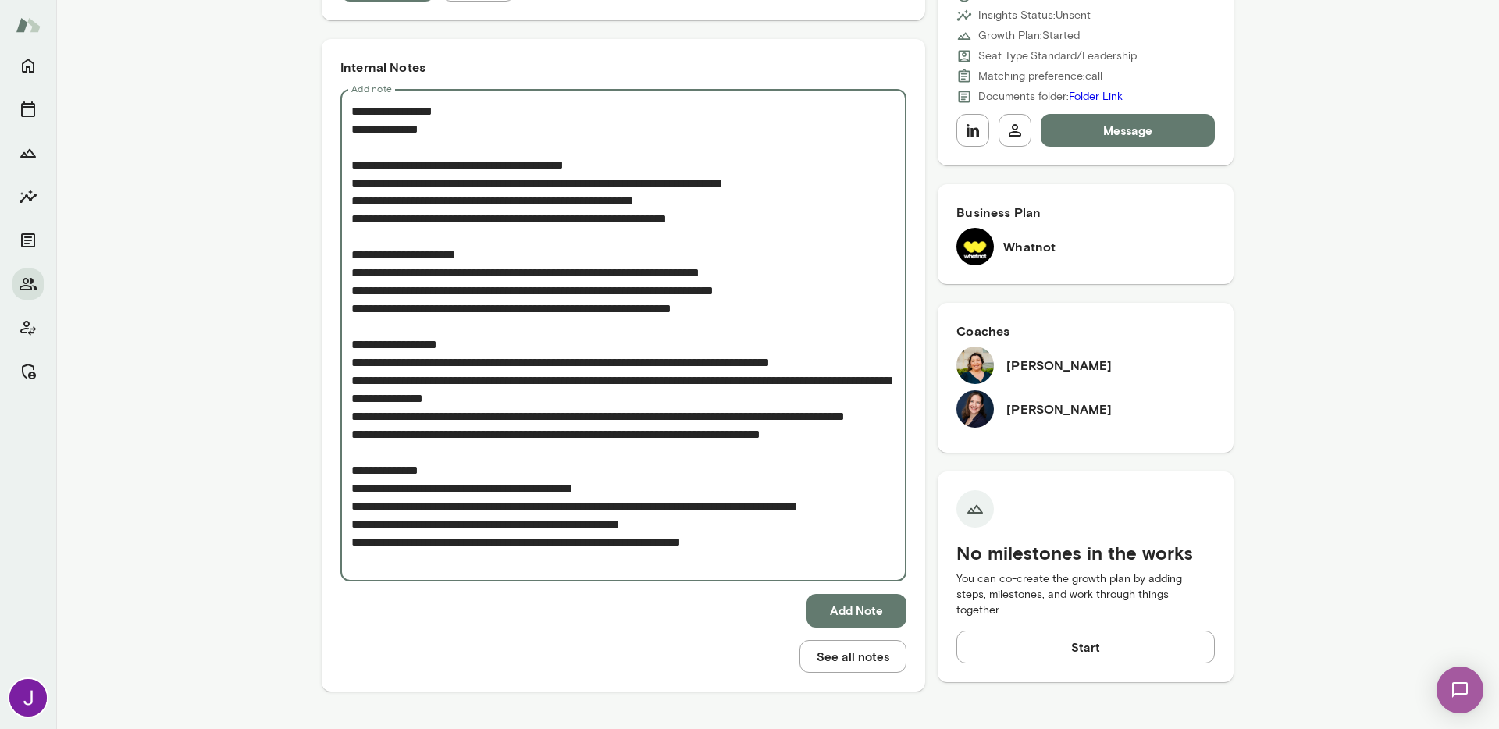
click at [351, 169] on textarea "Add note" at bounding box center [623, 335] width 544 height 467
click at [361, 148] on textarea "Add note" at bounding box center [623, 335] width 544 height 467
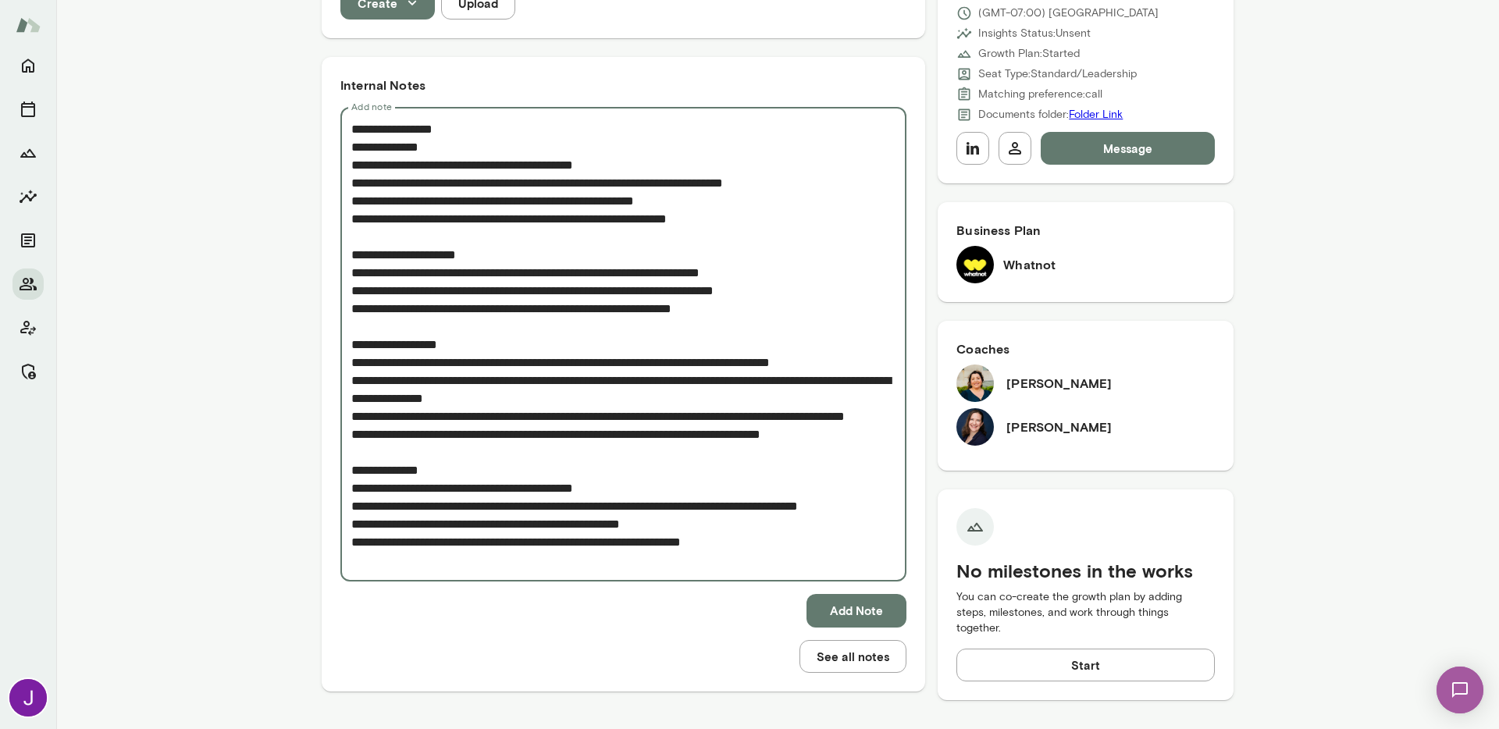
click at [455, 133] on textarea "Add note" at bounding box center [623, 344] width 544 height 449
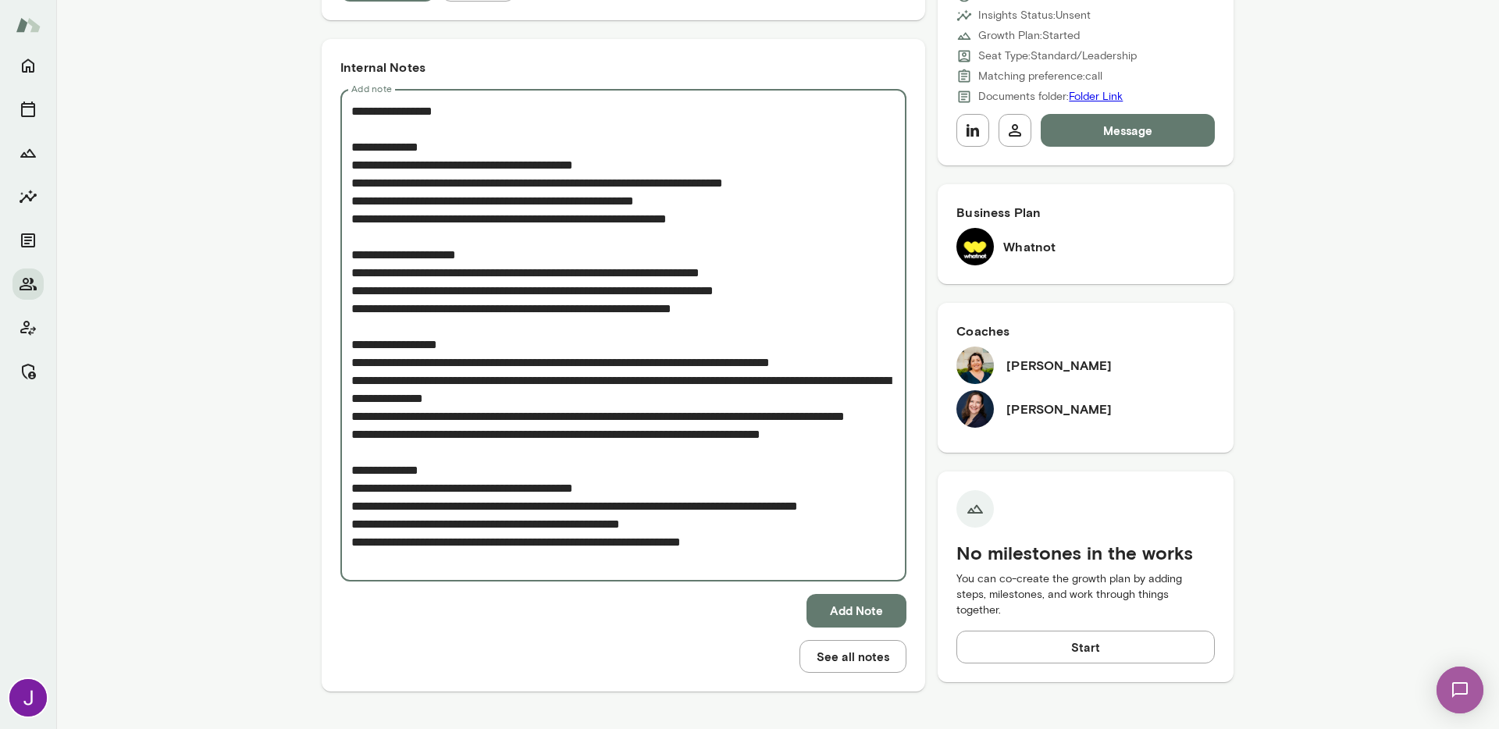
type textarea "**********"
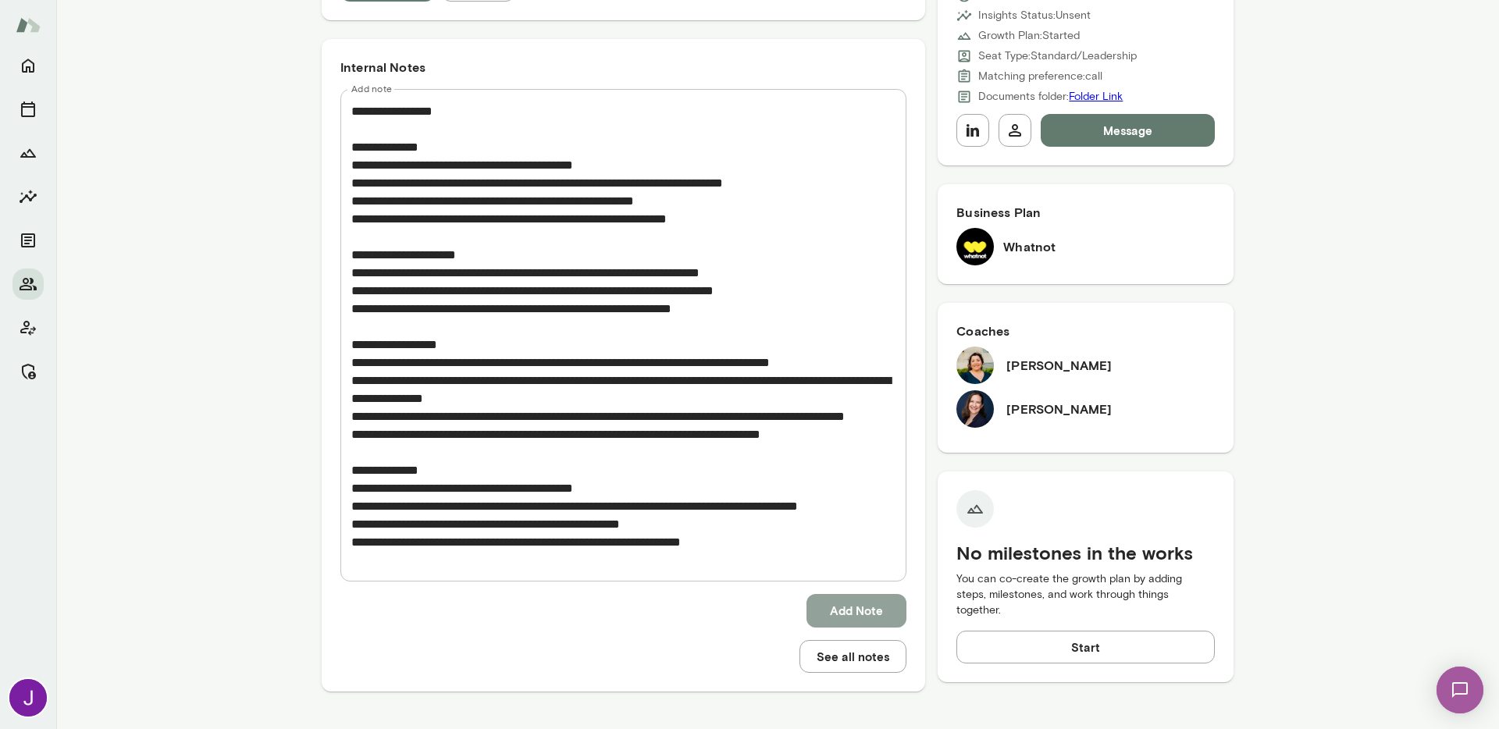
click at [842, 613] on button "Add Note" at bounding box center [856, 610] width 100 height 33
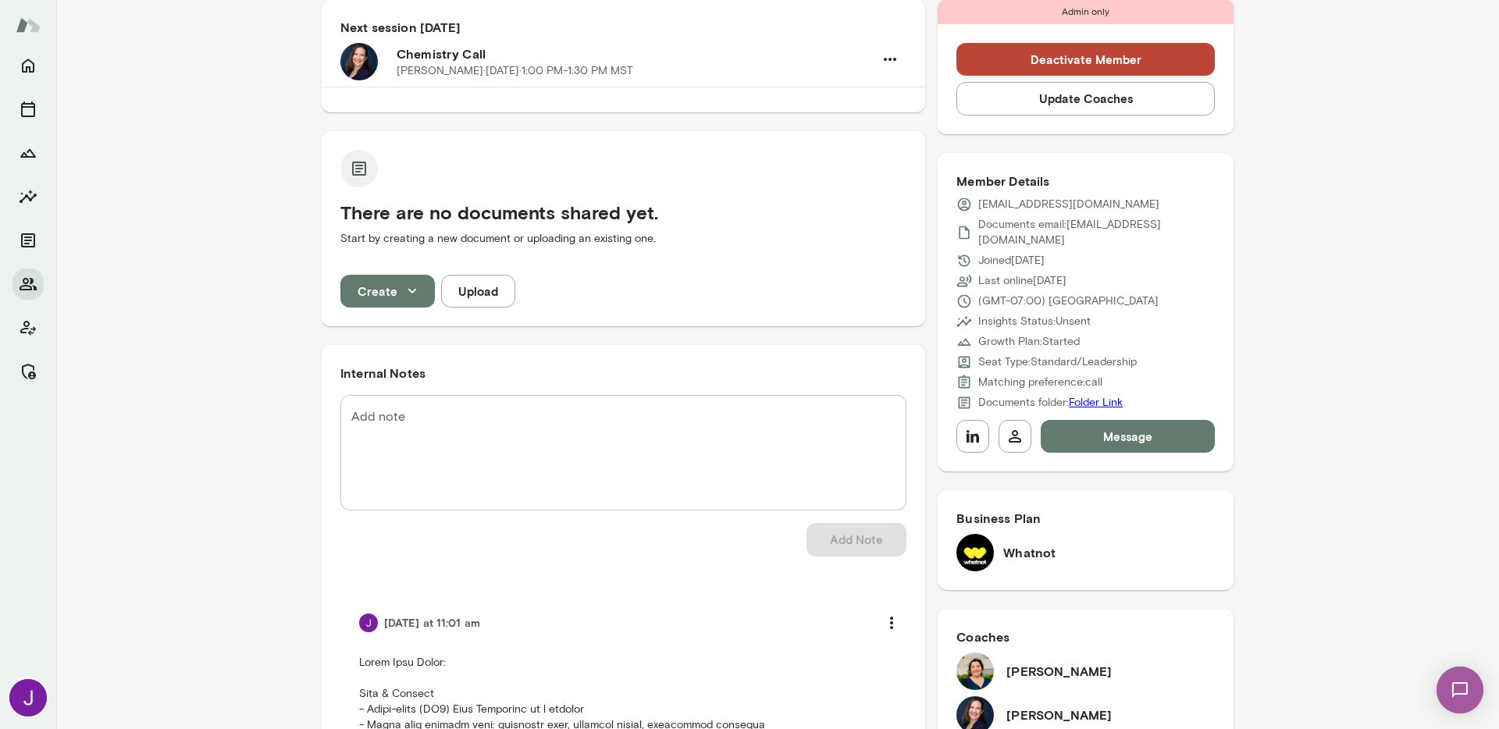
scroll to position [0, 0]
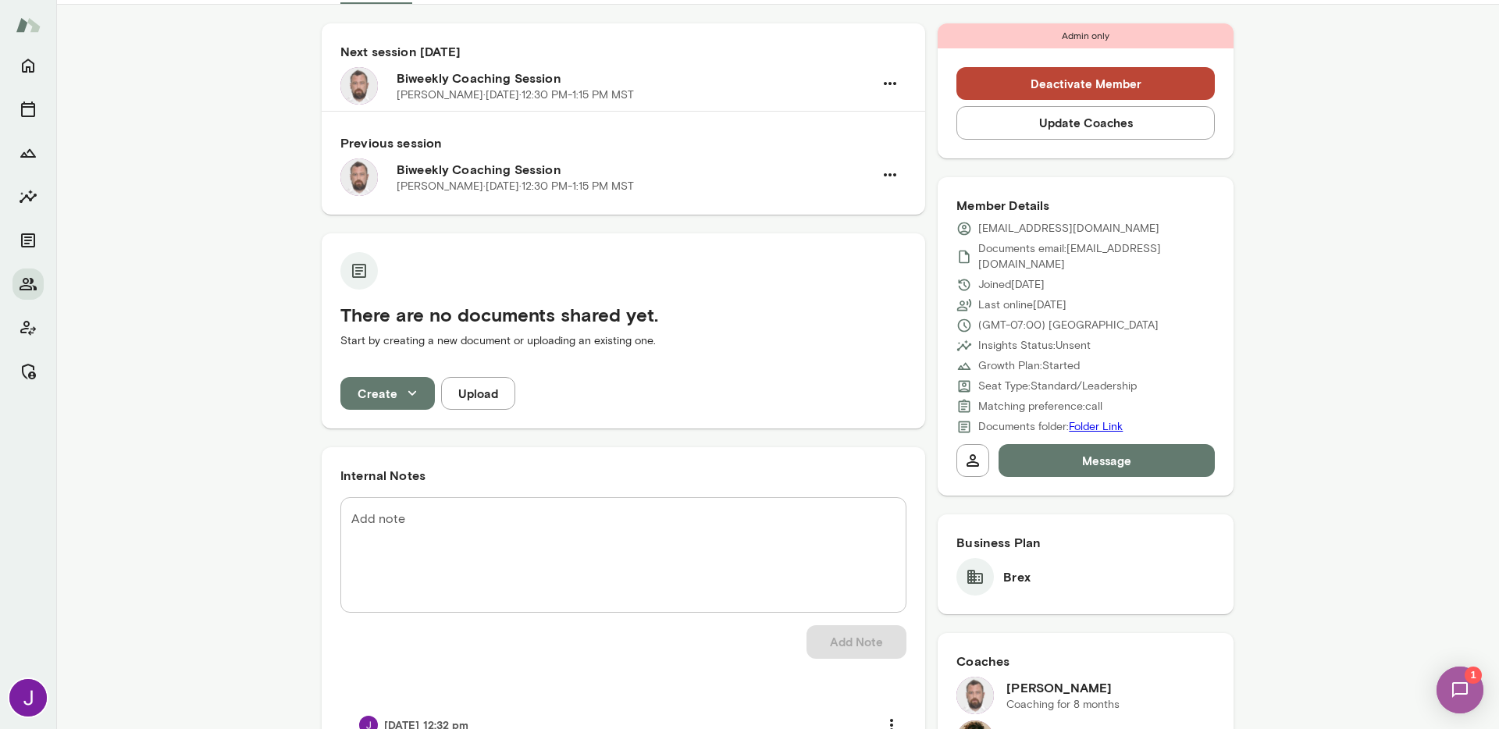
scroll to position [677, 0]
